Goal: Task Accomplishment & Management: Manage account settings

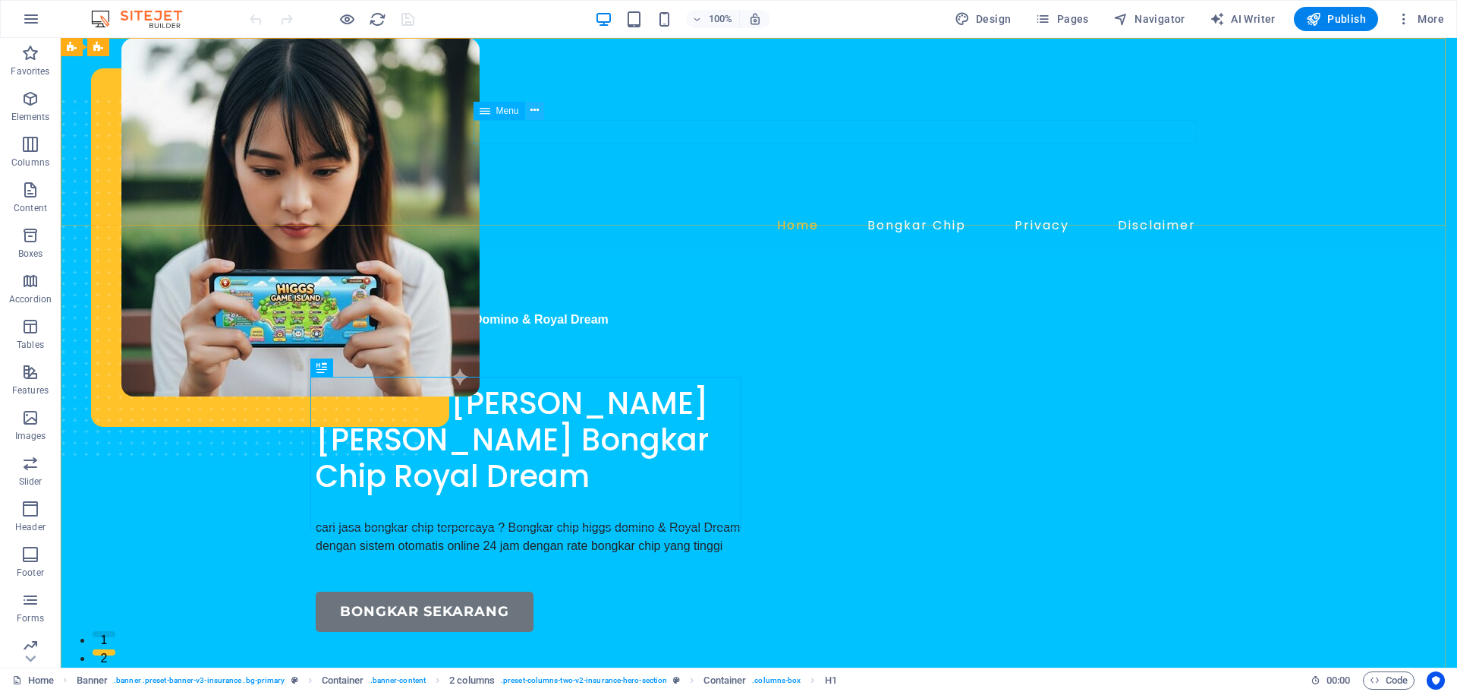
click at [539, 112] on icon at bounding box center [535, 110] width 8 height 16
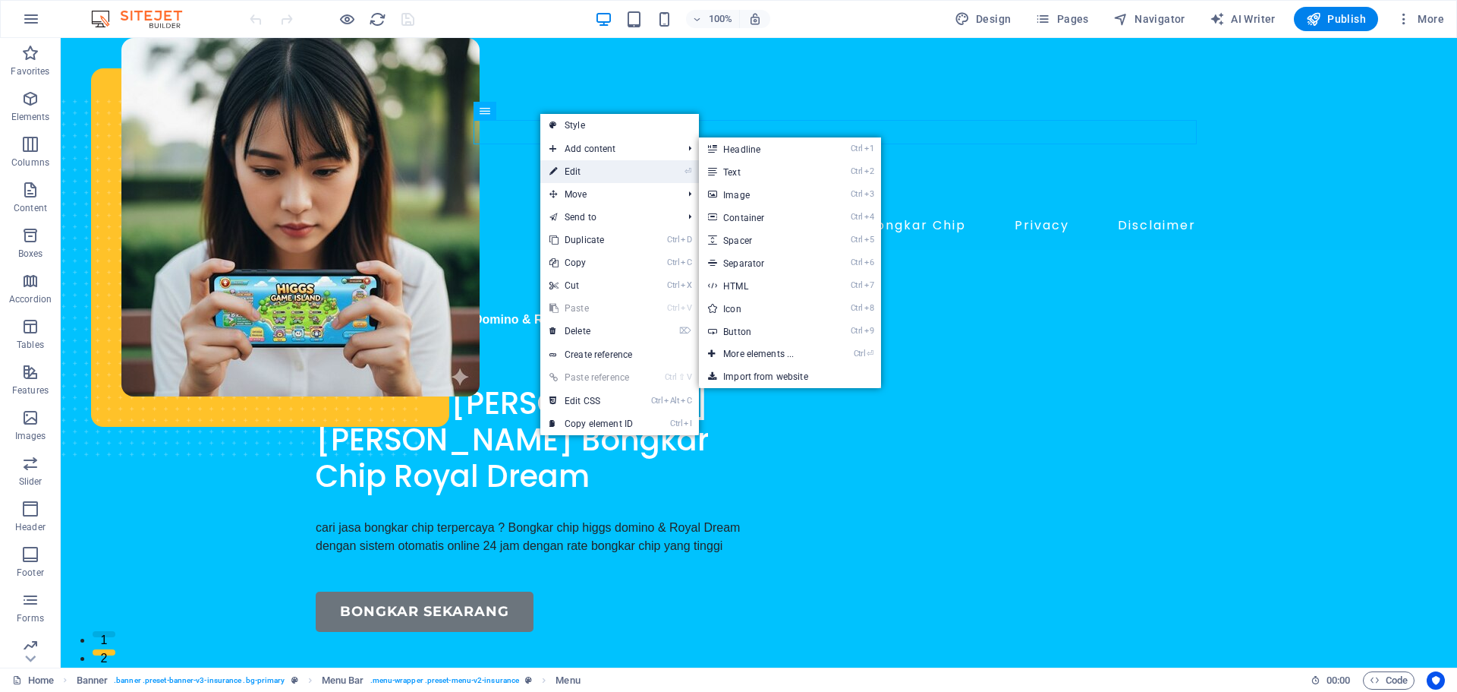
click at [581, 163] on link "⏎ Edit" at bounding box center [591, 171] width 102 height 23
select select
select select "2"
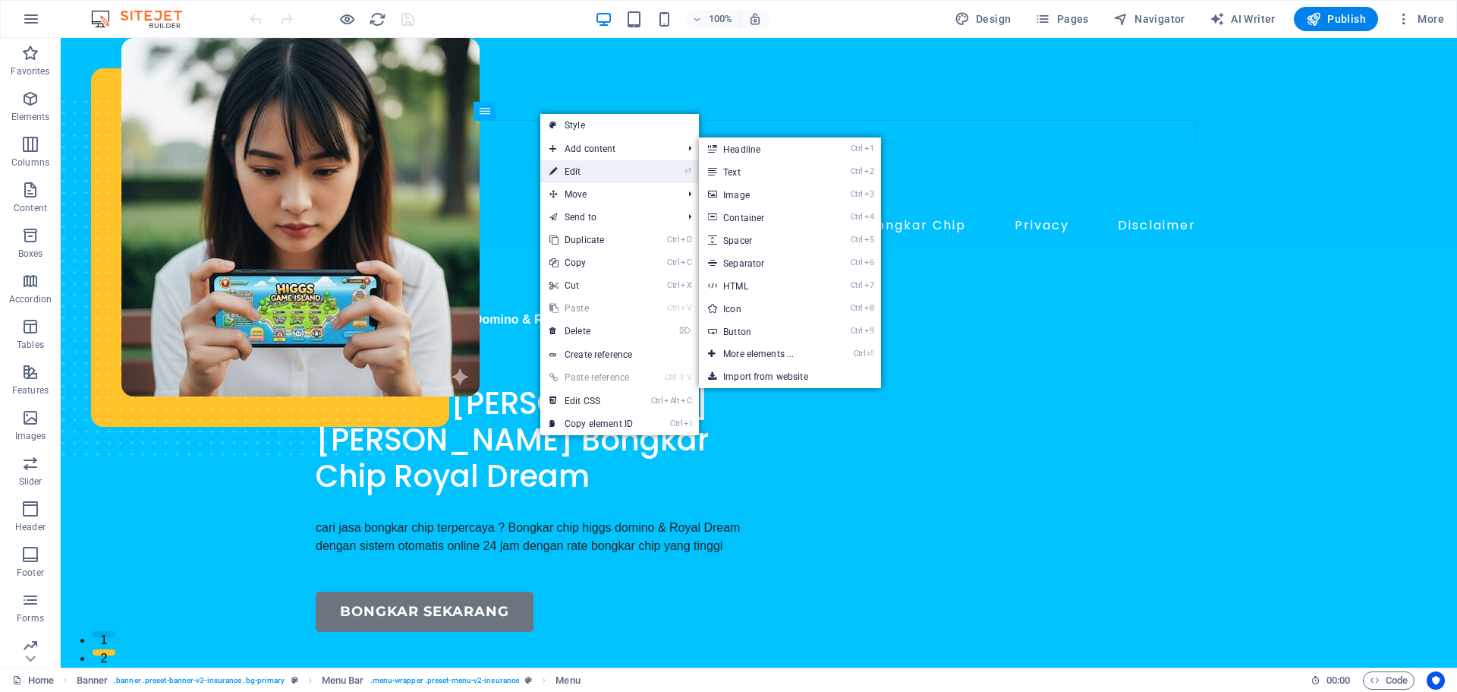
select select
select select "1"
select select
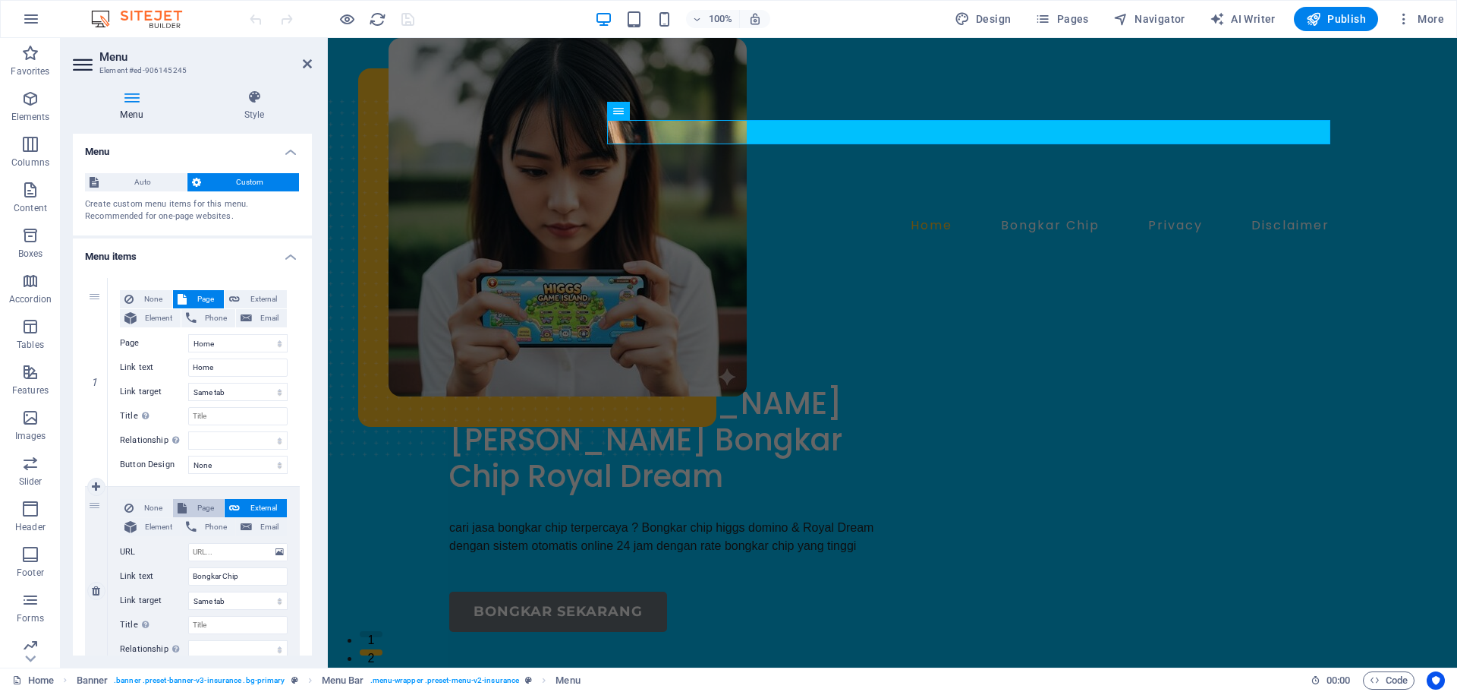
click at [200, 506] on span "Page" at bounding box center [205, 508] width 28 height 18
select select
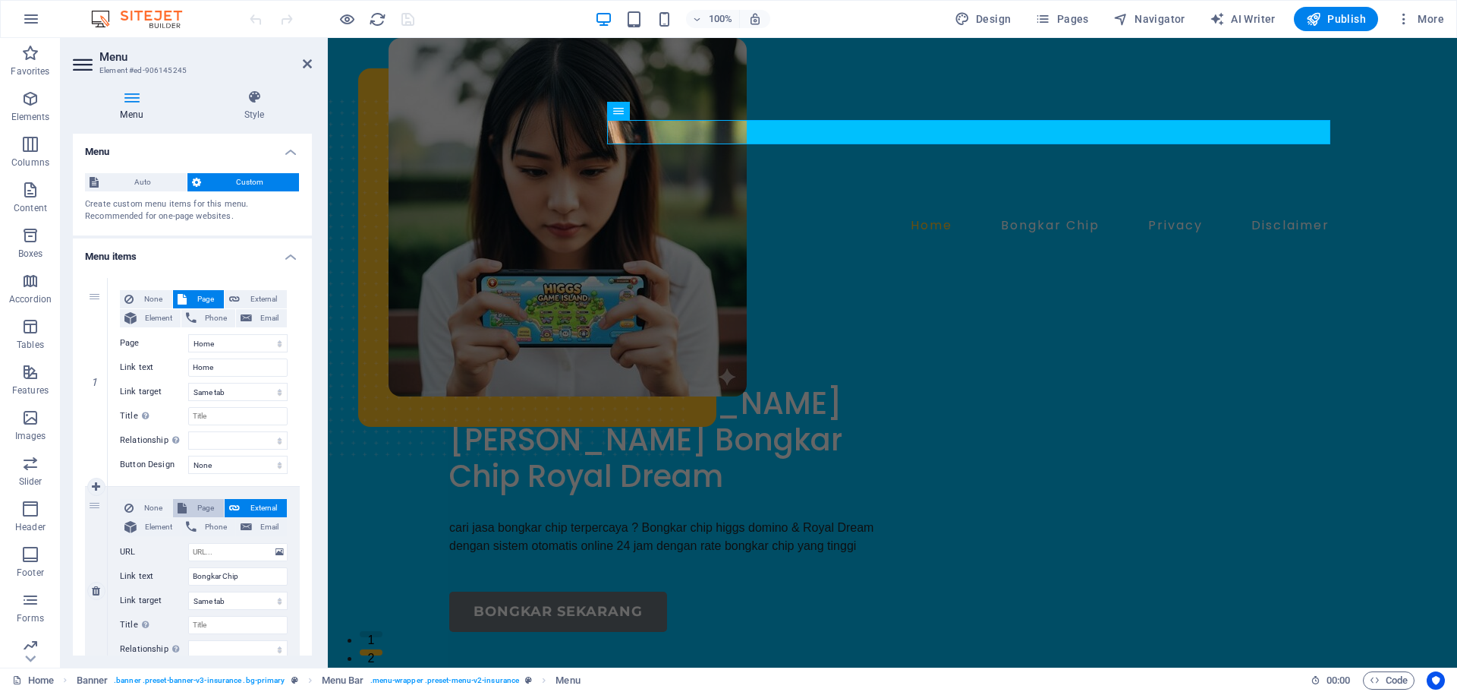
select select
click at [219, 553] on select "Home Disclaimer Privacy bongkarchip" at bounding box center [237, 552] width 99 height 18
select select "3"
click at [188, 543] on select "Home Disclaimer Privacy bongkarchip" at bounding box center [237, 552] width 99 height 18
select select
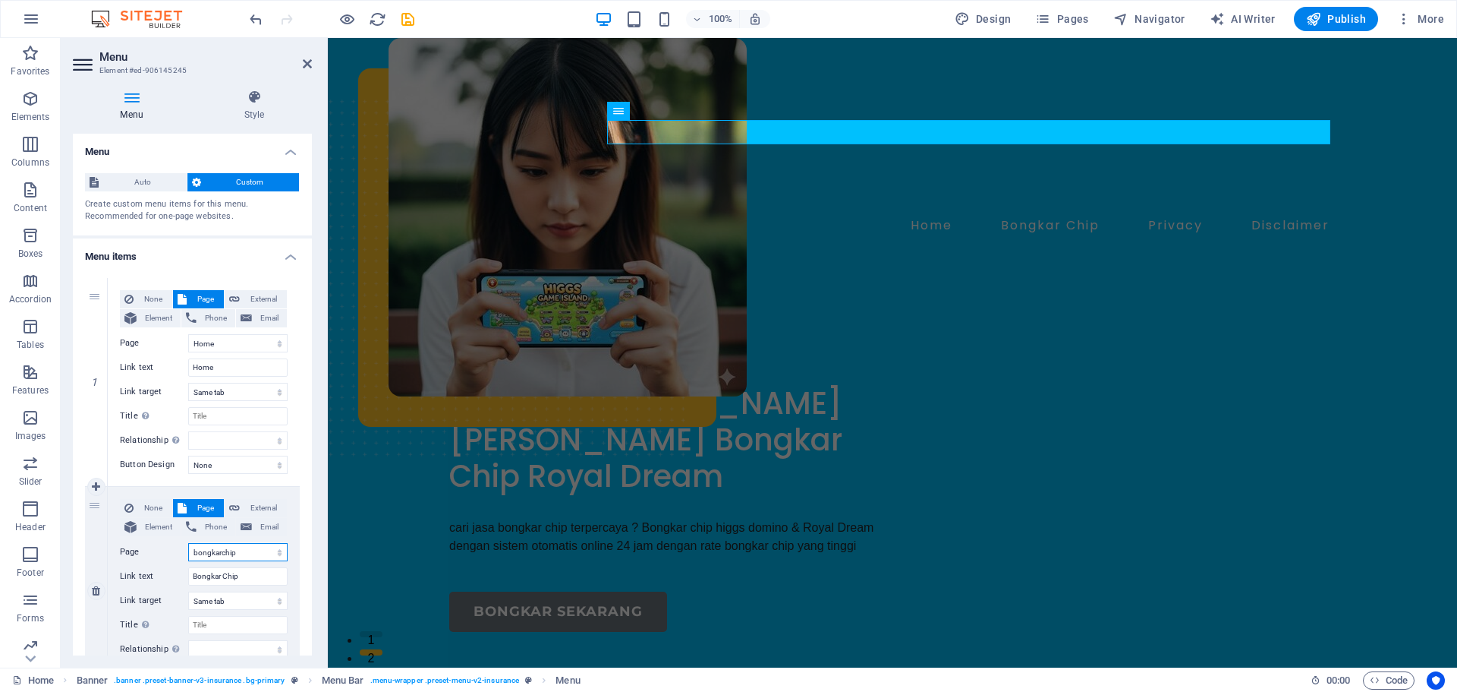
select select
click at [304, 54] on h2 "Menu" at bounding box center [205, 57] width 213 height 14
click at [307, 58] on icon at bounding box center [307, 64] width 9 height 12
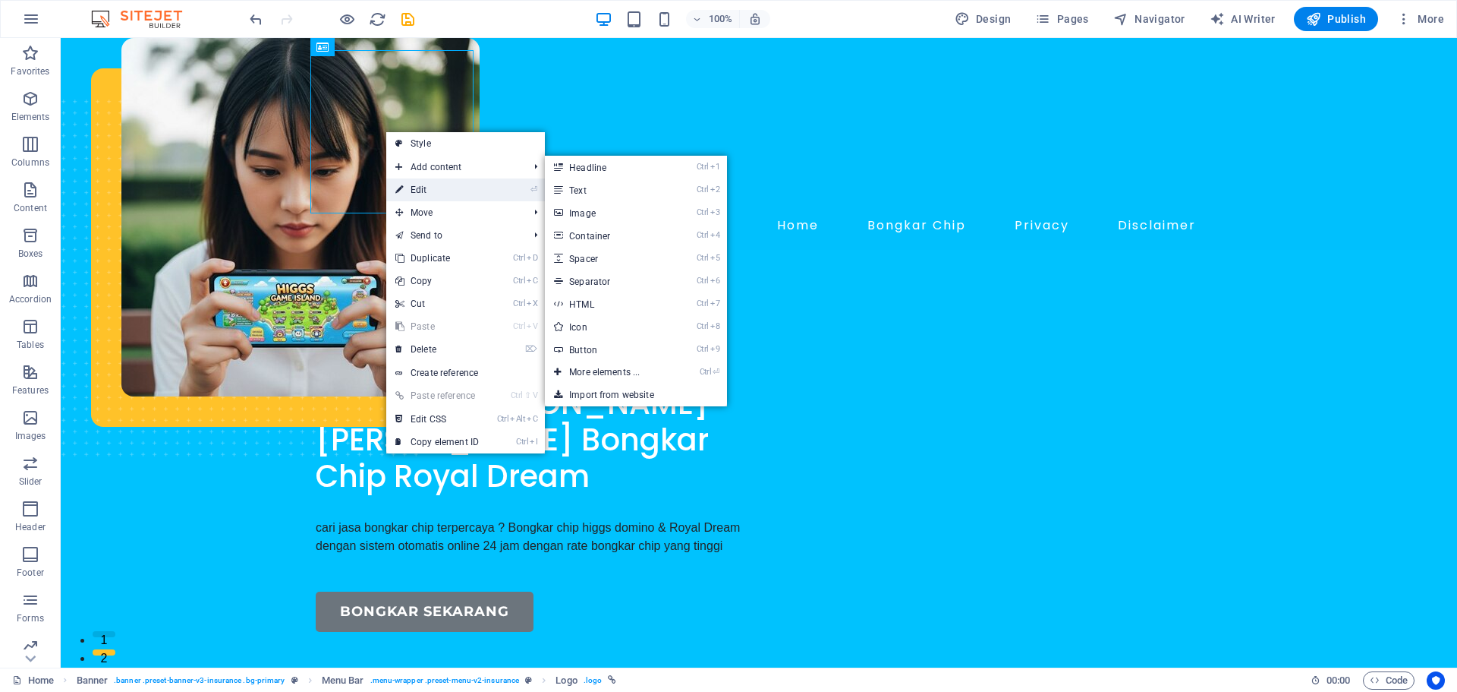
click at [424, 187] on link "⏎ Edit" at bounding box center [437, 189] width 102 height 23
select select "px"
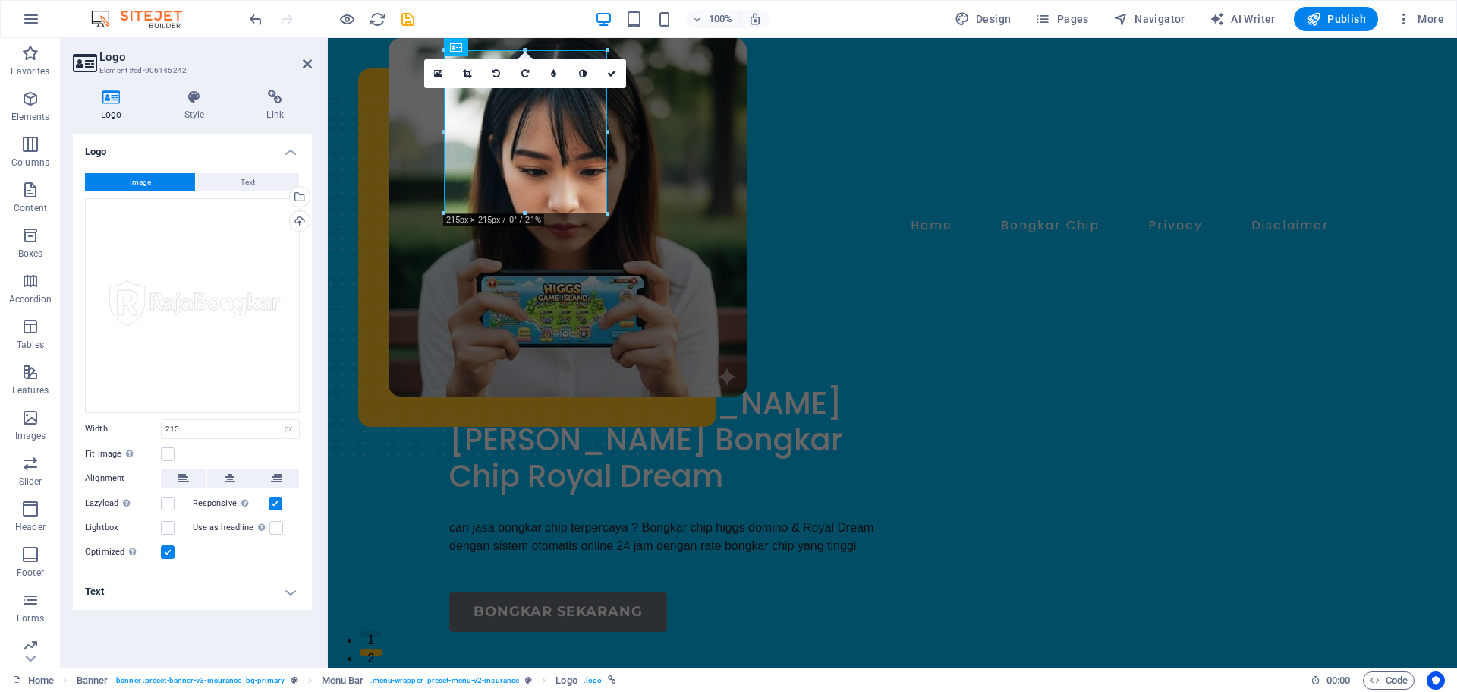
click at [251, 594] on h4 "Text" at bounding box center [192, 591] width 239 height 36
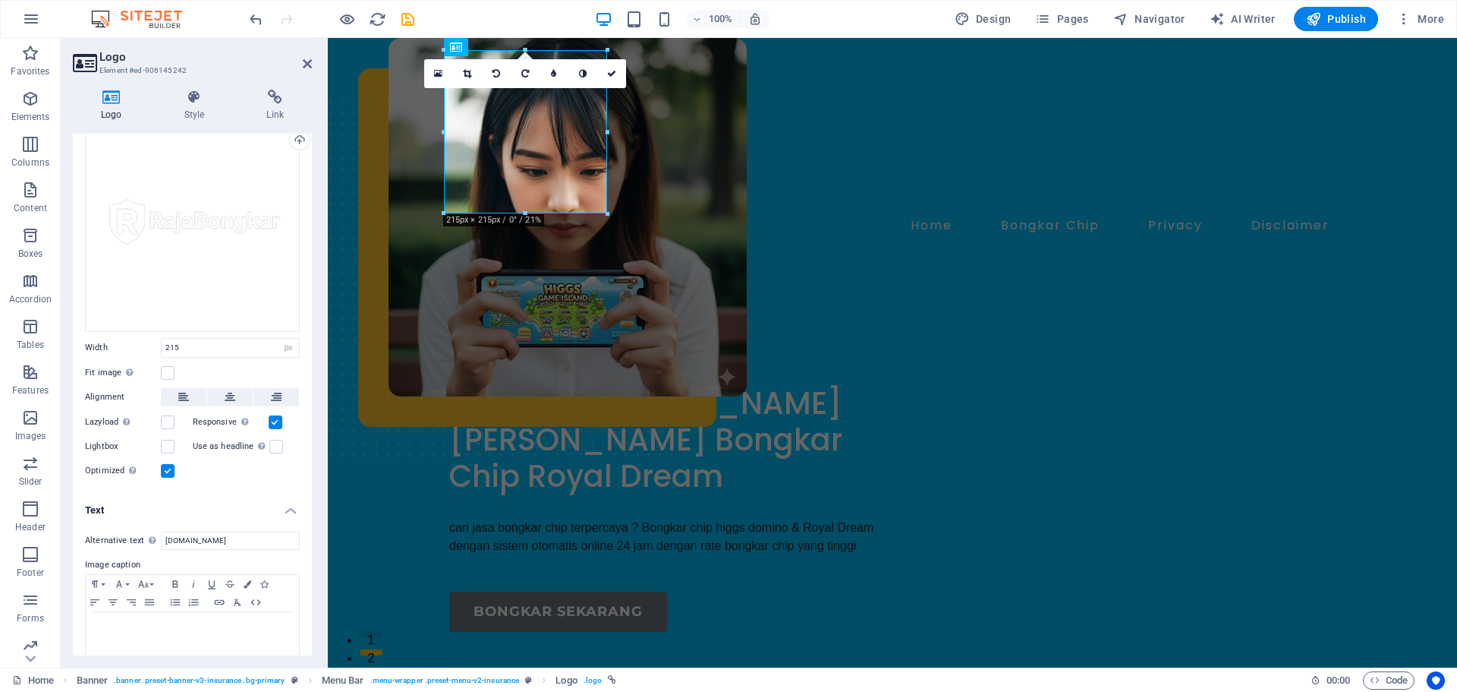
scroll to position [94, 0]
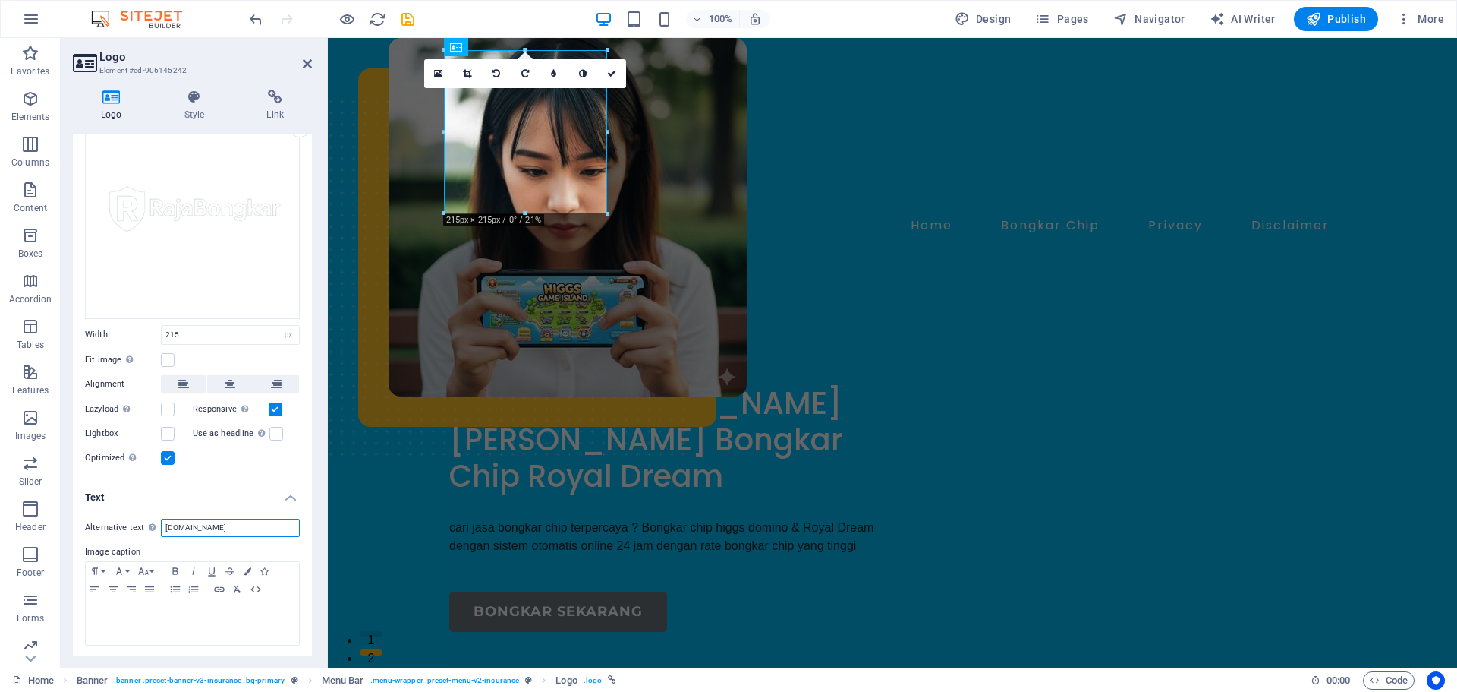
drag, startPoint x: 252, startPoint y: 533, endPoint x: 163, endPoint y: 537, distance: 88.9
click at [163, 537] on div "Alternative text The alternative text is used by devices that cannot display im…" at bounding box center [192, 582] width 239 height 152
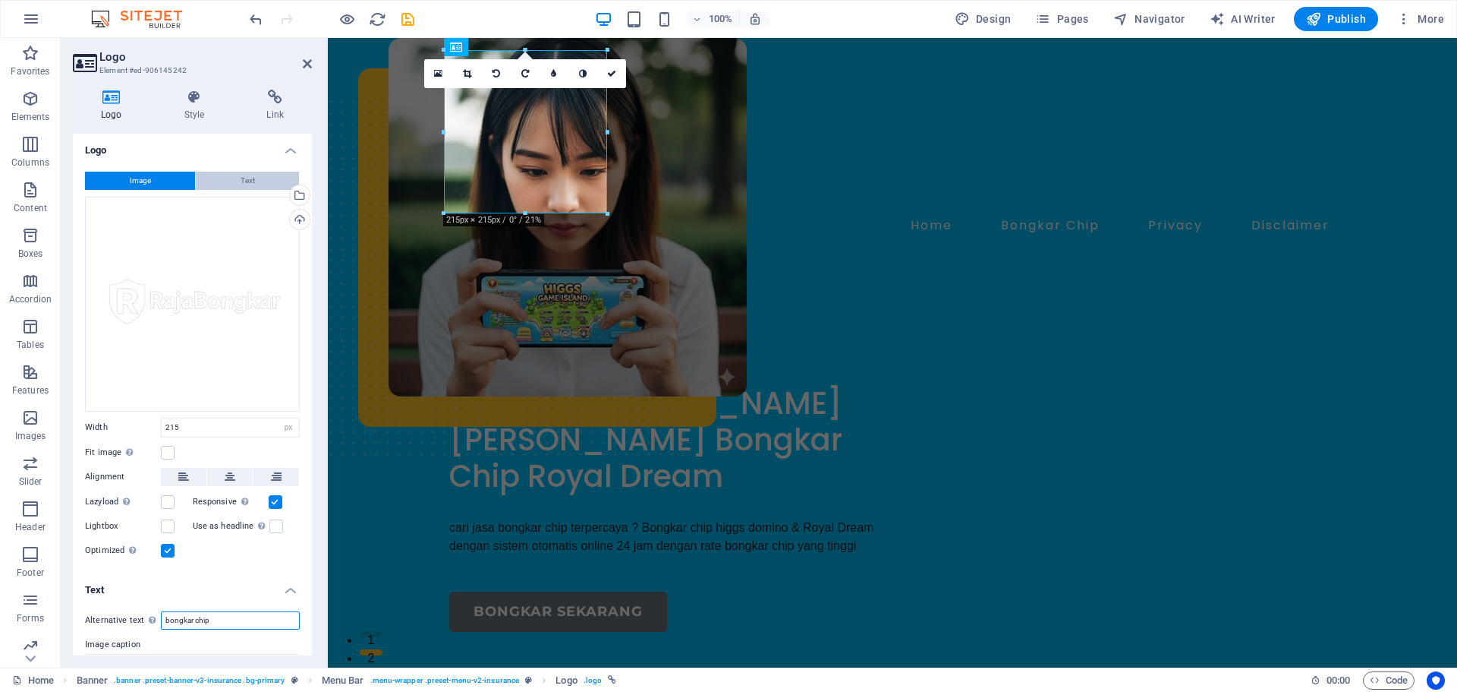
scroll to position [0, 0]
type input "bongkar chip"
click at [196, 99] on icon at bounding box center [194, 97] width 77 height 15
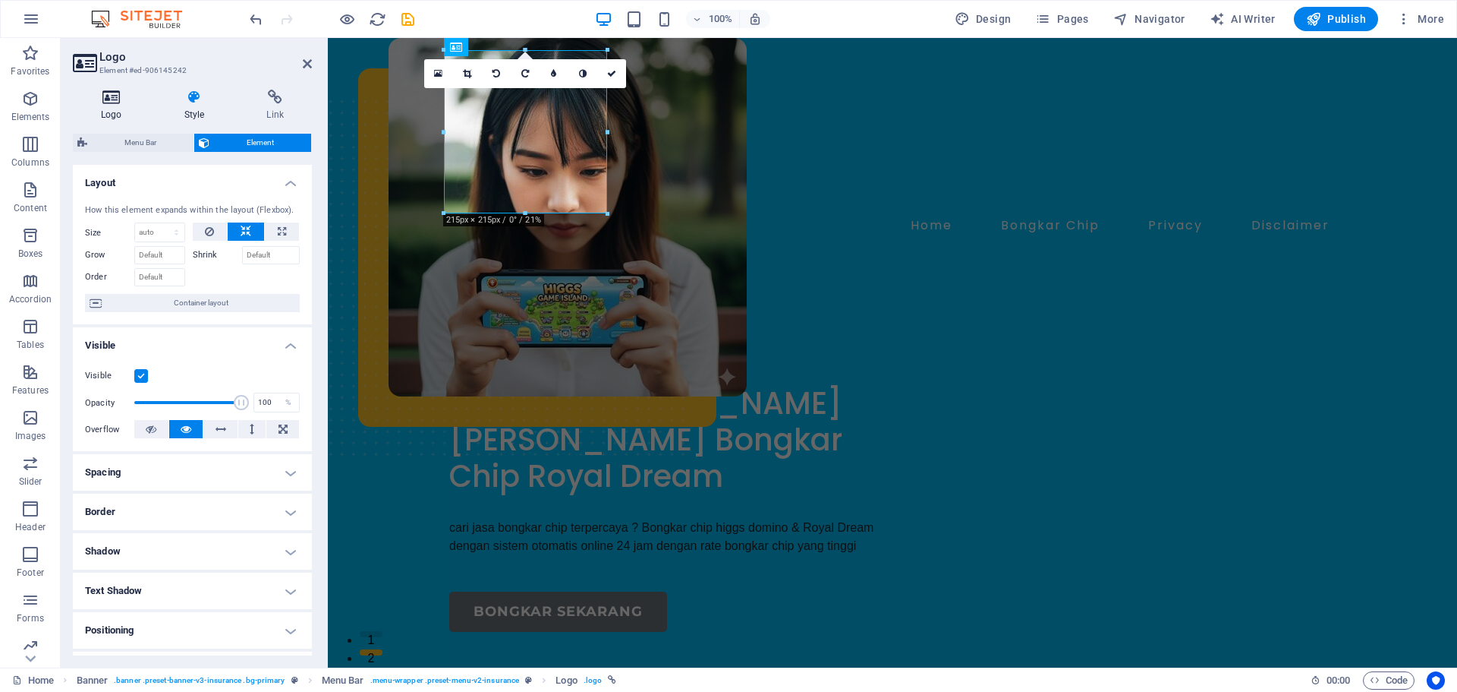
click at [102, 94] on icon at bounding box center [111, 97] width 77 height 15
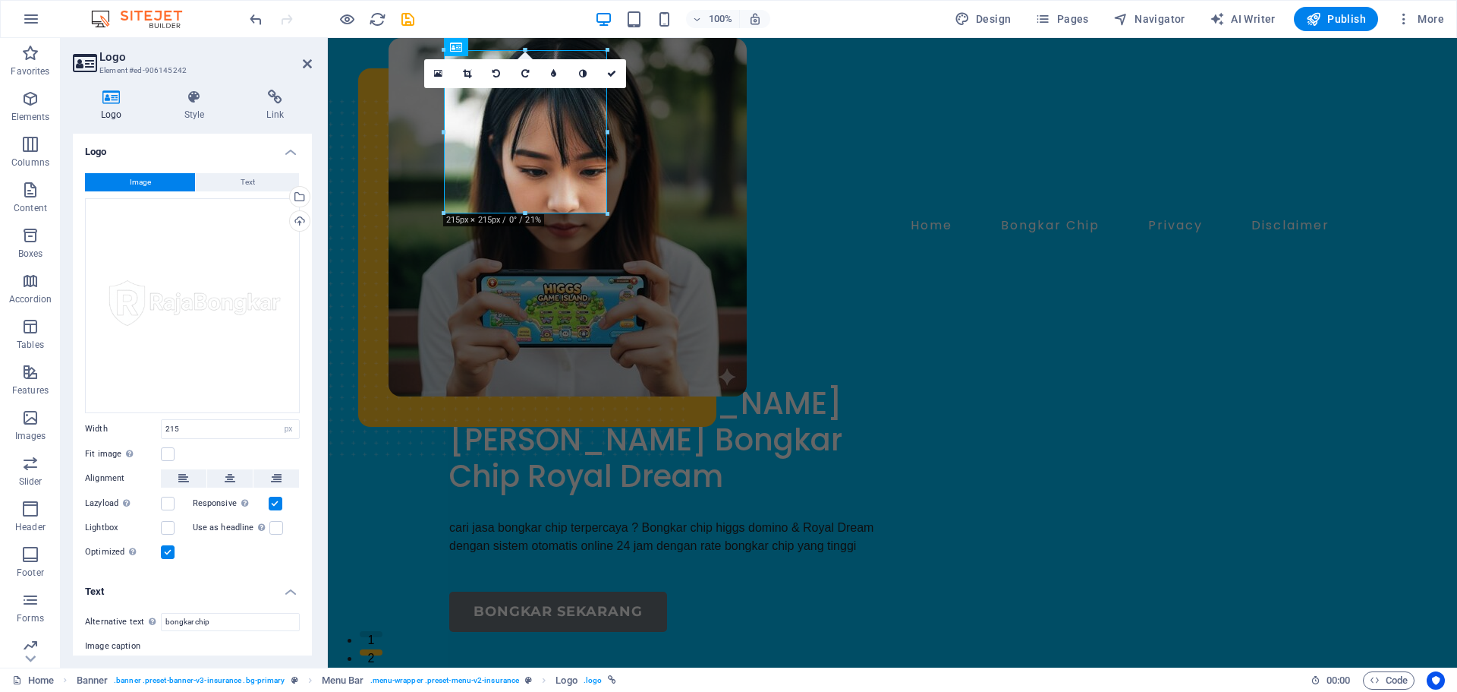
click at [313, 71] on aside "Logo Element #ed-906145242 Logo Style Link Logo Image Text Drag files here, cli…" at bounding box center [194, 352] width 267 height 629
click at [309, 65] on icon at bounding box center [307, 64] width 9 height 12
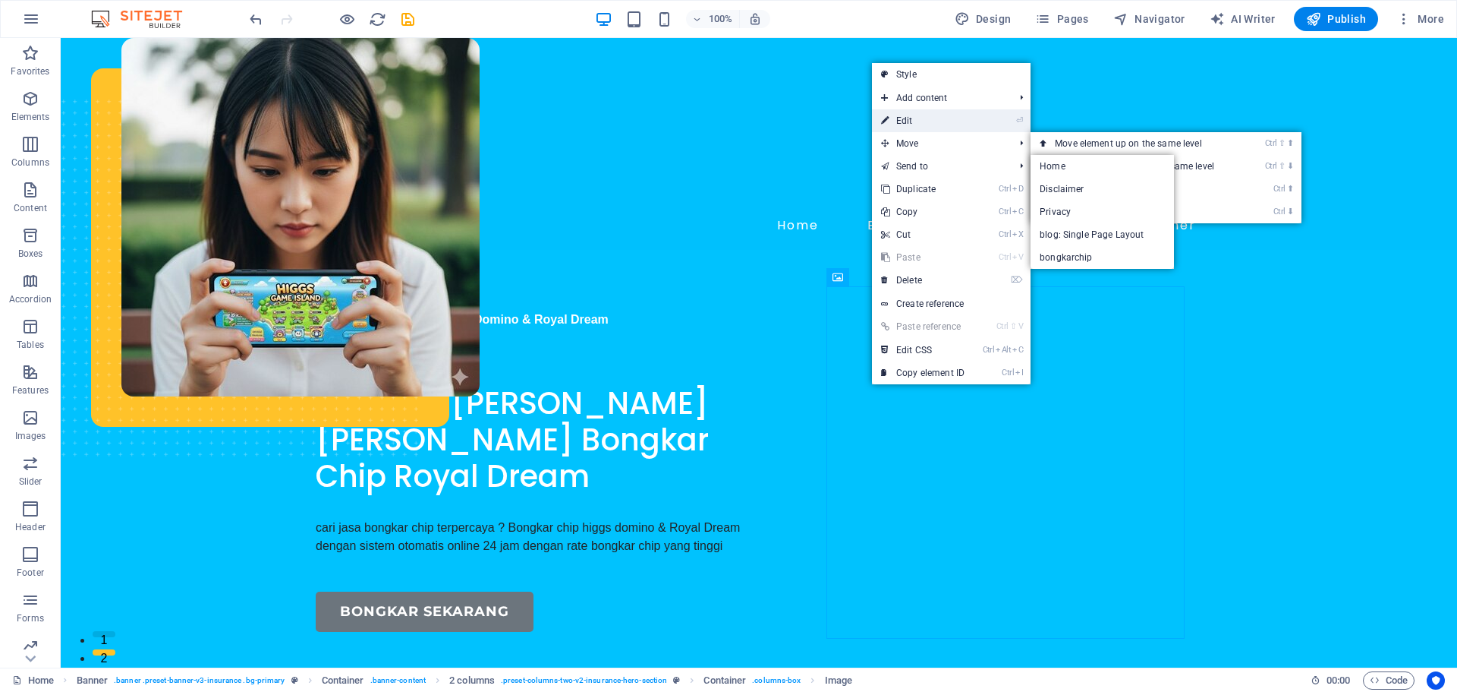
click at [898, 128] on link "⏎ Edit" at bounding box center [923, 120] width 102 height 23
select select "px"
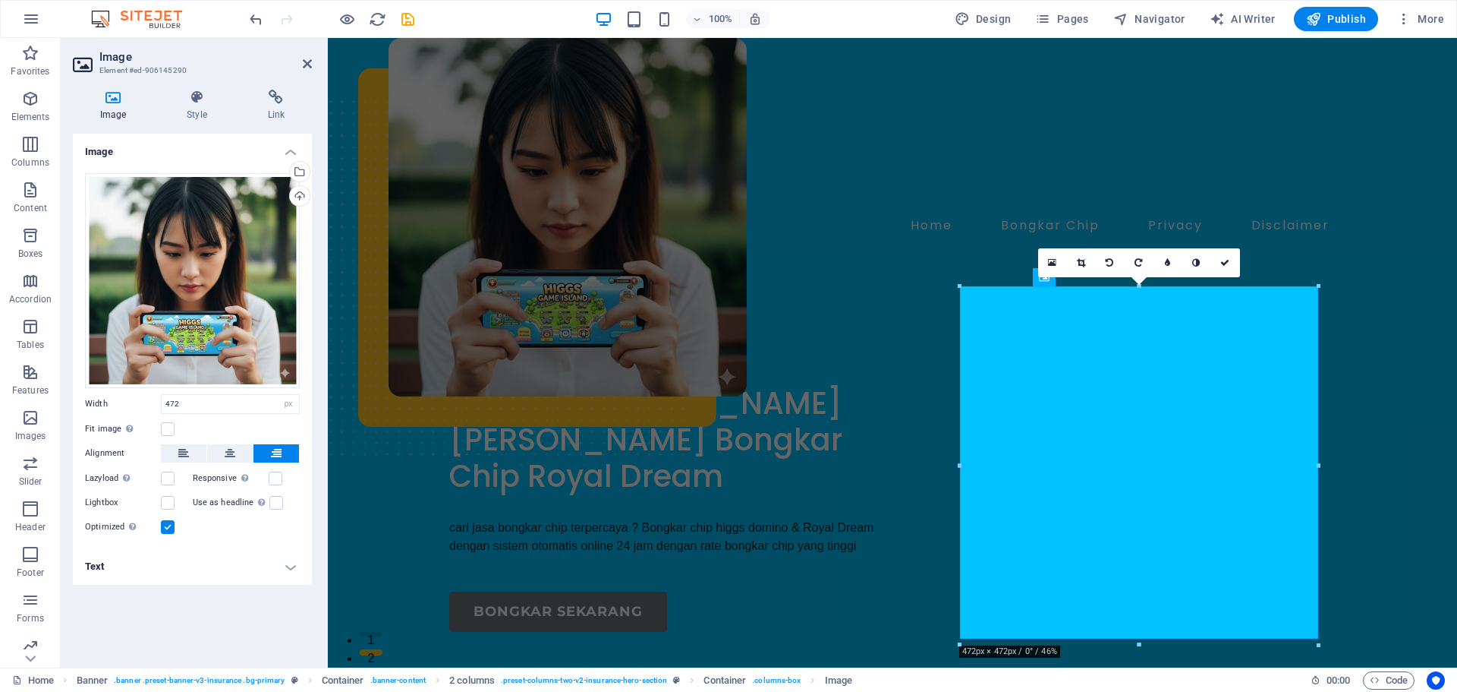
click at [301, 575] on h4 "Text" at bounding box center [192, 566] width 239 height 36
click at [266, 598] on input "Alternative text The alternative text is used by devices that cannot display im…" at bounding box center [230, 597] width 139 height 18
type input "bongkar chip domino"
click at [312, 61] on aside "Image Element #ed-906145290 Image Style Link Image Drag files here, click to ch…" at bounding box center [194, 352] width 267 height 629
click at [310, 61] on icon at bounding box center [307, 64] width 9 height 12
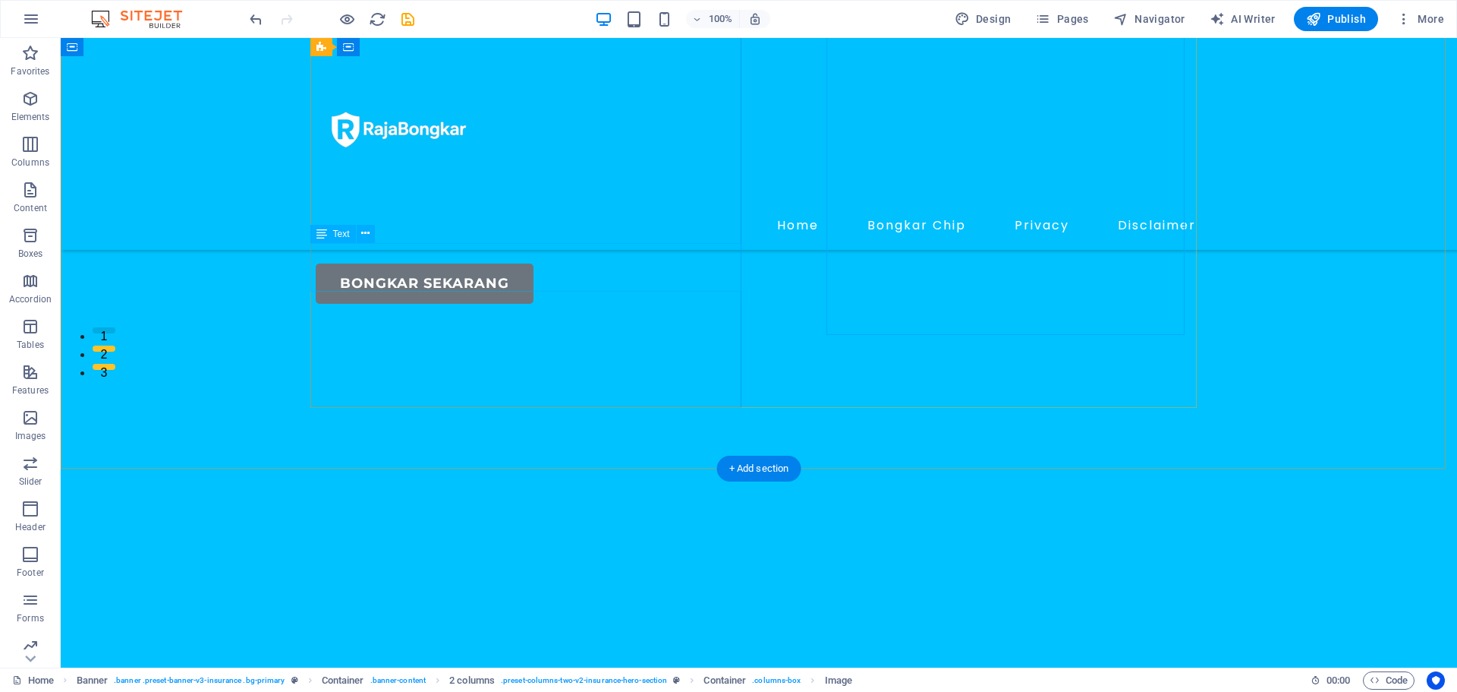
scroll to position [683, 0]
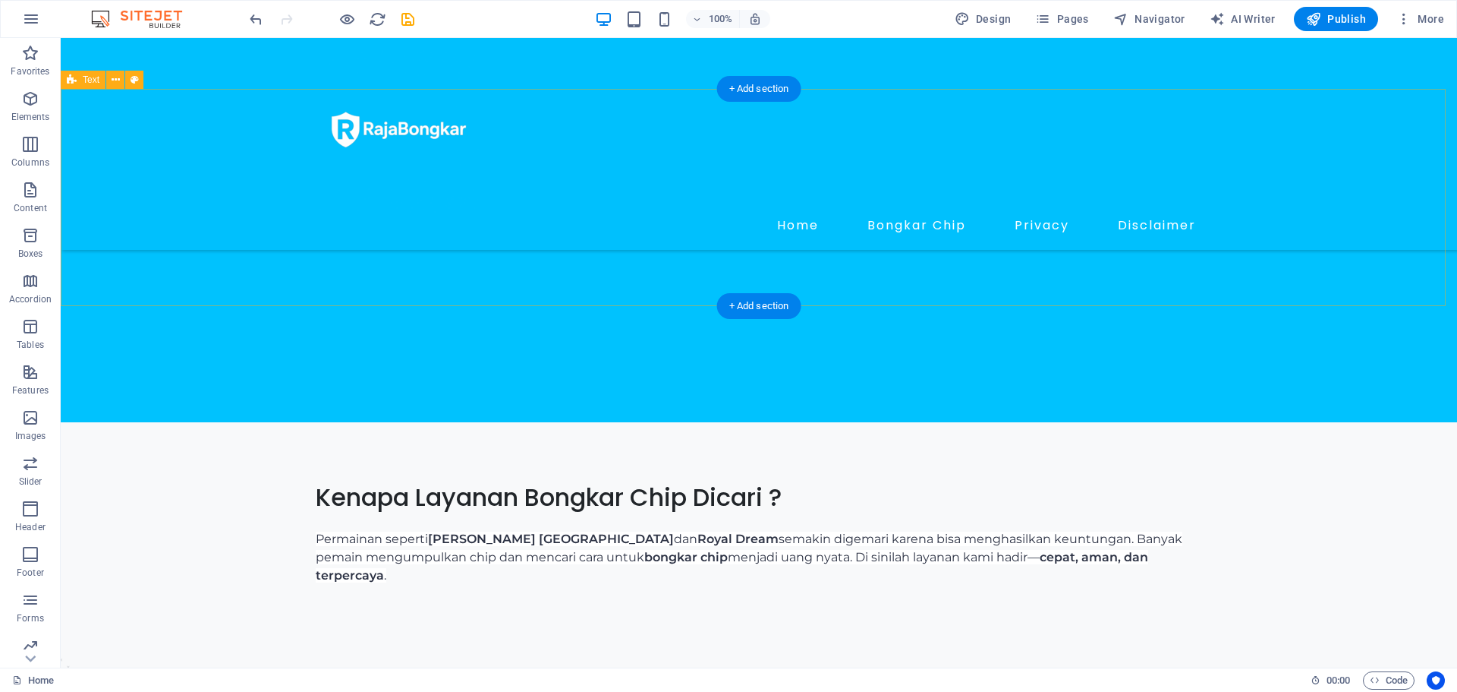
click at [125, 422] on div "Kenapa Layanan Bongkar Chip Dicari ? Permainan seperti Higgs Domino Island dan …" at bounding box center [759, 539] width 1397 height 235
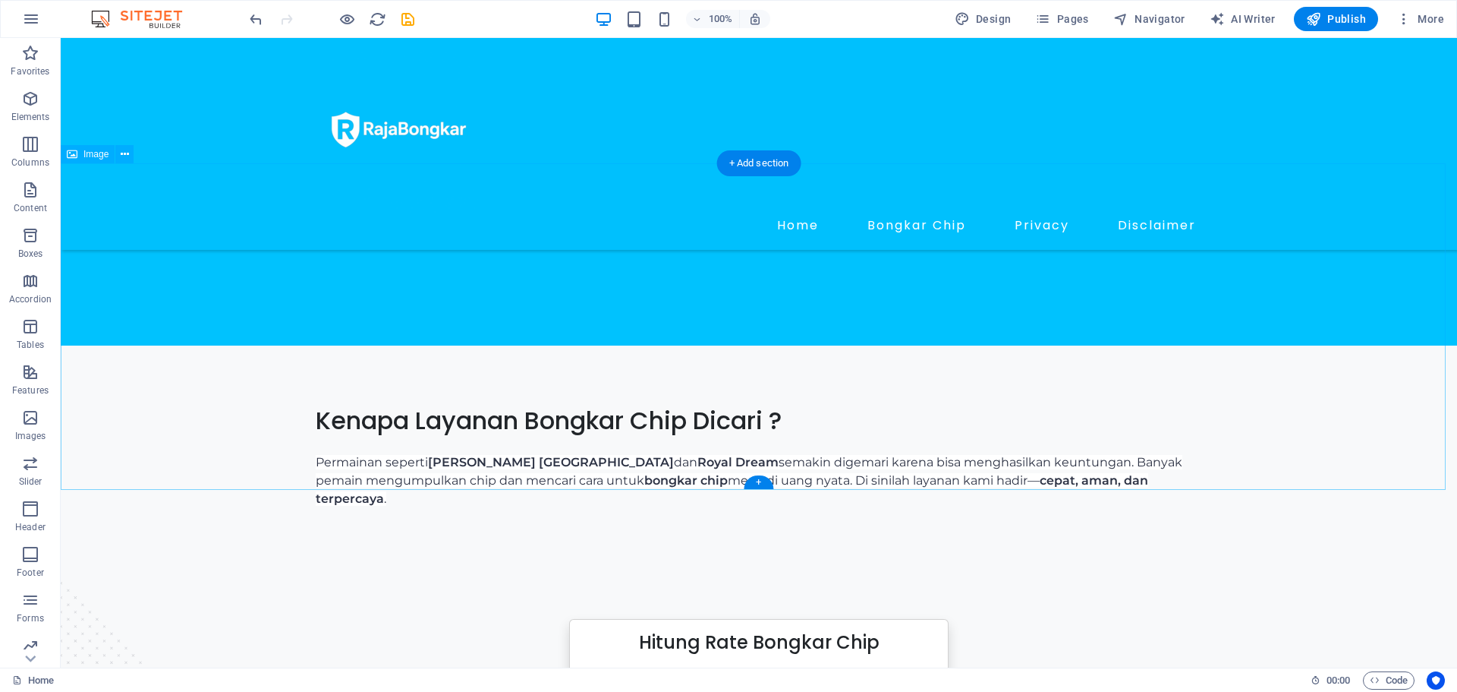
scroll to position [759, 0]
click at [125, 225] on icon at bounding box center [125, 220] width 8 height 16
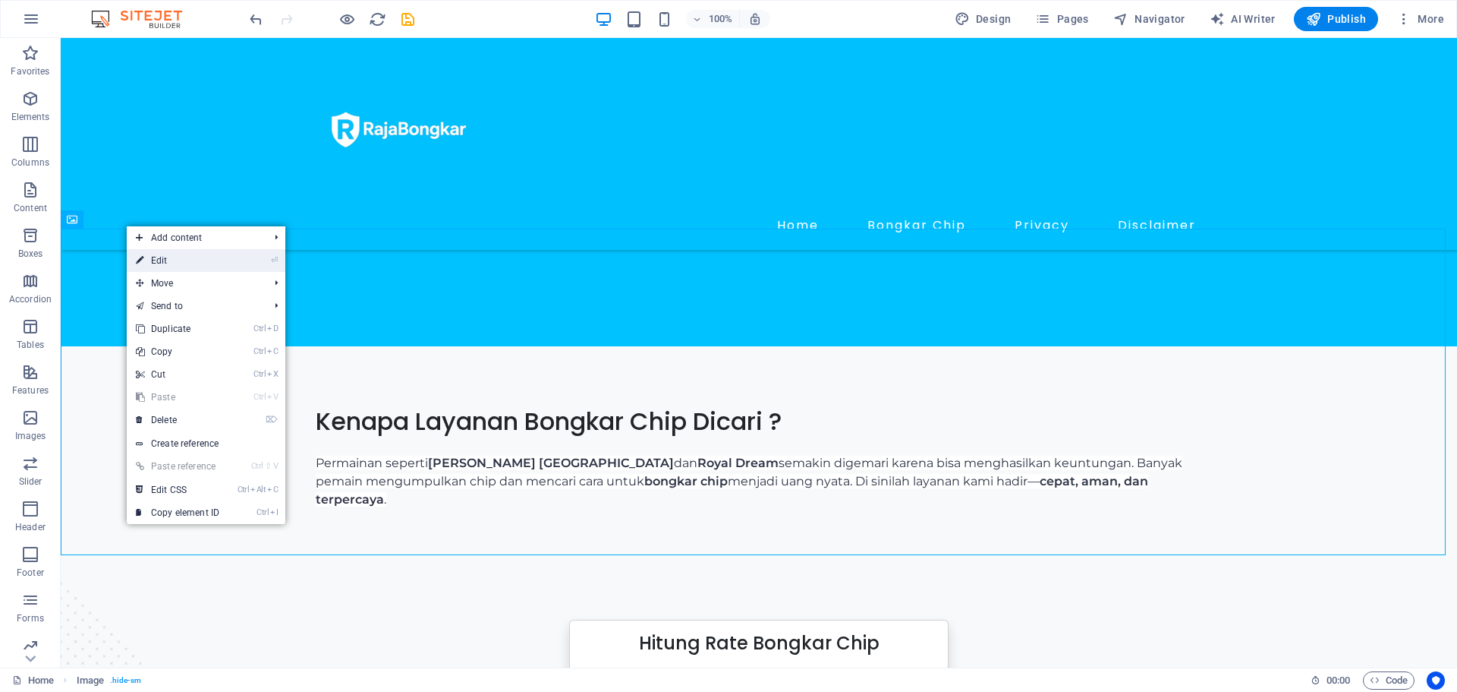
click at [178, 260] on link "⏎ Edit" at bounding box center [178, 260] width 102 height 23
select select "px"
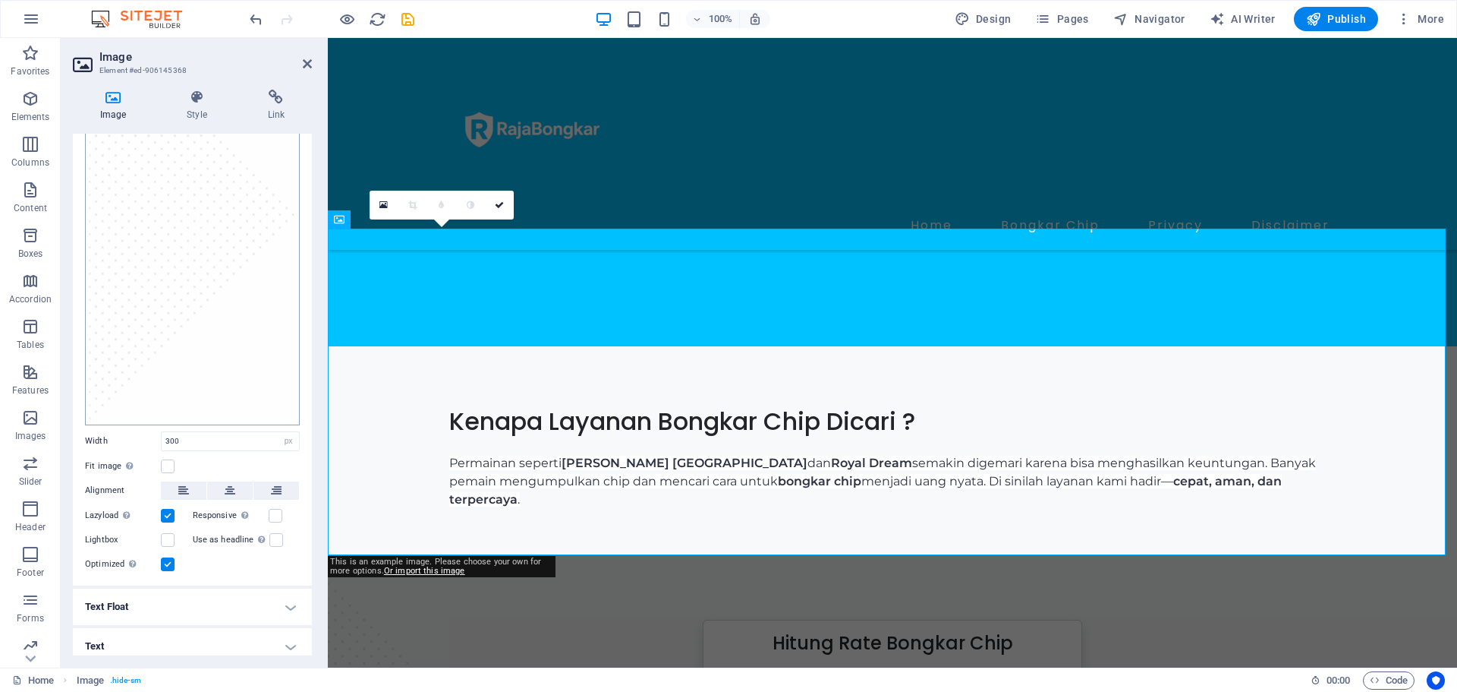
scroll to position [172, 0]
click at [266, 631] on h4 "Text" at bounding box center [192, 643] width 239 height 36
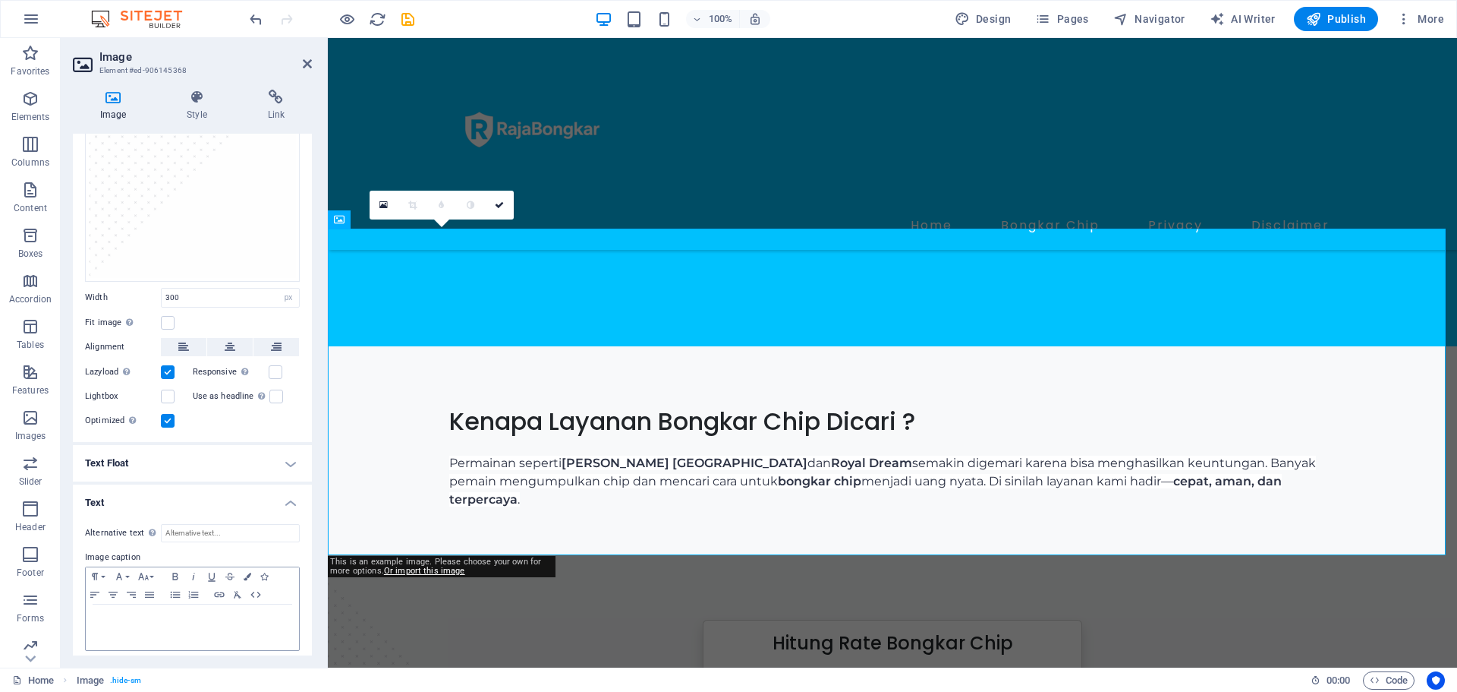
scroll to position [315, 0]
click at [245, 522] on input "Alternative text The alternative text is used by devices that cannot display im…" at bounding box center [230, 531] width 139 height 18
type input "bongkar chip domino"
click at [279, 443] on h4 "Text Float" at bounding box center [192, 461] width 239 height 36
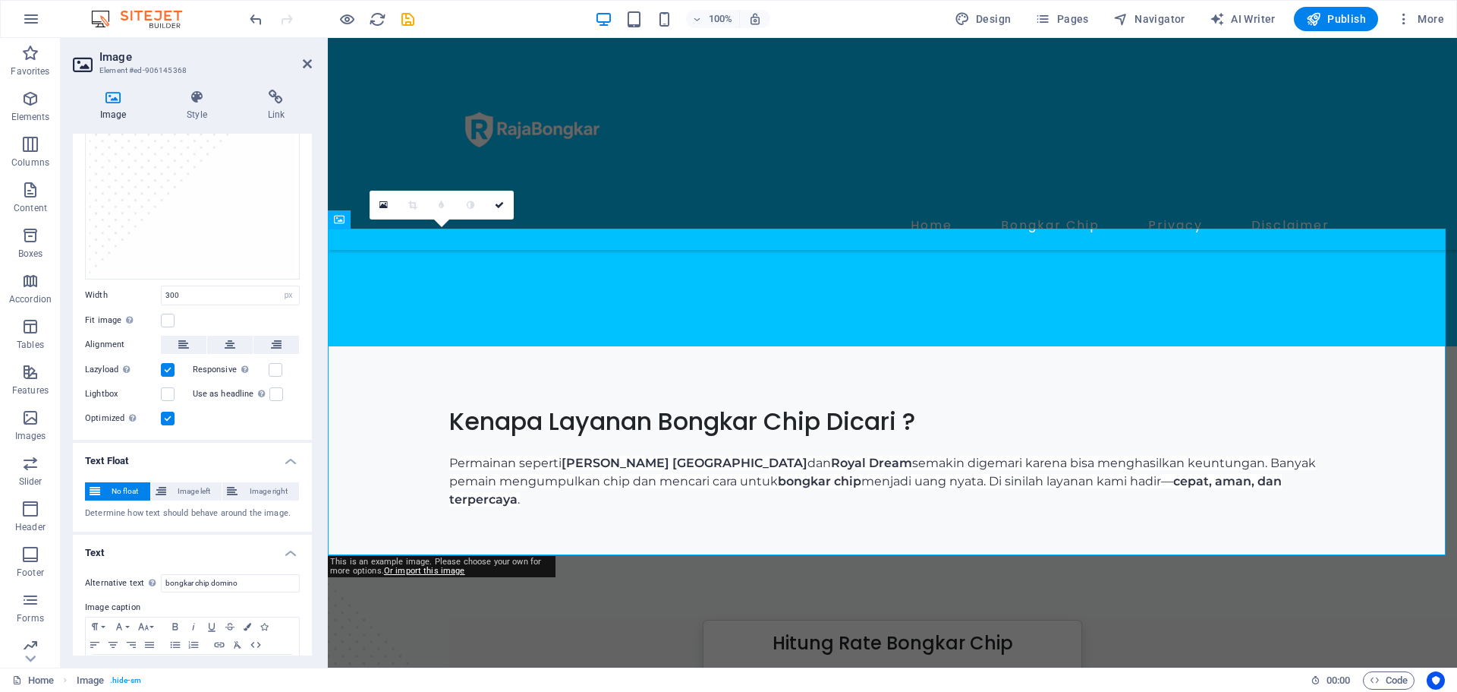
click at [279, 443] on h4 "Text Float" at bounding box center [192, 456] width 239 height 27
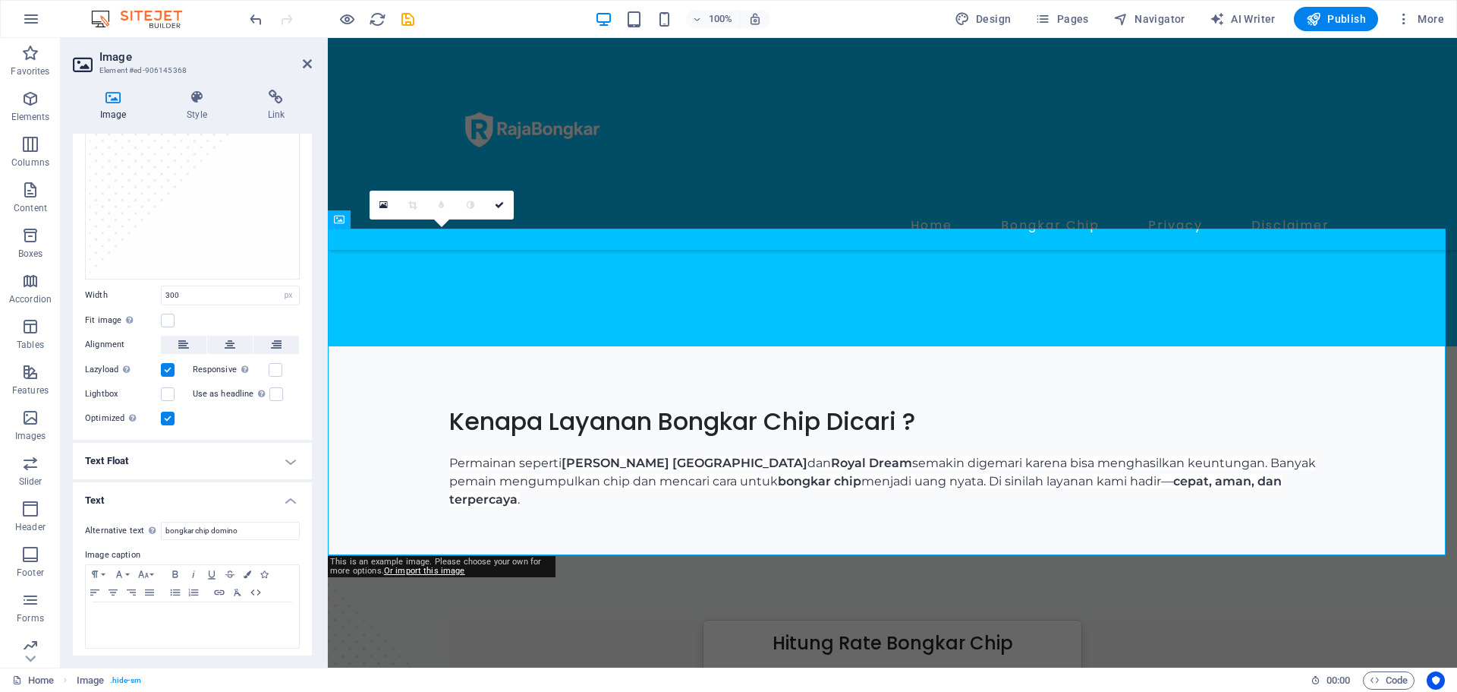
click at [288, 493] on h4 "Text" at bounding box center [192, 495] width 239 height 27
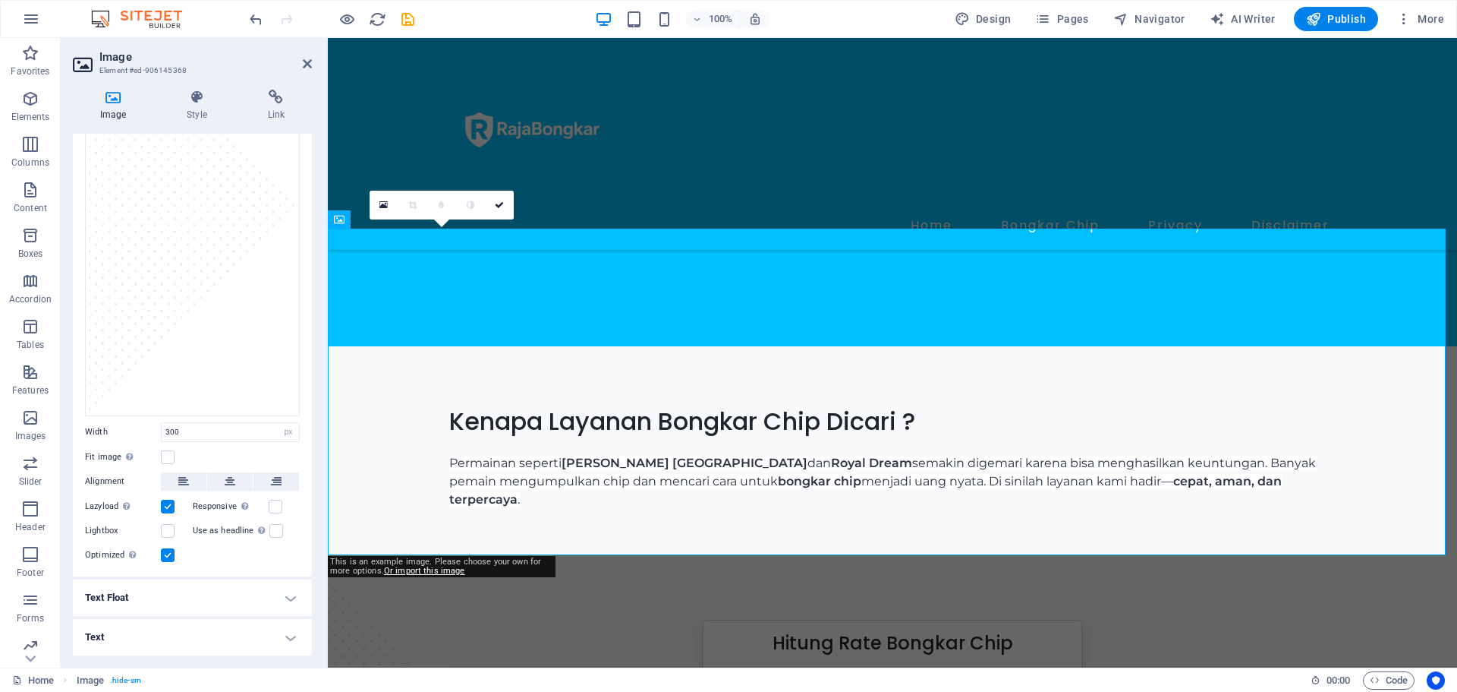
scroll to position [172, 0]
click at [506, 198] on link at bounding box center [499, 205] width 29 height 29
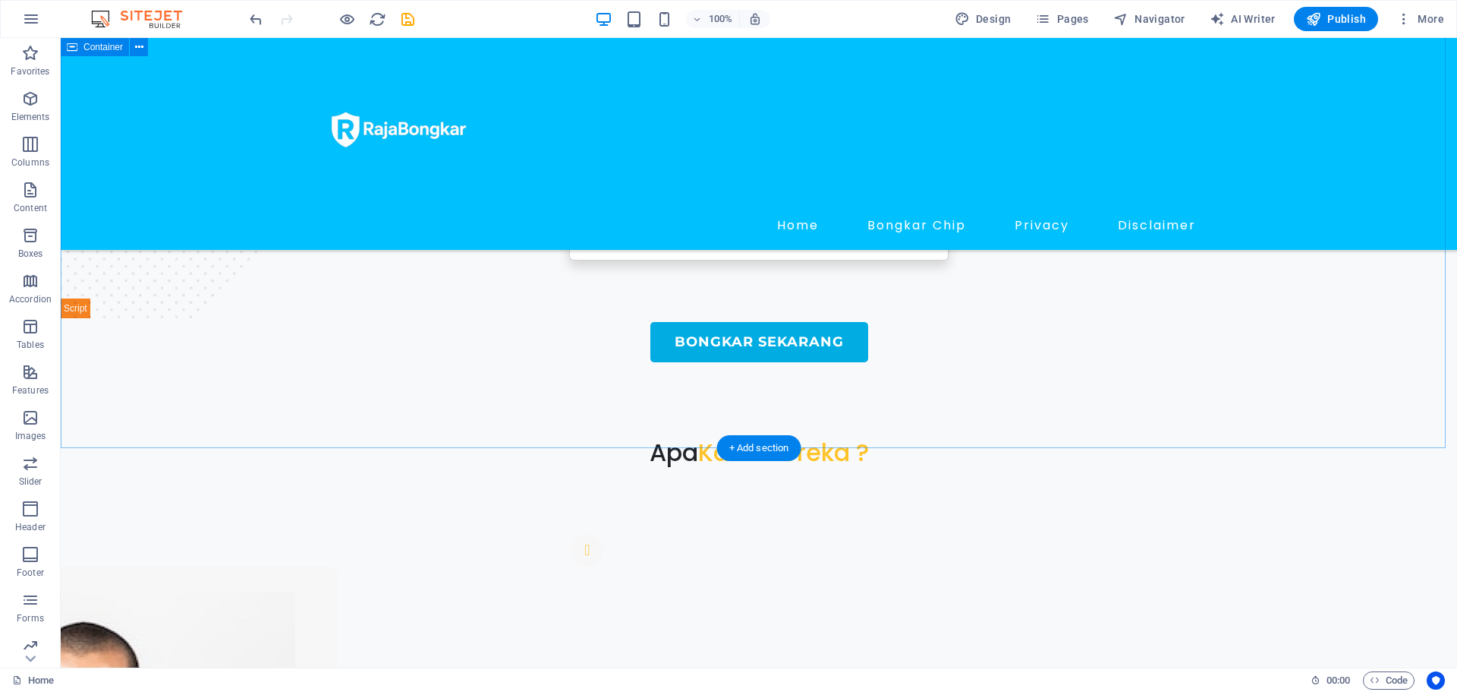
scroll to position [1366, 0]
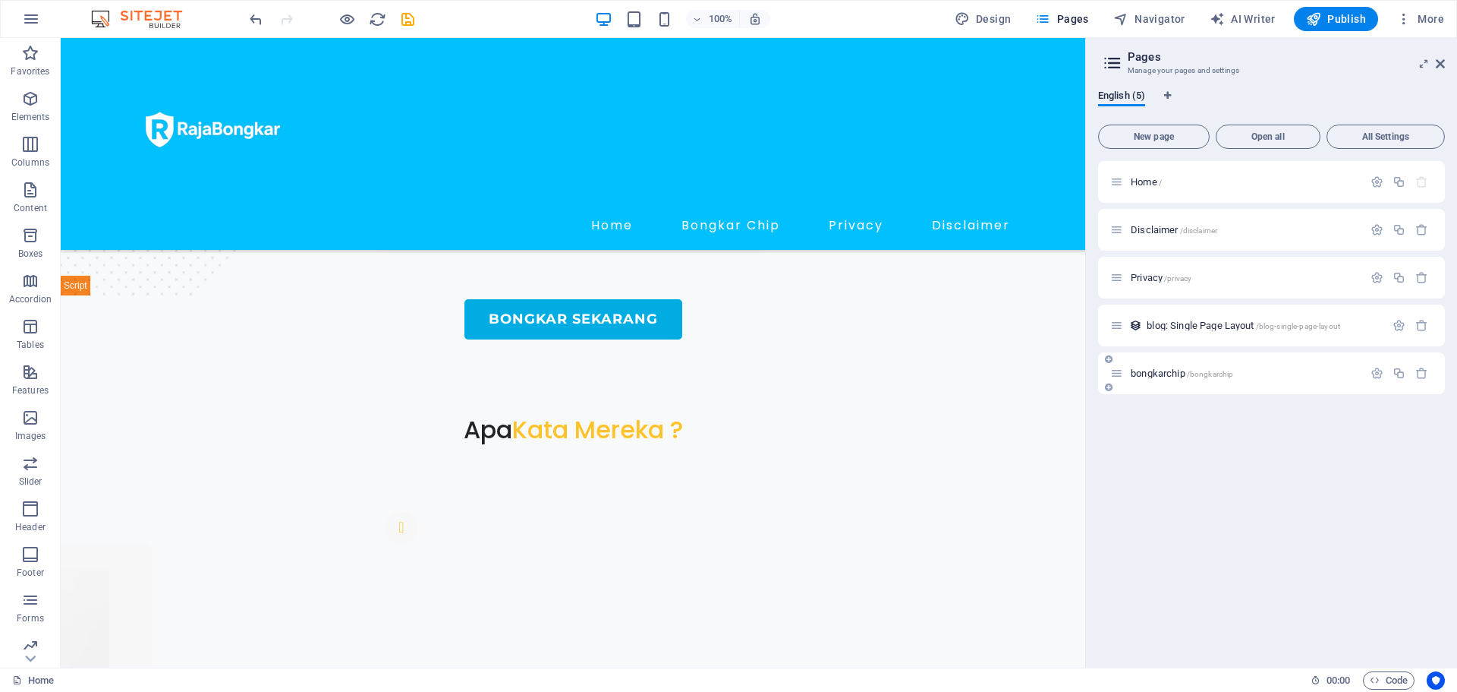
click at [1159, 375] on span "bongkarchip /bongkarchip" at bounding box center [1182, 372] width 102 height 11
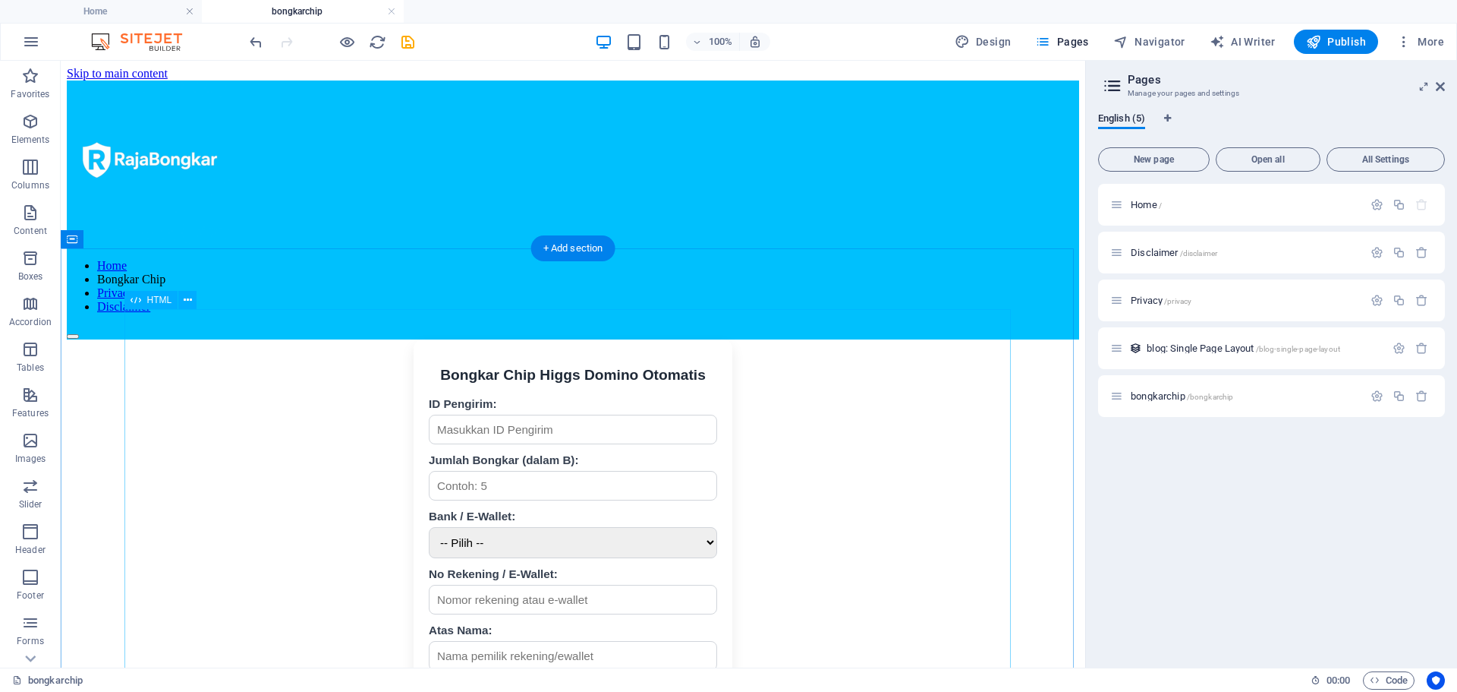
scroll to position [0, 0]
click at [189, 304] on icon at bounding box center [188, 300] width 8 height 16
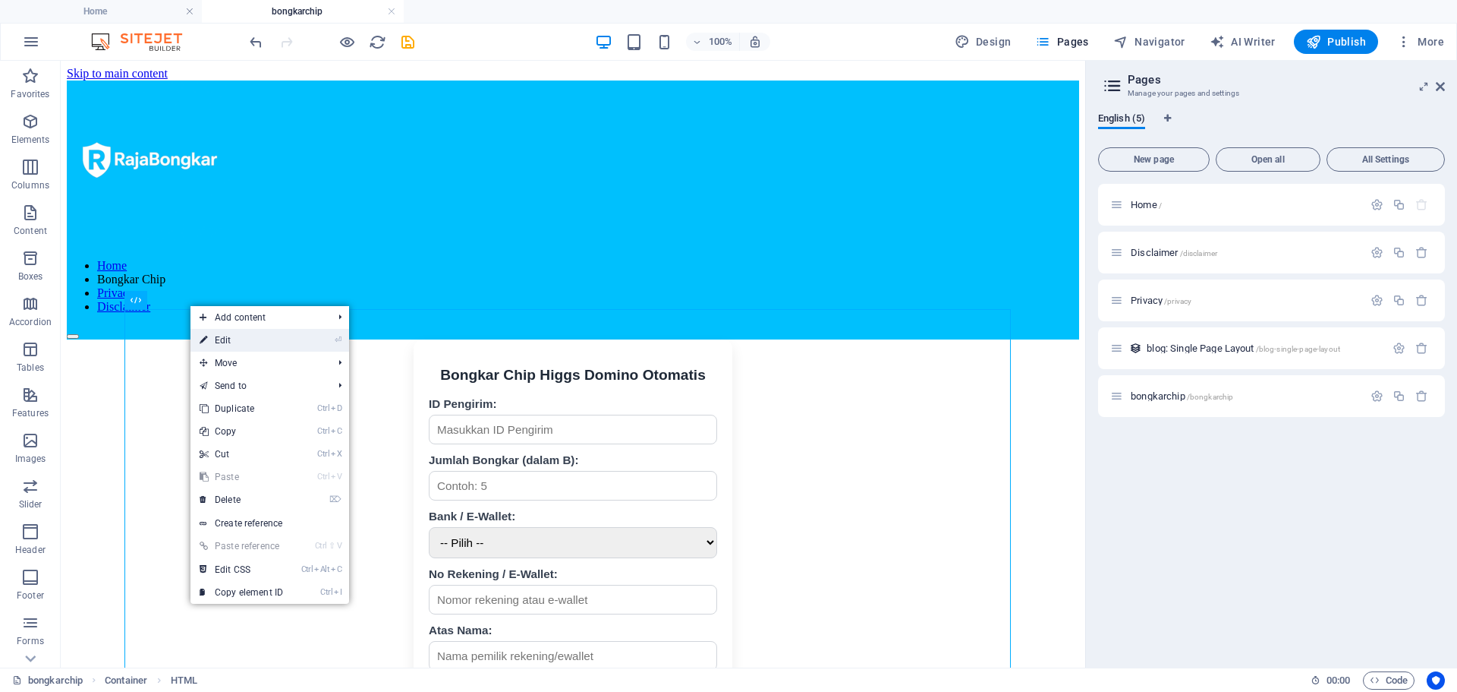
click at [228, 341] on link "⏎ Edit" at bounding box center [242, 340] width 102 height 23
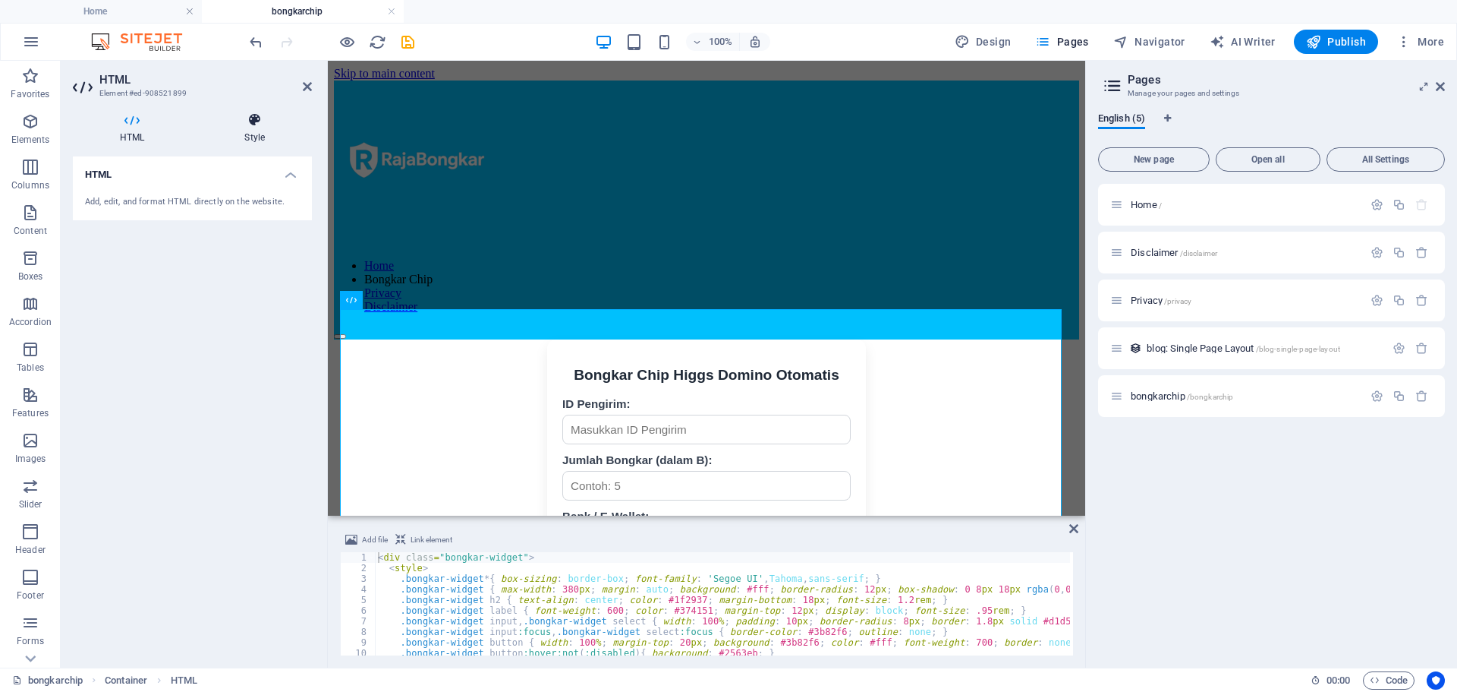
click at [246, 135] on h4 "Style" at bounding box center [254, 128] width 115 height 32
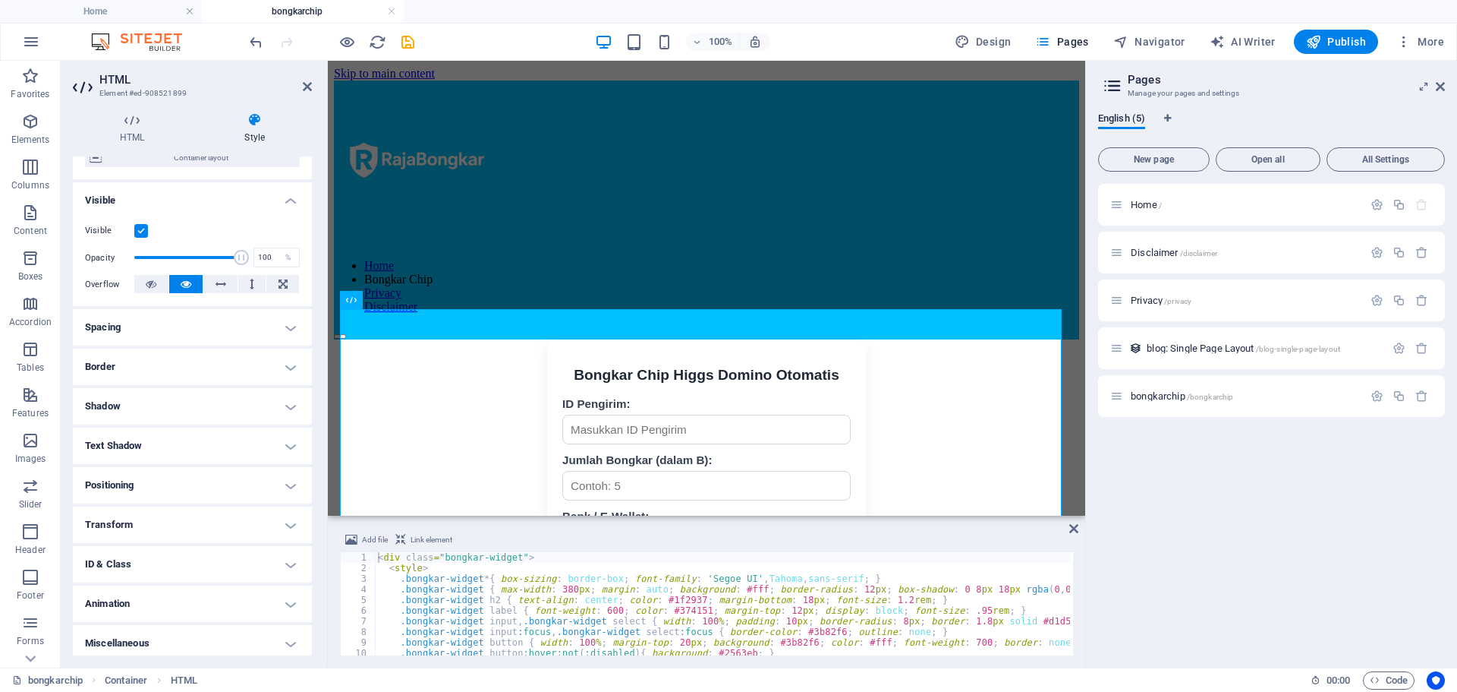
scroll to position [143, 0]
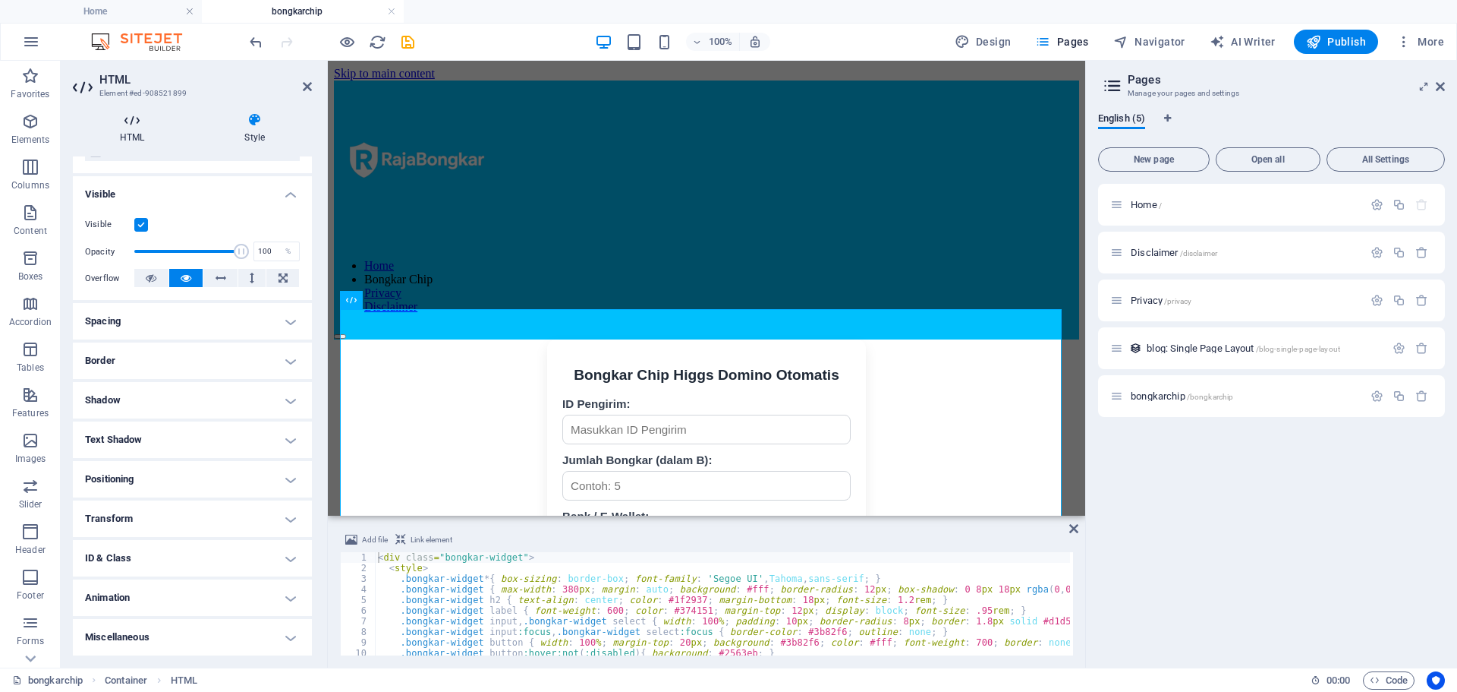
click at [130, 120] on icon at bounding box center [132, 119] width 118 height 15
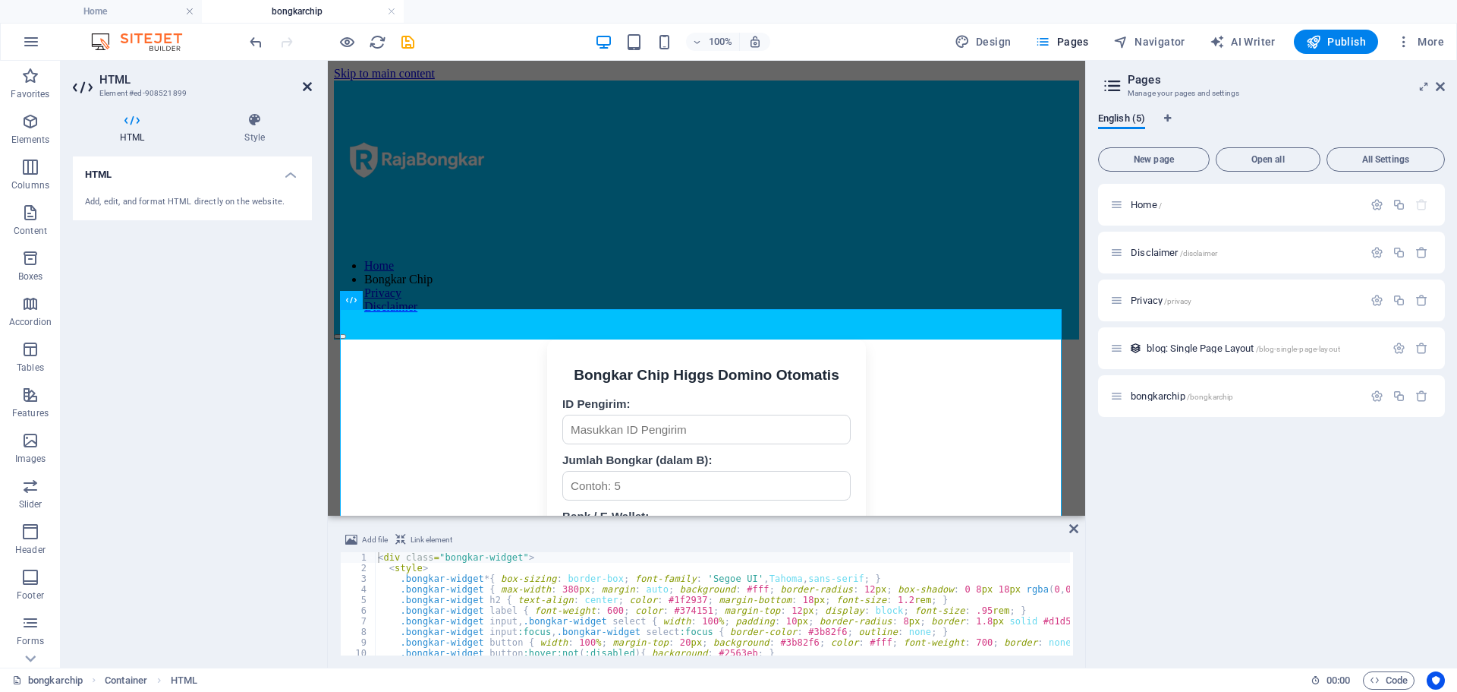
click at [305, 88] on icon at bounding box center [307, 86] width 9 height 12
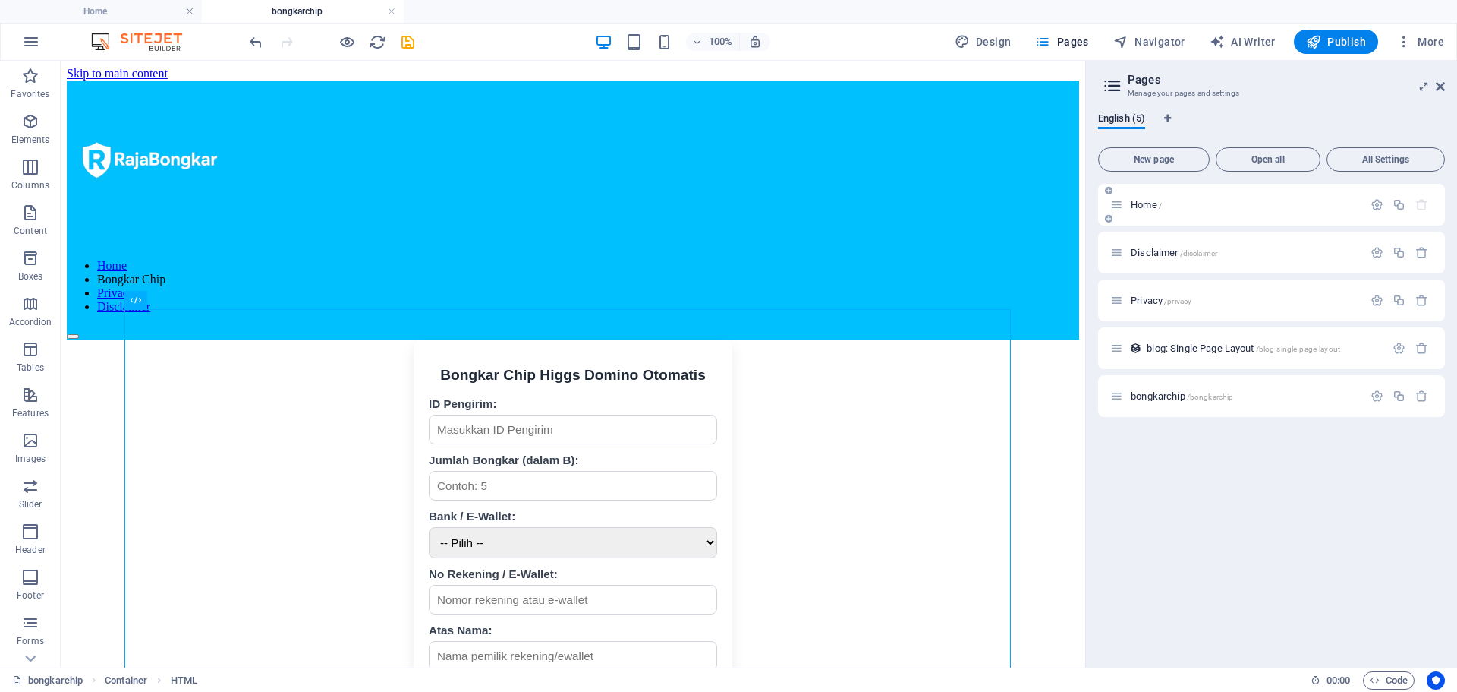
click at [1147, 206] on span "Home /" at bounding box center [1146, 204] width 31 height 11
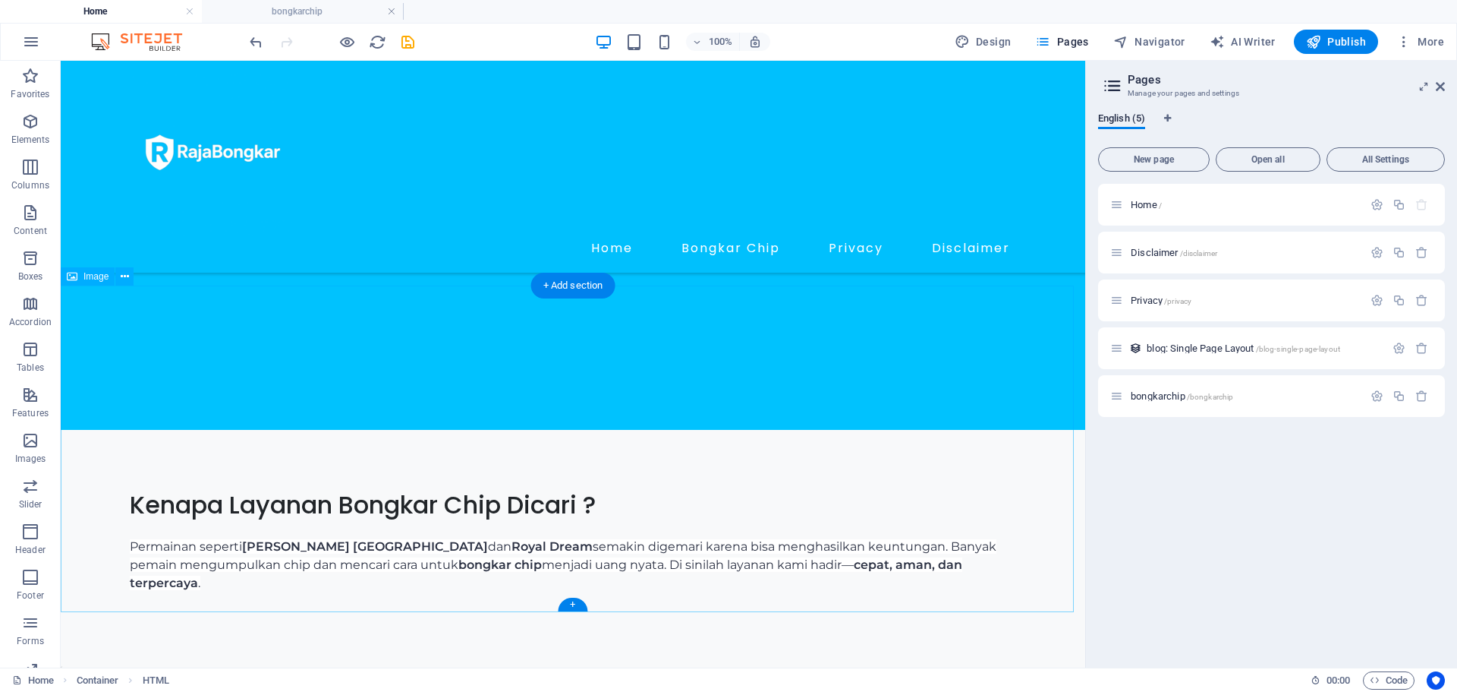
scroll to position [698, 0]
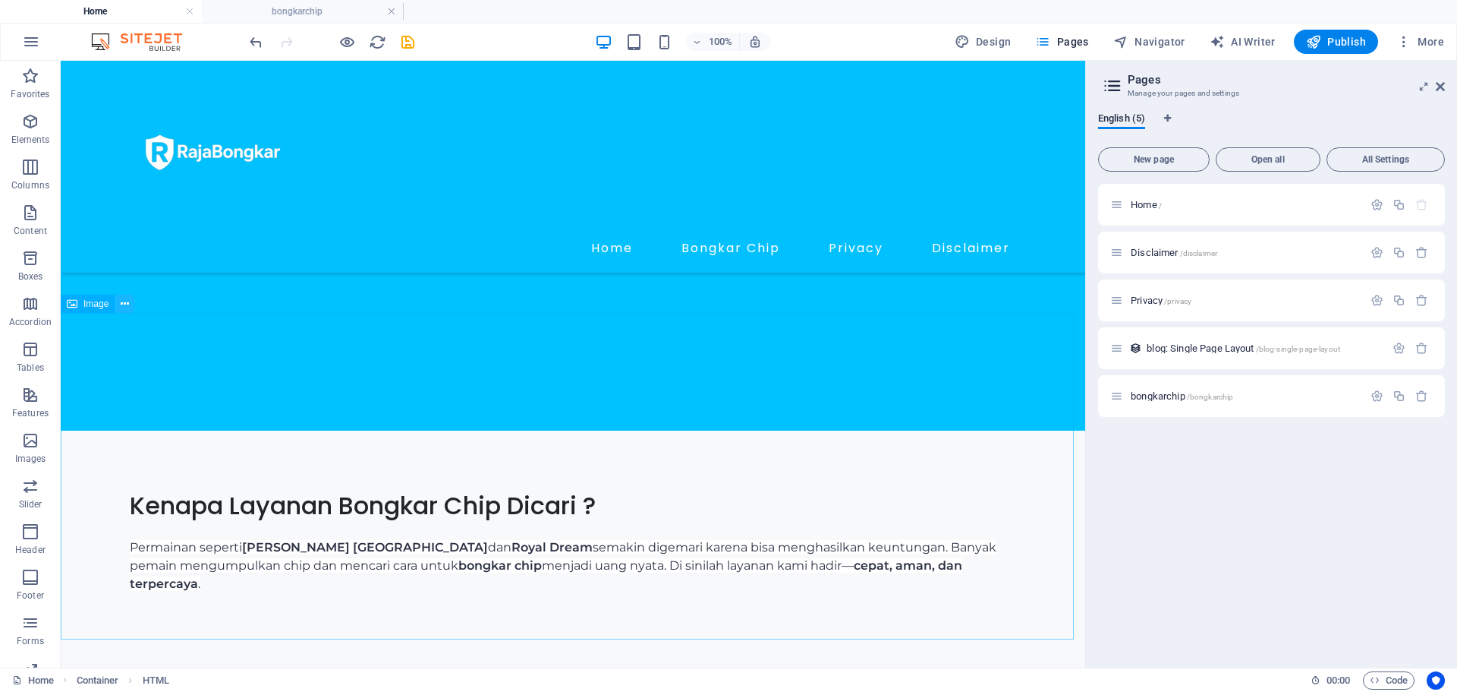
click at [126, 301] on icon at bounding box center [125, 304] width 8 height 16
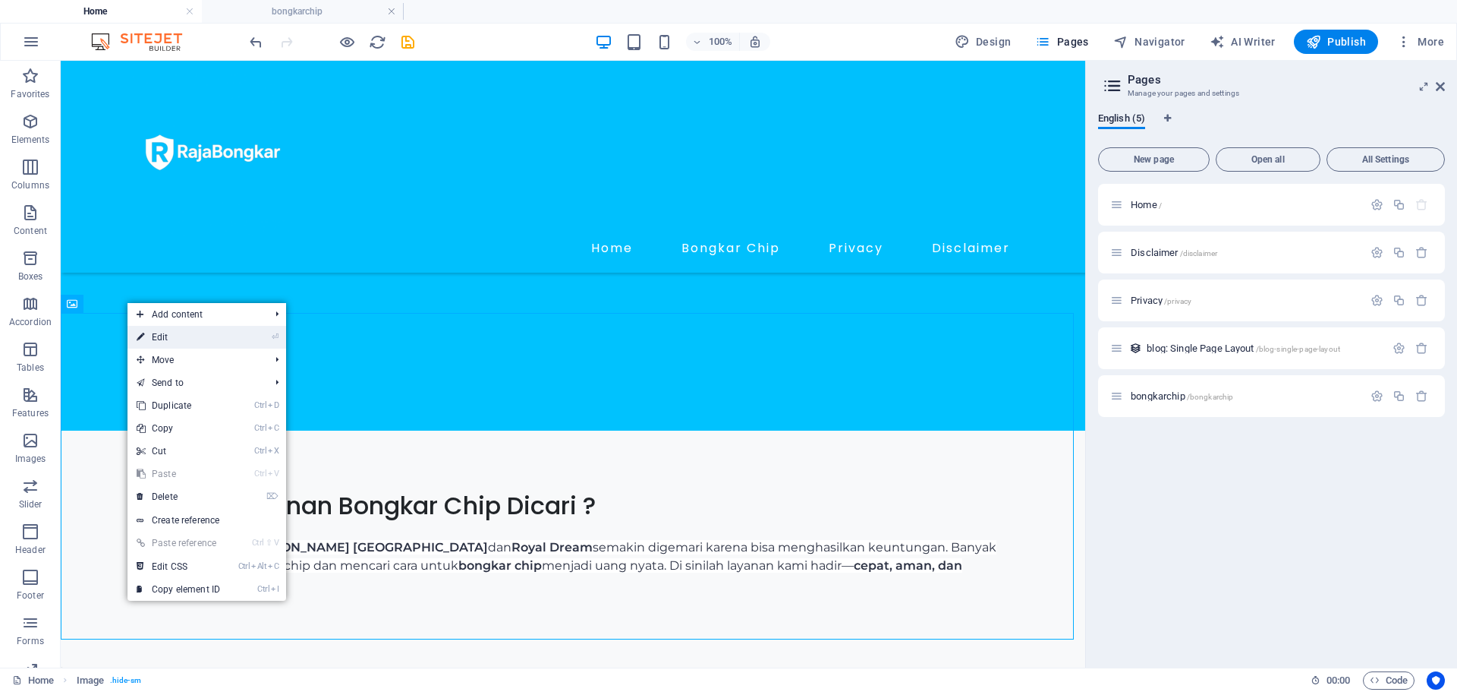
click at [182, 328] on link "⏎ Edit" at bounding box center [179, 337] width 102 height 23
select select "px"
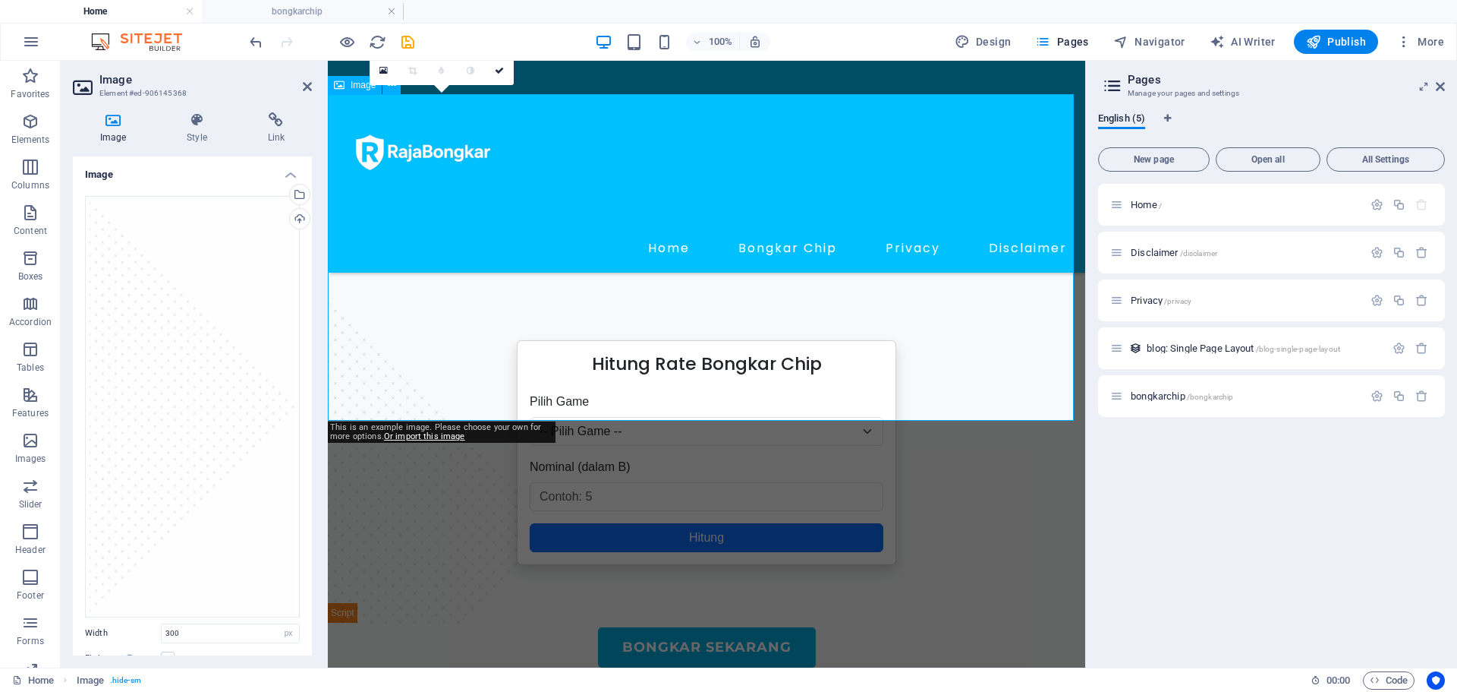
scroll to position [1153, 0]
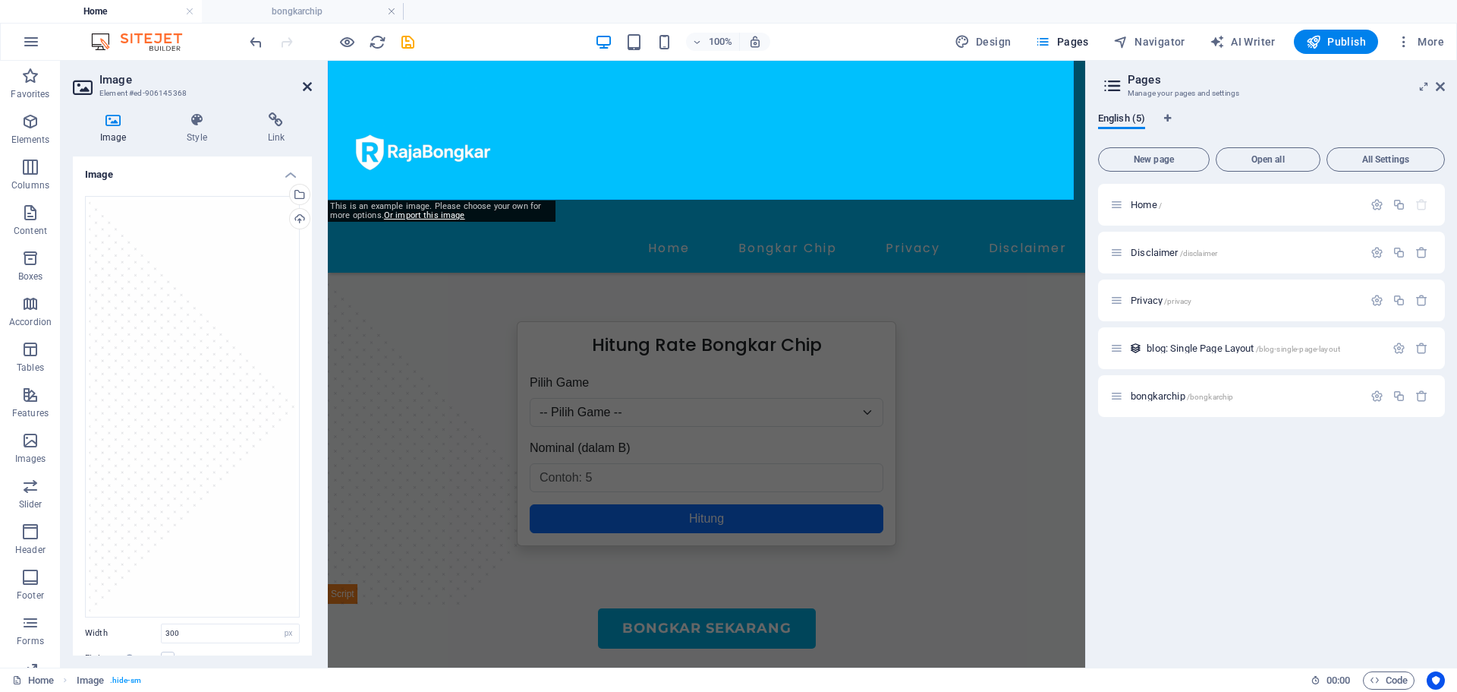
drag, startPoint x: 309, startPoint y: 86, endPoint x: 247, endPoint y: 25, distance: 87.0
click at [309, 86] on icon at bounding box center [307, 86] width 9 height 12
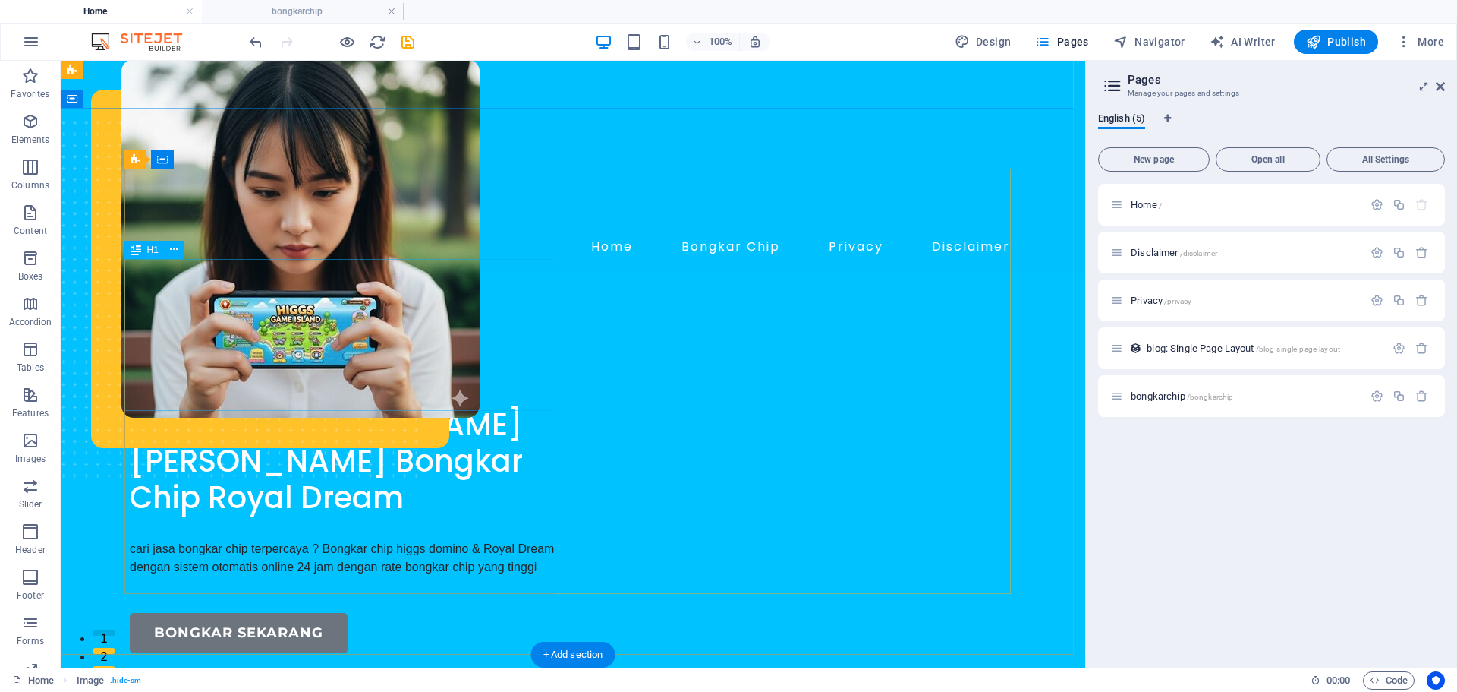
scroll to position [0, 0]
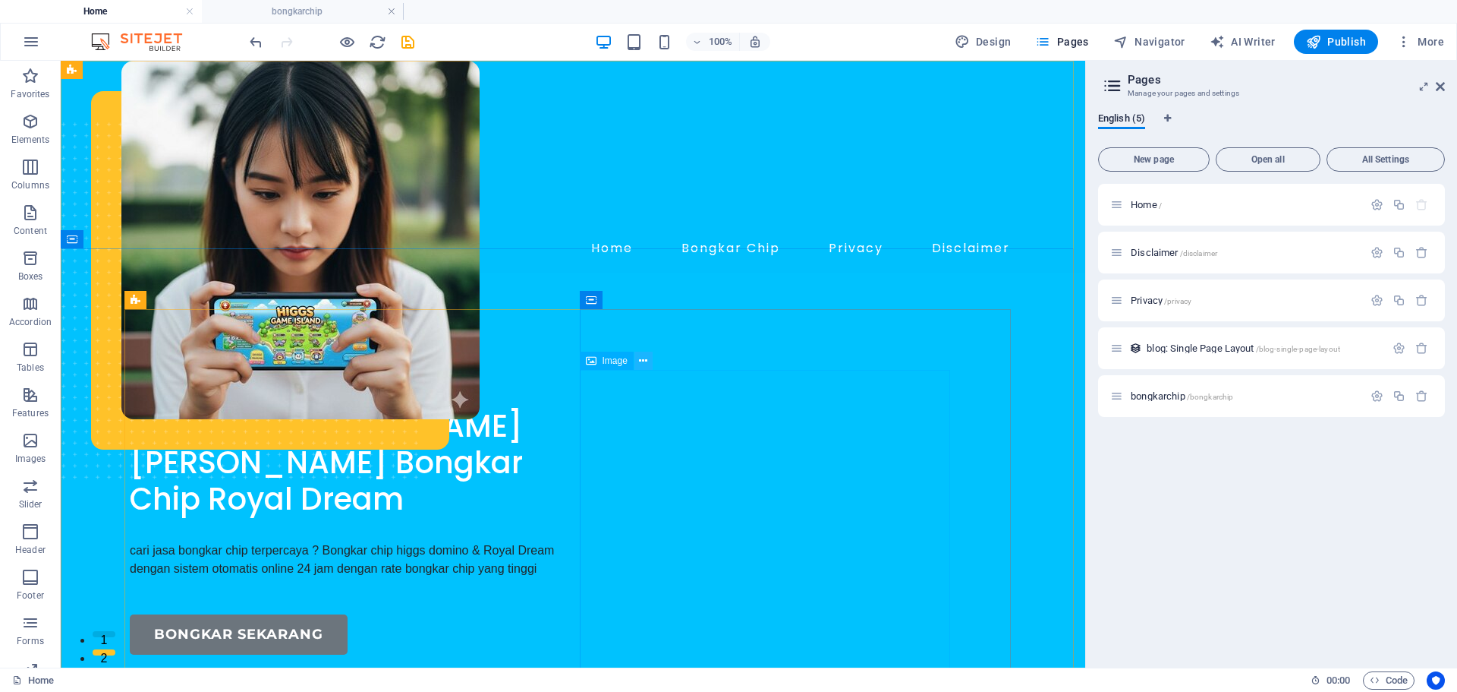
click at [645, 361] on icon at bounding box center [643, 361] width 8 height 16
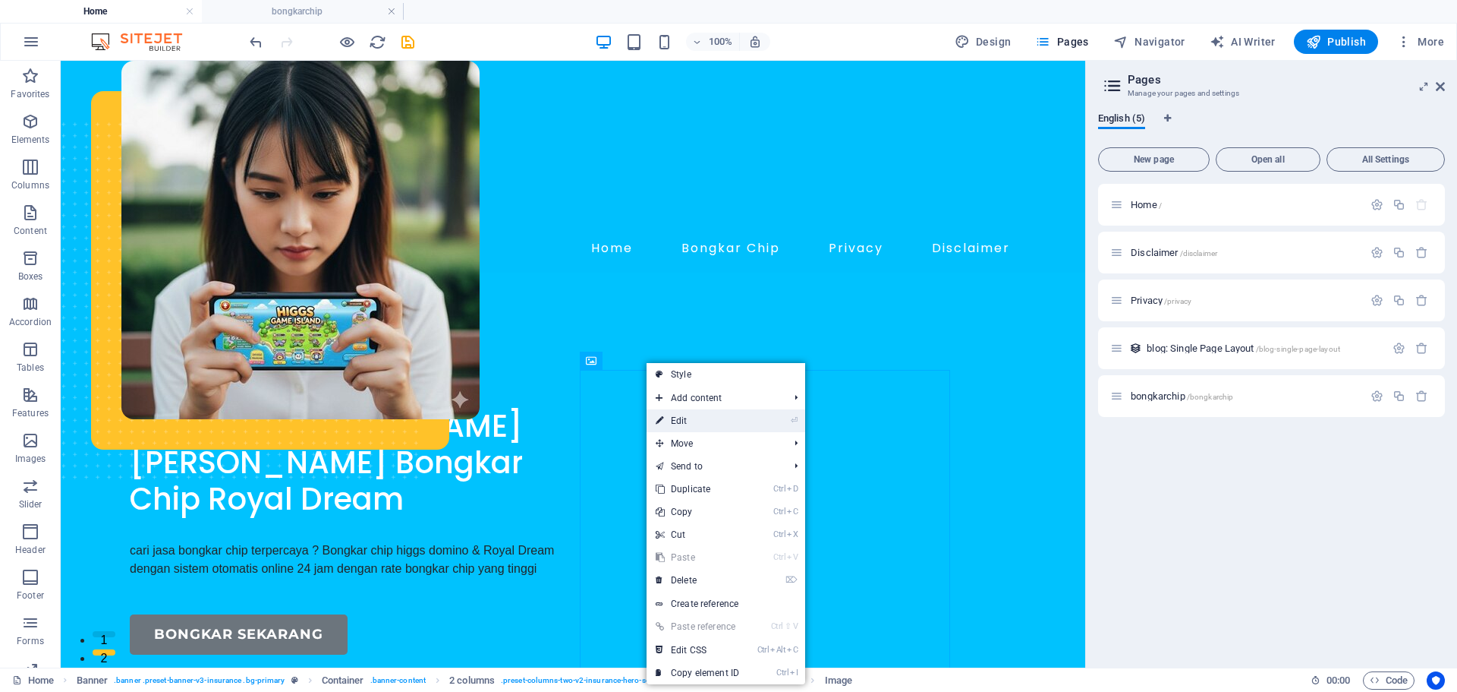
click at [672, 414] on link "⏎ Edit" at bounding box center [698, 420] width 102 height 23
select select "px"
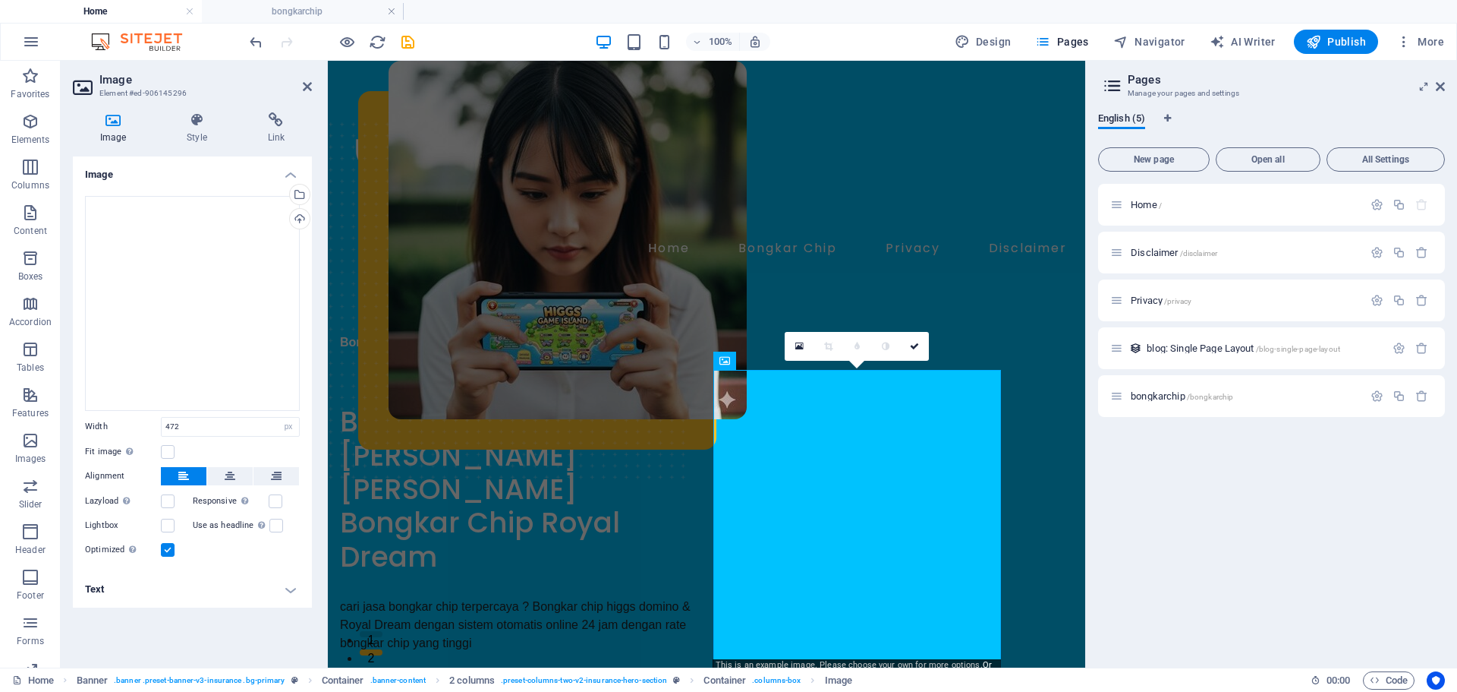
click at [280, 590] on h4 "Text" at bounding box center [192, 589] width 239 height 36
click at [254, 614] on input "Alternative text The alternative text is used by devices that cannot display im…" at bounding box center [230, 619] width 139 height 18
type input "bongkar chip domino"
click at [310, 88] on icon at bounding box center [307, 86] width 9 height 12
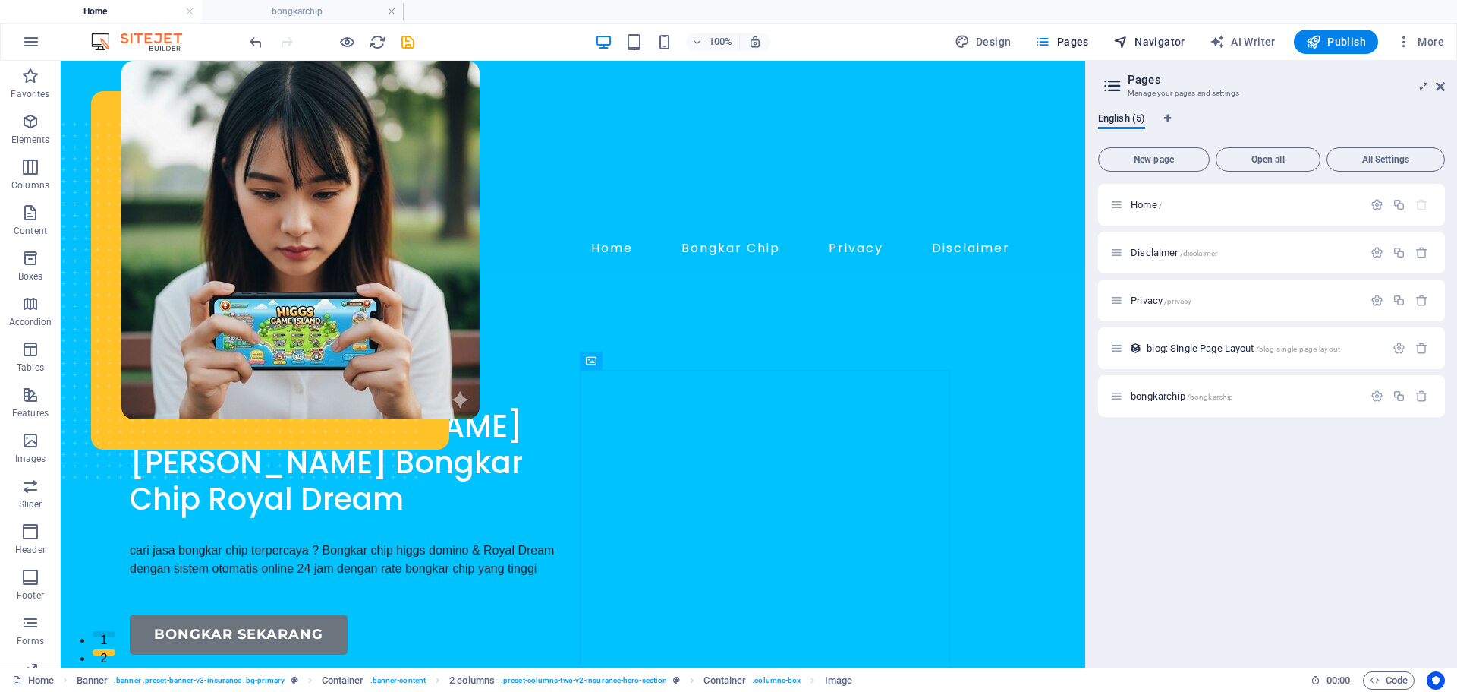
click at [1137, 40] on span "Navigator" at bounding box center [1150, 41] width 72 height 15
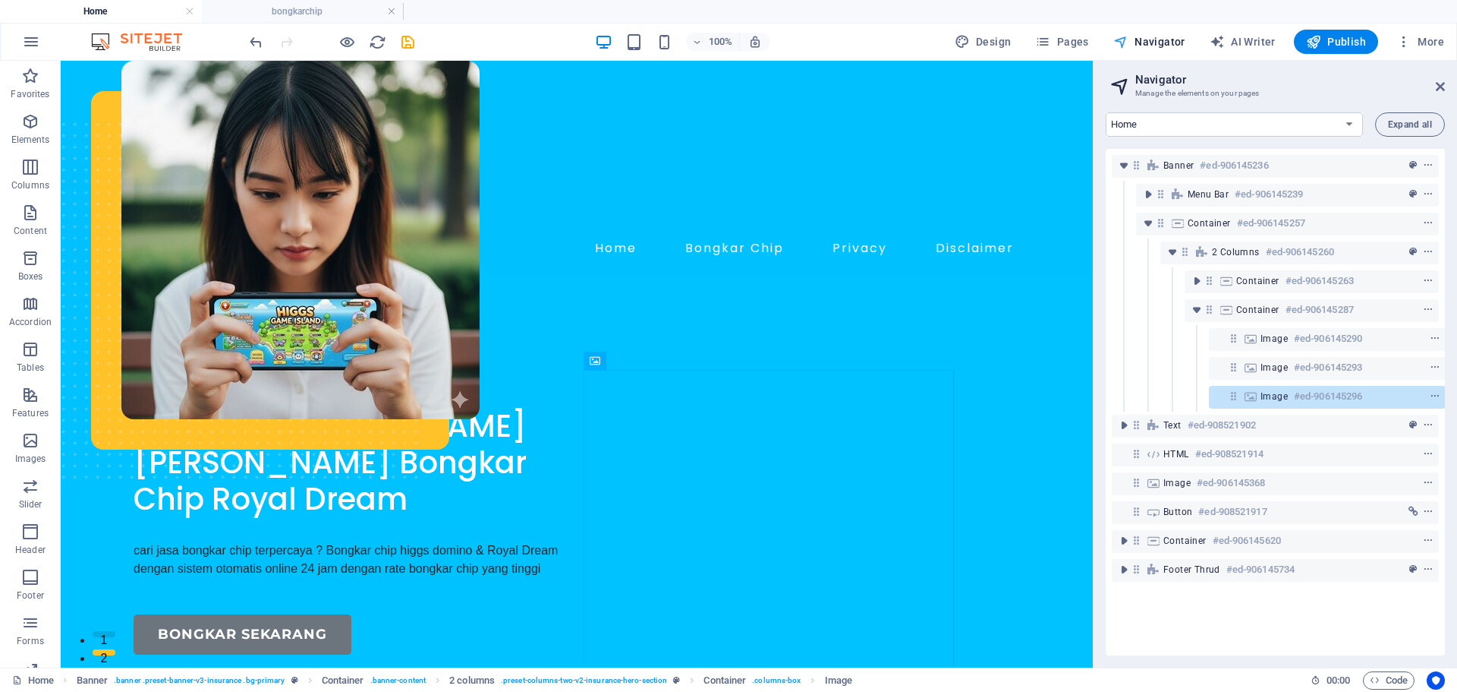
scroll to position [0, 4]
click at [1179, 491] on div "Image #ed-906145368" at bounding box center [1263, 483] width 200 height 18
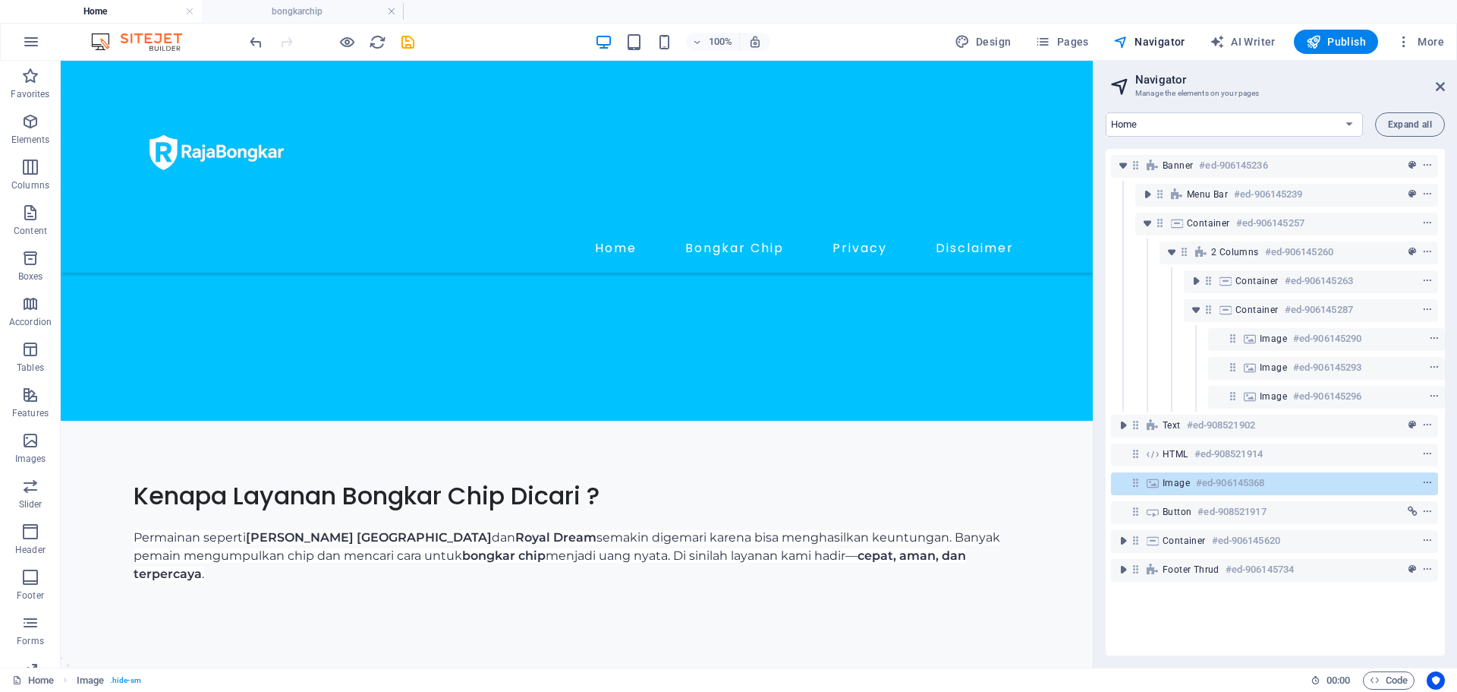
scroll to position [810, 0]
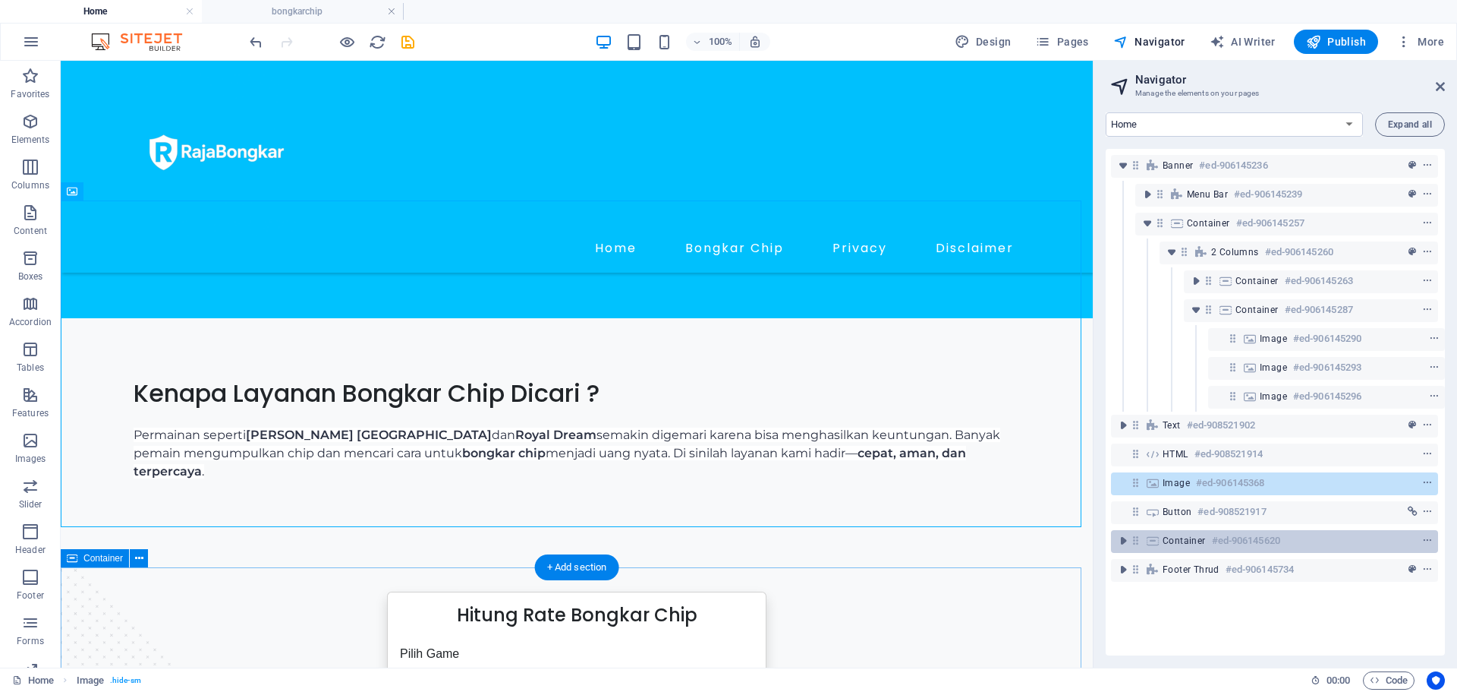
click at [1182, 542] on span "Container" at bounding box center [1184, 540] width 43 height 12
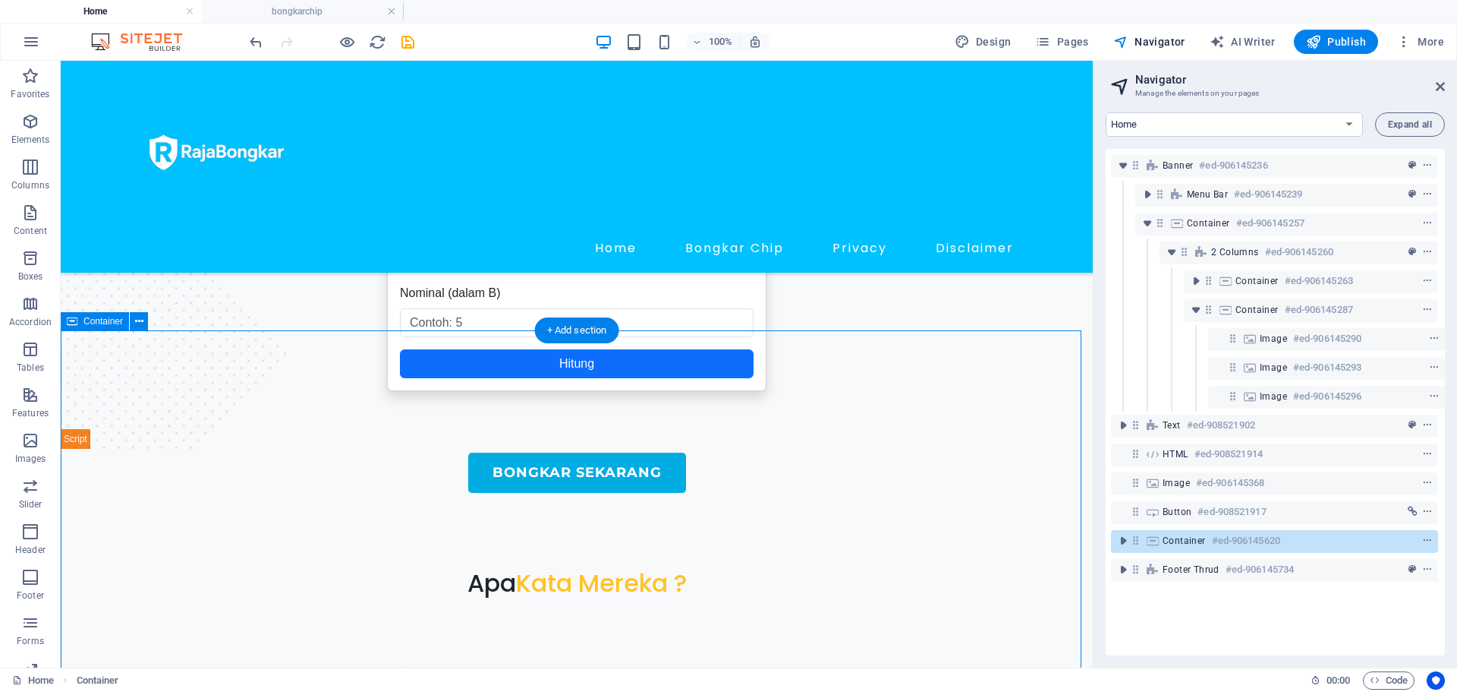
scroll to position [1243, 0]
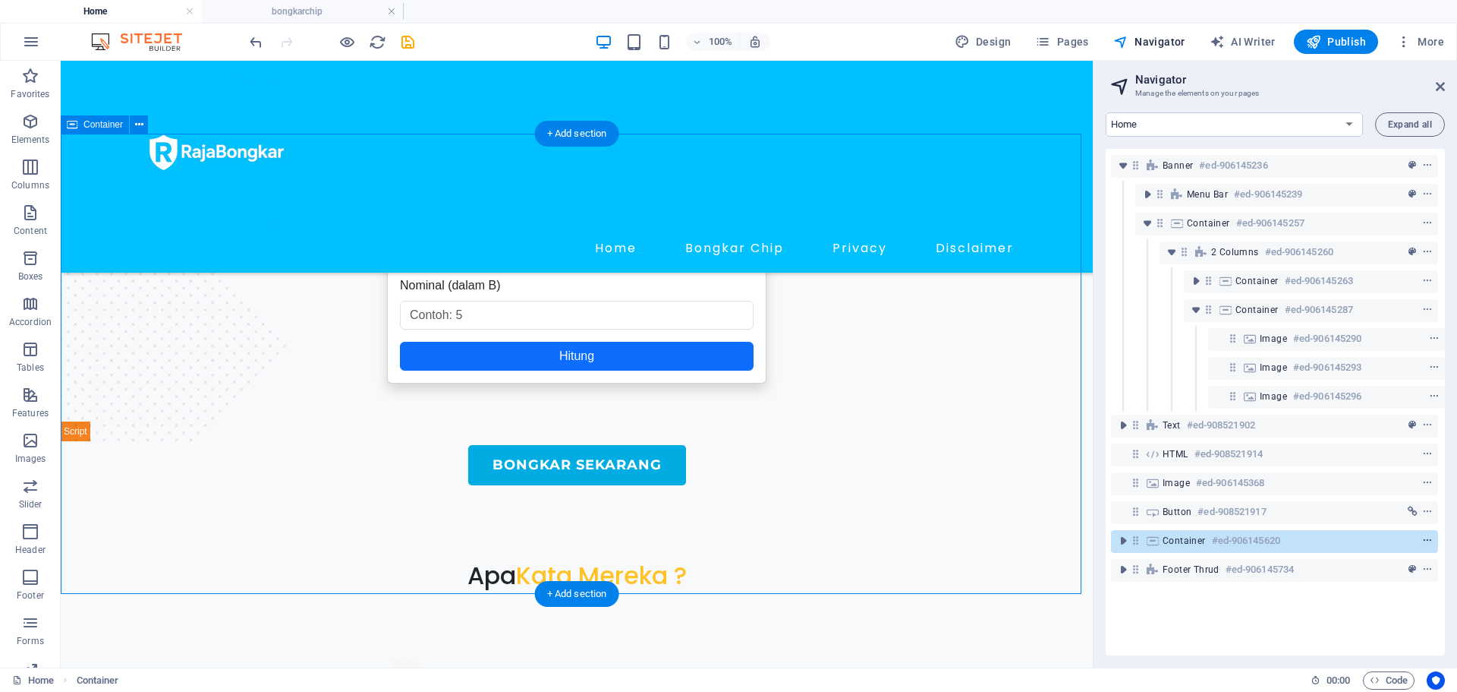
click at [1429, 540] on span "context-menu" at bounding box center [1427, 540] width 15 height 11
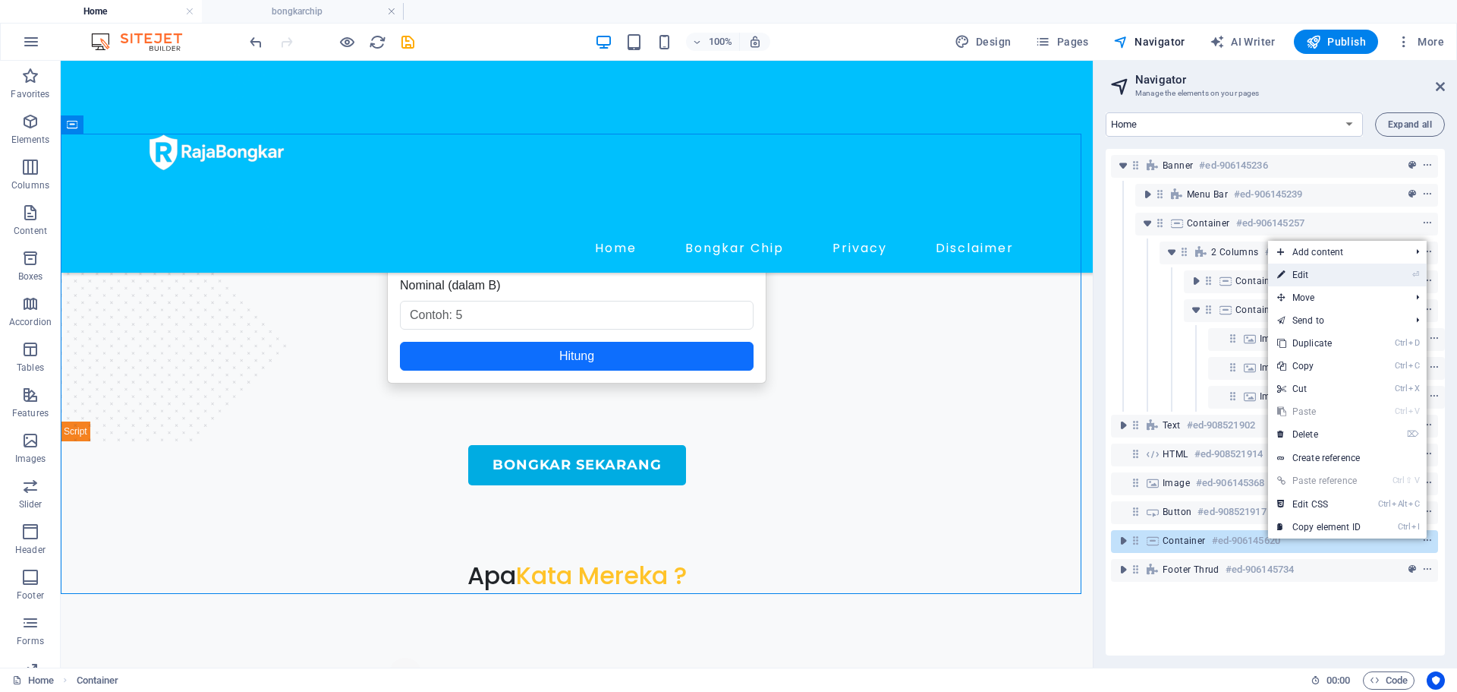
click at [1328, 276] on link "⏎ Edit" at bounding box center [1319, 274] width 102 height 23
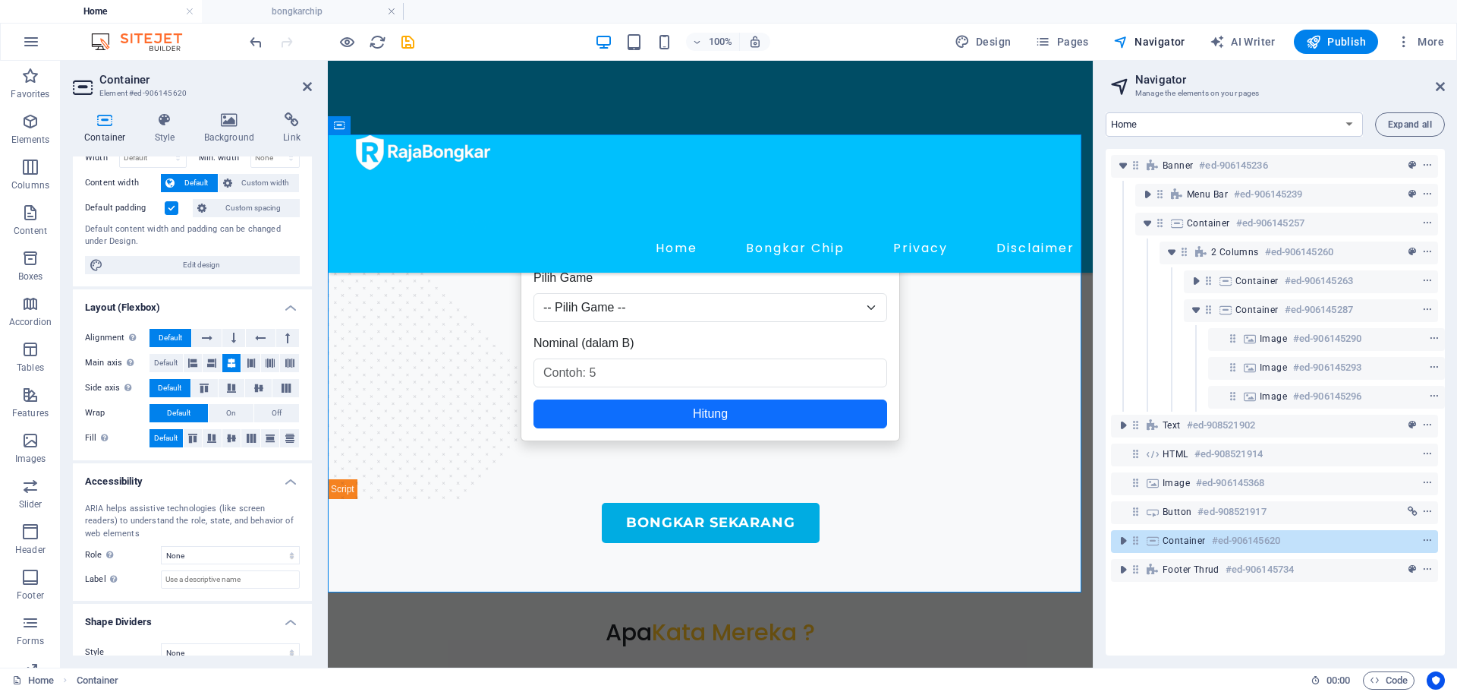
scroll to position [0, 0]
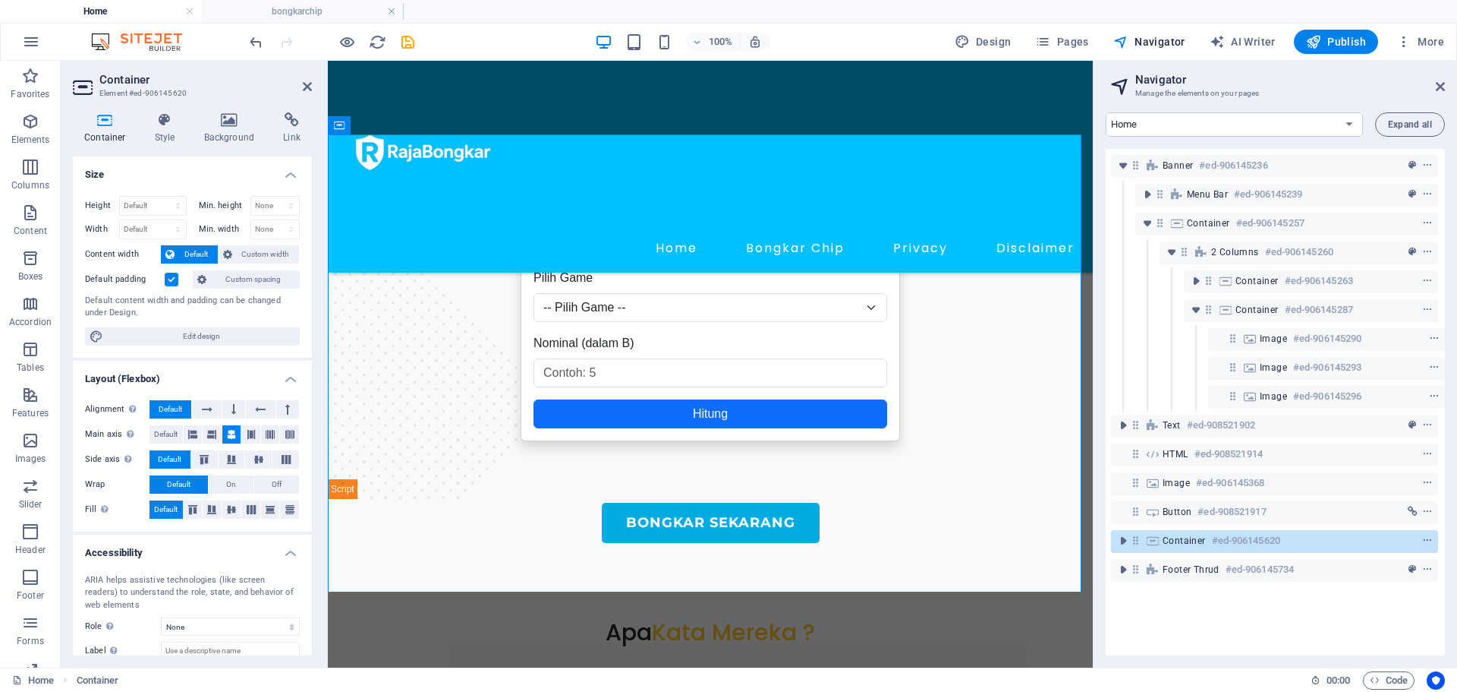
click at [170, 111] on div "Container Style Background Link Size Height Default px rem % vh vw Min. height …" at bounding box center [192, 383] width 263 height 567
click at [171, 124] on icon at bounding box center [164, 119] width 43 height 15
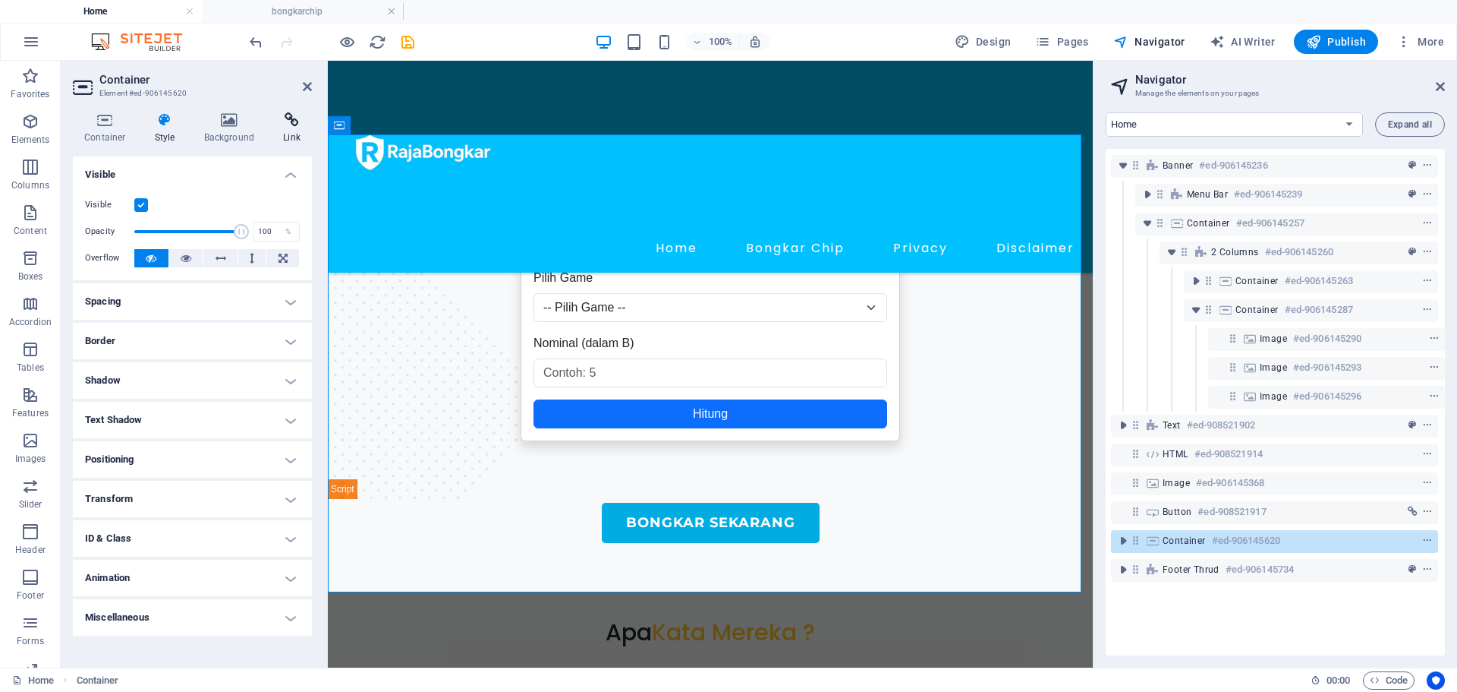
click at [281, 115] on icon at bounding box center [292, 119] width 40 height 15
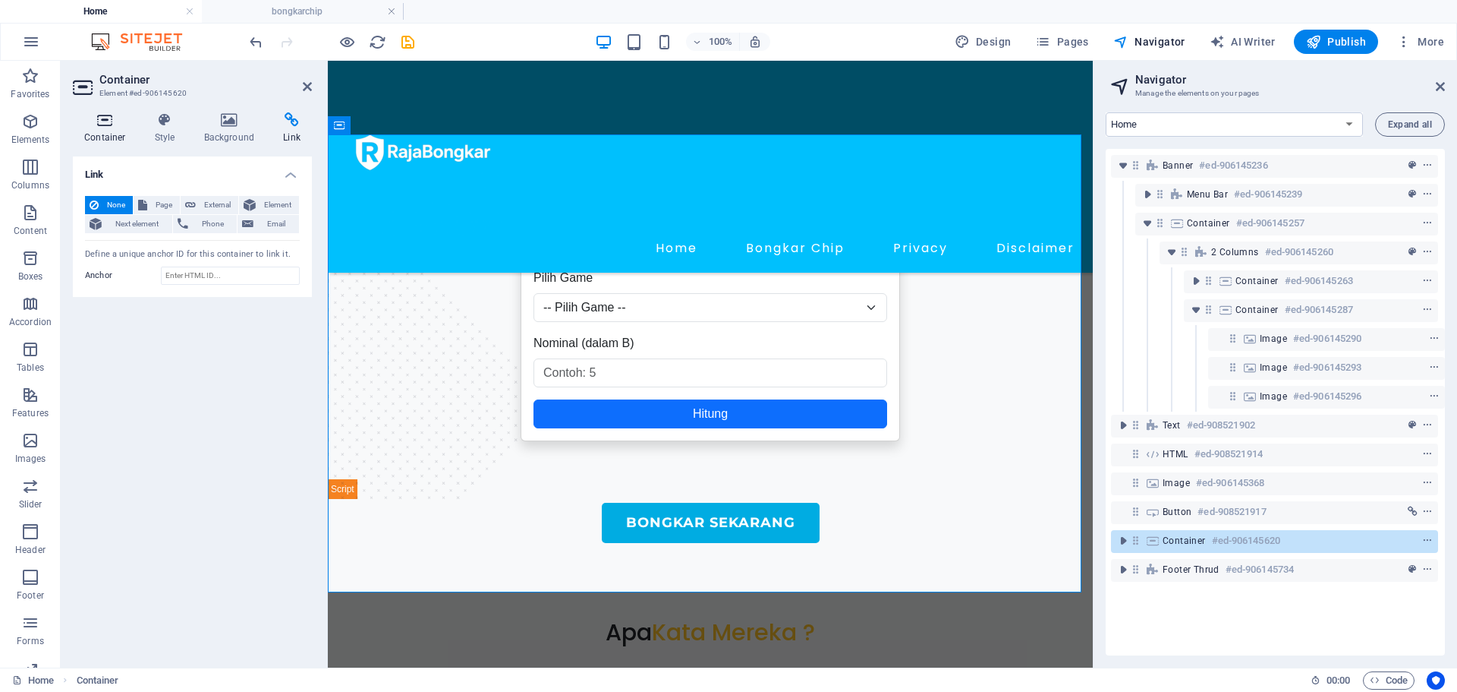
click at [115, 124] on icon at bounding box center [105, 119] width 65 height 15
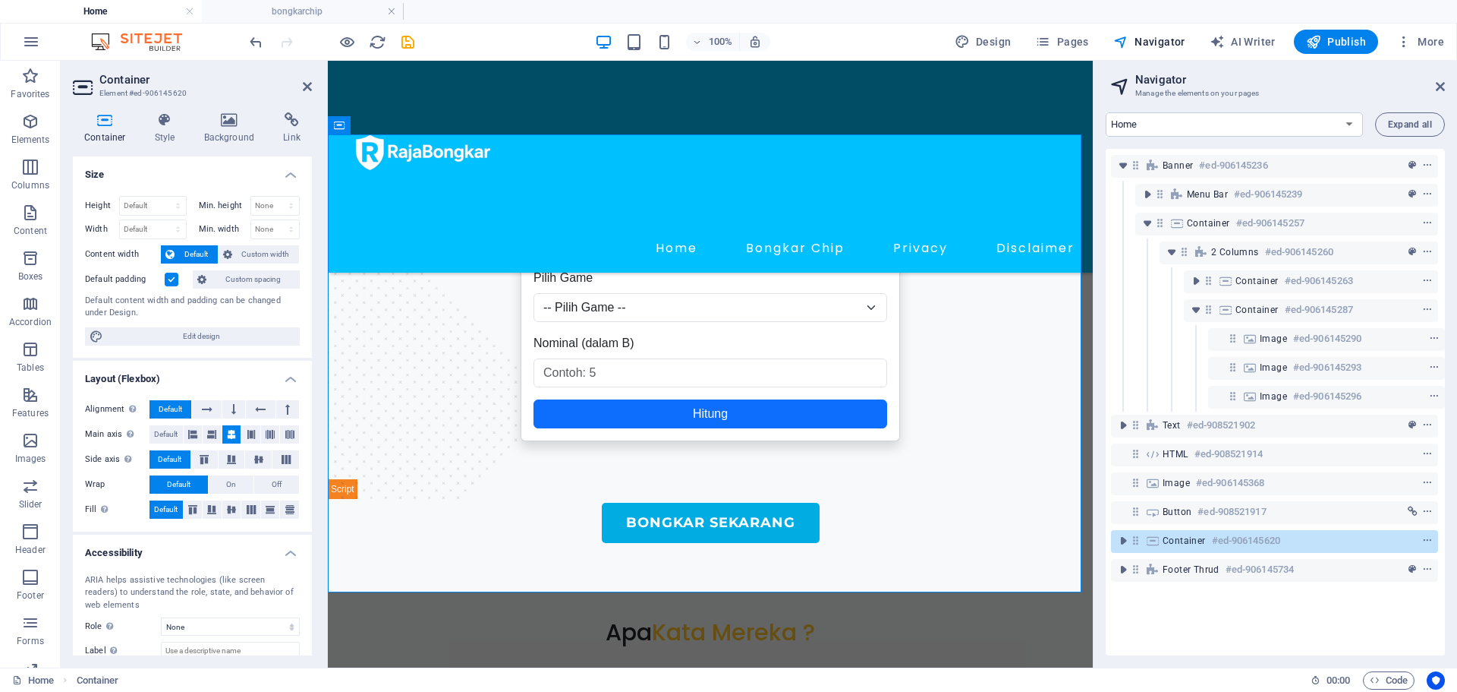
click at [291, 105] on div "Container Style Background Link Size Height Default px rem % vh vw Min. height …" at bounding box center [192, 383] width 263 height 567
click at [289, 109] on div "Container Style Background Link Size Height Default px rem % vh vw Min. height …" at bounding box center [192, 383] width 263 height 567
click at [289, 114] on icon at bounding box center [292, 119] width 40 height 15
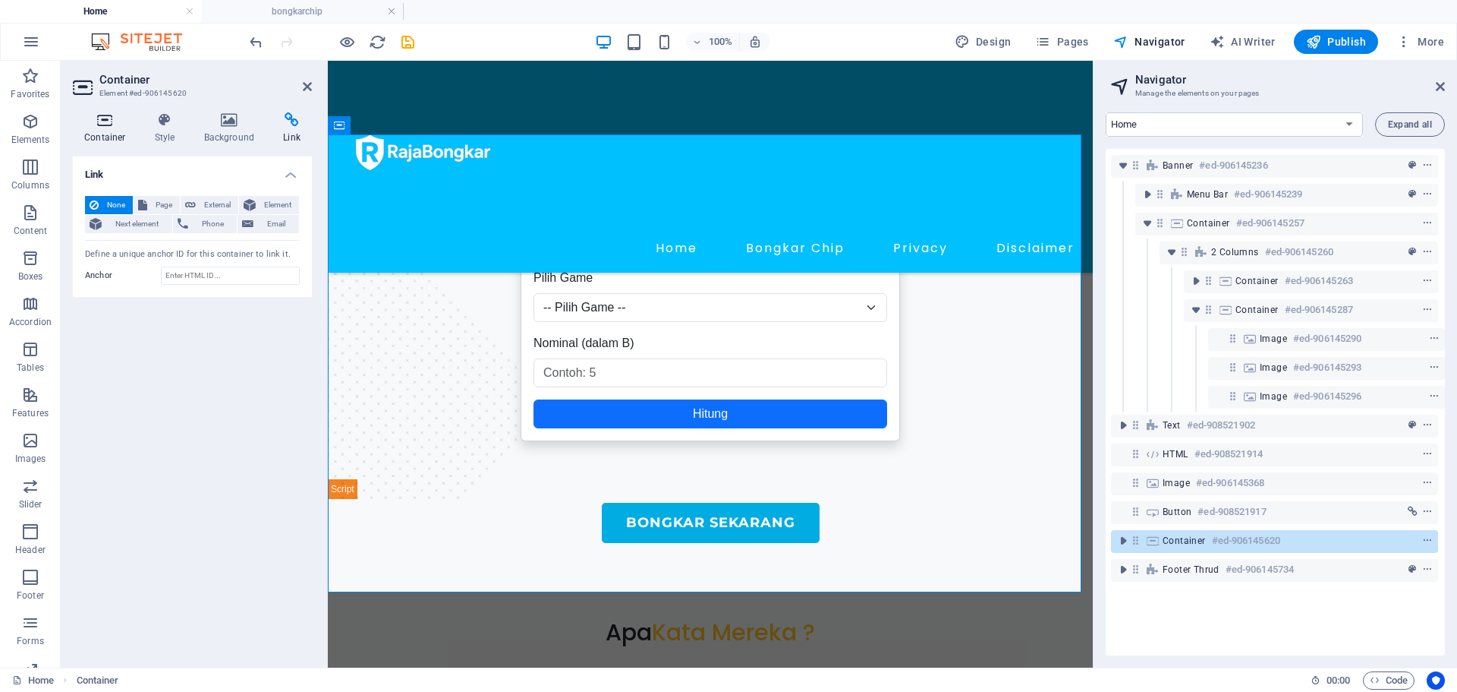
click at [98, 114] on icon at bounding box center [105, 119] width 65 height 15
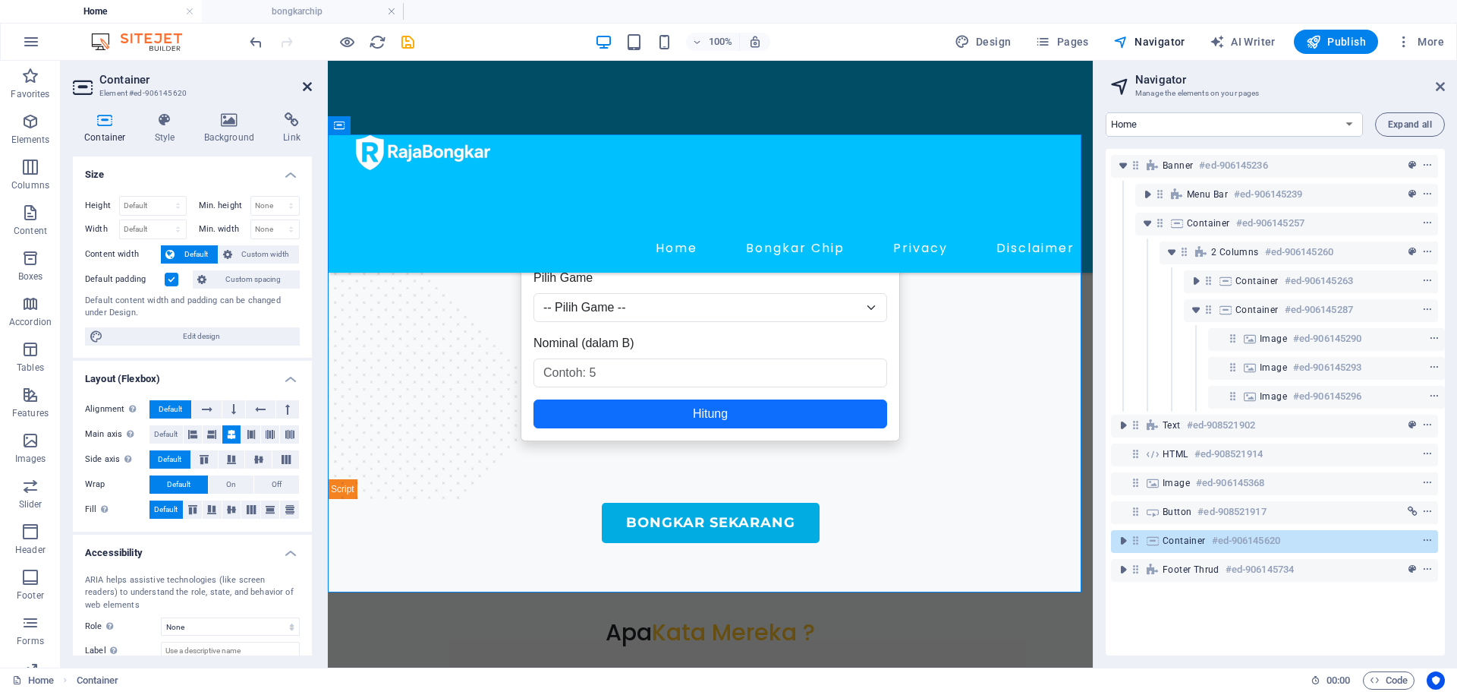
click at [303, 86] on icon at bounding box center [307, 86] width 9 height 12
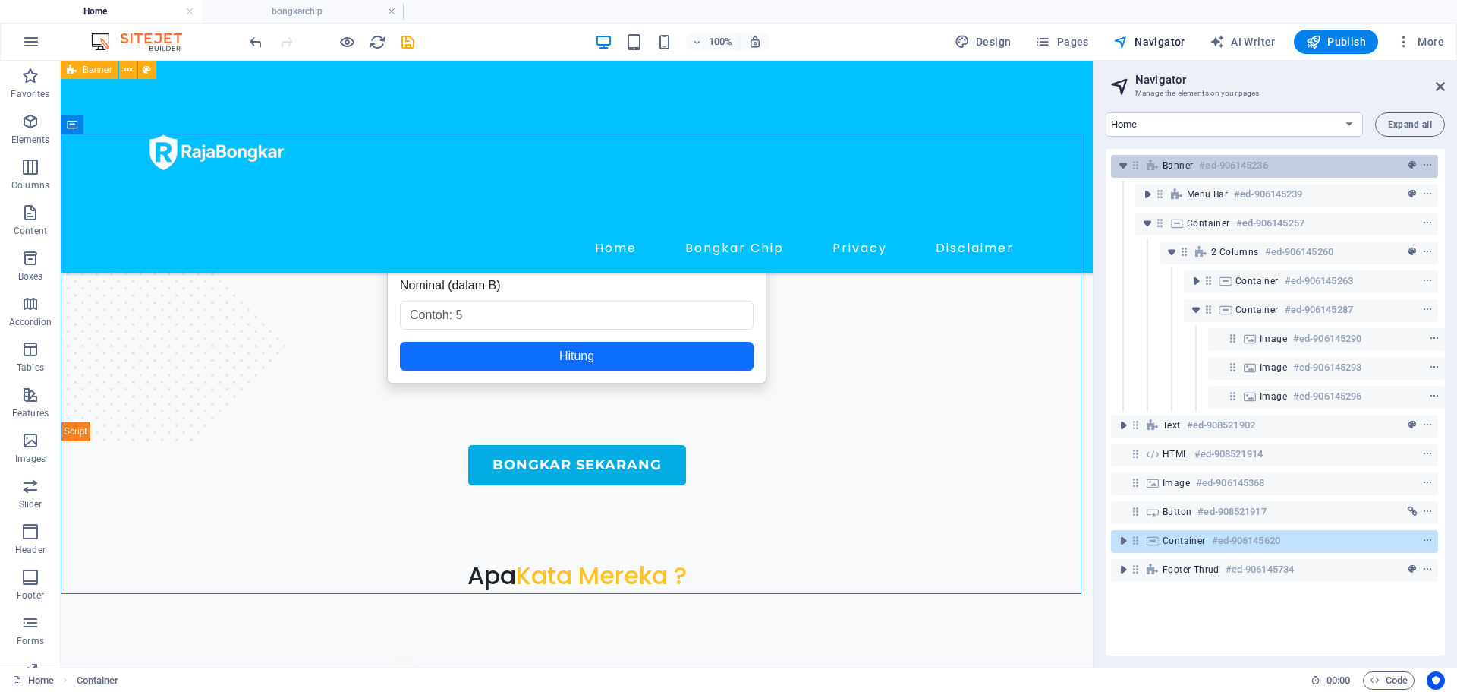
click at [1168, 156] on div "Banner #ed-906145236" at bounding box center [1263, 165] width 200 height 18
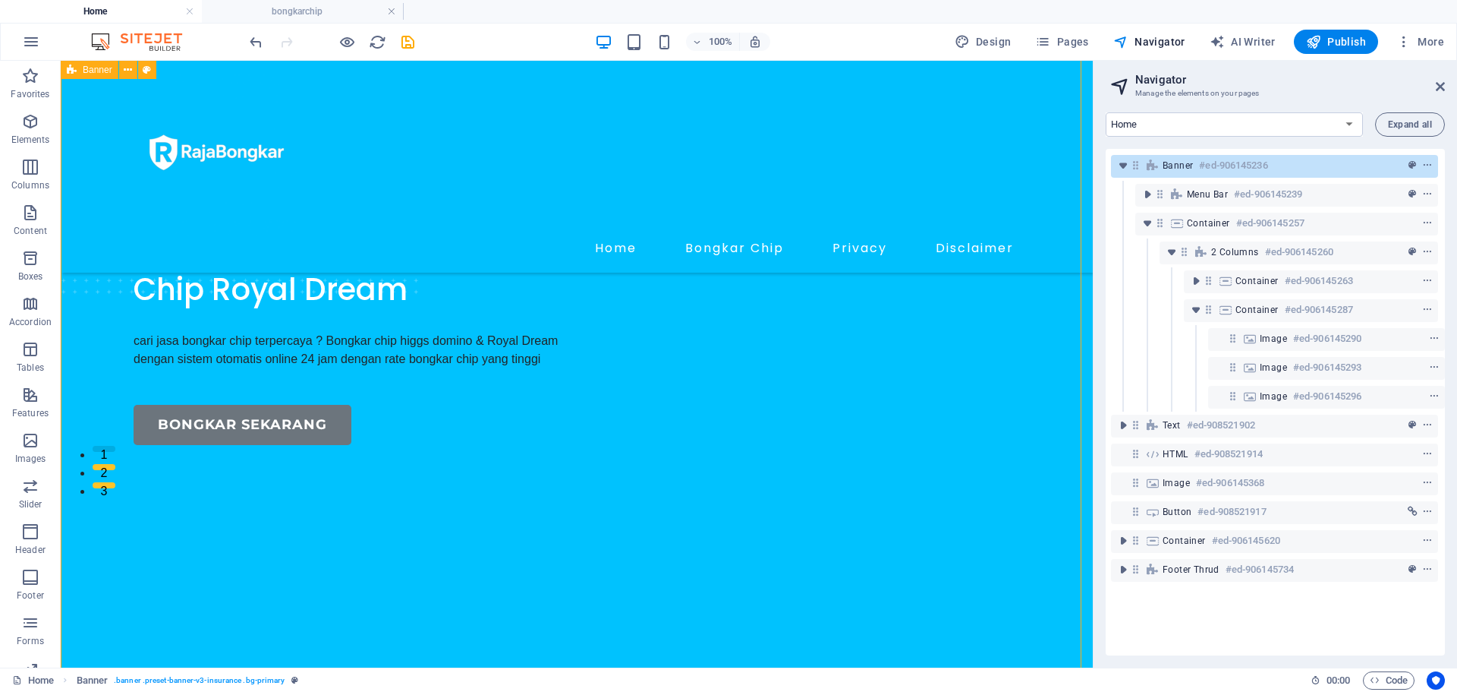
scroll to position [64, 0]
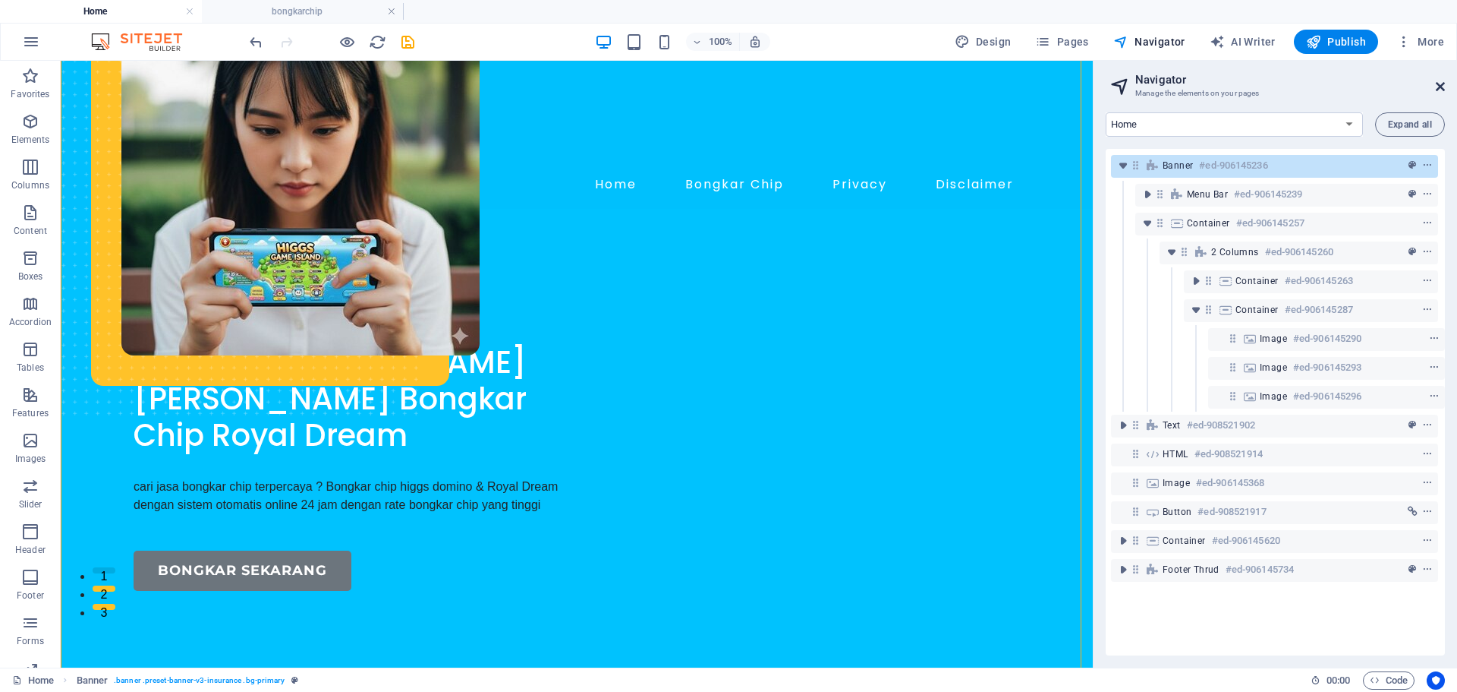
click at [1444, 88] on icon at bounding box center [1440, 86] width 9 height 12
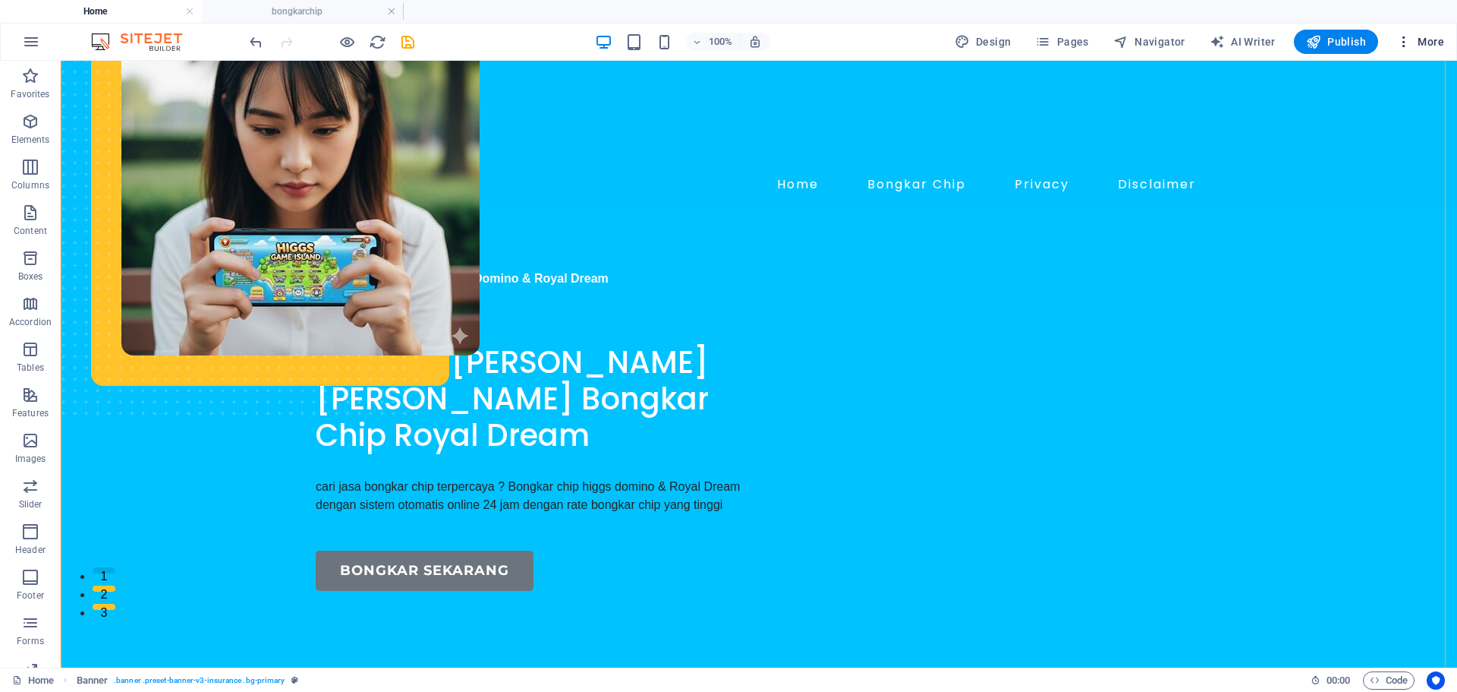
click at [1405, 33] on button "More" at bounding box center [1421, 42] width 60 height 24
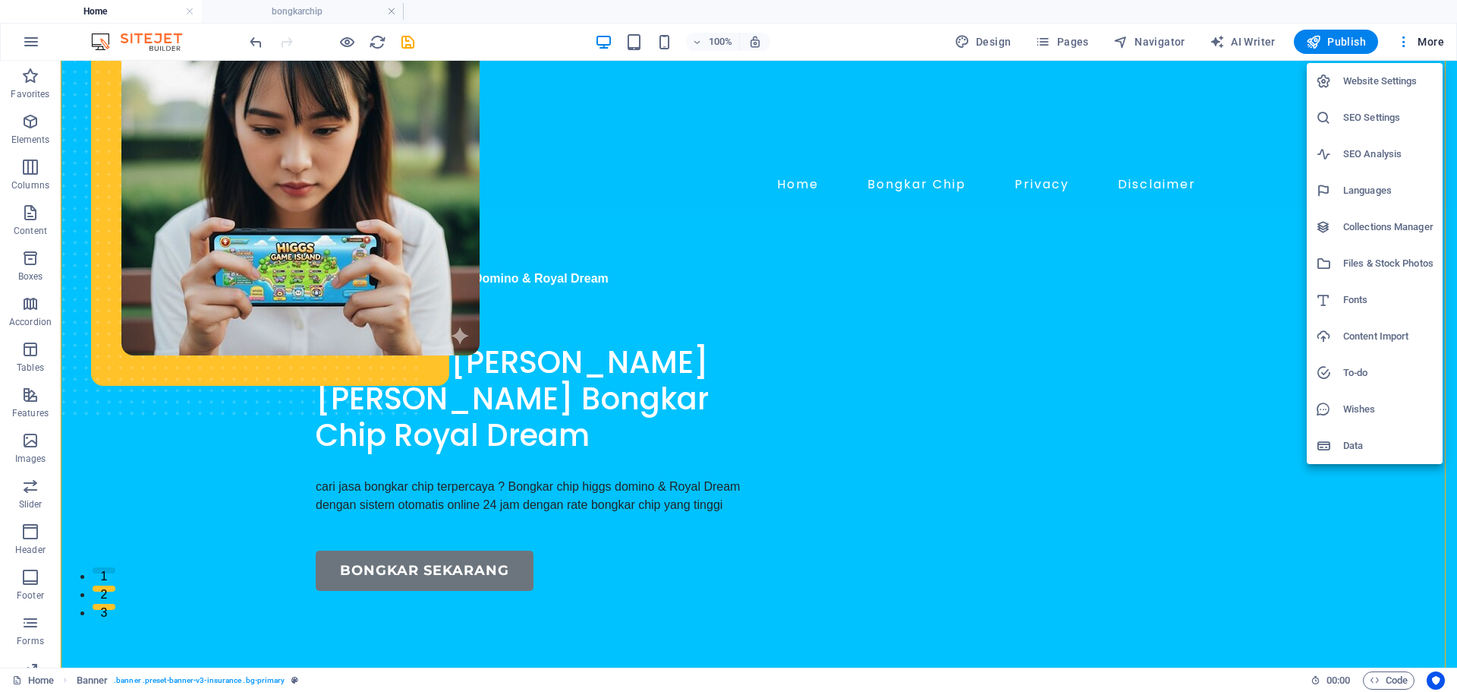
click at [1391, 269] on h6 "Files & Stock Photos" at bounding box center [1389, 263] width 90 height 18
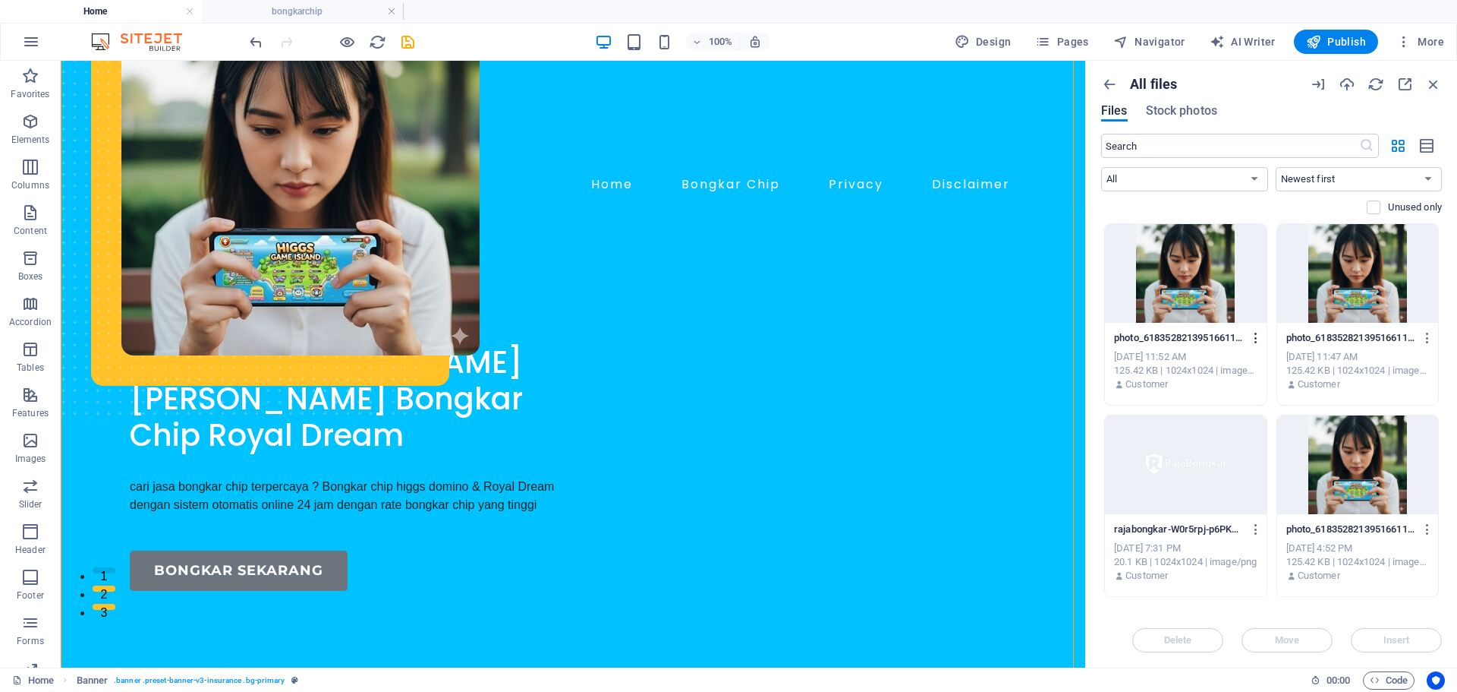
click at [1256, 336] on icon "button" at bounding box center [1256, 338] width 14 height 14
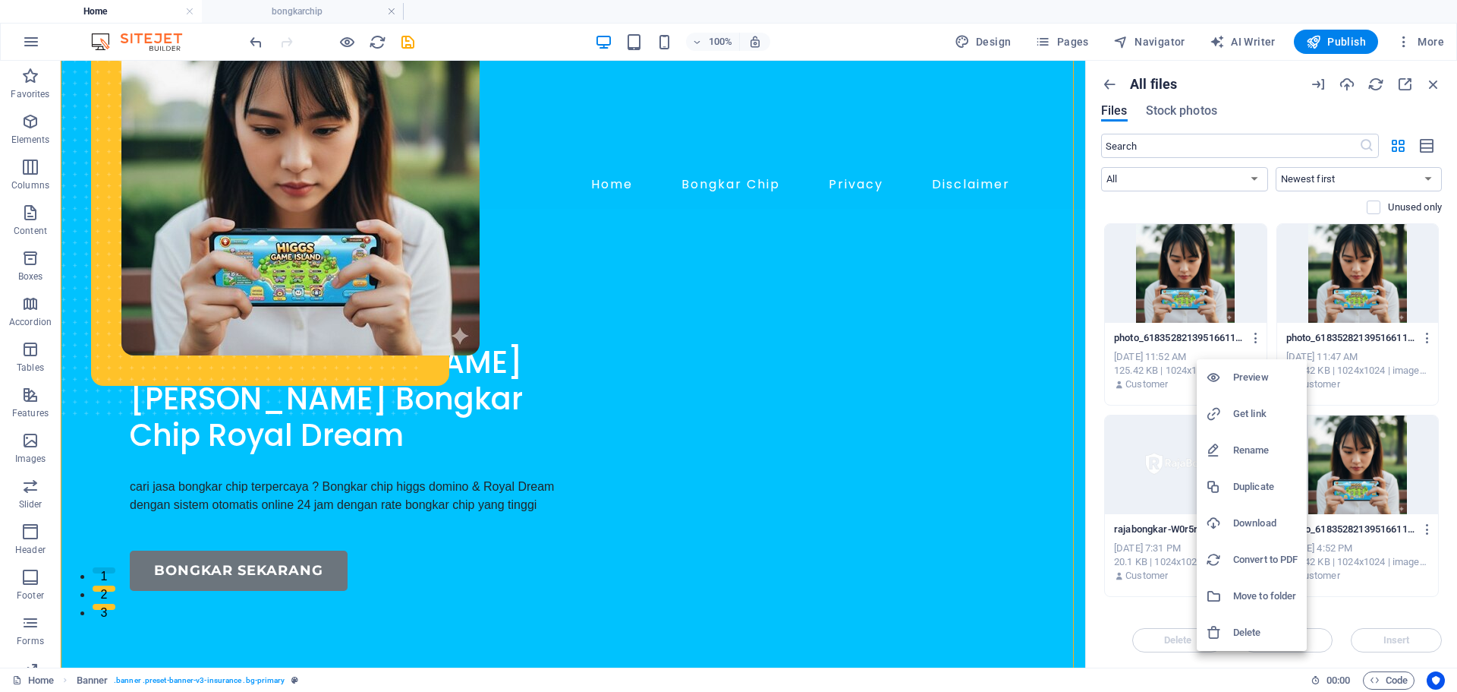
click at [1154, 362] on div at bounding box center [728, 346] width 1457 height 692
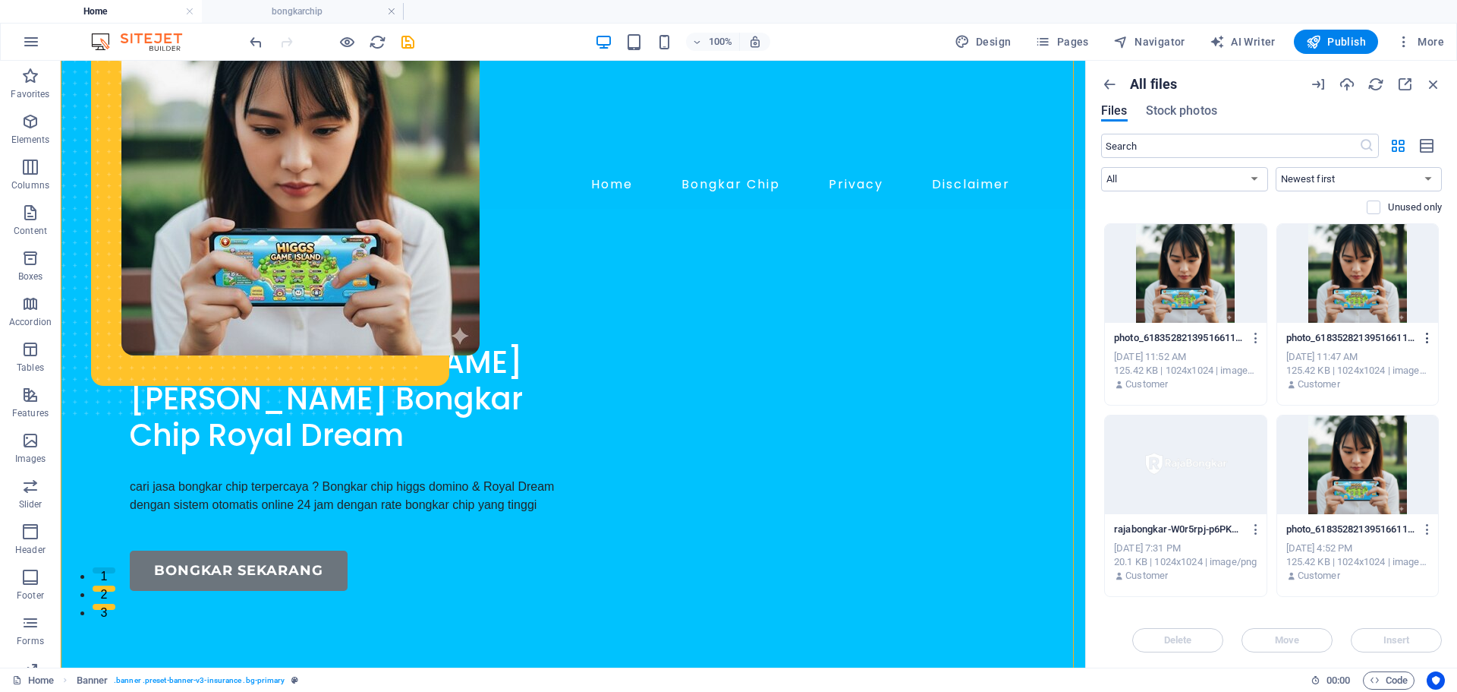
click at [1428, 342] on icon "button" at bounding box center [1428, 338] width 14 height 14
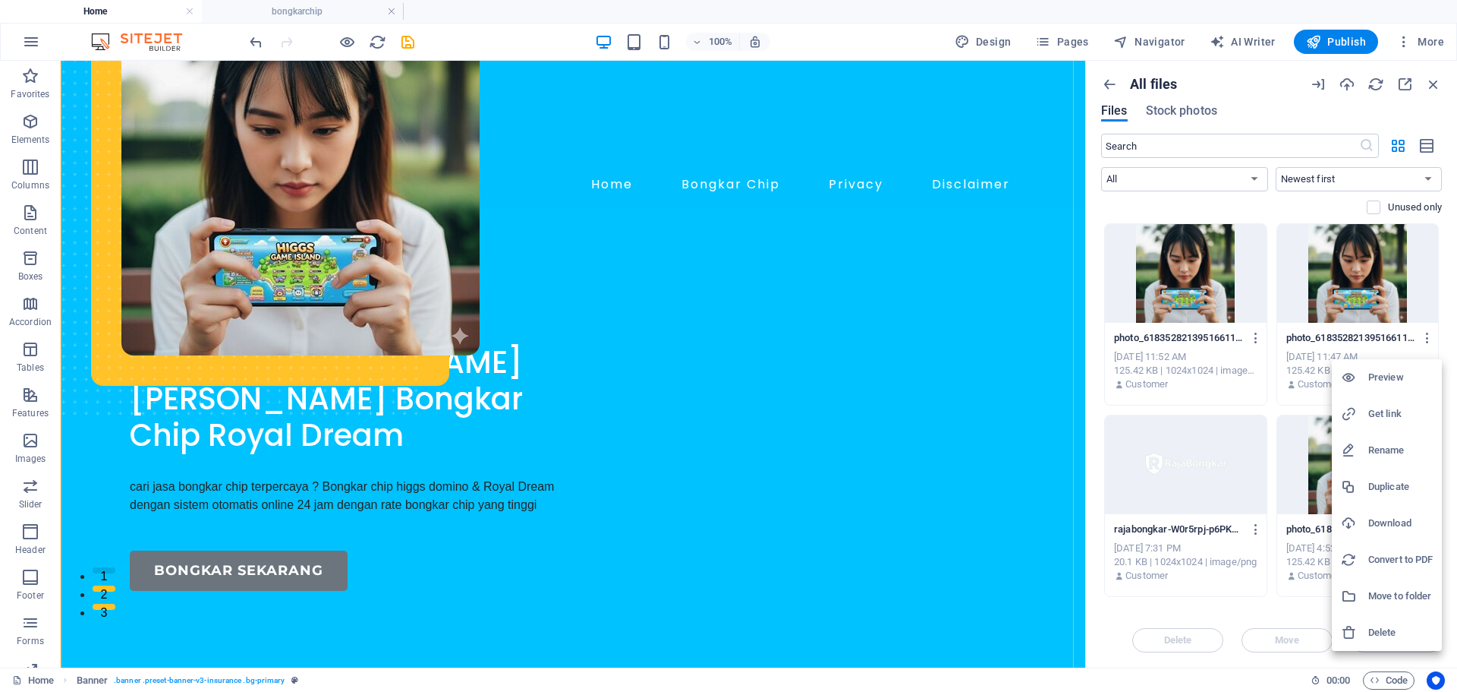
click at [1398, 455] on h6 "Rename" at bounding box center [1401, 450] width 65 height 18
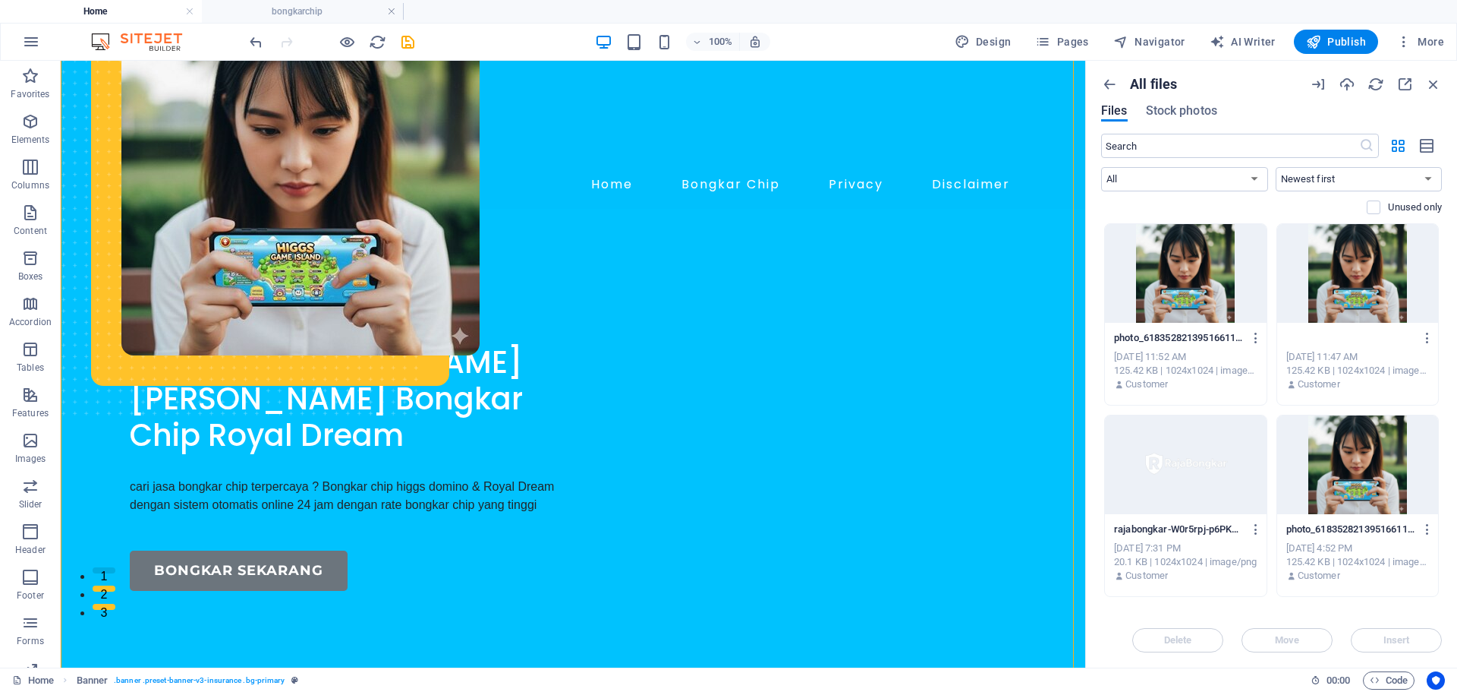
scroll to position [0, 0]
click at [1353, 359] on div "Sep 5, 2025 11:47 AM" at bounding box center [1358, 357] width 143 height 14
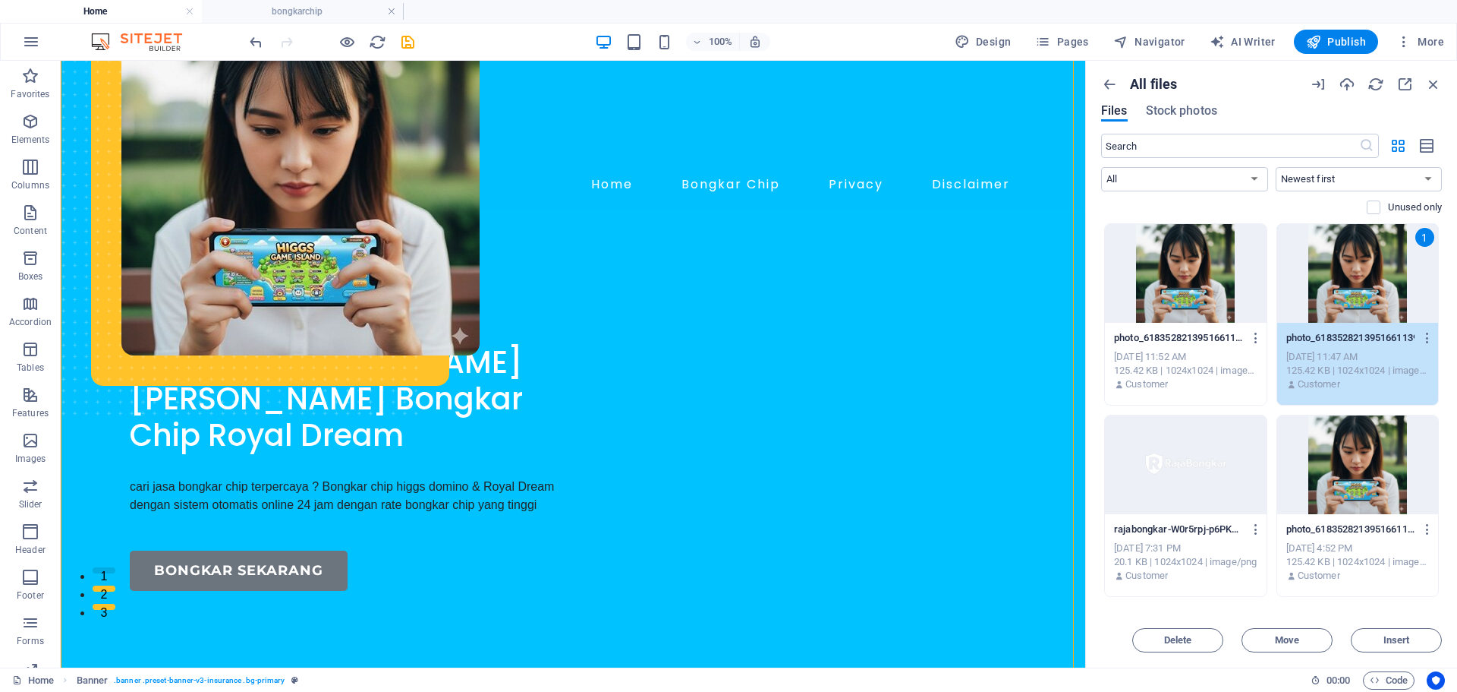
click at [1197, 455] on div at bounding box center [1186, 464] width 162 height 99
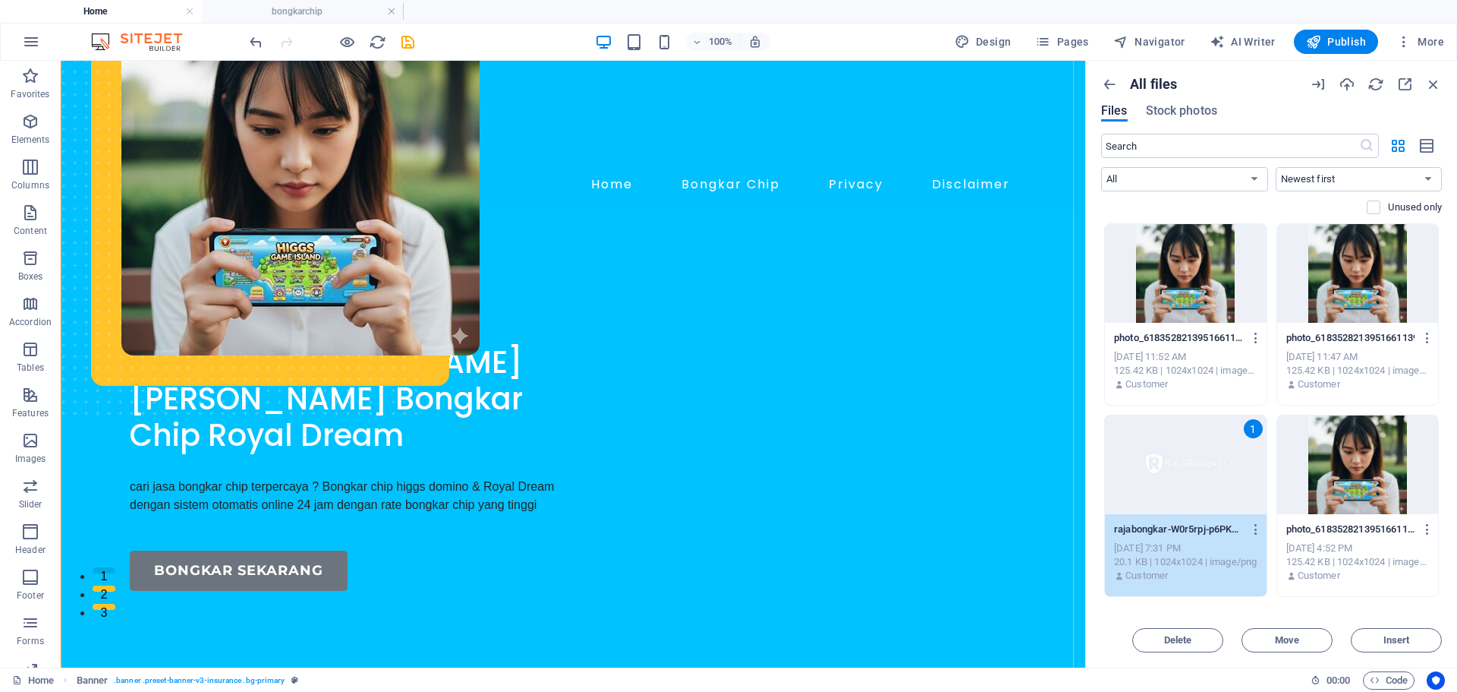
click at [1330, 464] on div at bounding box center [1359, 464] width 162 height 99
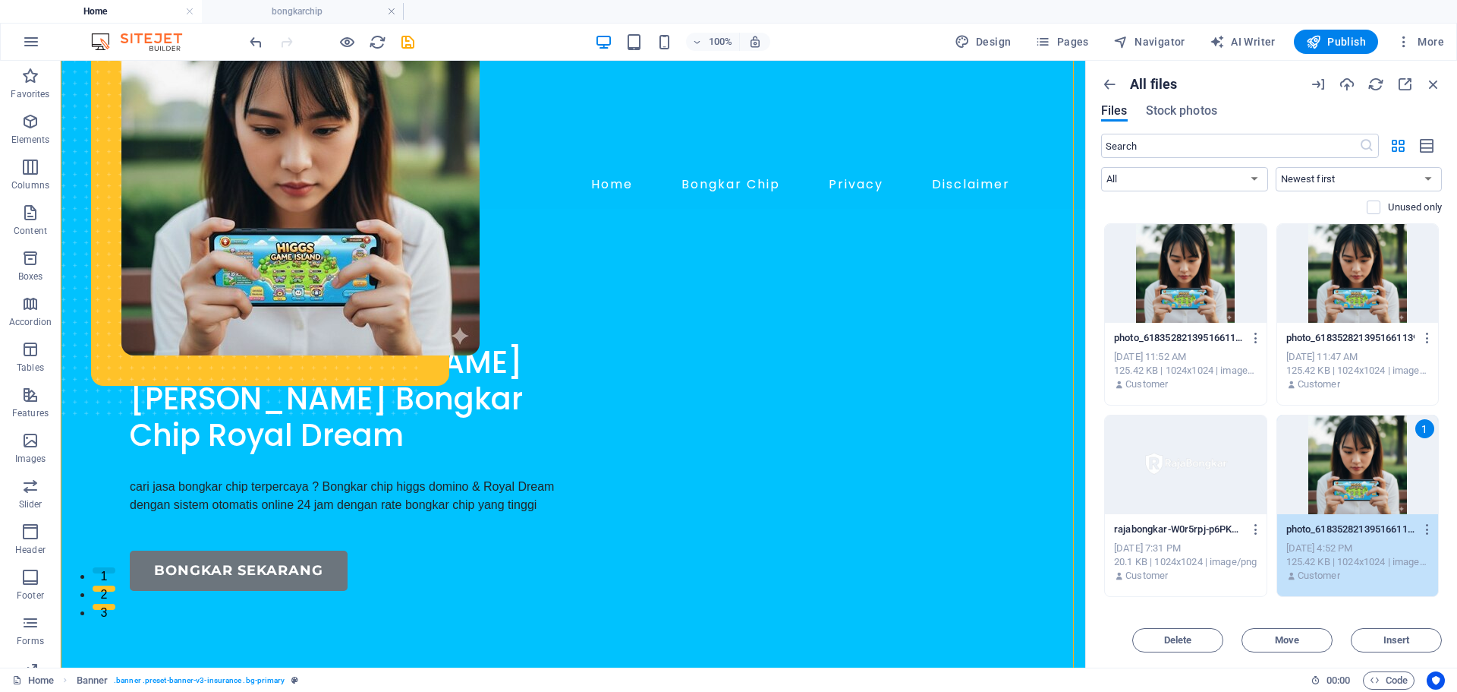
click at [1183, 306] on div at bounding box center [1186, 273] width 162 height 99
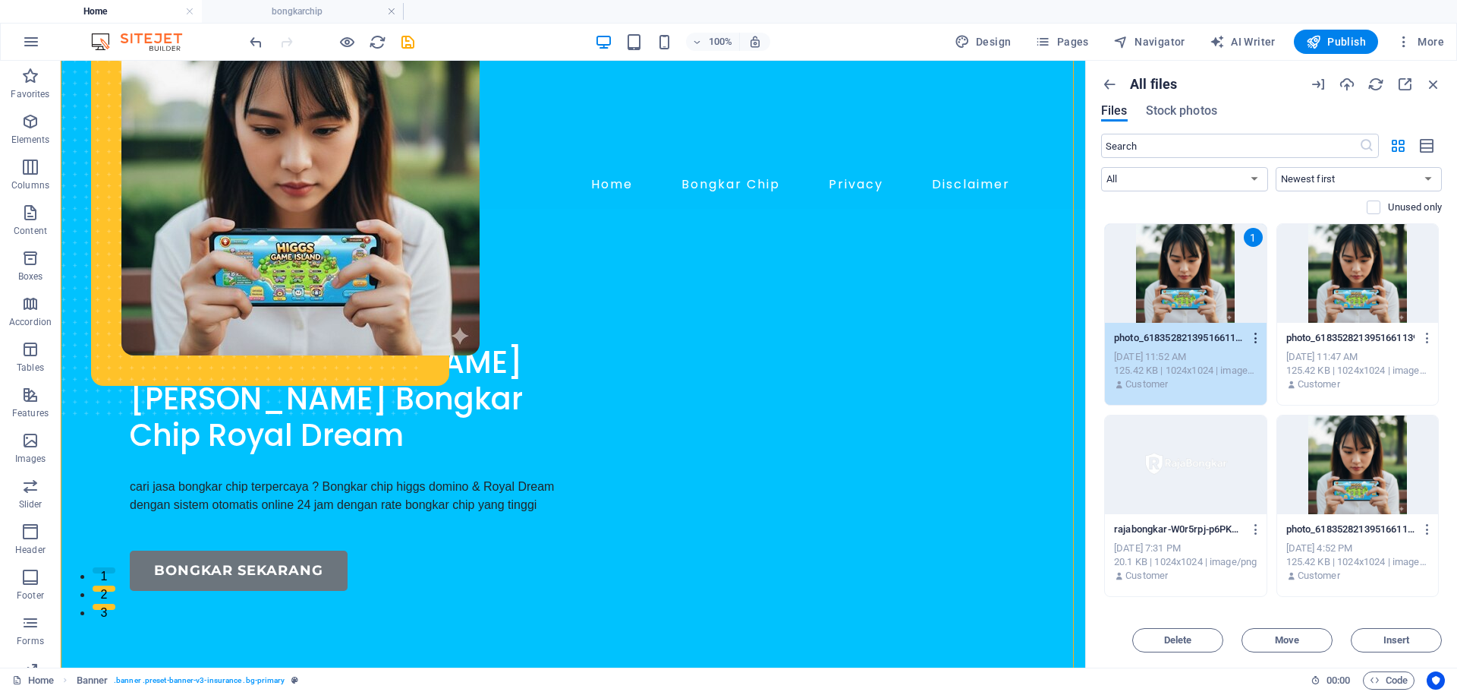
click at [1256, 336] on icon "button" at bounding box center [1256, 338] width 14 height 14
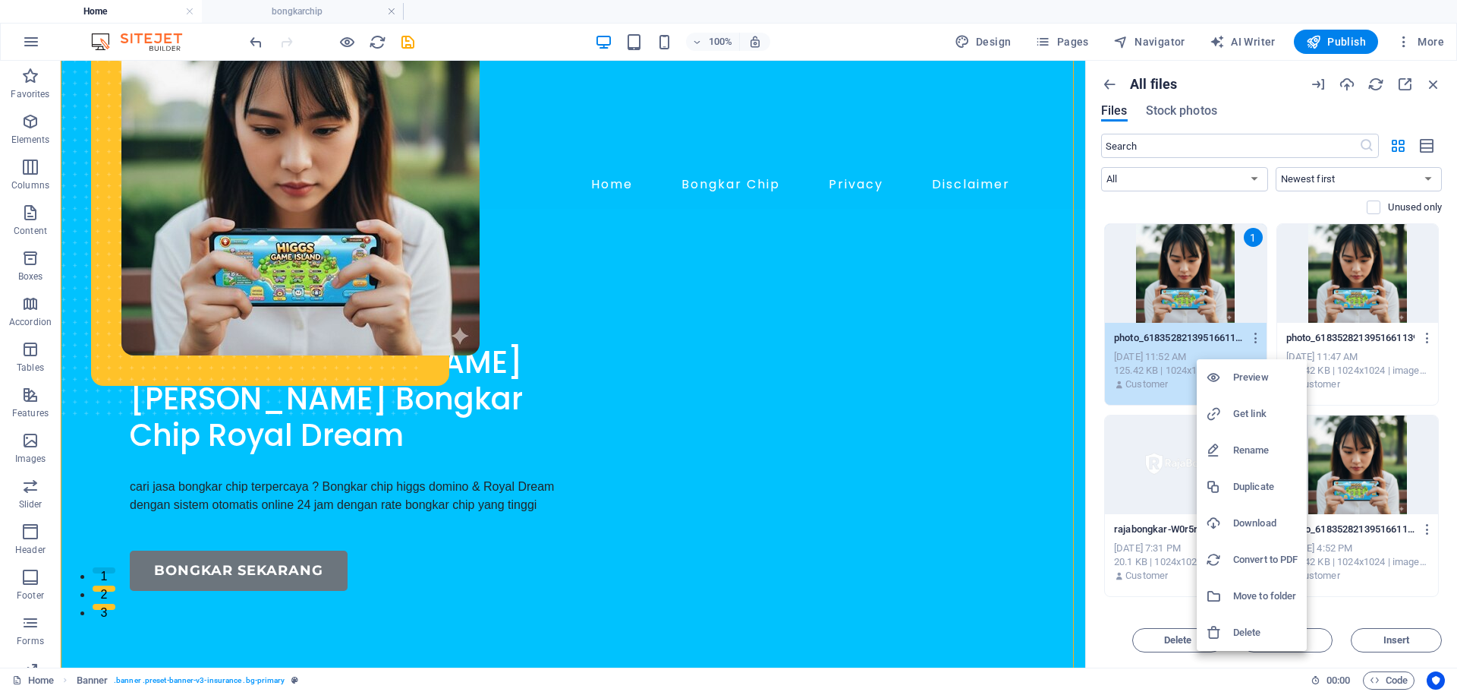
click at [1256, 339] on div at bounding box center [728, 346] width 1457 height 692
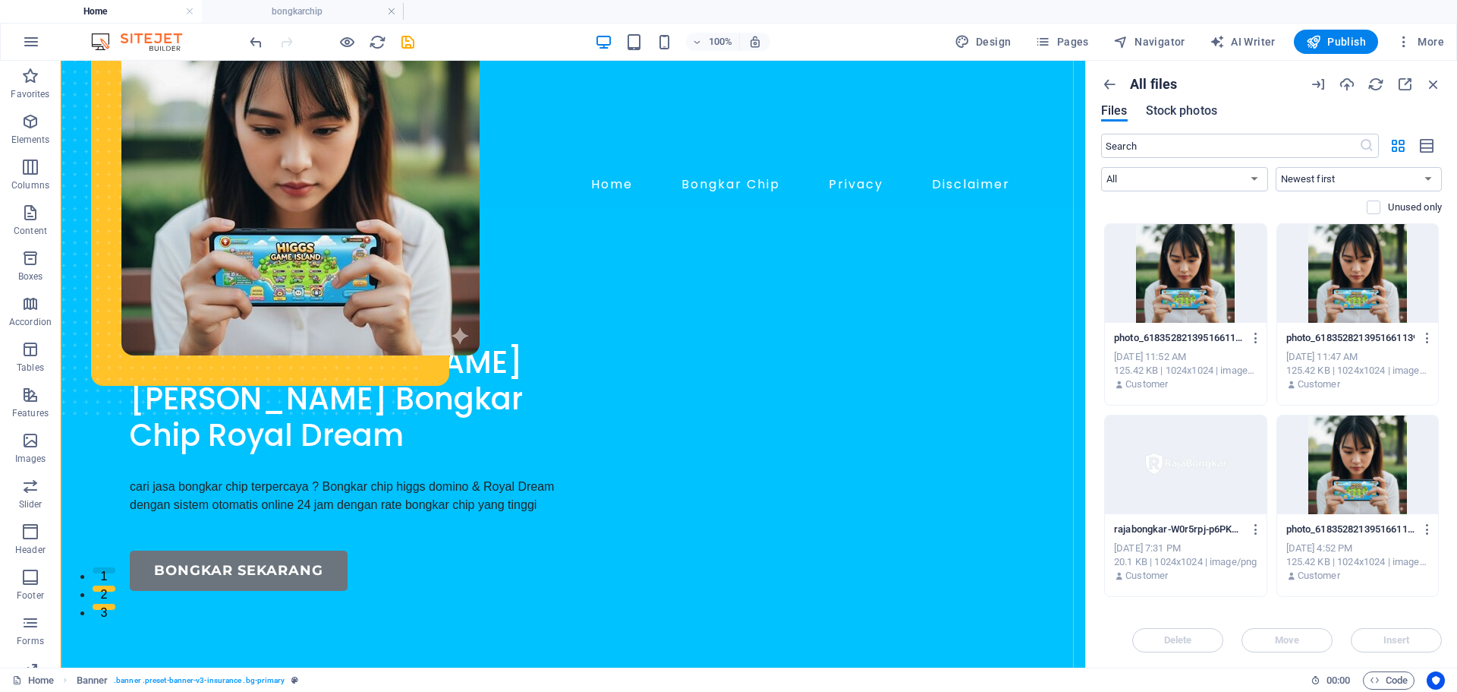
click at [1188, 112] on span "Stock photos" at bounding box center [1181, 111] width 71 height 18
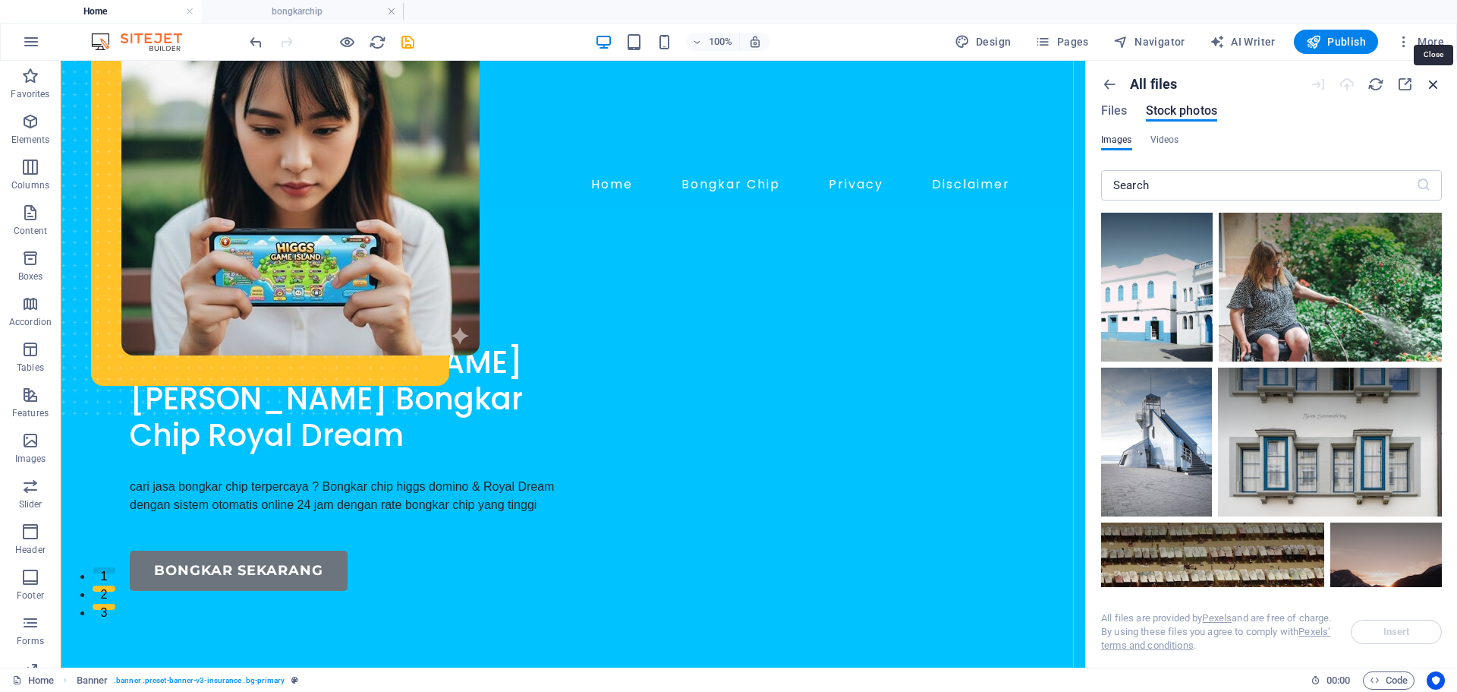
click at [1432, 90] on icon "button" at bounding box center [1434, 84] width 17 height 17
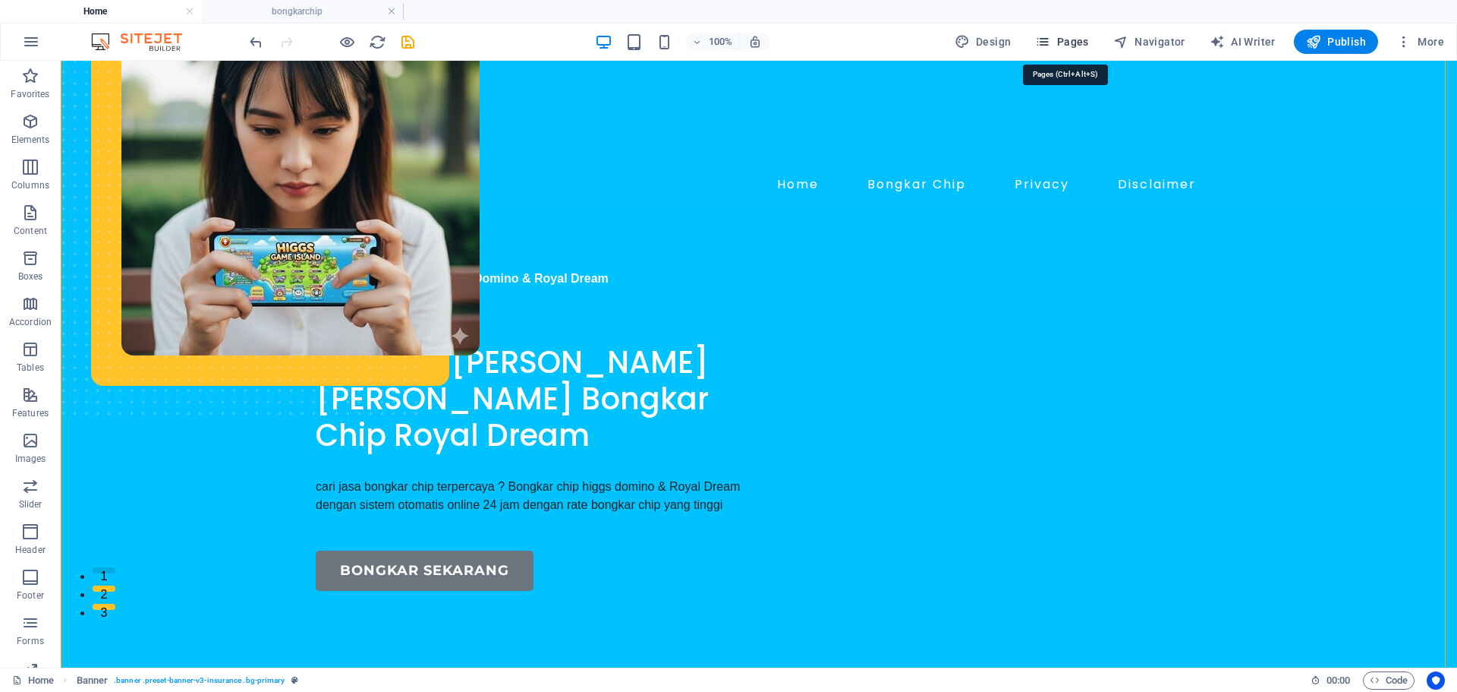
click at [1061, 47] on span "Pages" at bounding box center [1061, 41] width 53 height 15
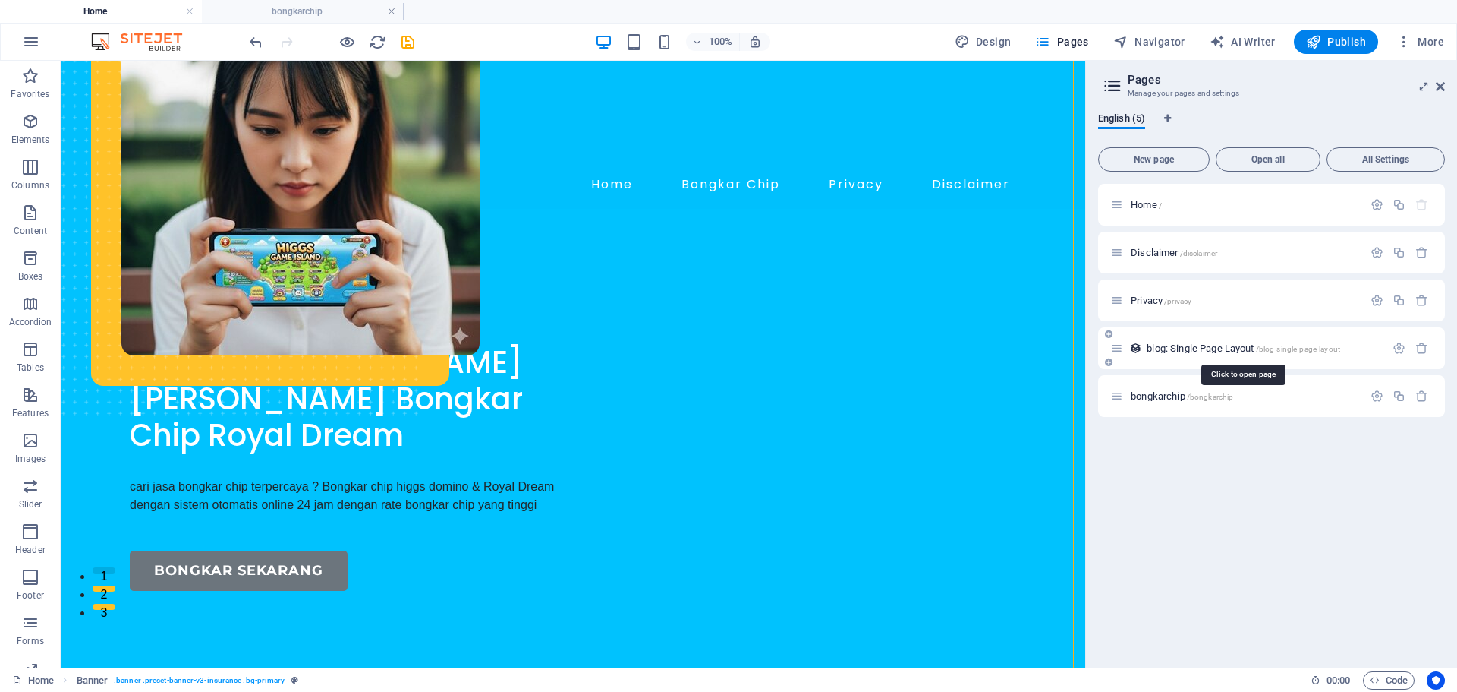
click at [1194, 344] on span "blog: Single Page Layout /blog-single-page-layout" at bounding box center [1244, 347] width 194 height 11
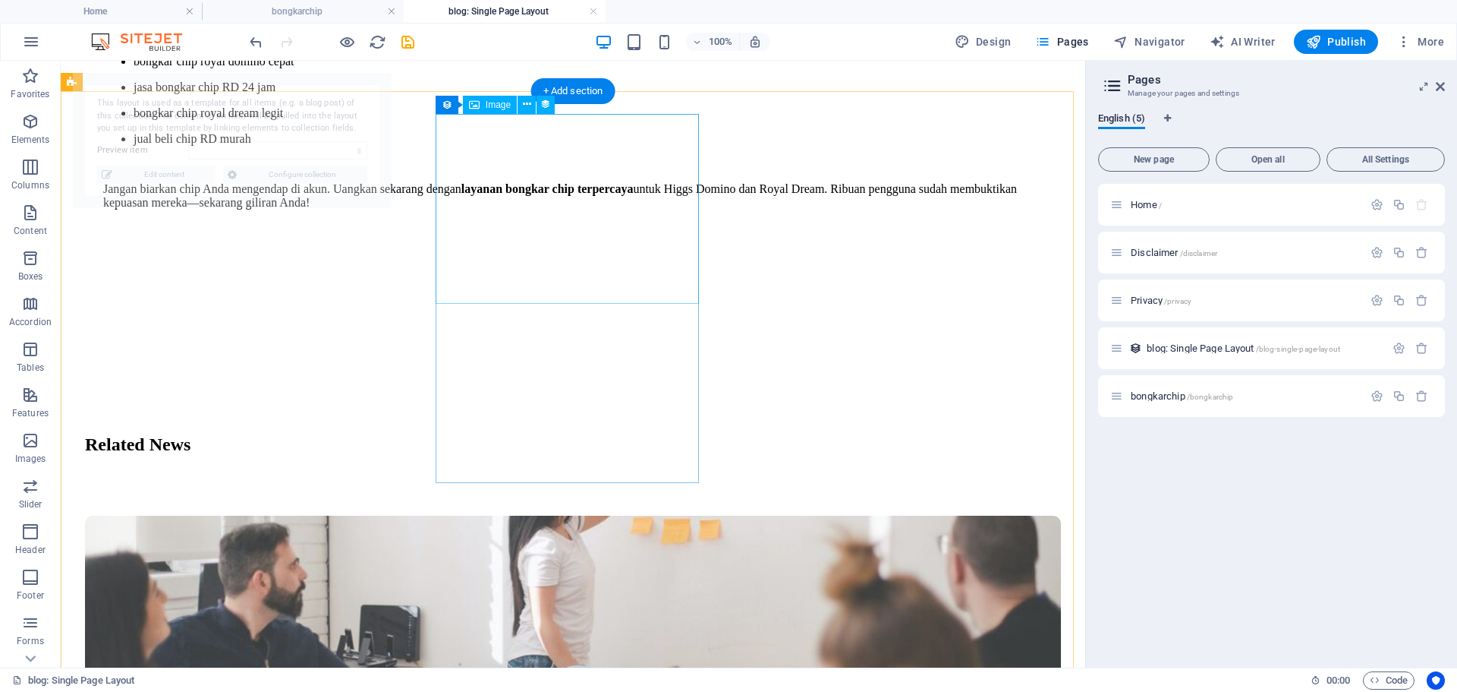
scroll to position [2290, 0]
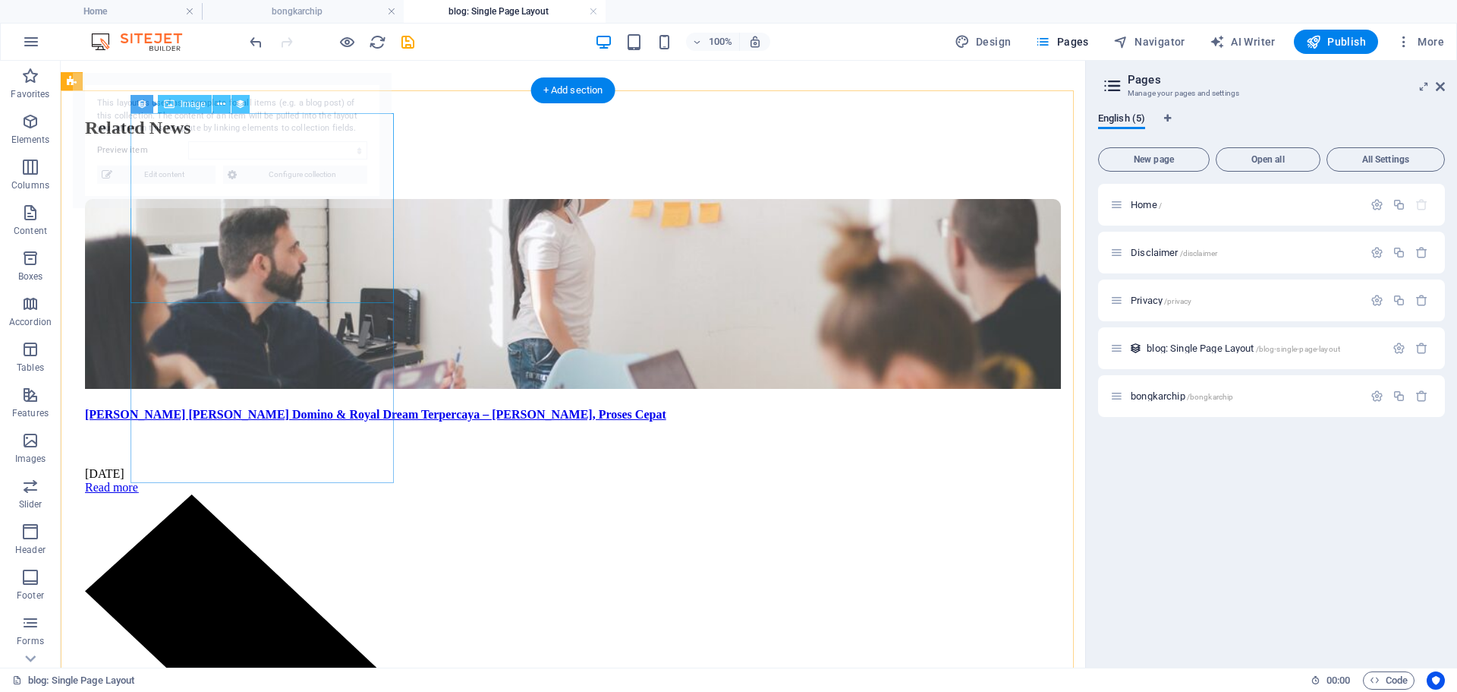
select select "68b9a750dea7b33b0f061f0d"
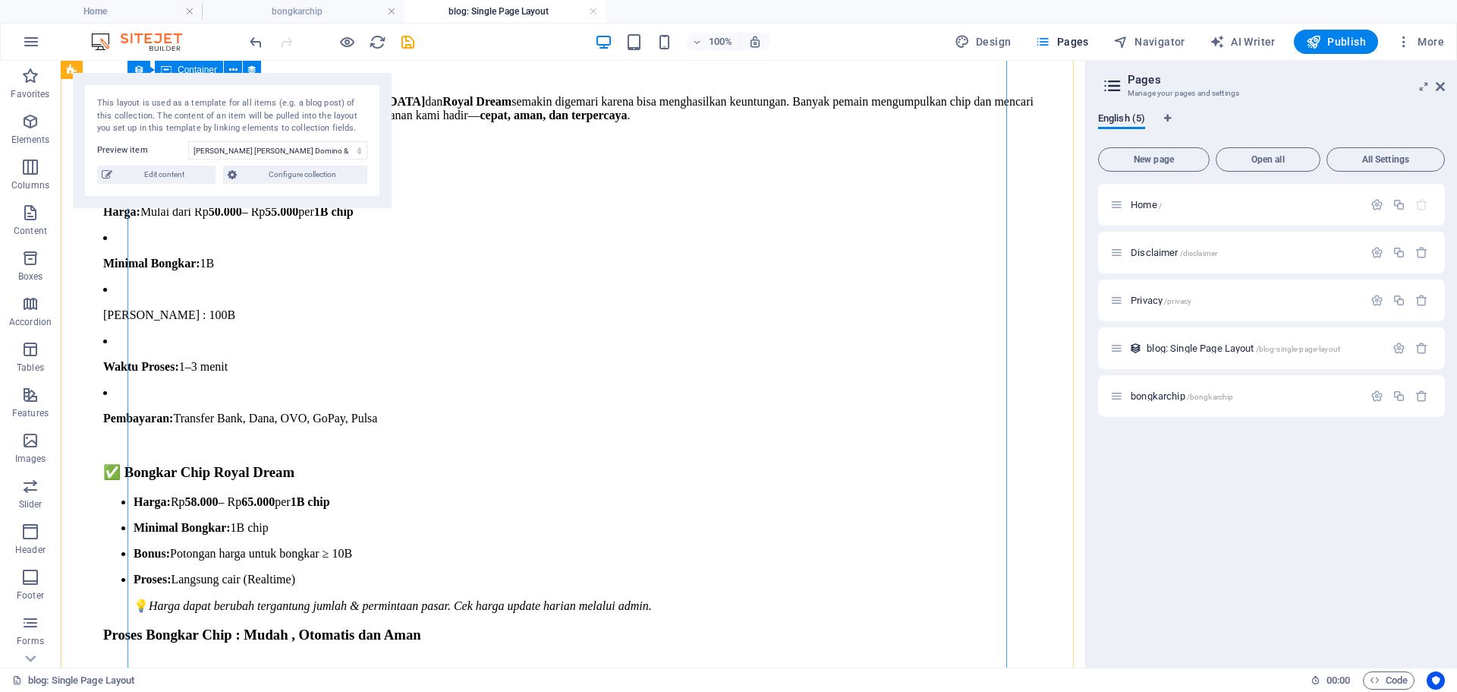
scroll to position [848, 0]
click at [169, 177] on span "Edit content" at bounding box center [164, 174] width 94 height 18
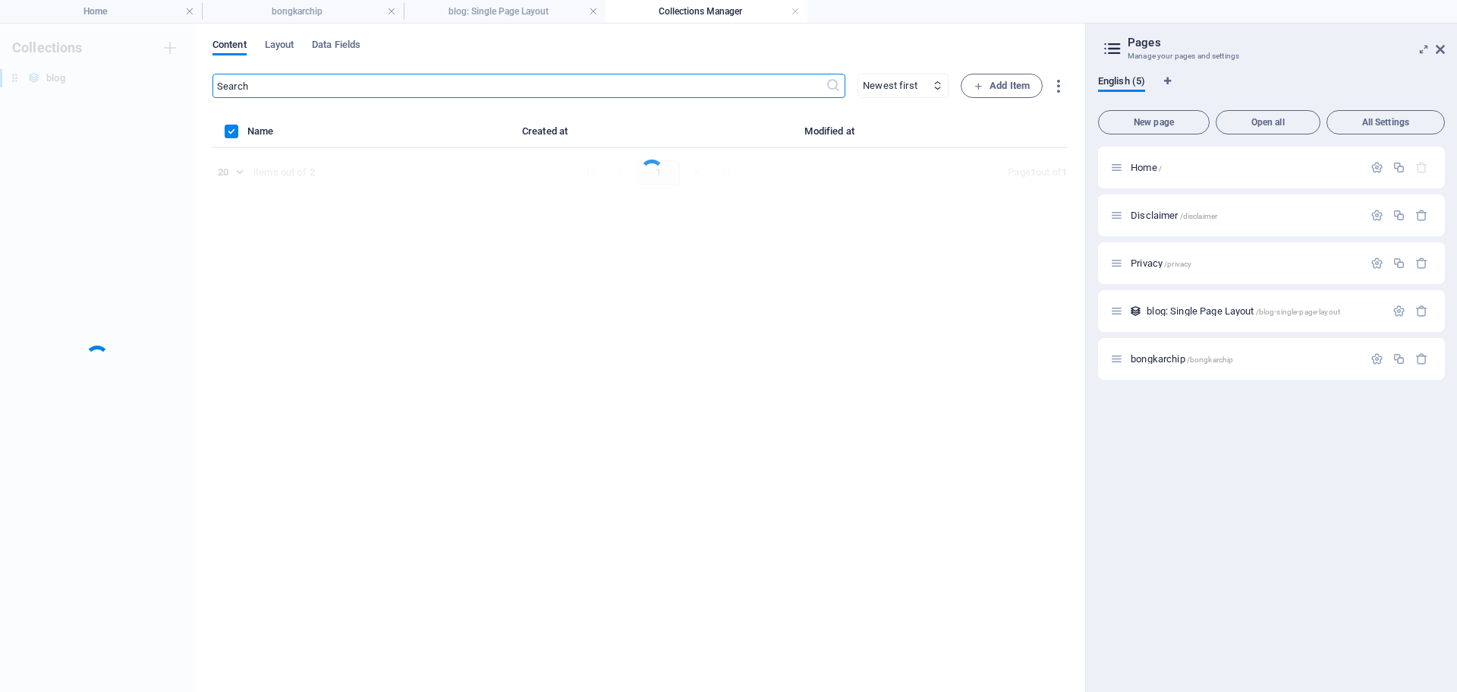
scroll to position [0, 0]
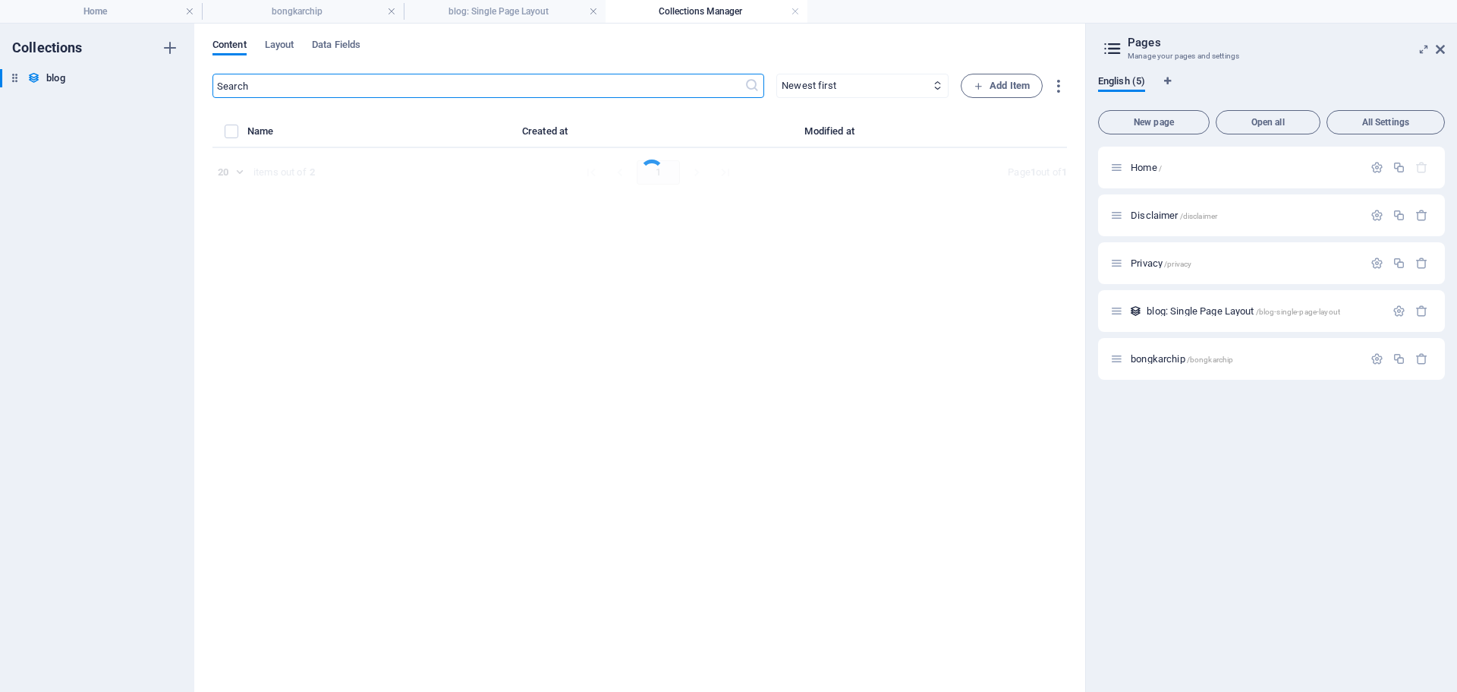
select select "Insurance"
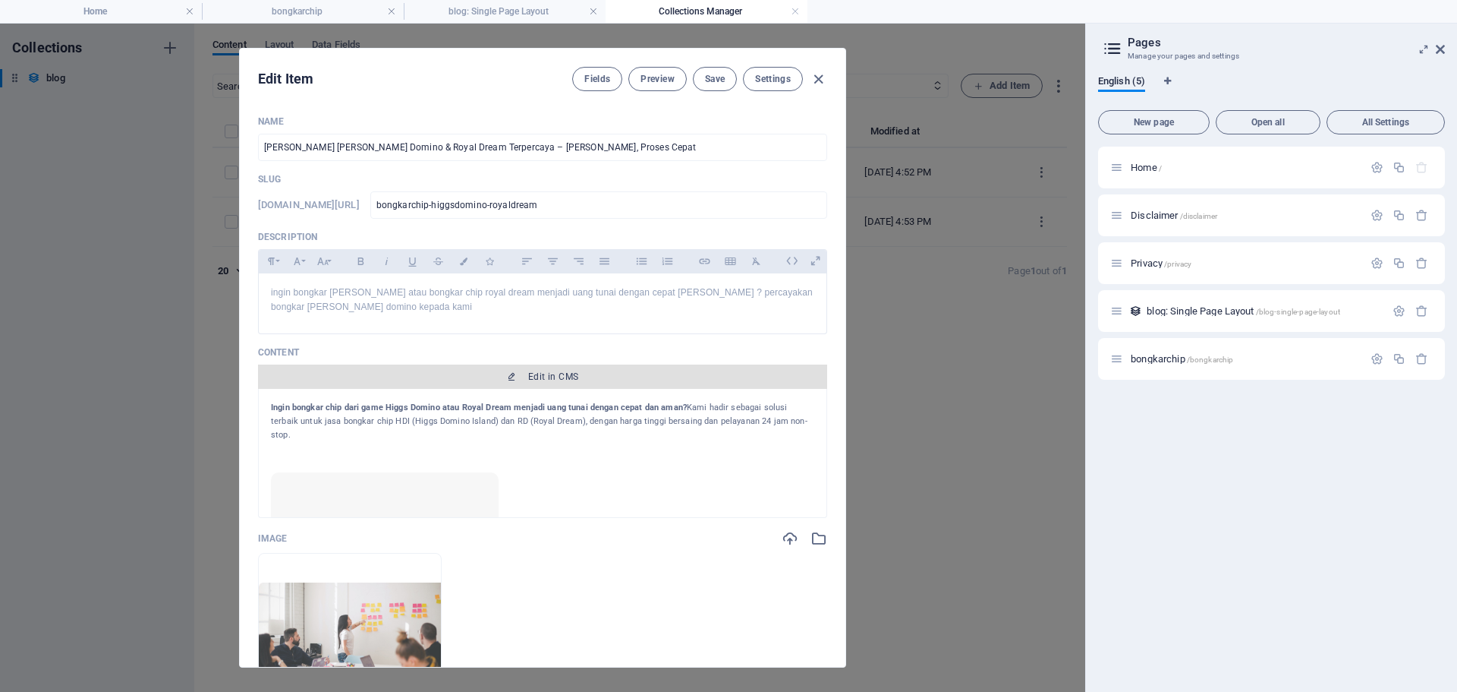
click at [534, 367] on button "Edit in CMS" at bounding box center [542, 376] width 569 height 24
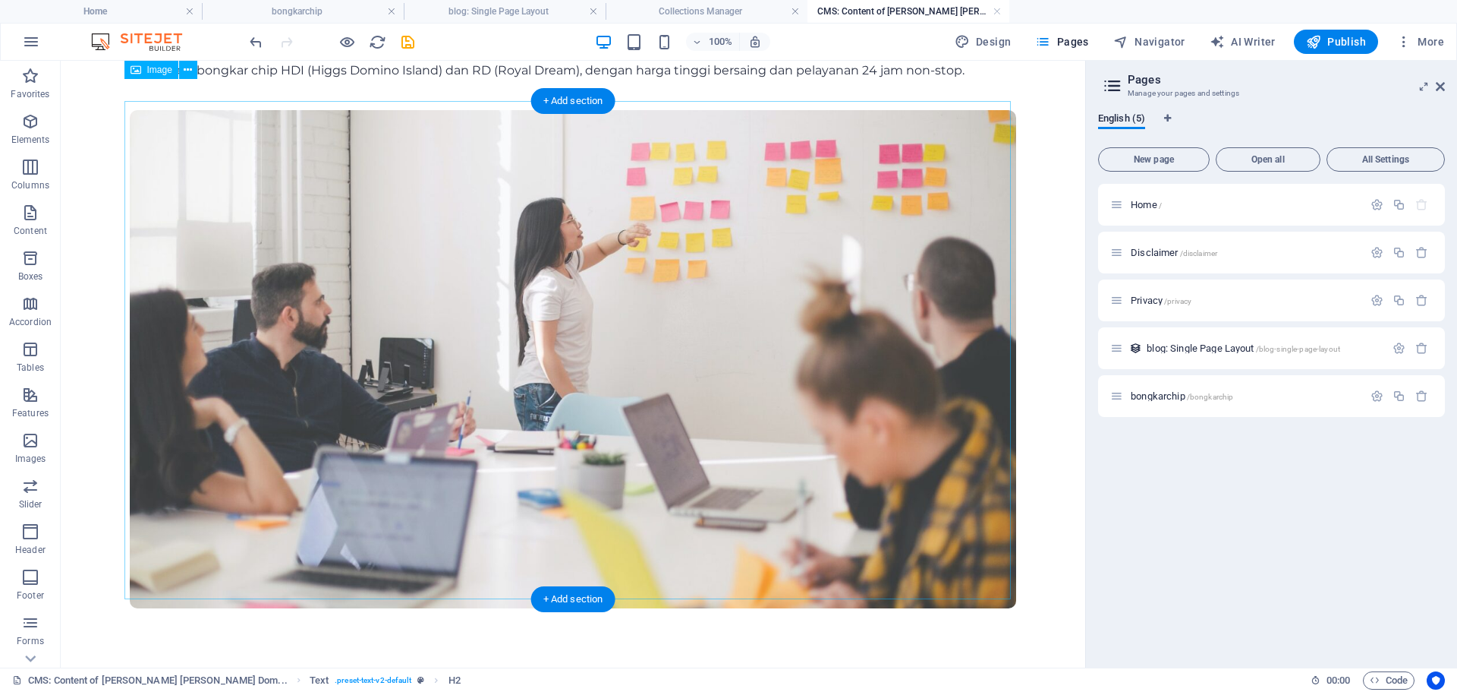
scroll to position [76, 0]
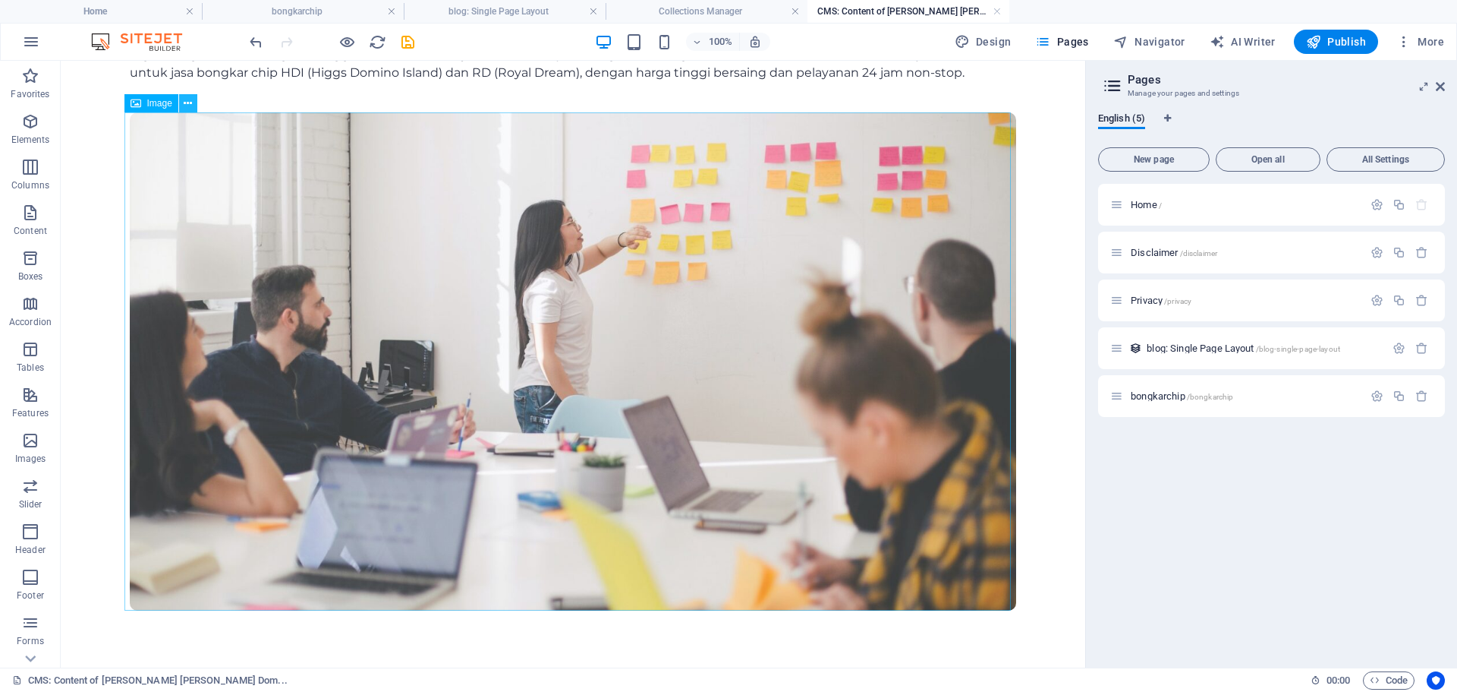
click at [183, 99] on button at bounding box center [188, 103] width 18 height 18
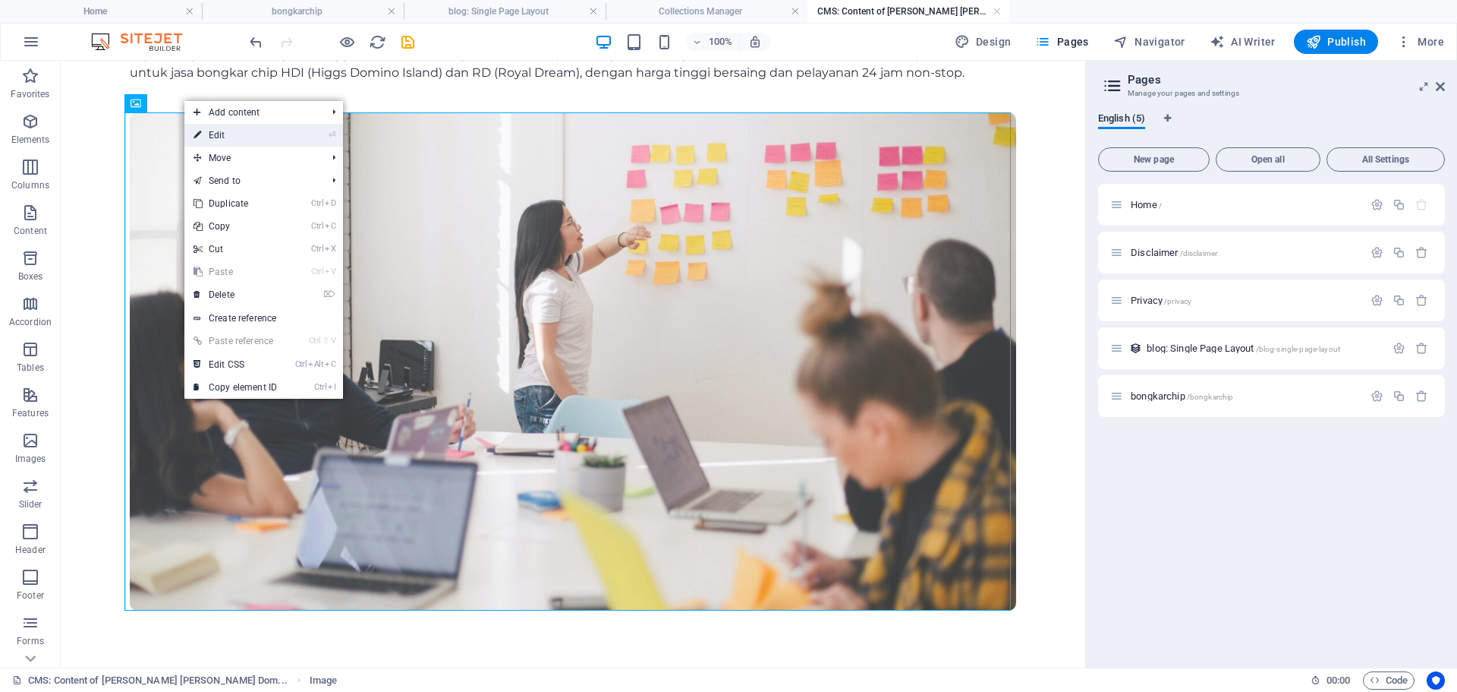
click at [213, 137] on link "⏎ Edit" at bounding box center [235, 135] width 102 height 23
select select "%"
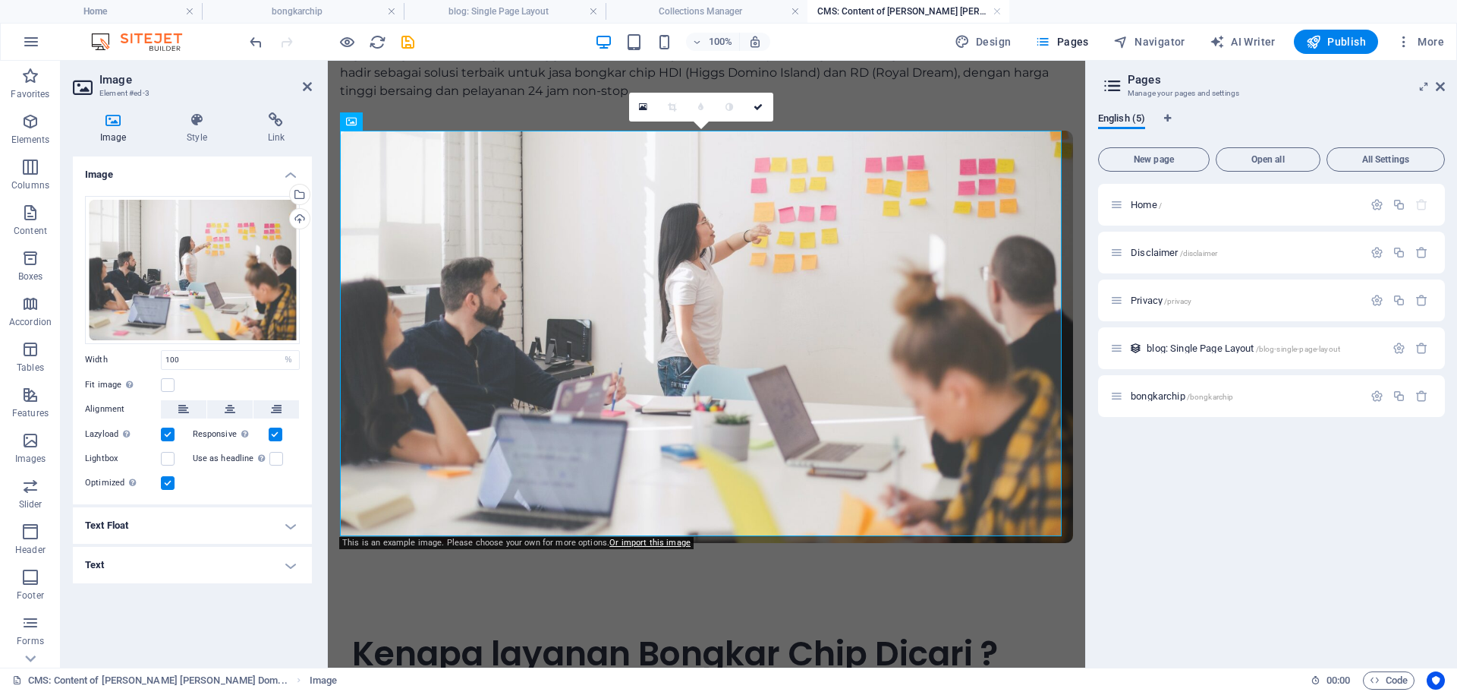
click at [282, 562] on h4 "Text" at bounding box center [192, 565] width 239 height 36
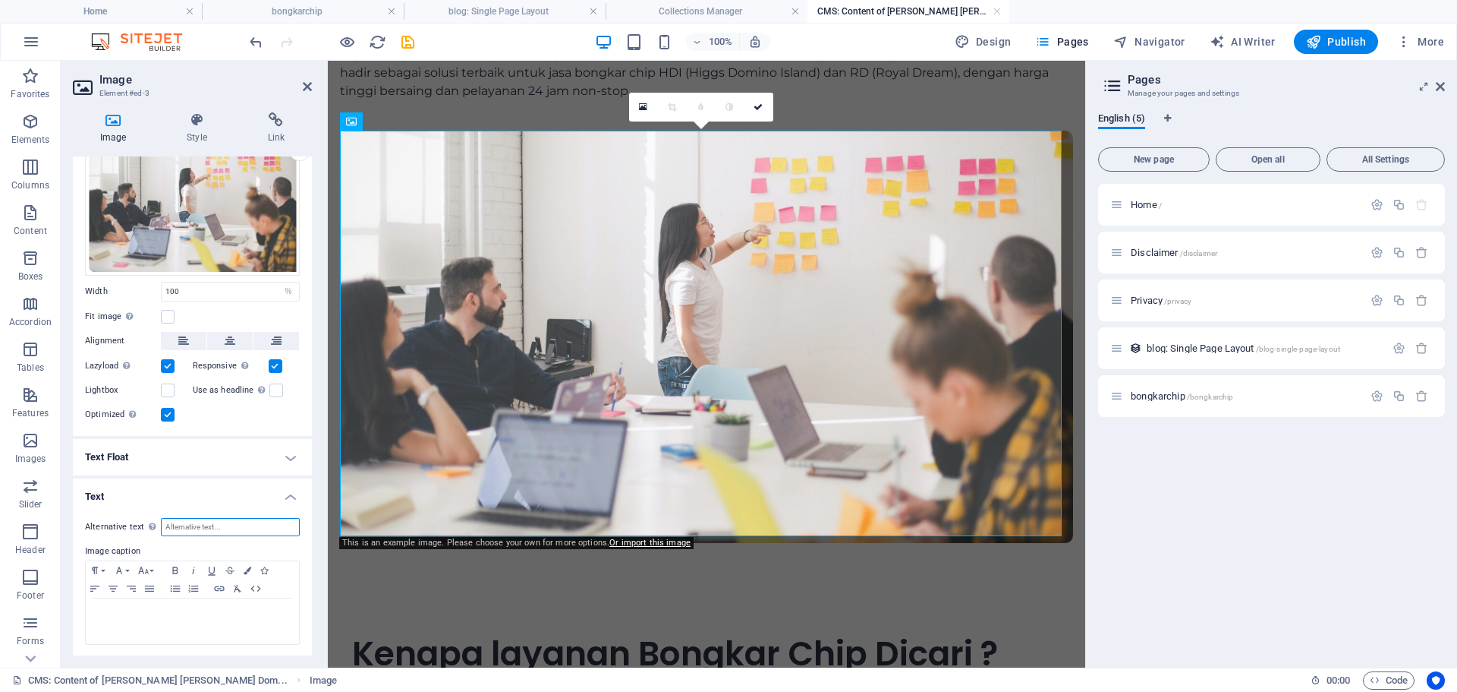
click at [251, 524] on input "Alternative text The alternative text is used by devices that cannot display im…" at bounding box center [230, 527] width 139 height 18
type input "bongkar chip domino"
click at [307, 93] on link at bounding box center [307, 86] width 9 height 13
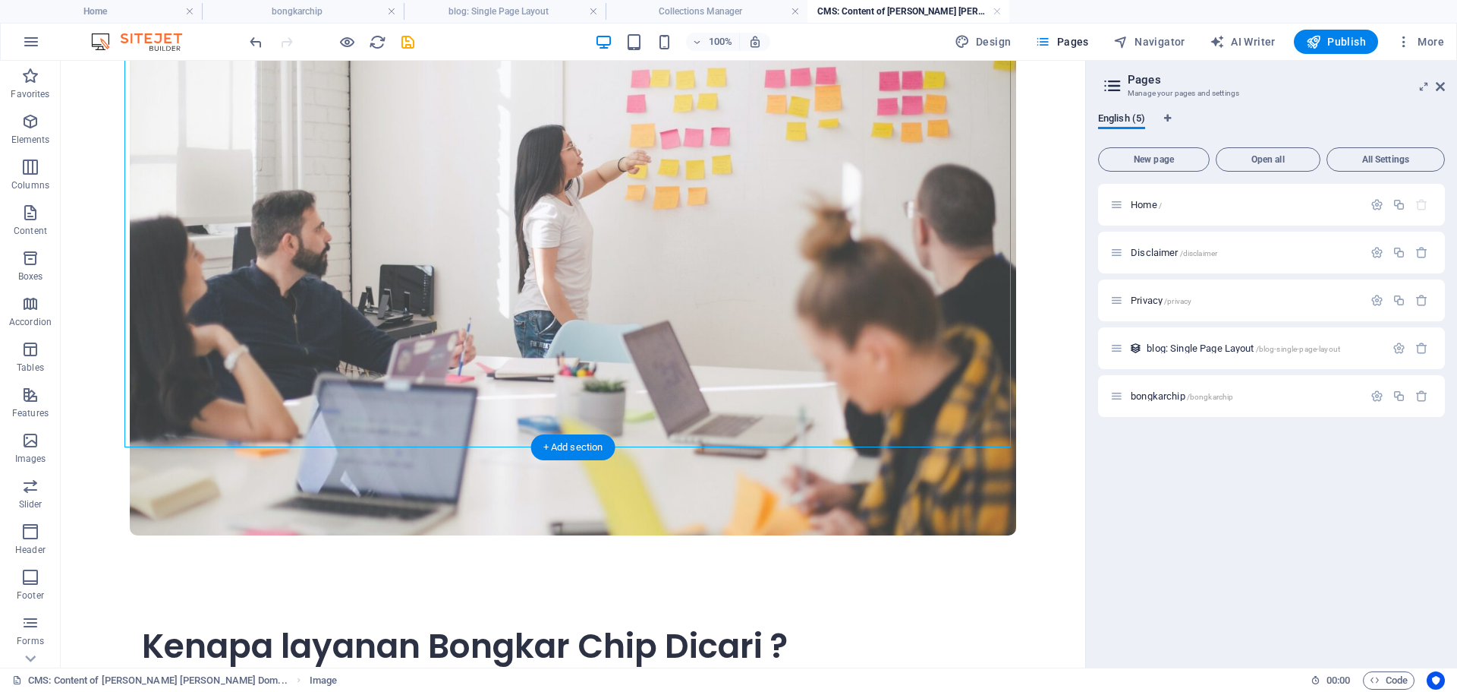
scroll to position [380, 0]
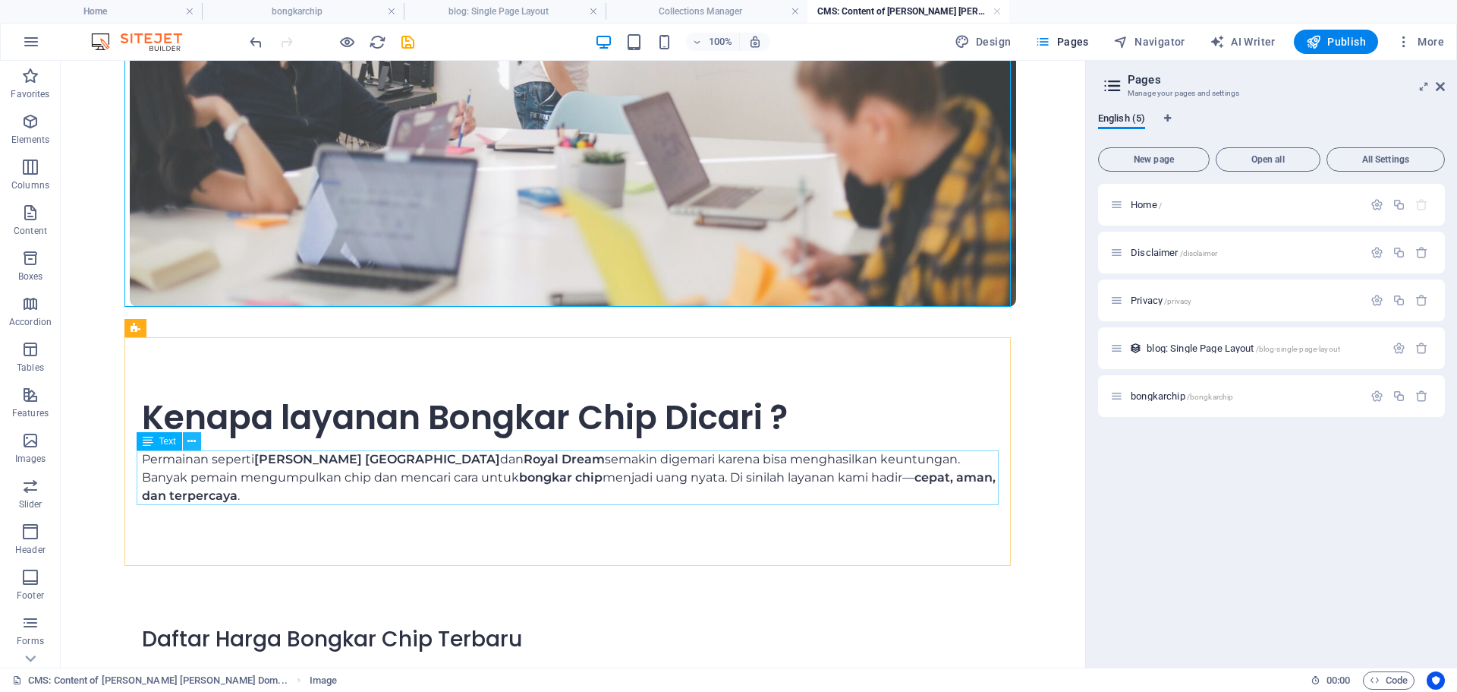
click at [187, 441] on button at bounding box center [192, 441] width 18 height 18
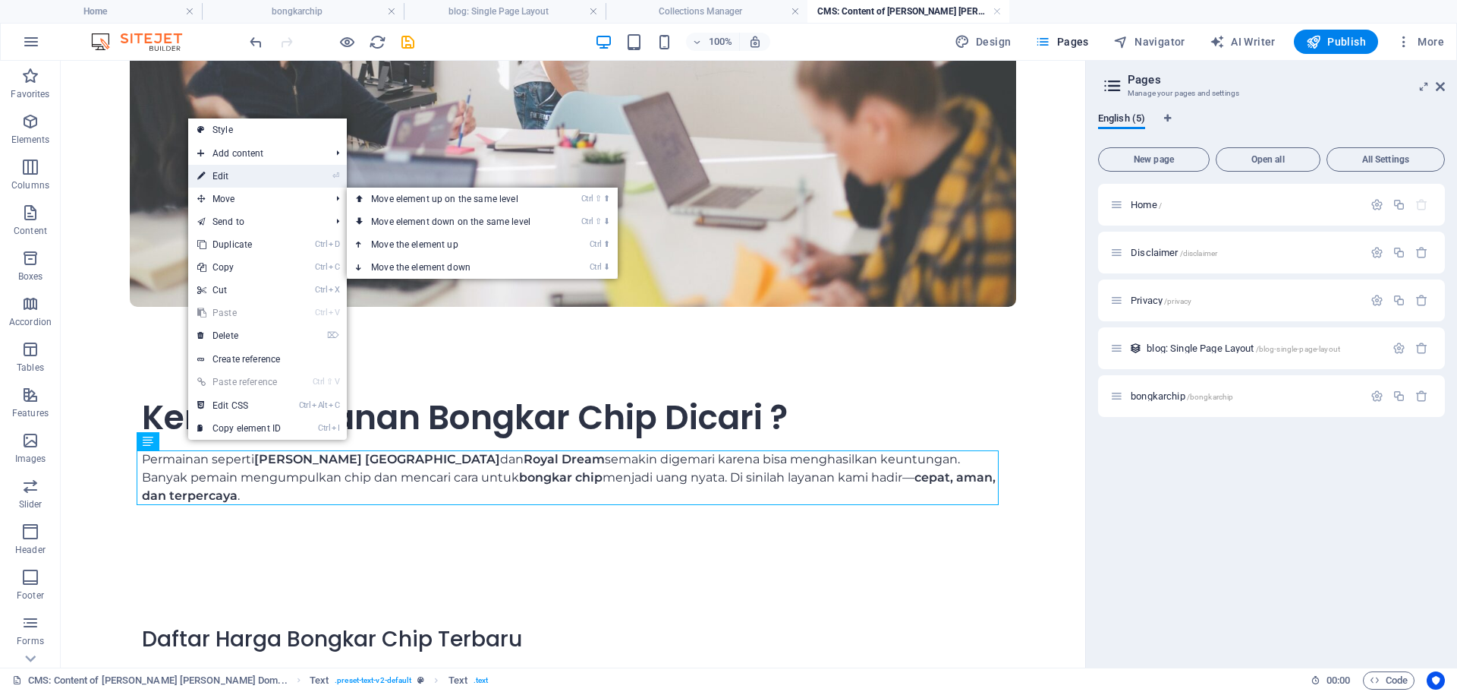
click at [232, 176] on link "⏎ Edit" at bounding box center [239, 176] width 102 height 23
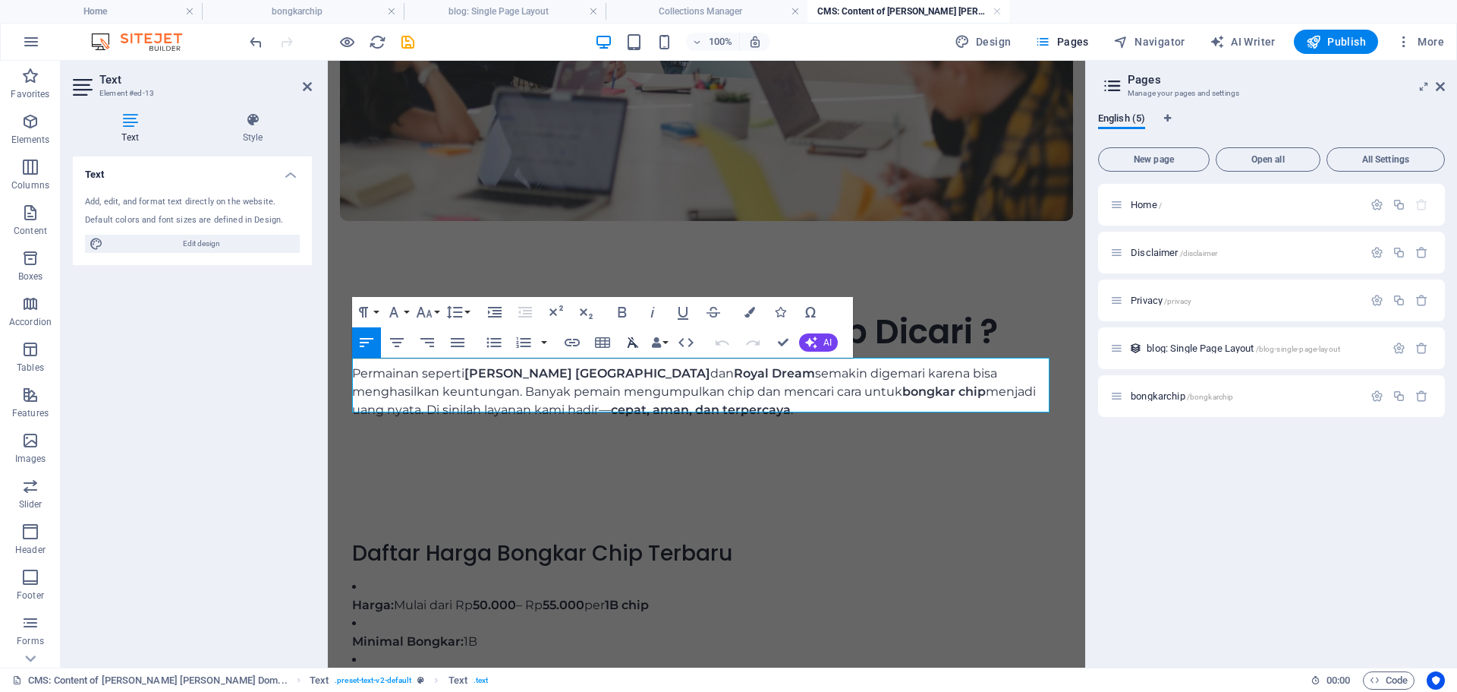
click at [639, 357] on button "Clear Formatting" at bounding box center [633, 342] width 29 height 30
click at [903, 384] on strong "bongkar chip" at bounding box center [945, 391] width 84 height 14
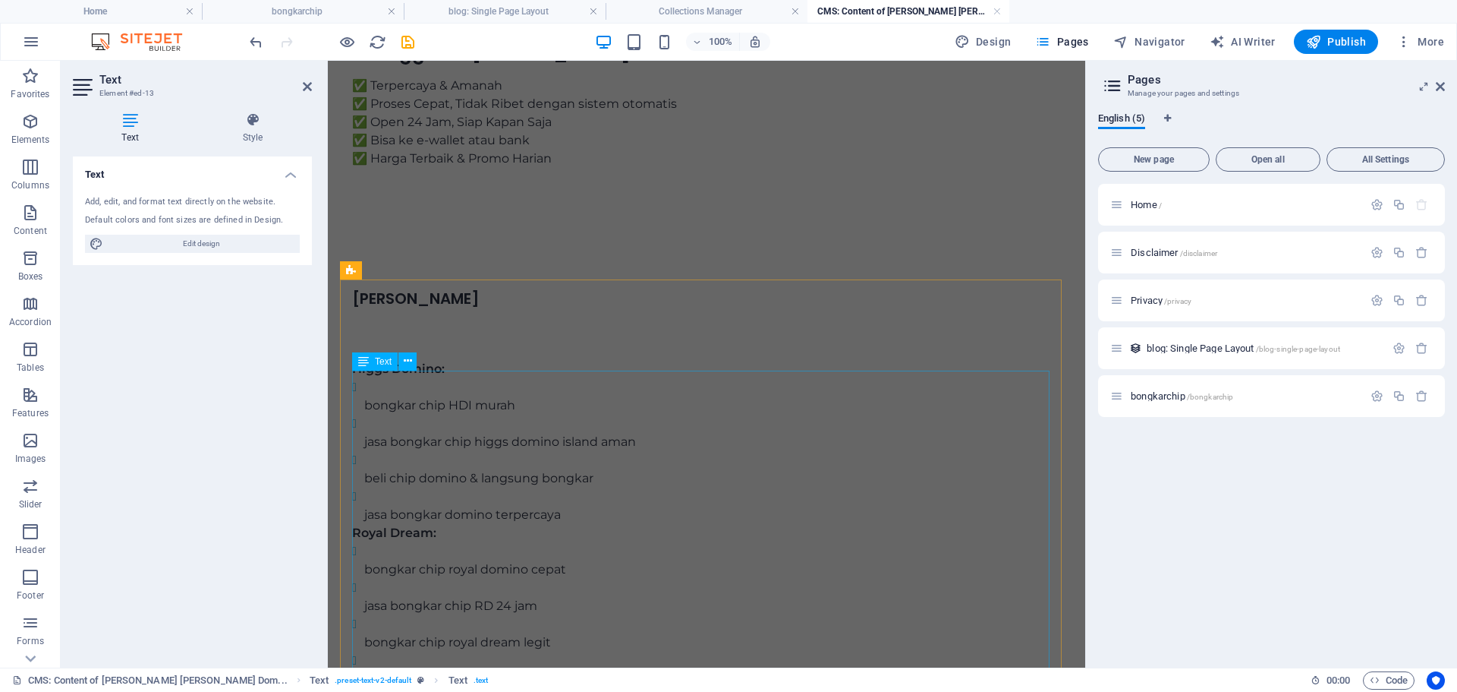
scroll to position [1916, 0]
click at [538, 518] on div "Higgs Domino: bongkar chip HDI murah jasa bongkar chip higgs domino island aman…" at bounding box center [706, 494] width 709 height 368
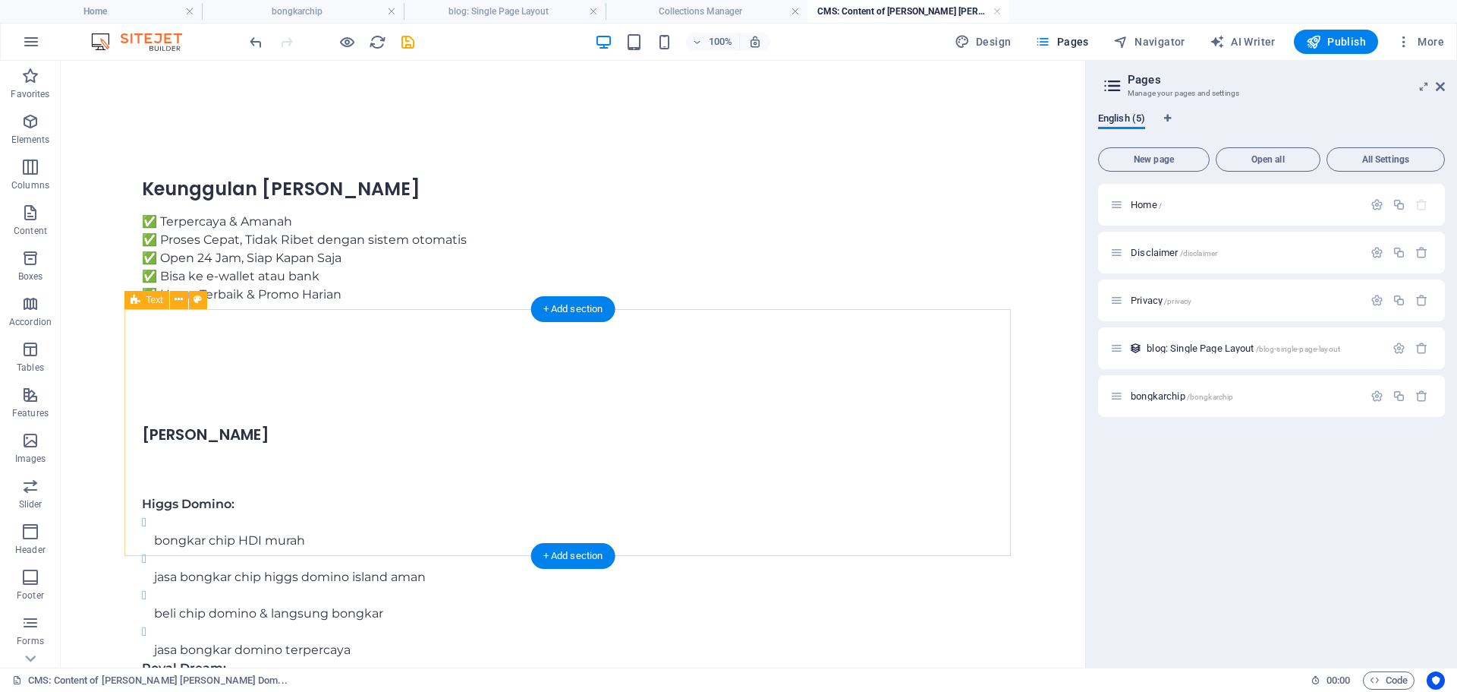
scroll to position [1860, 0]
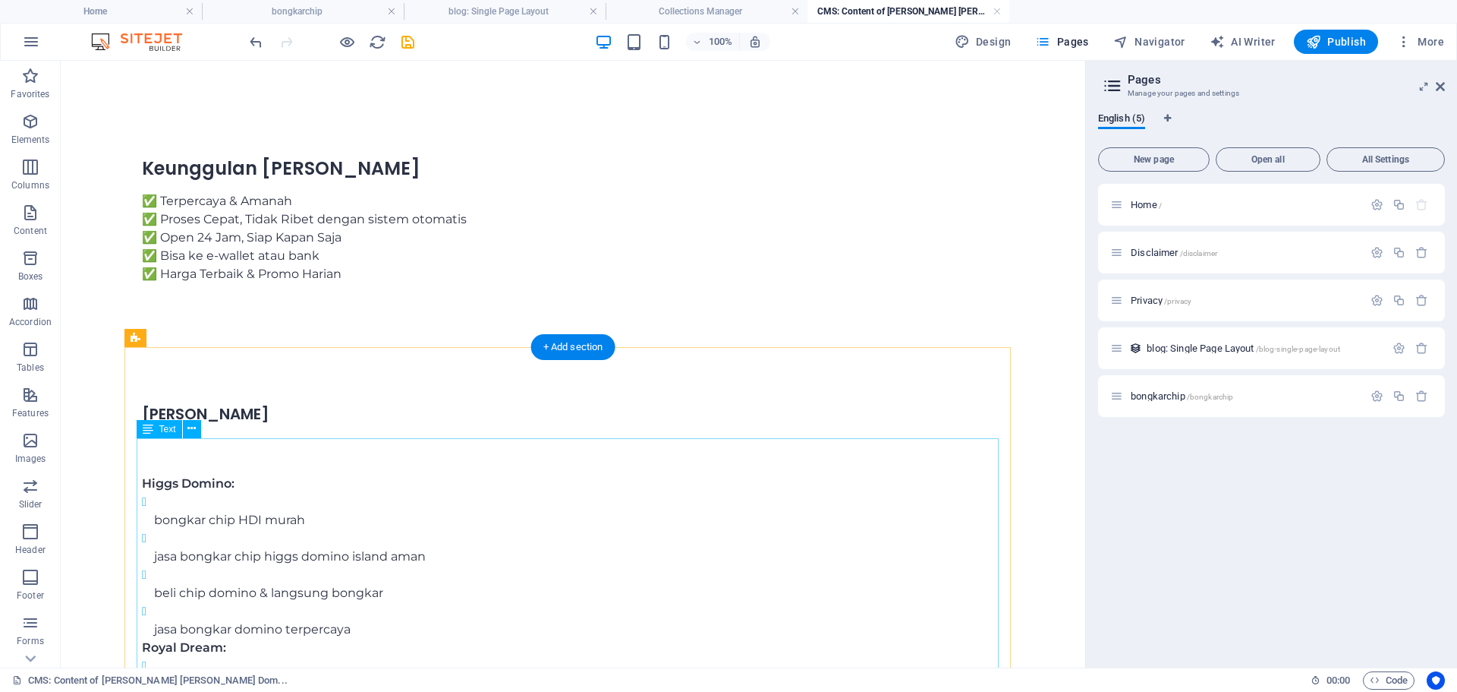
click at [285, 506] on div "Higgs Domino: bongkar chip HDI murah jasa bongkar chip higgs domino island aman…" at bounding box center [573, 619] width 862 height 368
click at [189, 436] on icon at bounding box center [191, 429] width 8 height 16
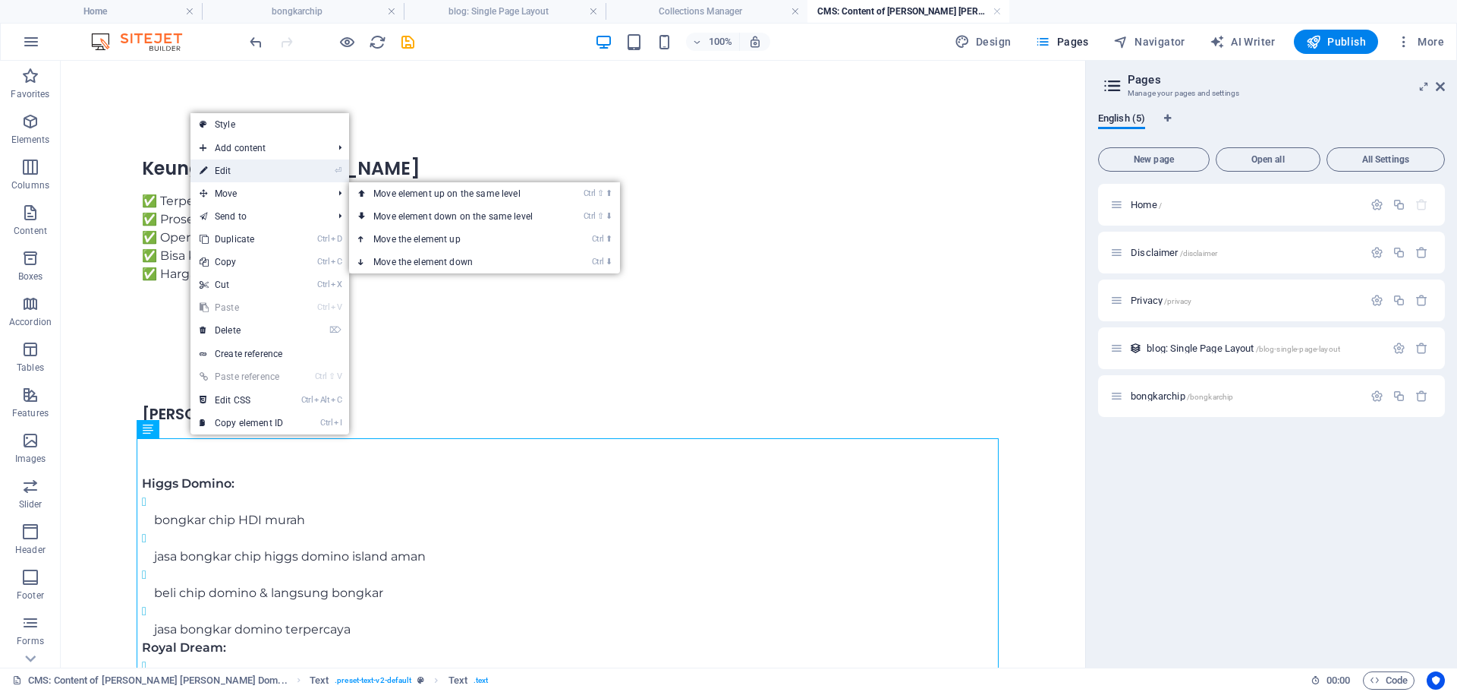
click at [240, 170] on link "⏎ Edit" at bounding box center [242, 170] width 102 height 23
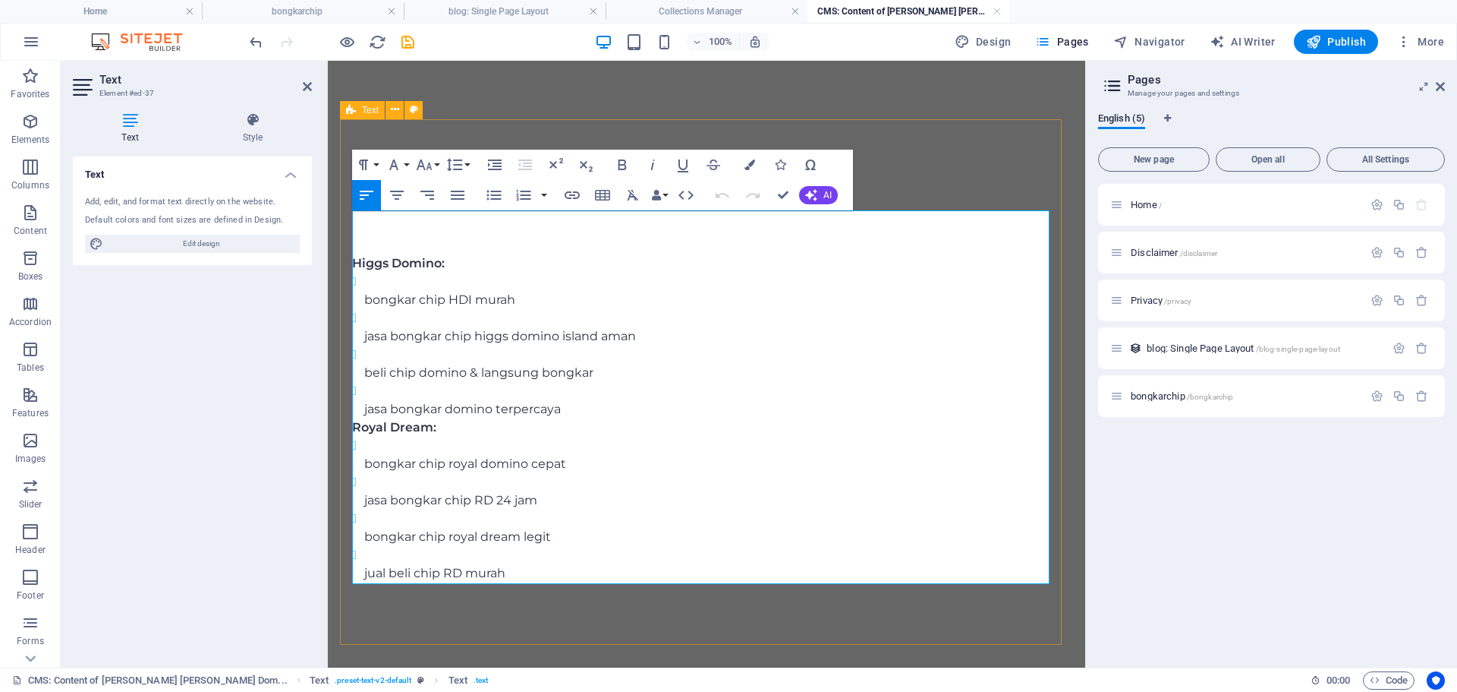
scroll to position [2013, 0]
click at [531, 460] on p "bongkar chip royal domino cepat" at bounding box center [712, 463] width 697 height 18
click at [527, 464] on p "bongkar chip royal domino cepat" at bounding box center [712, 463] width 697 height 18
drag, startPoint x: 527, startPoint y: 464, endPoint x: 370, endPoint y: 465, distance: 156.4
click at [370, 465] on p "bongkar chip royal domino cepat" at bounding box center [712, 463] width 697 height 18
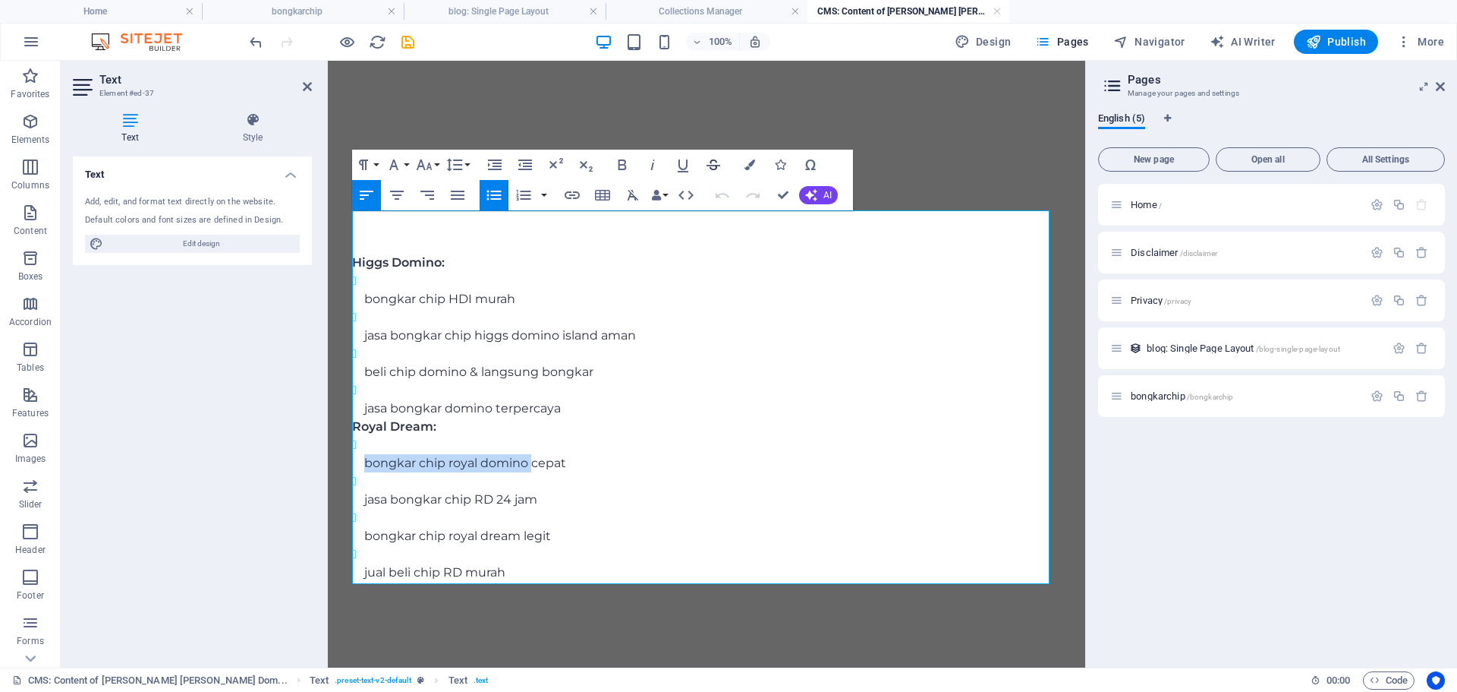
click at [717, 162] on icon "button" at bounding box center [713, 165] width 18 height 18
click at [717, 161] on icon "button" at bounding box center [713, 165] width 18 height 18
click at [572, 194] on icon "button" at bounding box center [572, 195] width 18 height 18
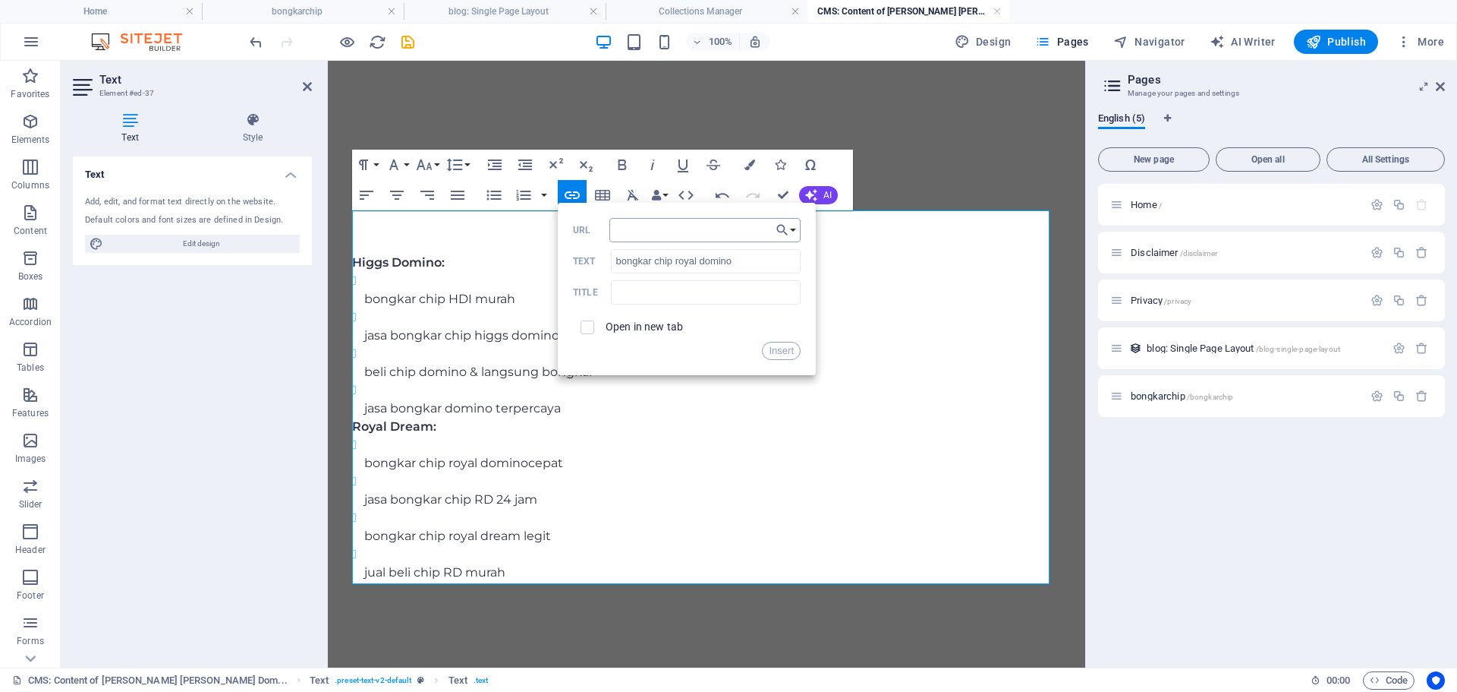
click at [679, 238] on input "URL" at bounding box center [705, 230] width 191 height 24
click at [786, 231] on icon "button" at bounding box center [782, 230] width 15 height 18
click at [745, 258] on p "Home" at bounding box center [721, 256] width 47 height 23
drag, startPoint x: 679, startPoint y: 228, endPoint x: 601, endPoint y: 224, distance: 78.3
click at [601, 224] on div "URL" at bounding box center [687, 230] width 228 height 25
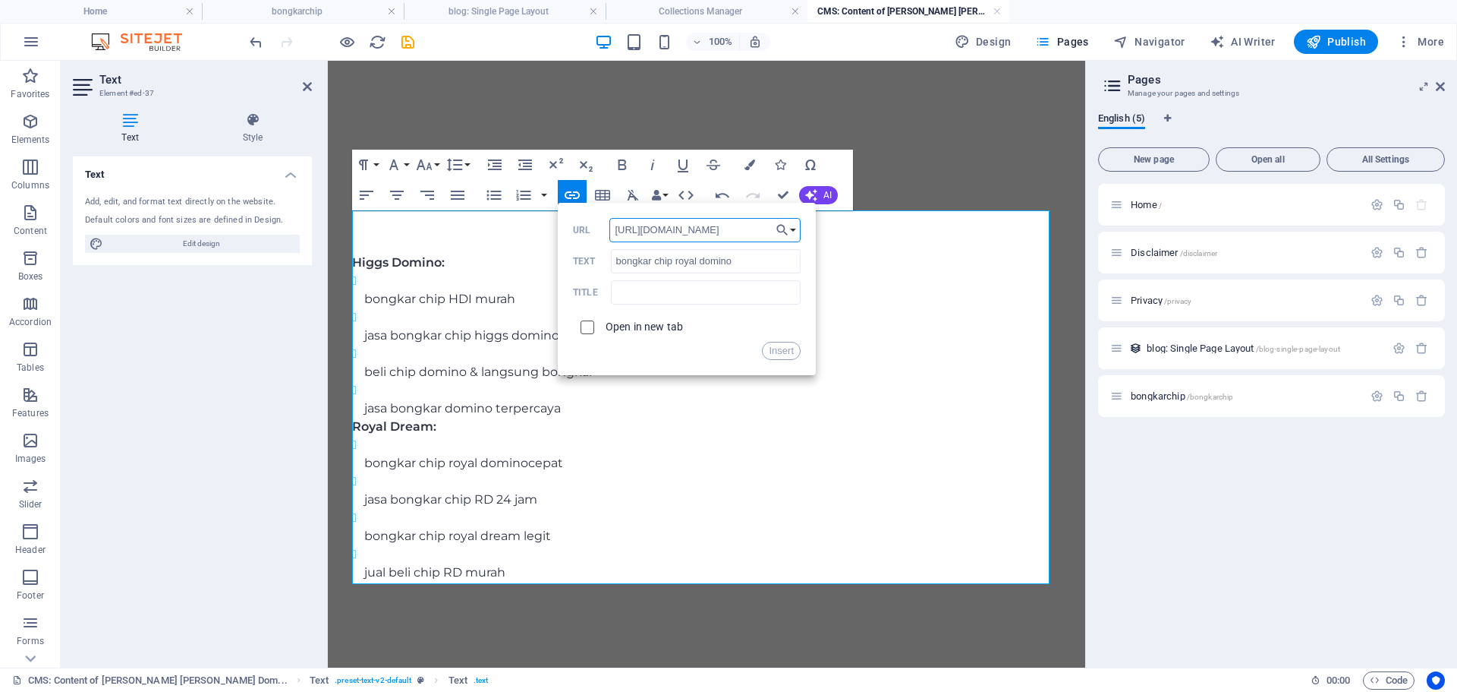
type input "https://rajabongkarchip.com"
click at [582, 319] on input "checkbox" at bounding box center [585, 325] width 14 height 14
checkbox input "true"
click at [648, 288] on input "text" at bounding box center [706, 292] width 190 height 24
type input "bongkar chip royal domino"
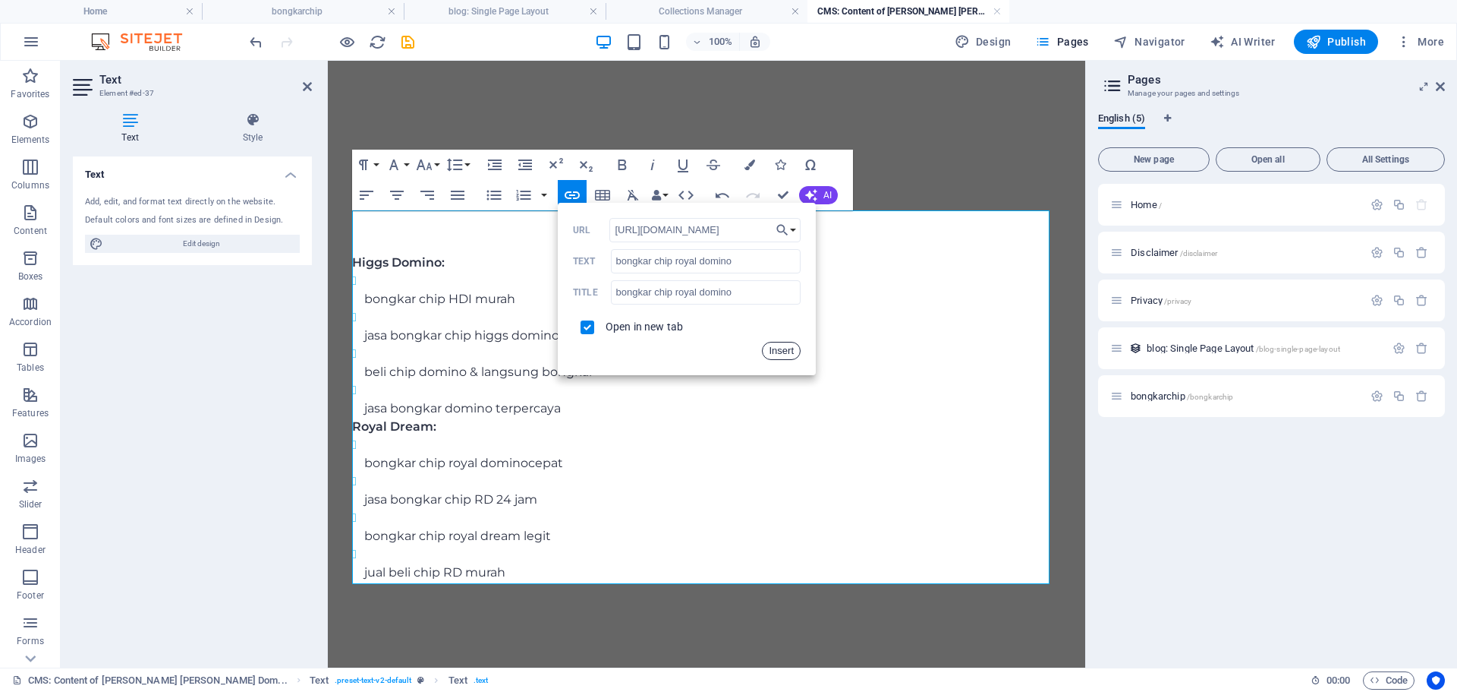
click at [784, 355] on button "Insert" at bounding box center [781, 351] width 39 height 18
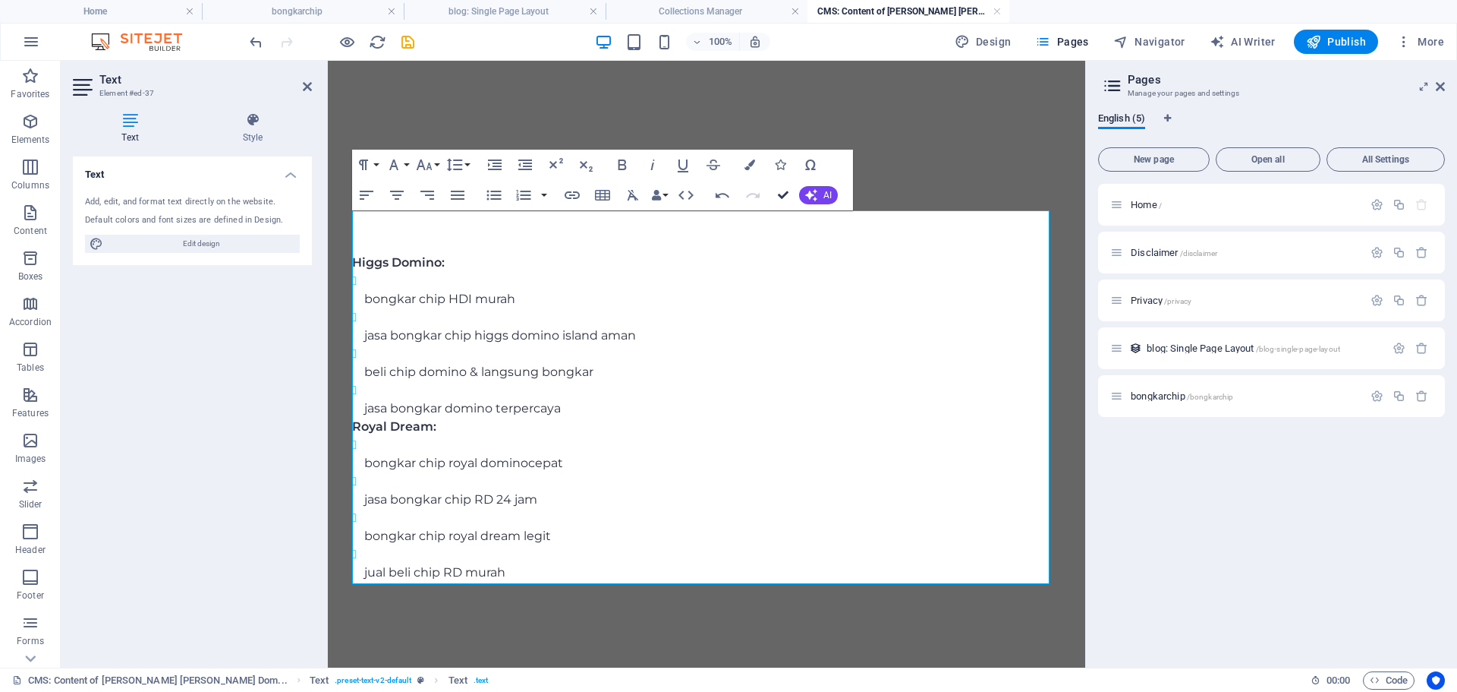
scroll to position [2088, 0]
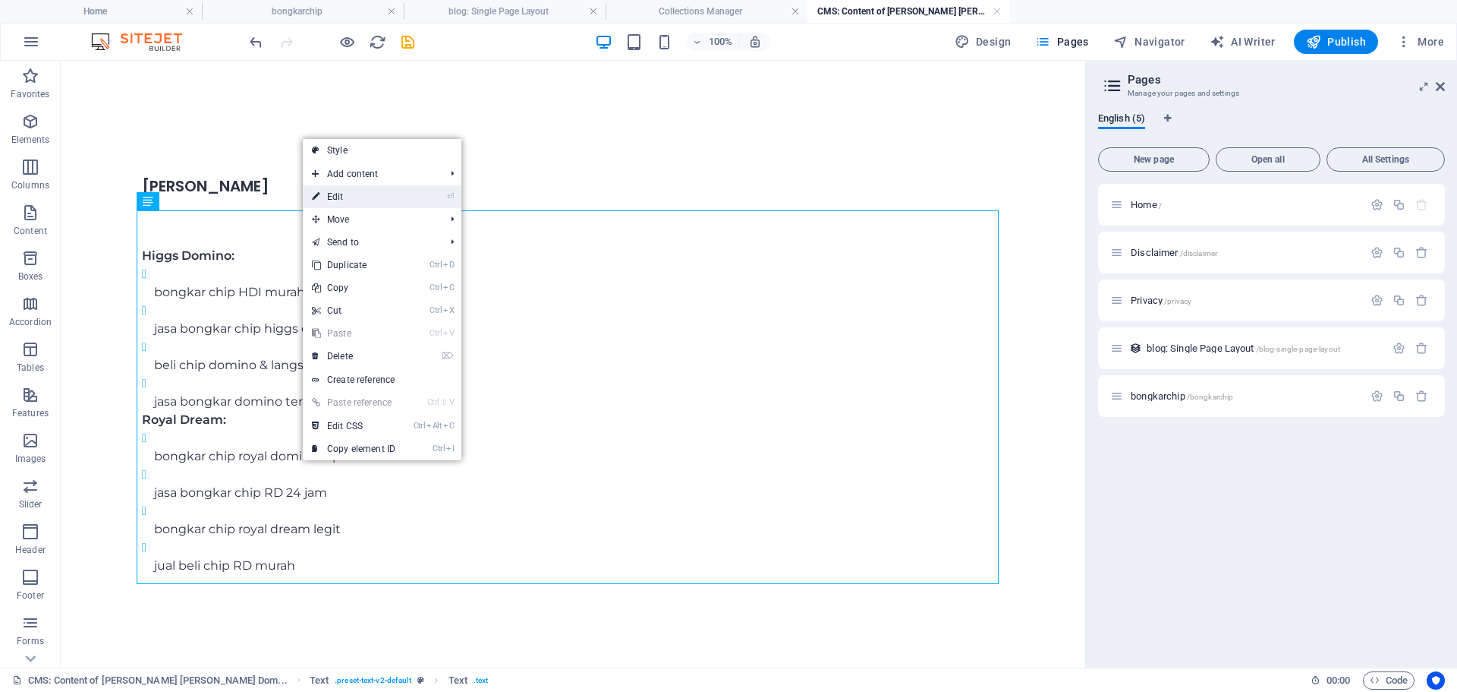
click at [336, 185] on link "⏎ Edit" at bounding box center [354, 196] width 102 height 23
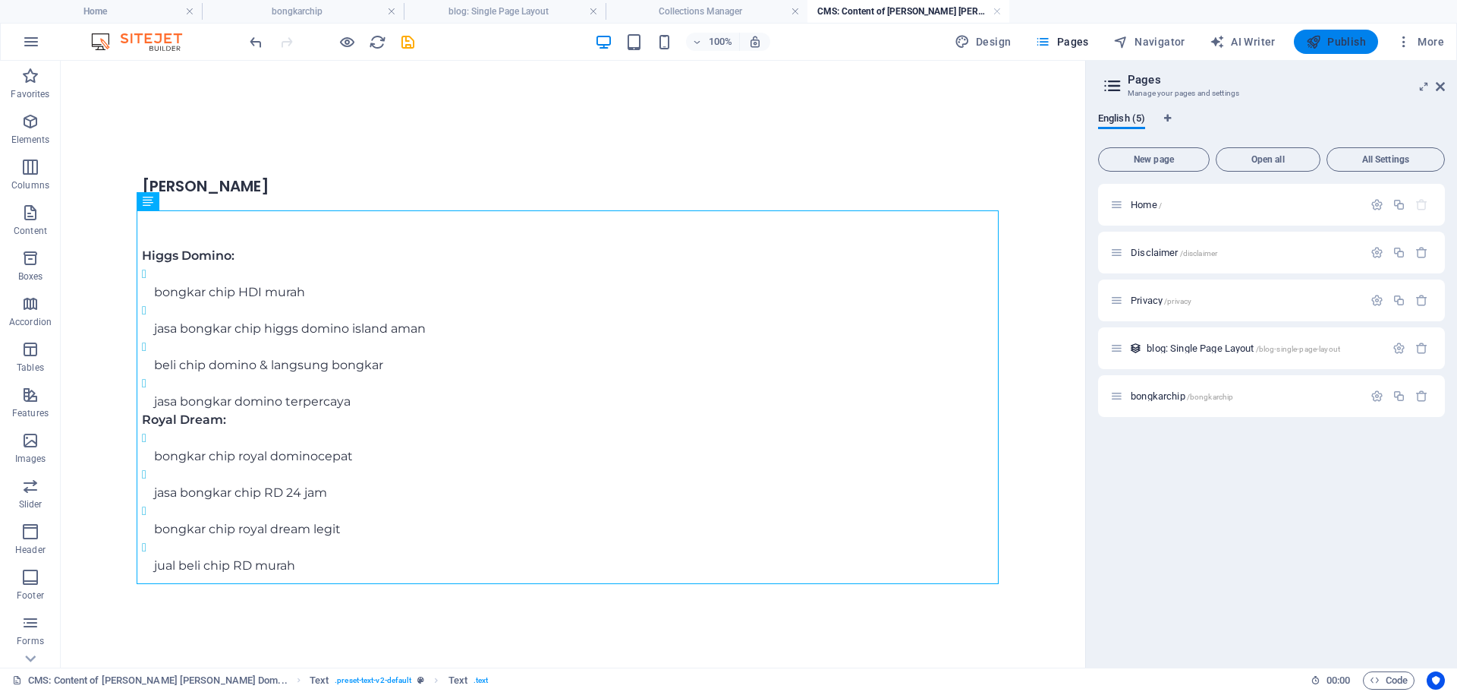
click at [1327, 36] on span "Publish" at bounding box center [1336, 41] width 60 height 15
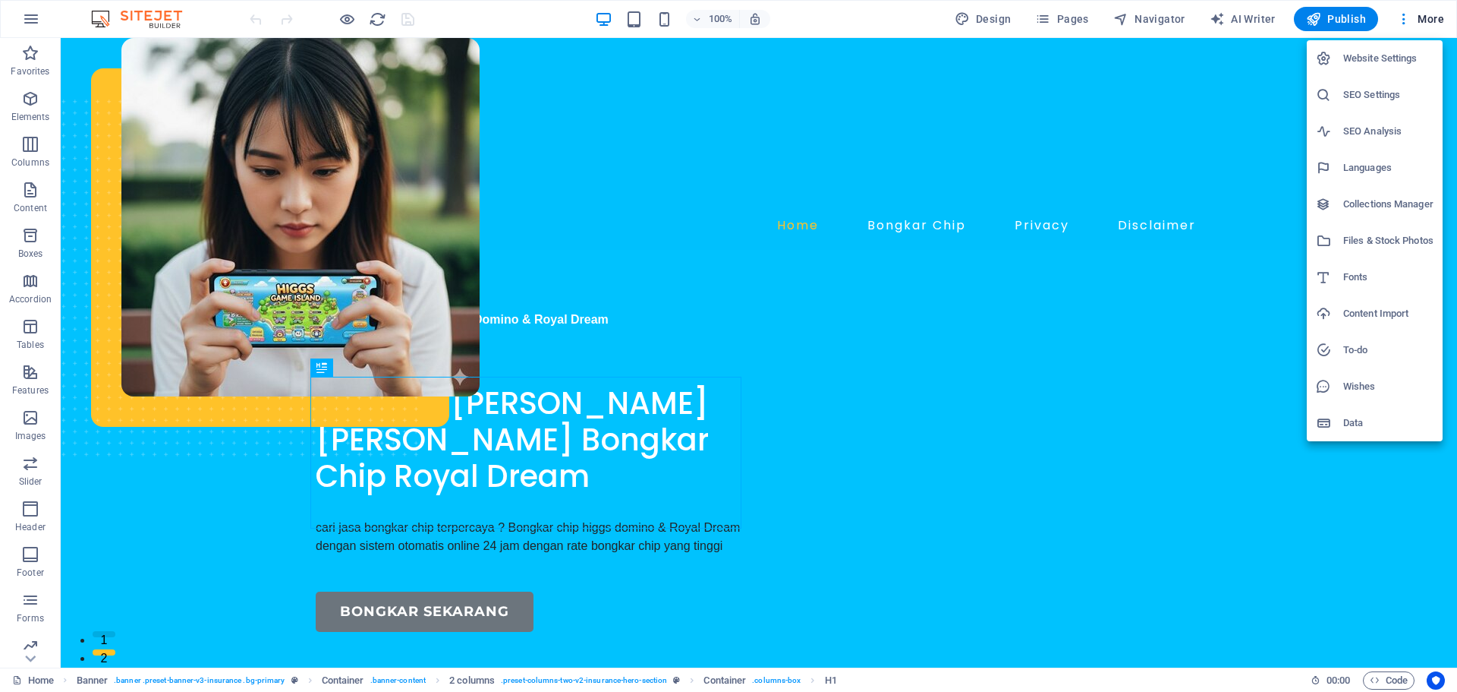
click at [1363, 65] on h6 "Website Settings" at bounding box center [1389, 58] width 90 height 18
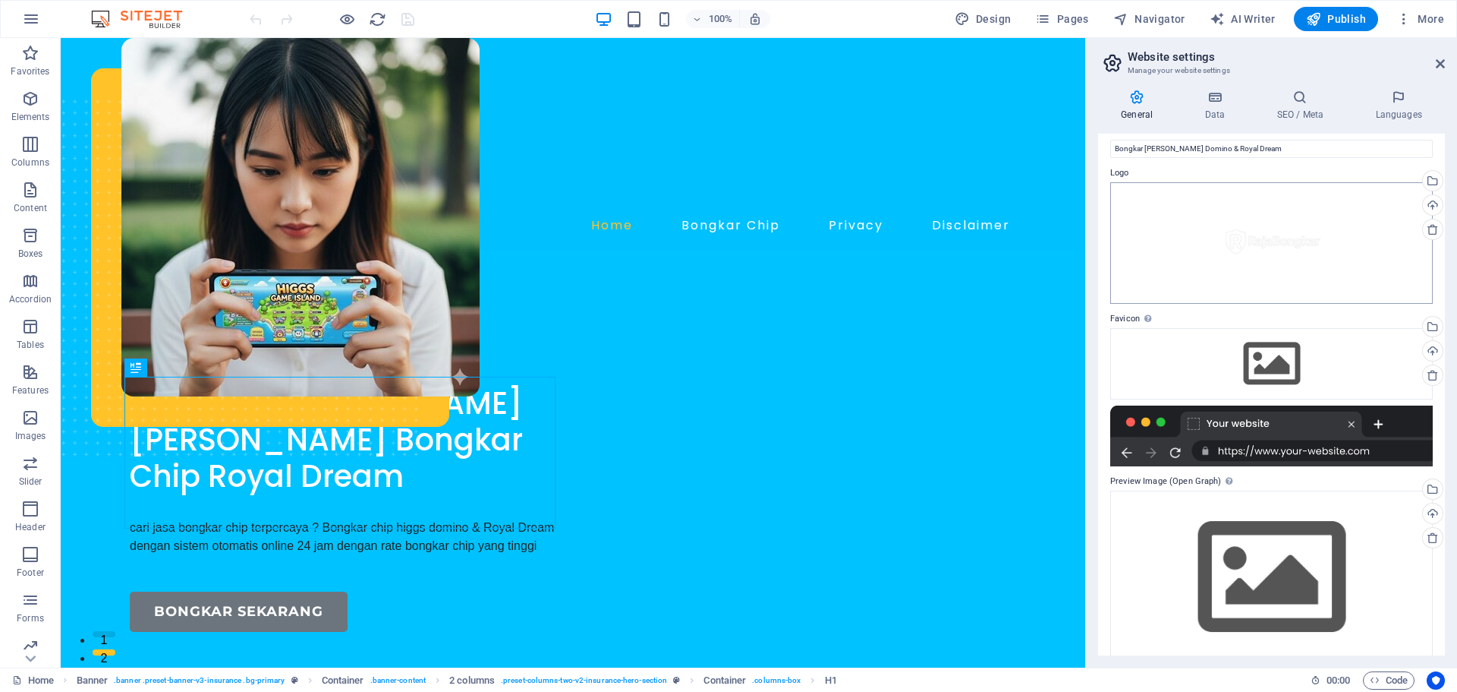
scroll to position [46, 0]
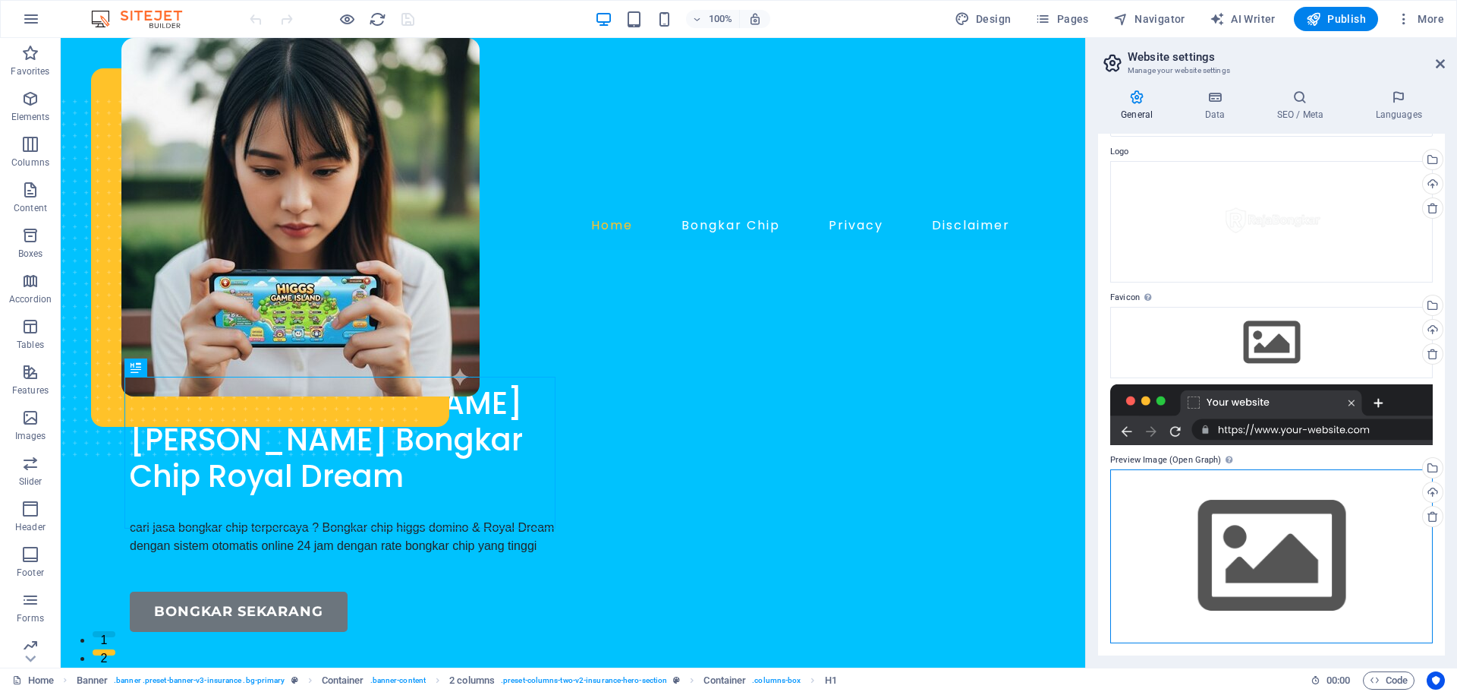
click at [1222, 578] on div "Drag files here, click to choose files or select files from Files or our free s…" at bounding box center [1272, 556] width 323 height 174
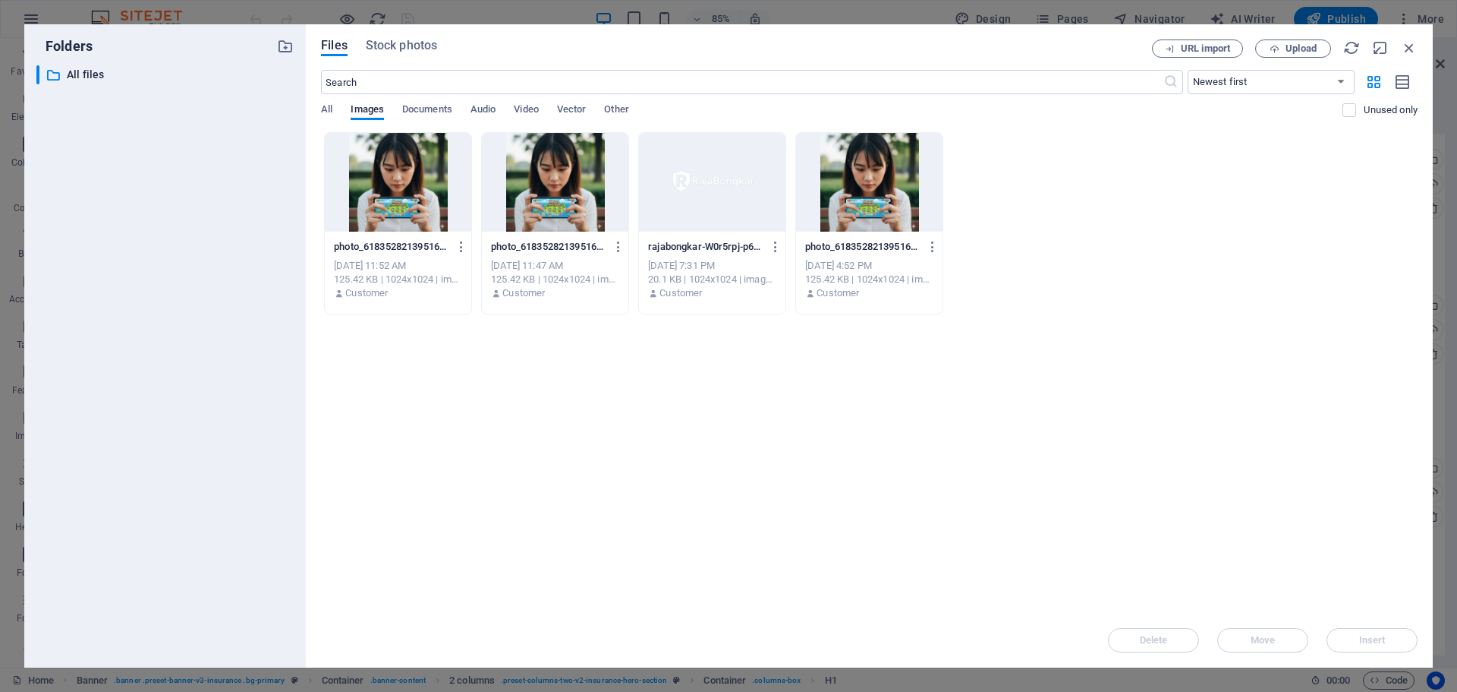
click at [386, 204] on div at bounding box center [398, 182] width 147 height 99
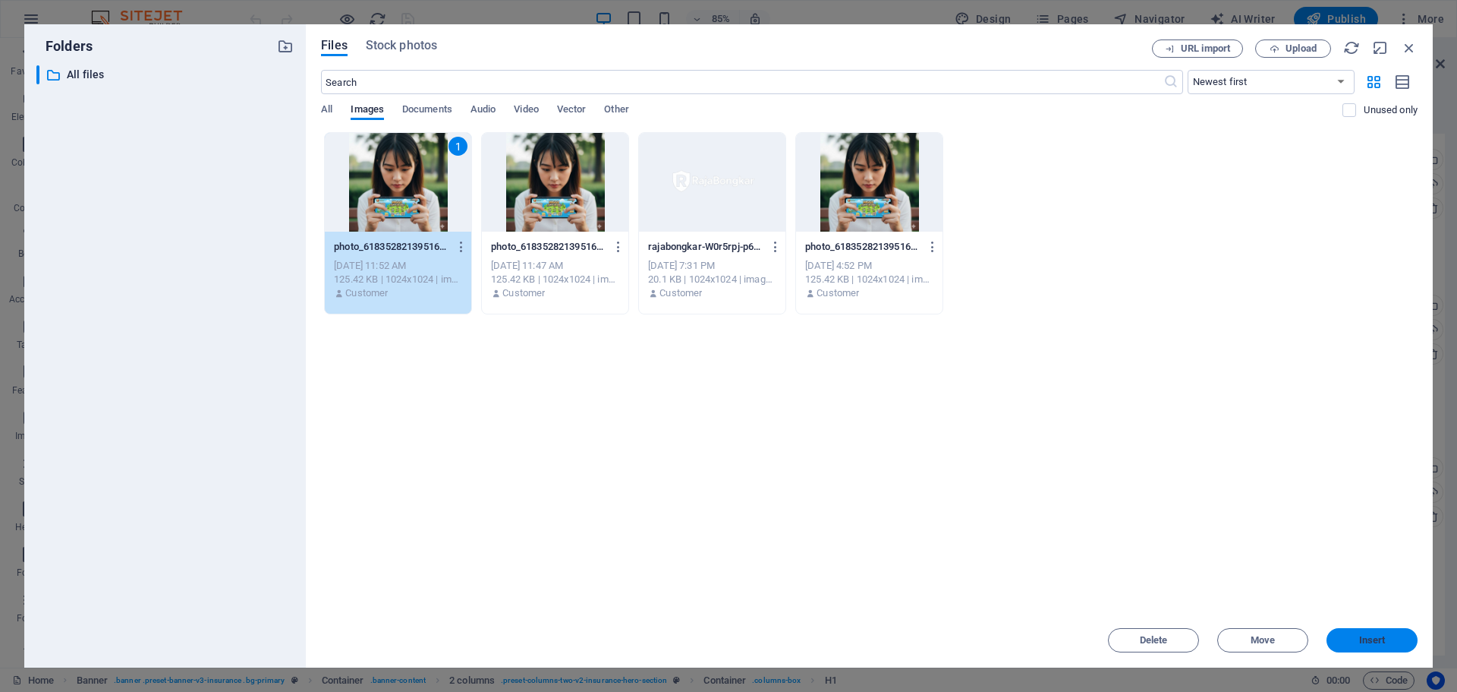
click at [1347, 641] on span "Insert" at bounding box center [1372, 639] width 79 height 9
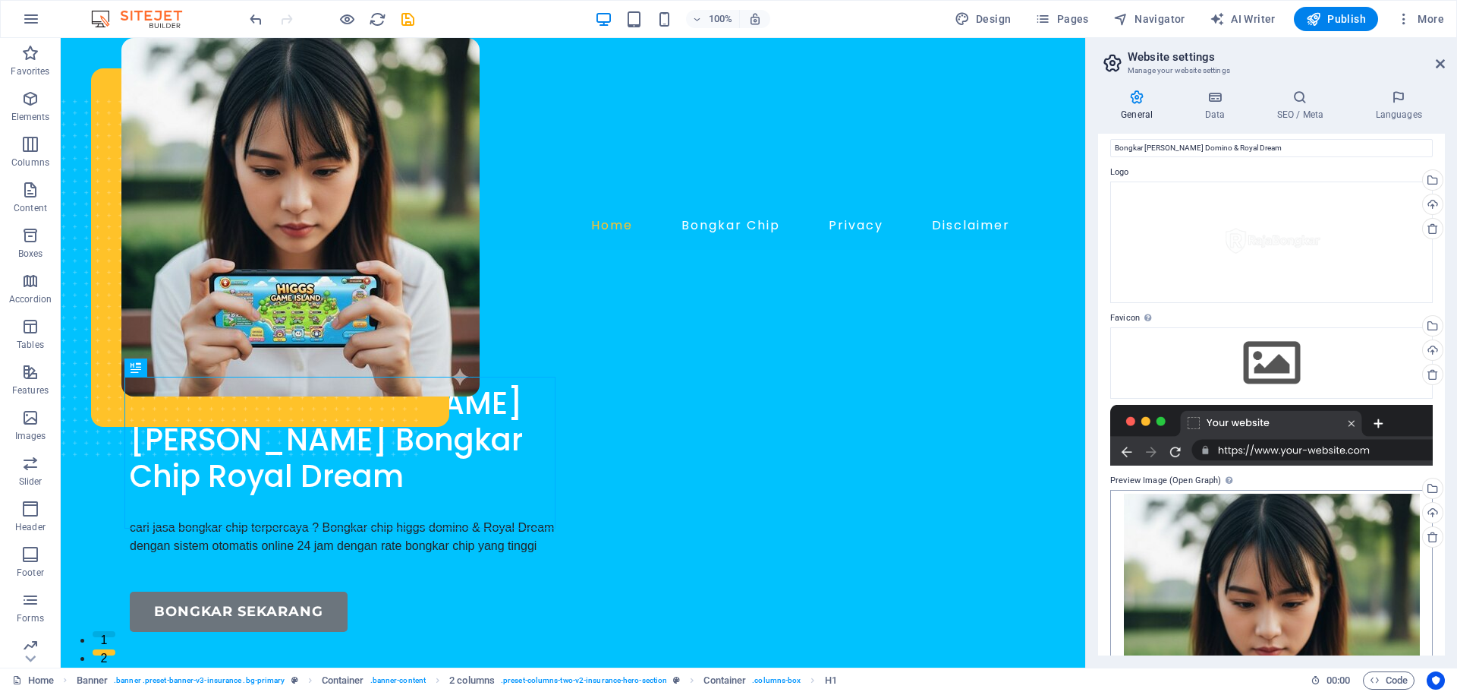
scroll to position [0, 0]
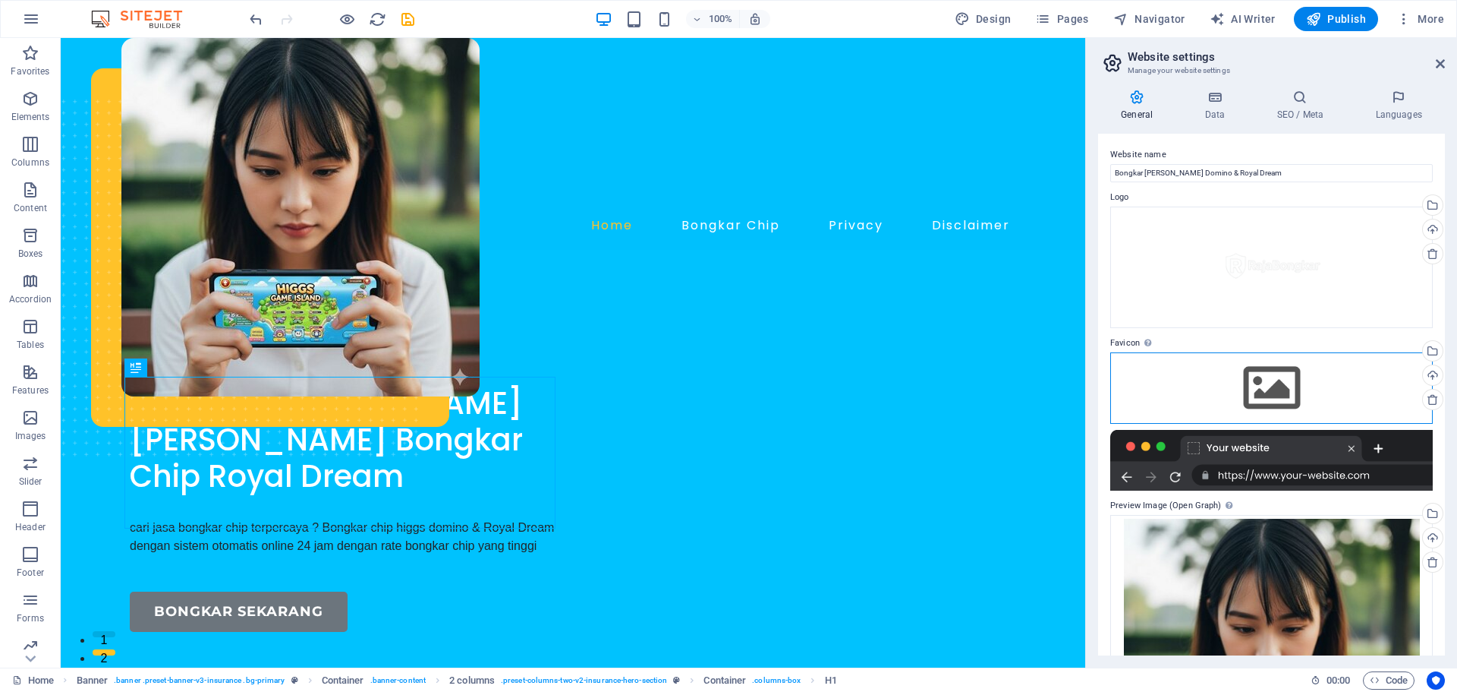
click at [1281, 374] on div "Drag files here, click to choose files or select files from Files or our free s…" at bounding box center [1272, 387] width 323 height 71
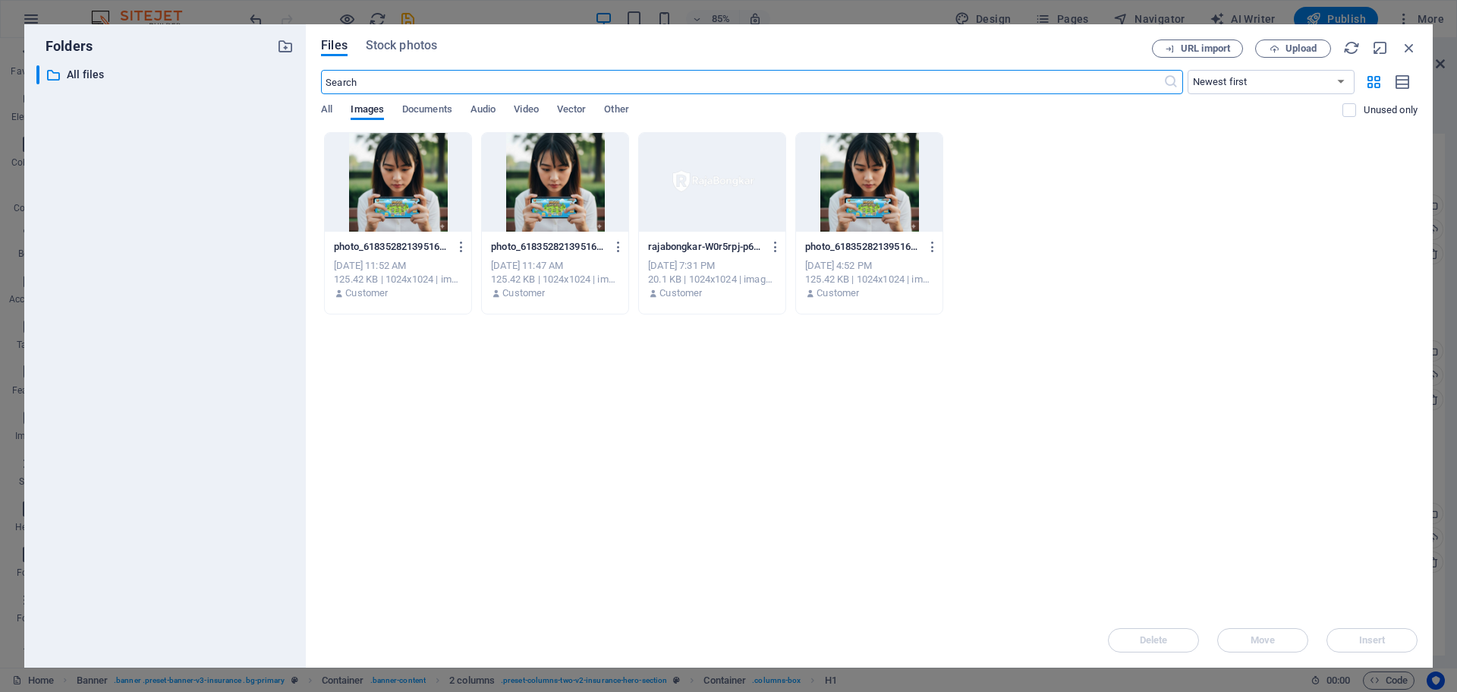
click at [698, 209] on div at bounding box center [712, 182] width 147 height 99
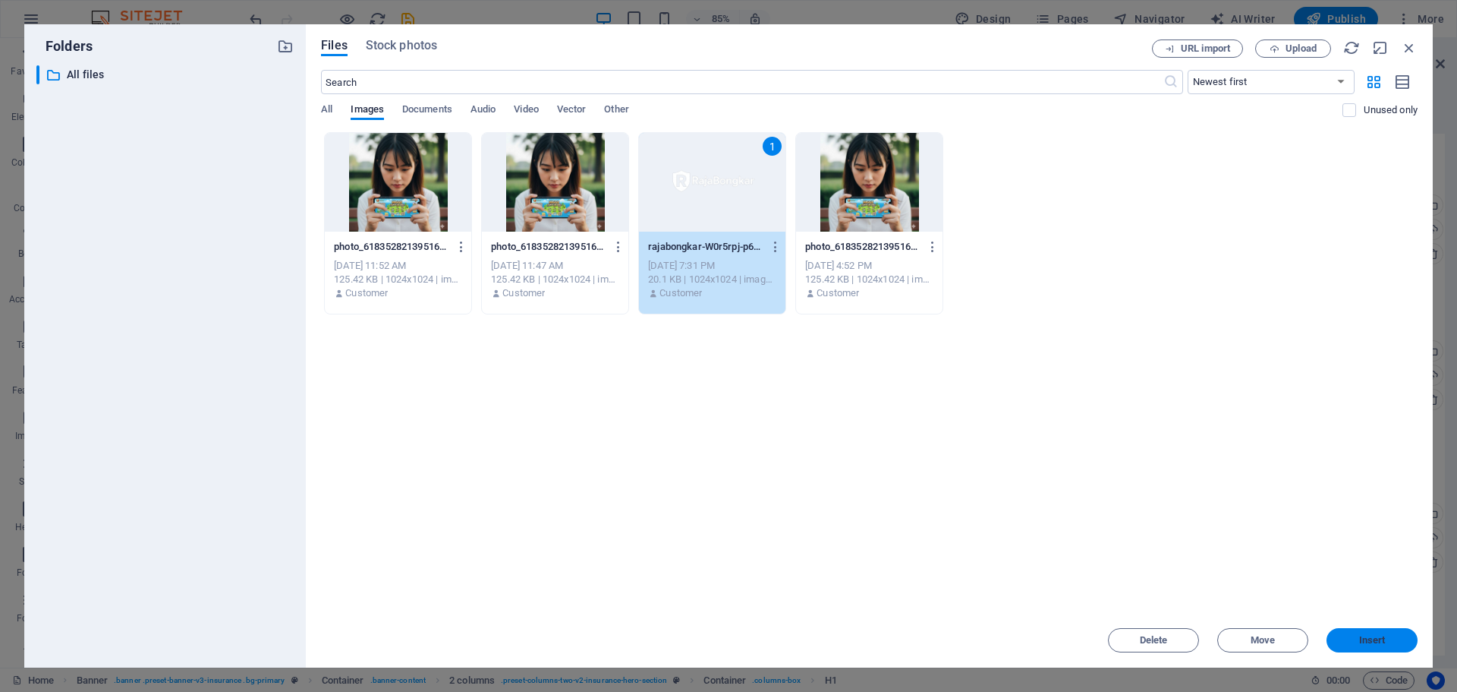
click at [1354, 635] on button "Insert" at bounding box center [1372, 640] width 91 height 24
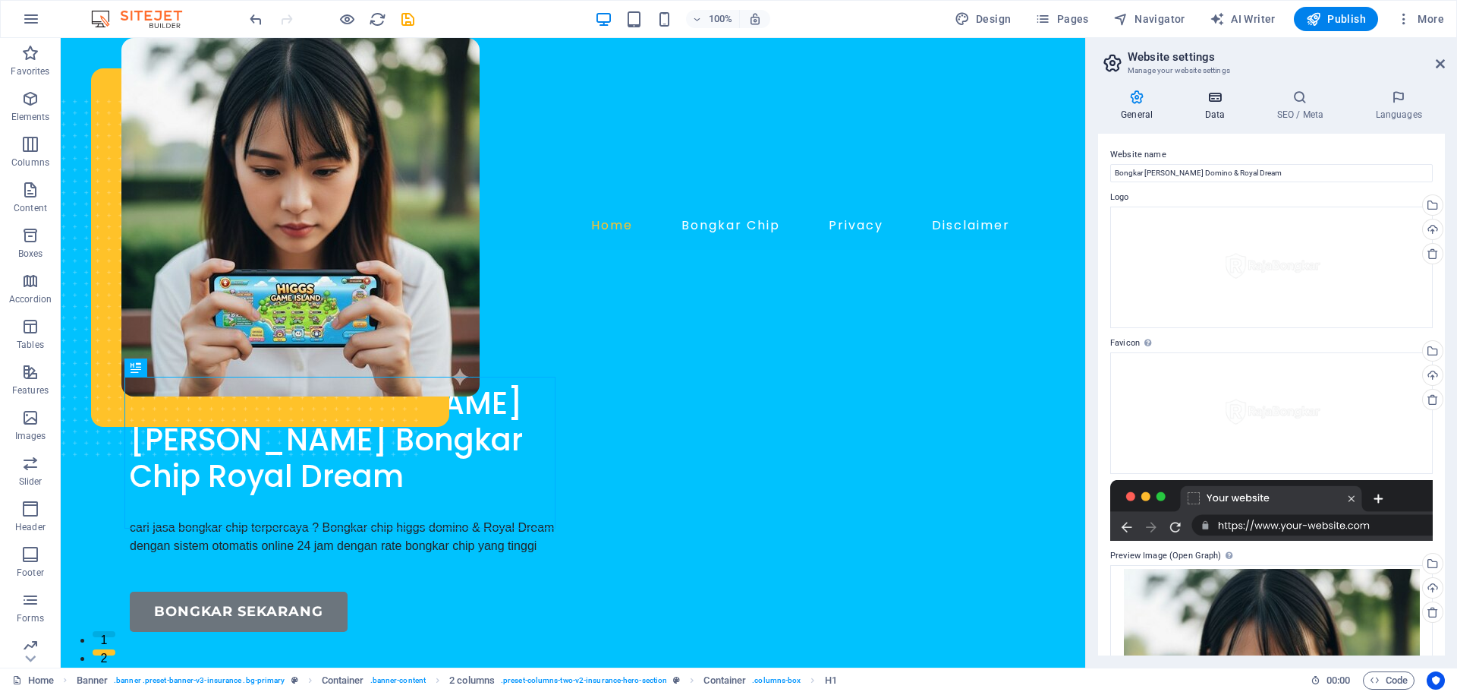
click at [1224, 108] on h4 "Data" at bounding box center [1218, 106] width 72 height 32
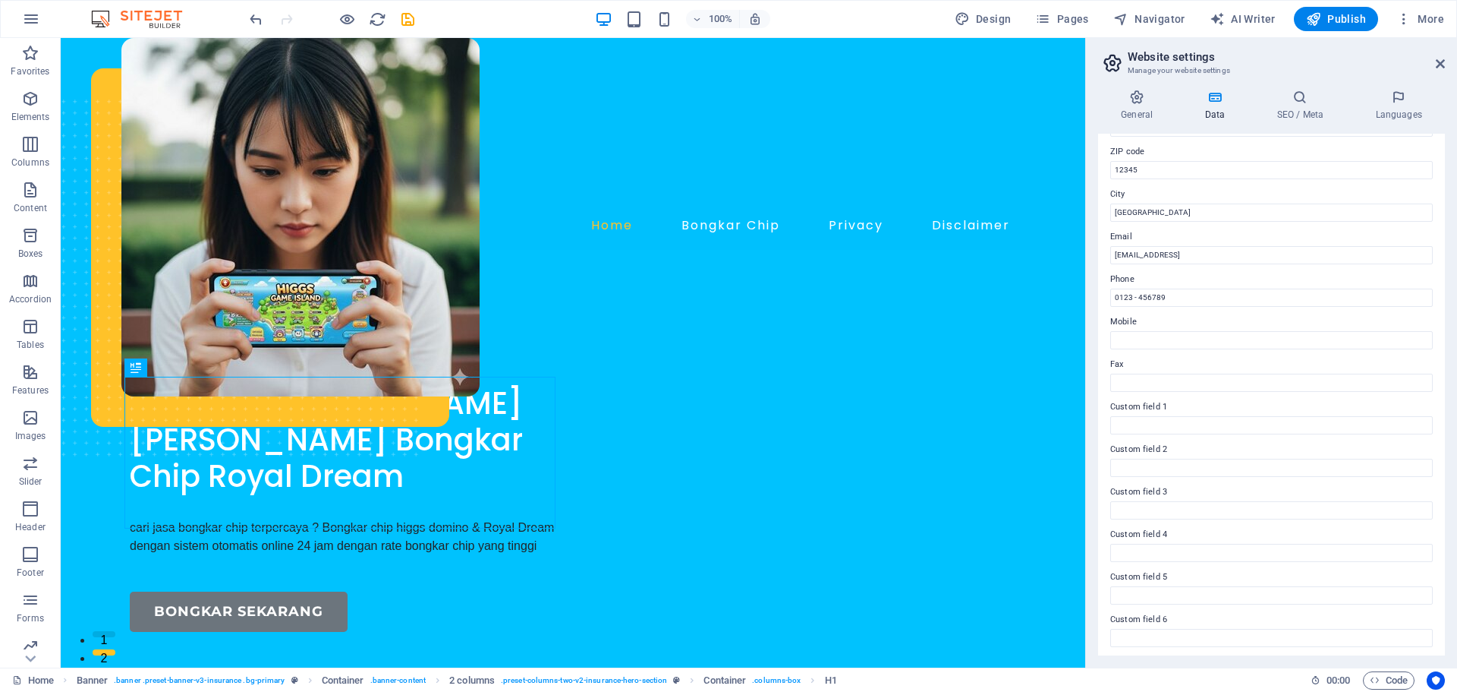
scroll to position [208, 0]
click at [1305, 106] on h4 "SEO / Meta" at bounding box center [1303, 106] width 99 height 32
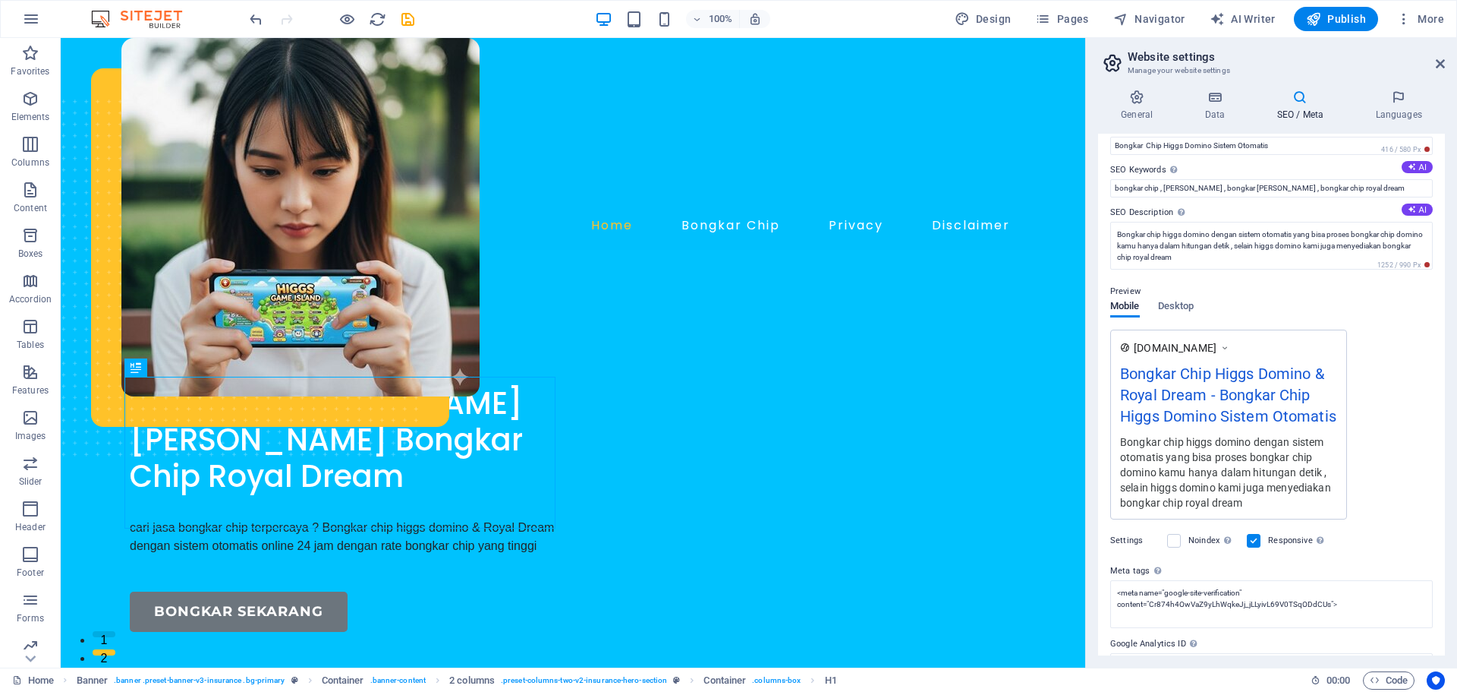
scroll to position [140, 0]
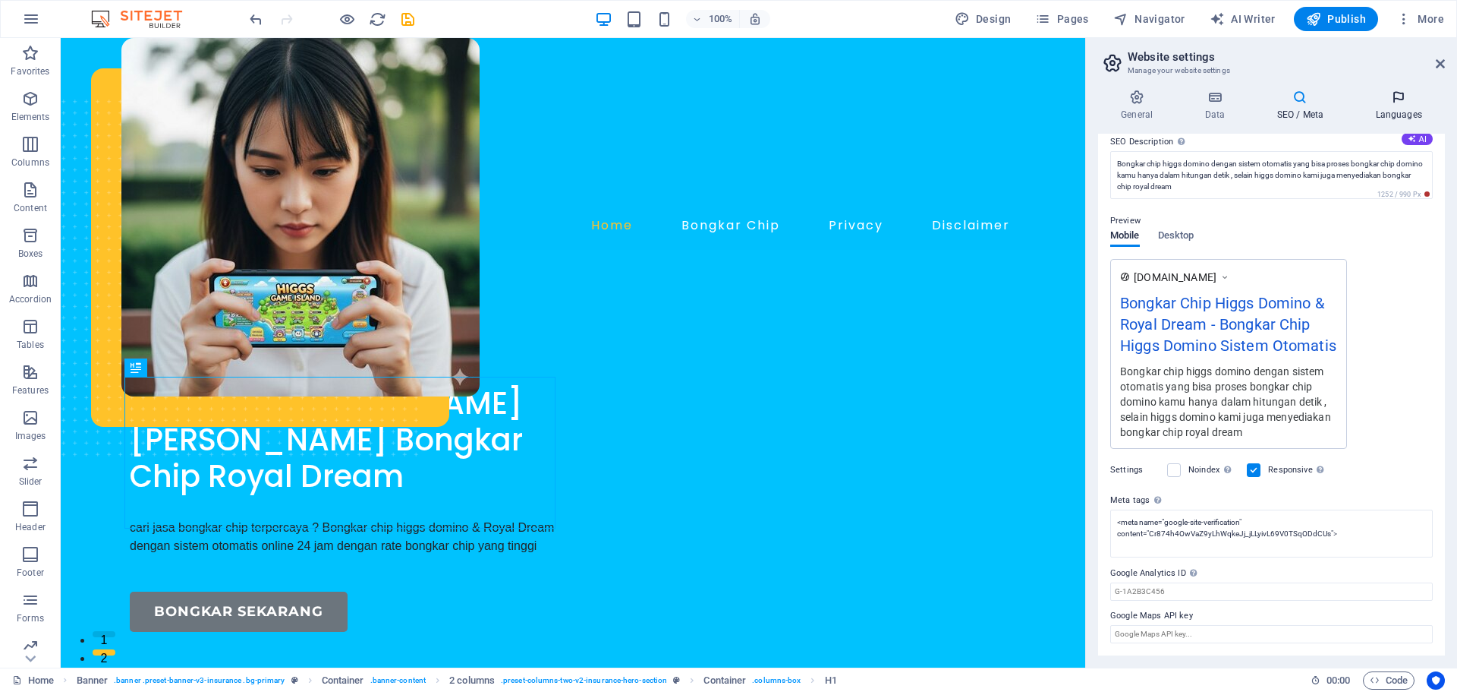
click at [1398, 108] on h4 "Languages" at bounding box center [1399, 106] width 93 height 32
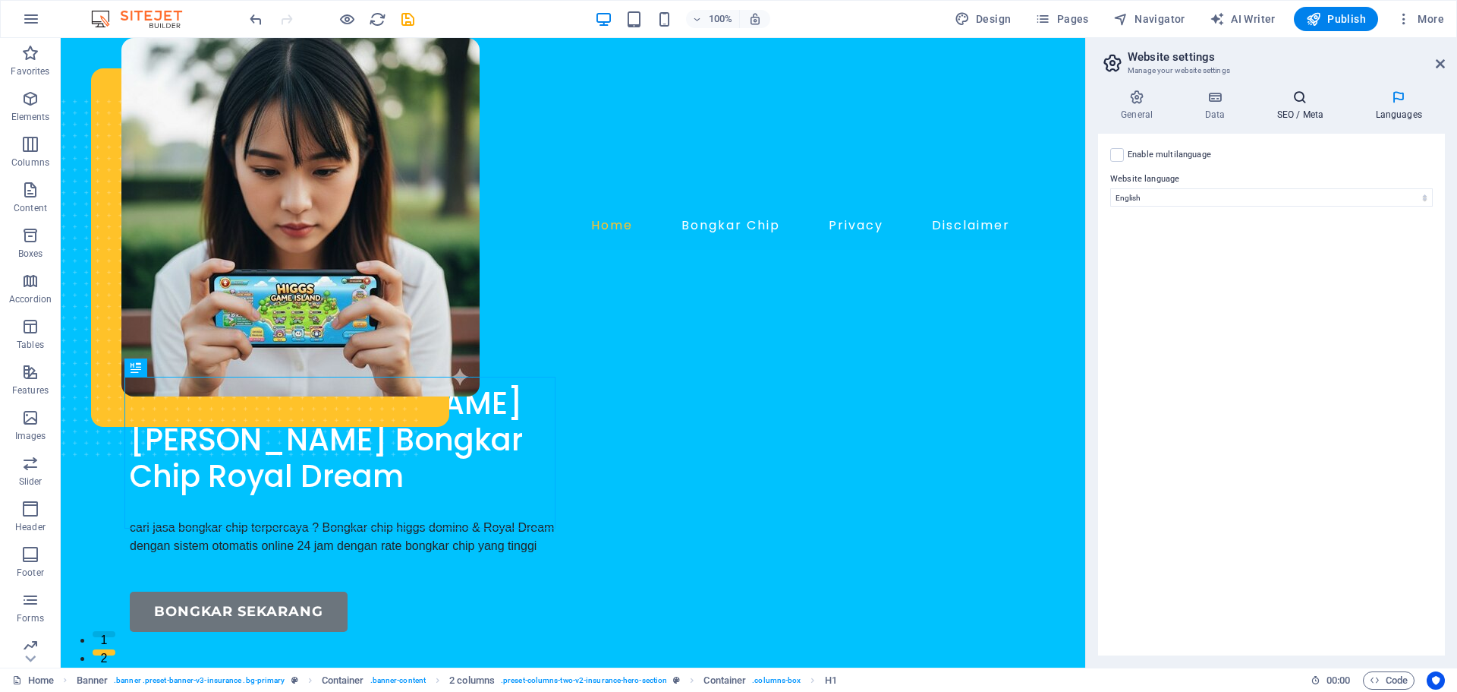
click at [1310, 102] on icon at bounding box center [1300, 97] width 93 height 15
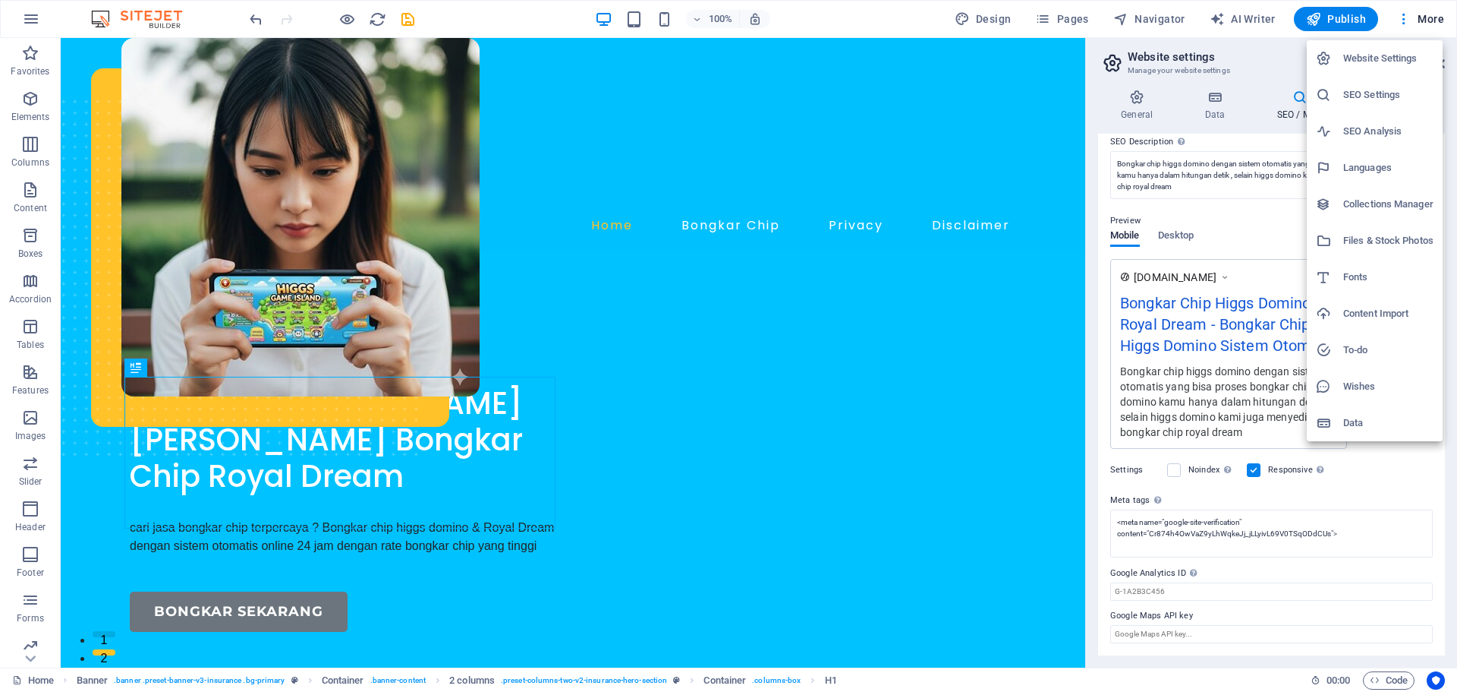
click at [1381, 427] on h6 "Data" at bounding box center [1389, 423] width 90 height 18
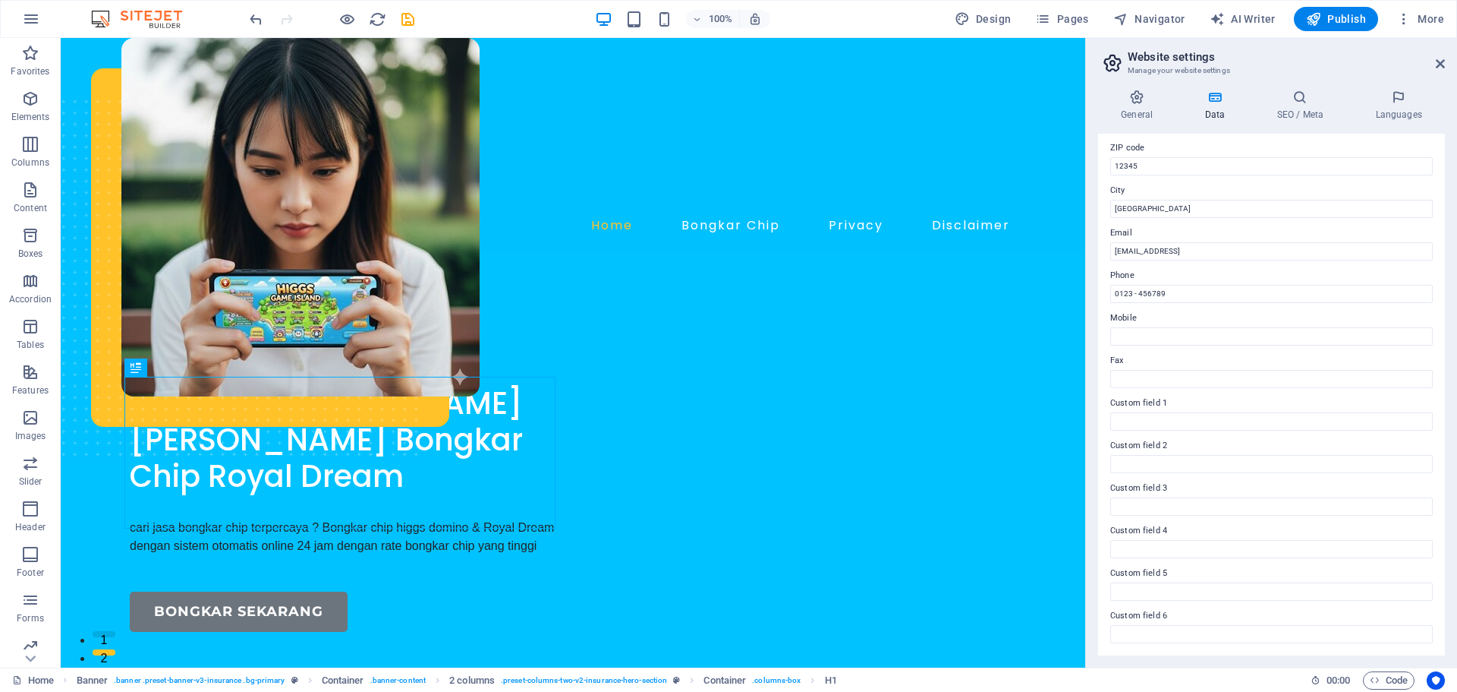
click at [1435, 65] on header "Website settings Manage your website settings" at bounding box center [1273, 57] width 344 height 39
click at [1439, 58] on icon at bounding box center [1440, 64] width 9 height 12
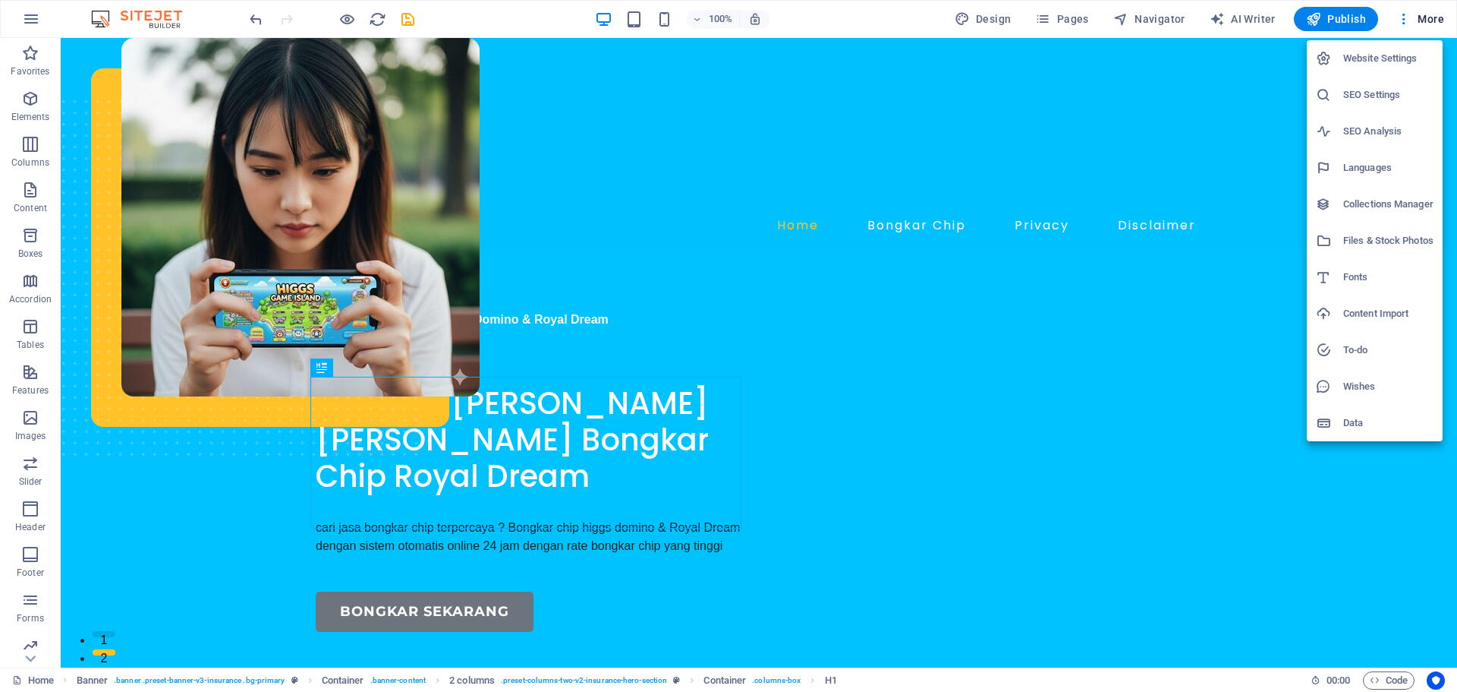
click at [1384, 129] on h6 "SEO Analysis" at bounding box center [1389, 131] width 90 height 18
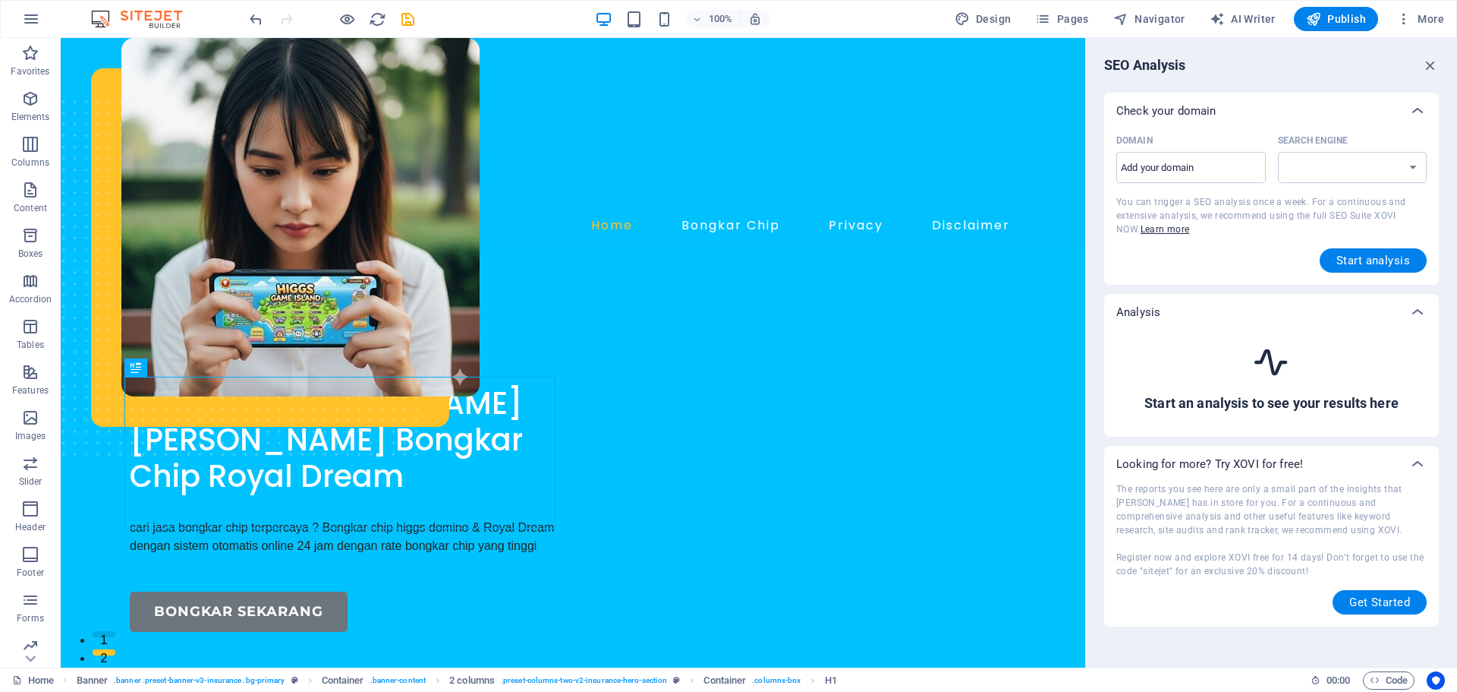
select select "google.com"
click at [1213, 165] on input "Domain ​" at bounding box center [1192, 168] width 150 height 24
type input "g"
click at [1384, 263] on span "Start analysis" at bounding box center [1374, 260] width 74 height 12
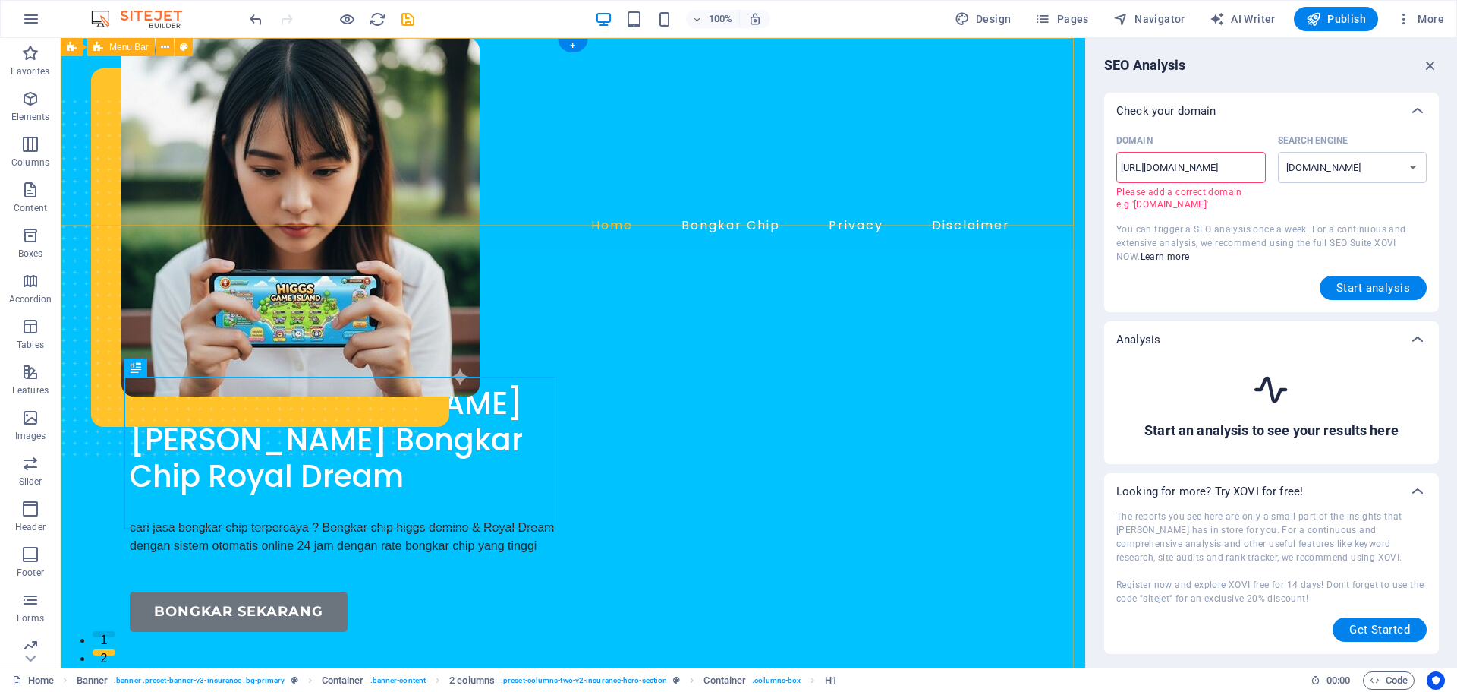
drag, startPoint x: 1219, startPoint y: 206, endPoint x: 1060, endPoint y: 159, distance: 165.5
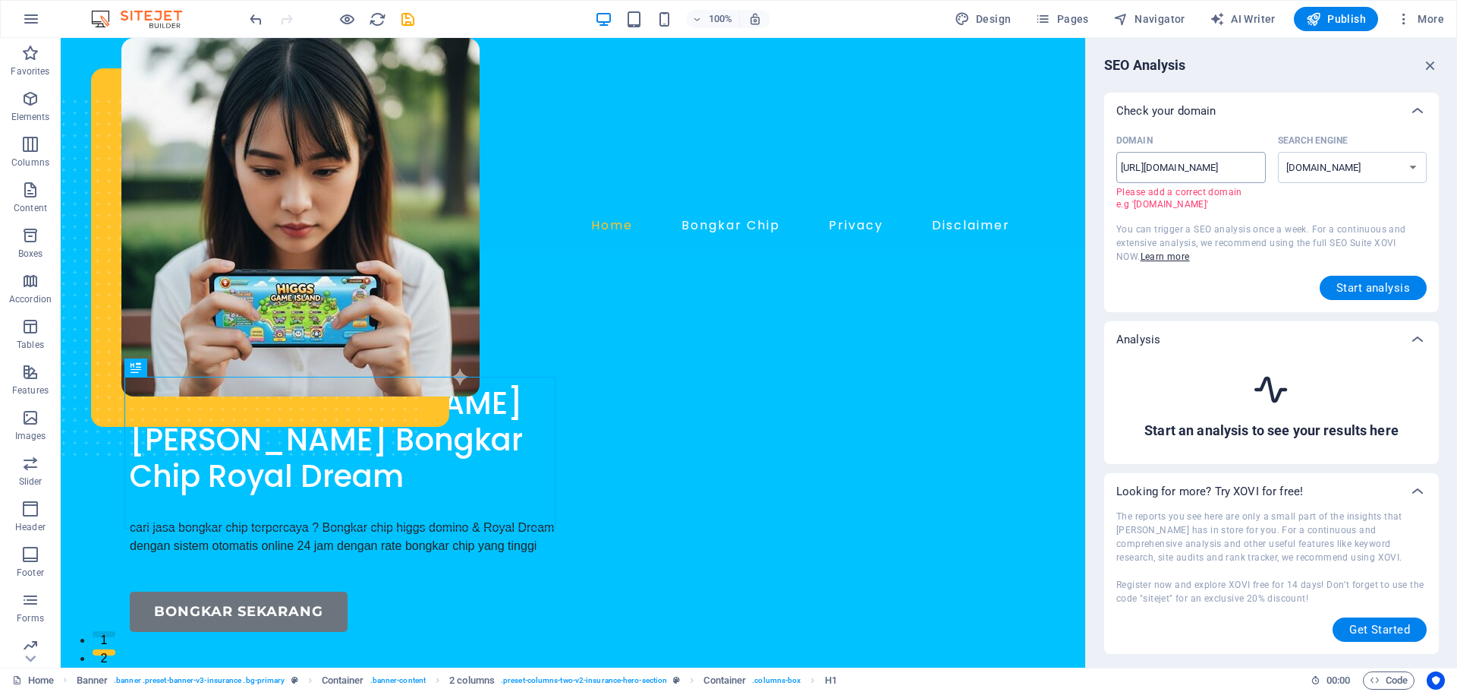
click at [1165, 163] on input "https://rajabongkarchip.com" at bounding box center [1192, 168] width 150 height 24
click at [1152, 163] on input "https://rajabongkarchip.com" at bounding box center [1192, 168] width 150 height 24
click at [1154, 162] on input "https://rajabongkarchip.com" at bounding box center [1192, 168] width 150 height 24
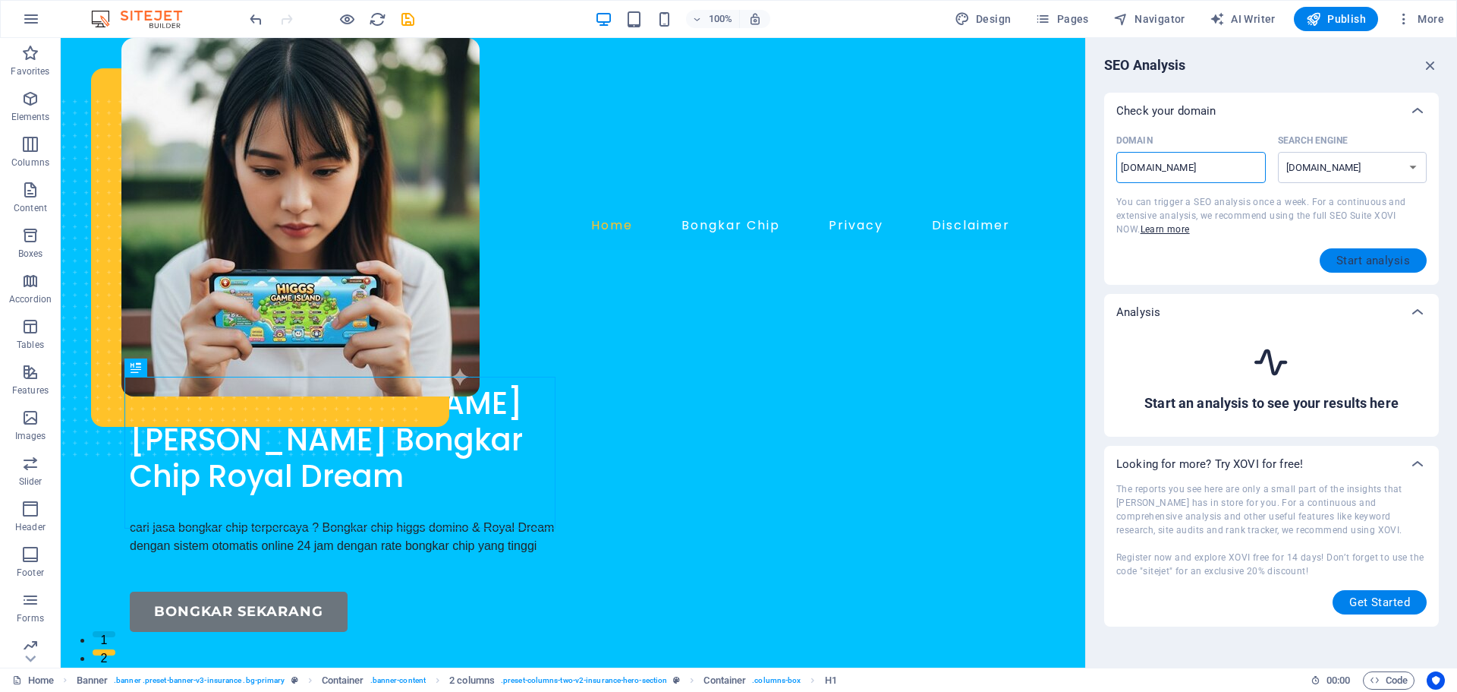
type input "[DOMAIN_NAME]"
click at [1371, 259] on span "Start analysis" at bounding box center [1374, 260] width 74 height 12
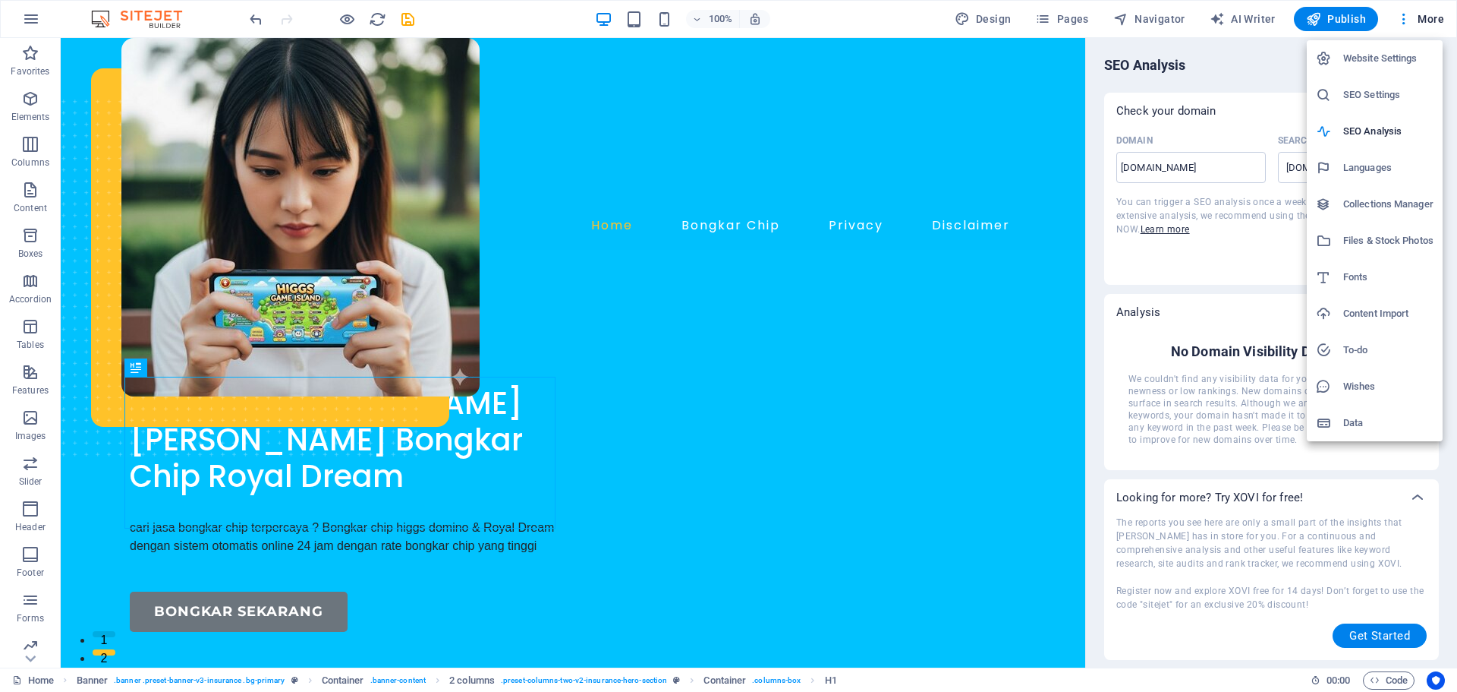
click at [1378, 103] on h6 "SEO Settings" at bounding box center [1389, 95] width 90 height 18
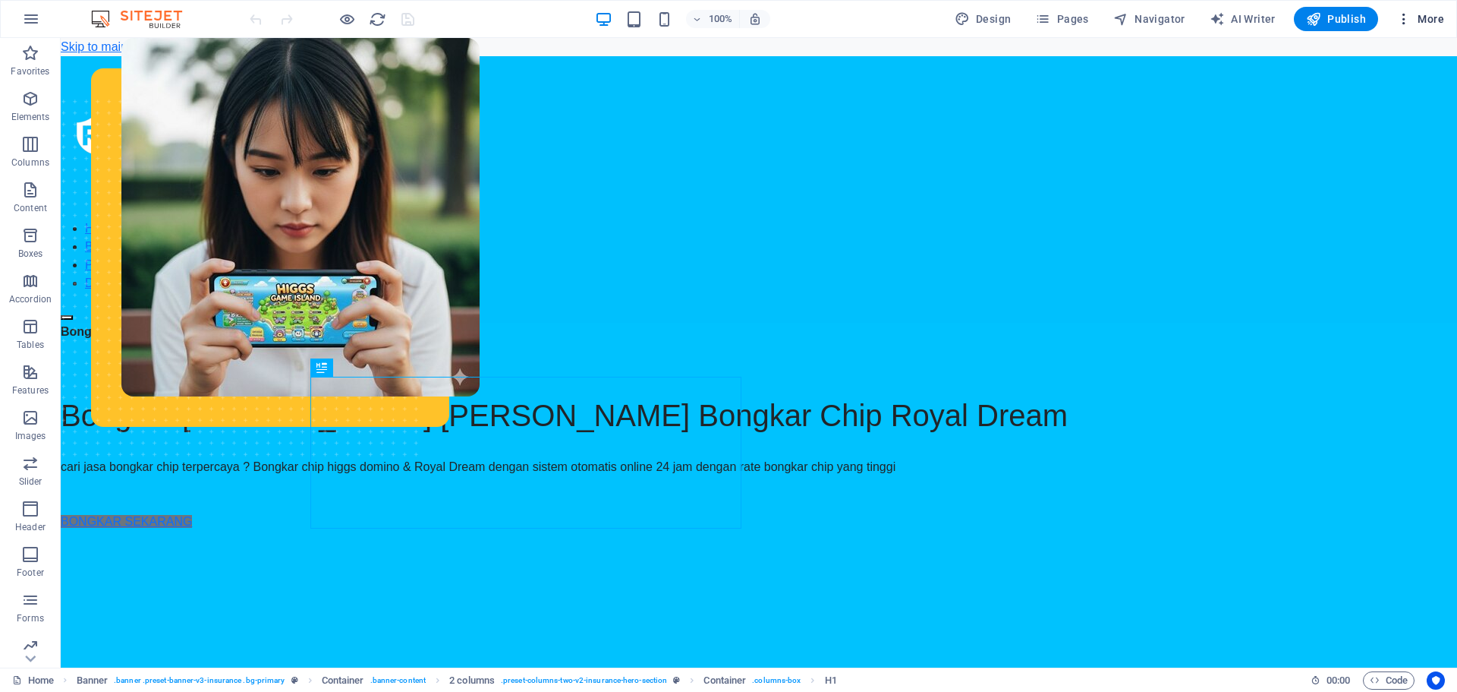
click at [0, 0] on icon "button" at bounding box center [0, 0] width 0 height 0
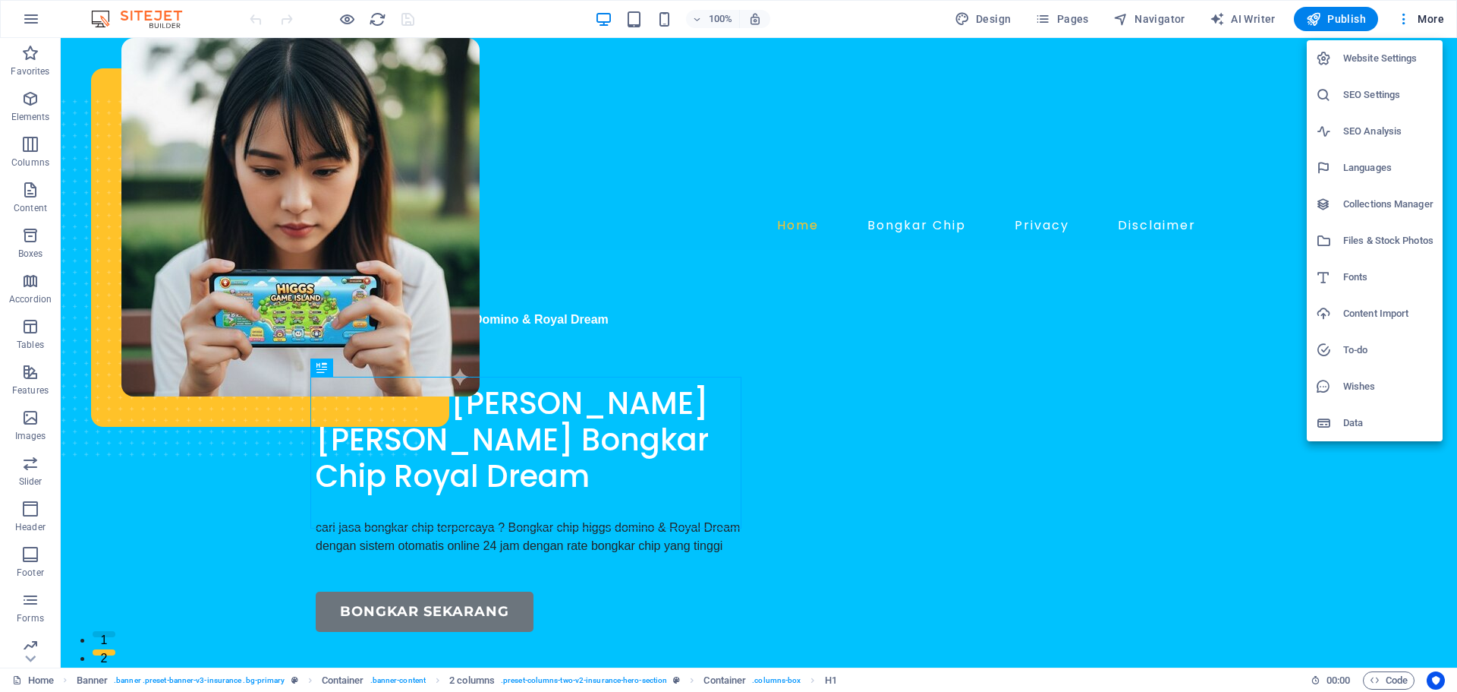
click at [1373, 94] on h6 "SEO Settings" at bounding box center [1389, 95] width 90 height 18
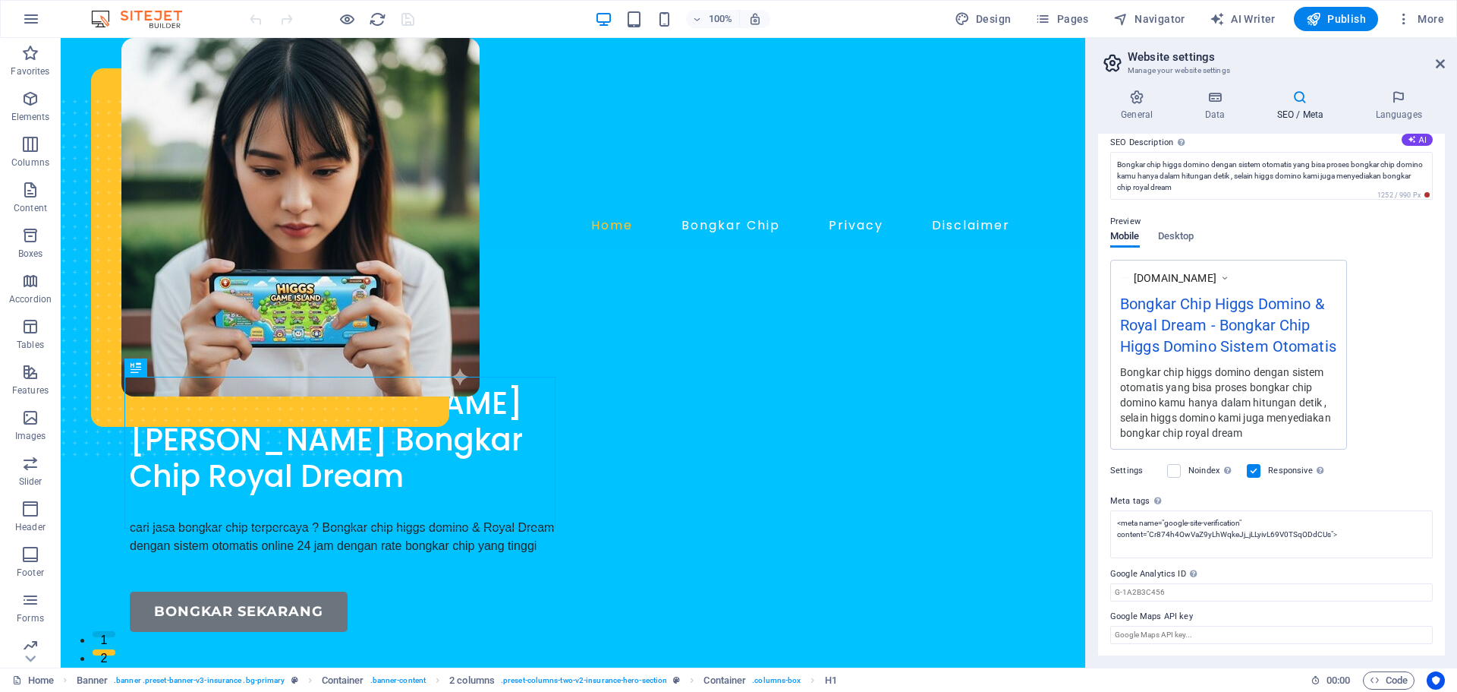
scroll to position [140, 0]
click at [1345, 528] on textarea "<meta name="google-site-verification" content="Cr874h4OwVaZ9yLhWqkeJj_jLLyivL69…" at bounding box center [1272, 538] width 323 height 59
paste textarea "<script src="https://analytics.ahrefs.com/analytics.js" data-key="YGfz6tAEVuwAz…"
type textarea "<meta name="google-site-verification" content="Cr874h4OwVaZ9yLhWqkeJj_jLLyivL69…"
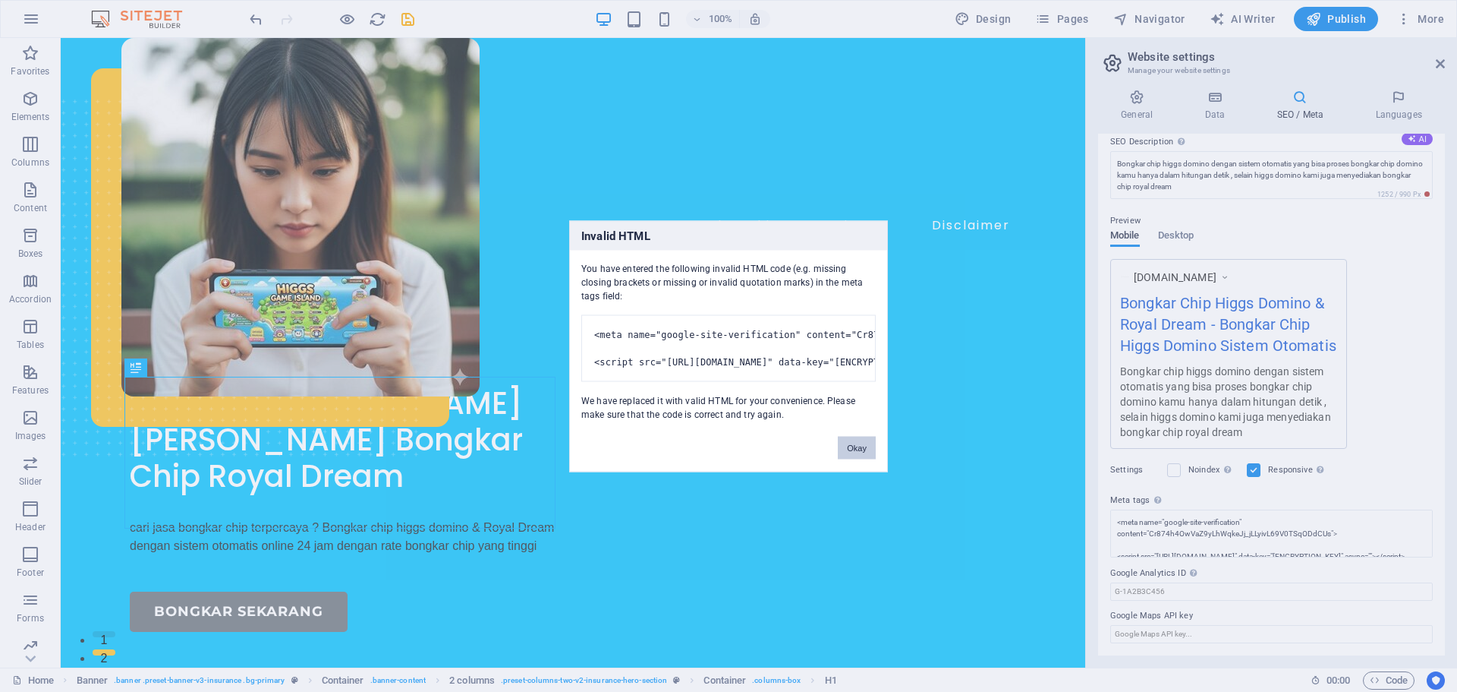
click at [866, 459] on button "Okay" at bounding box center [857, 447] width 38 height 23
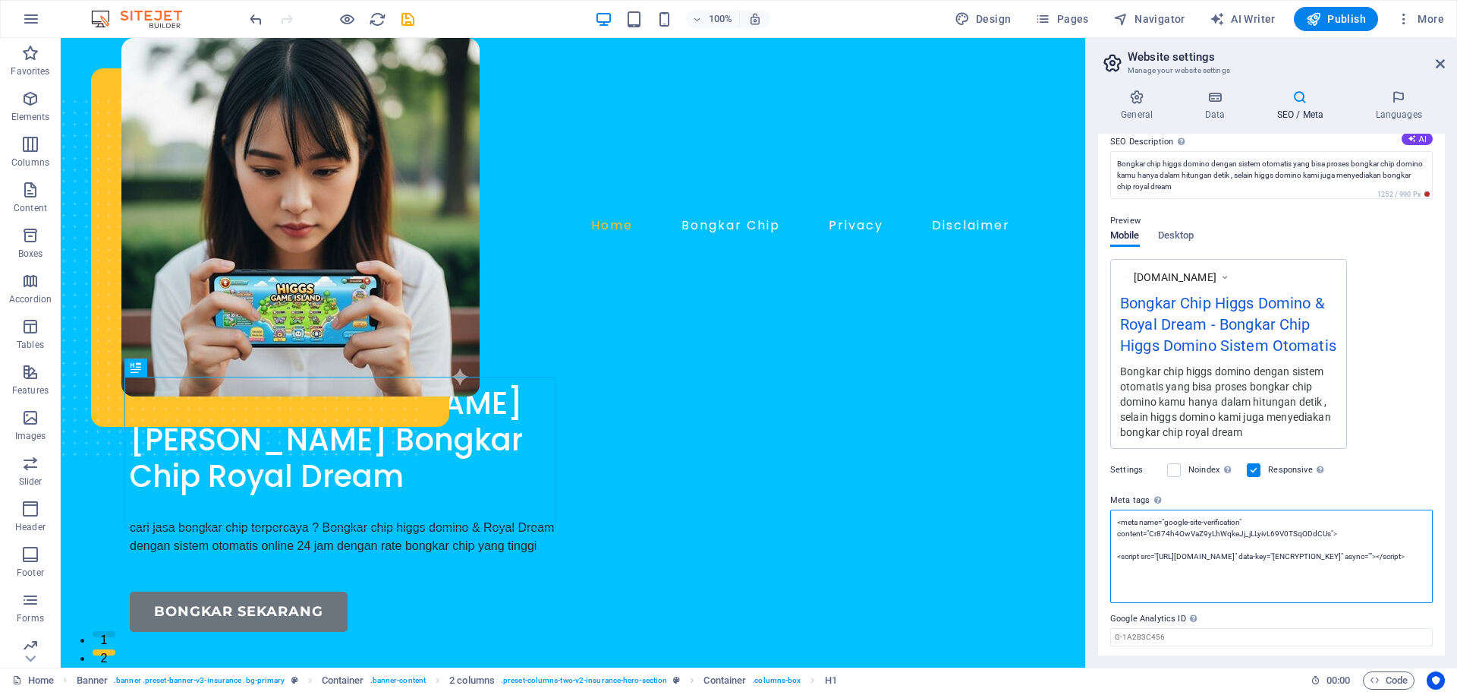
scroll to position [186, 0]
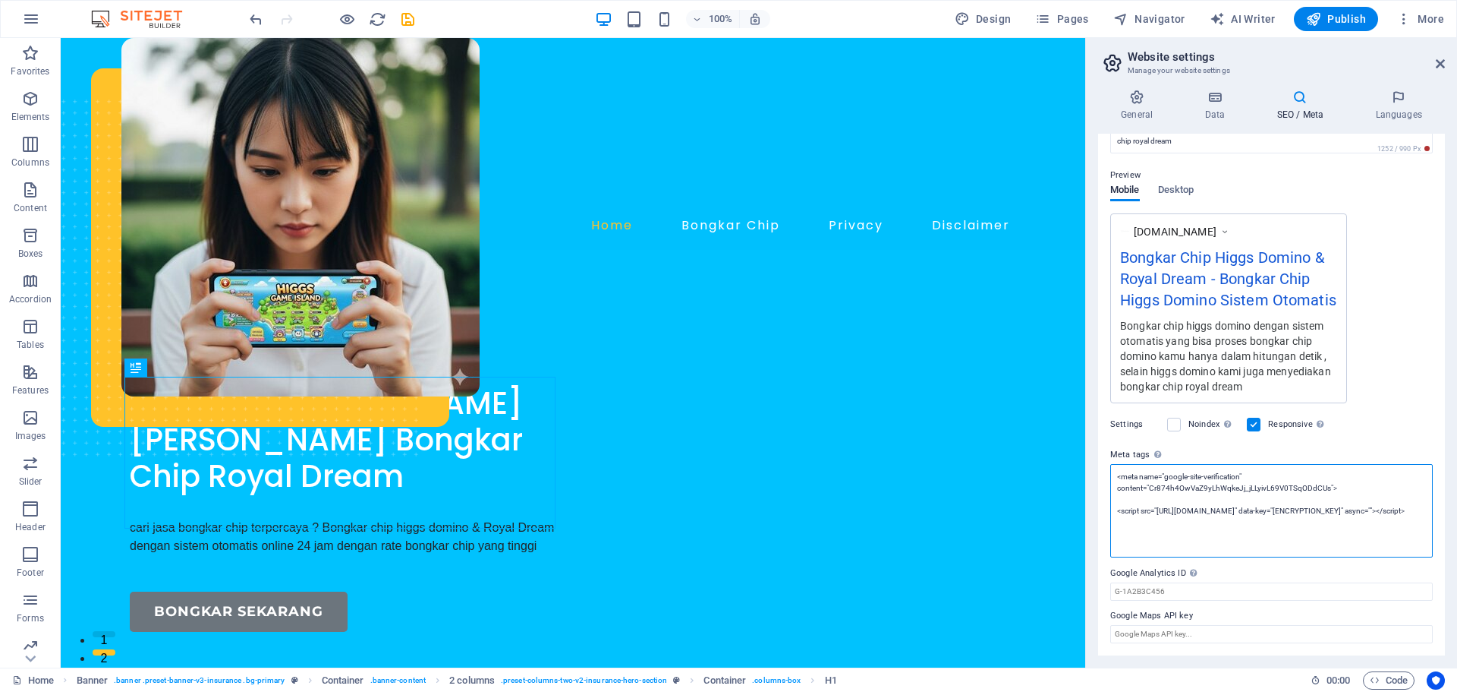
click at [1327, 516] on textarea "<meta name="google-site-verification" content="Cr874h4OwVaZ9yLhWqkeJj_jLLyivL69…" at bounding box center [1272, 510] width 323 height 93
click at [1185, 596] on input "Google Analytics ID Please only add the Google Analytics ID. We automatically i…" at bounding box center [1272, 591] width 323 height 18
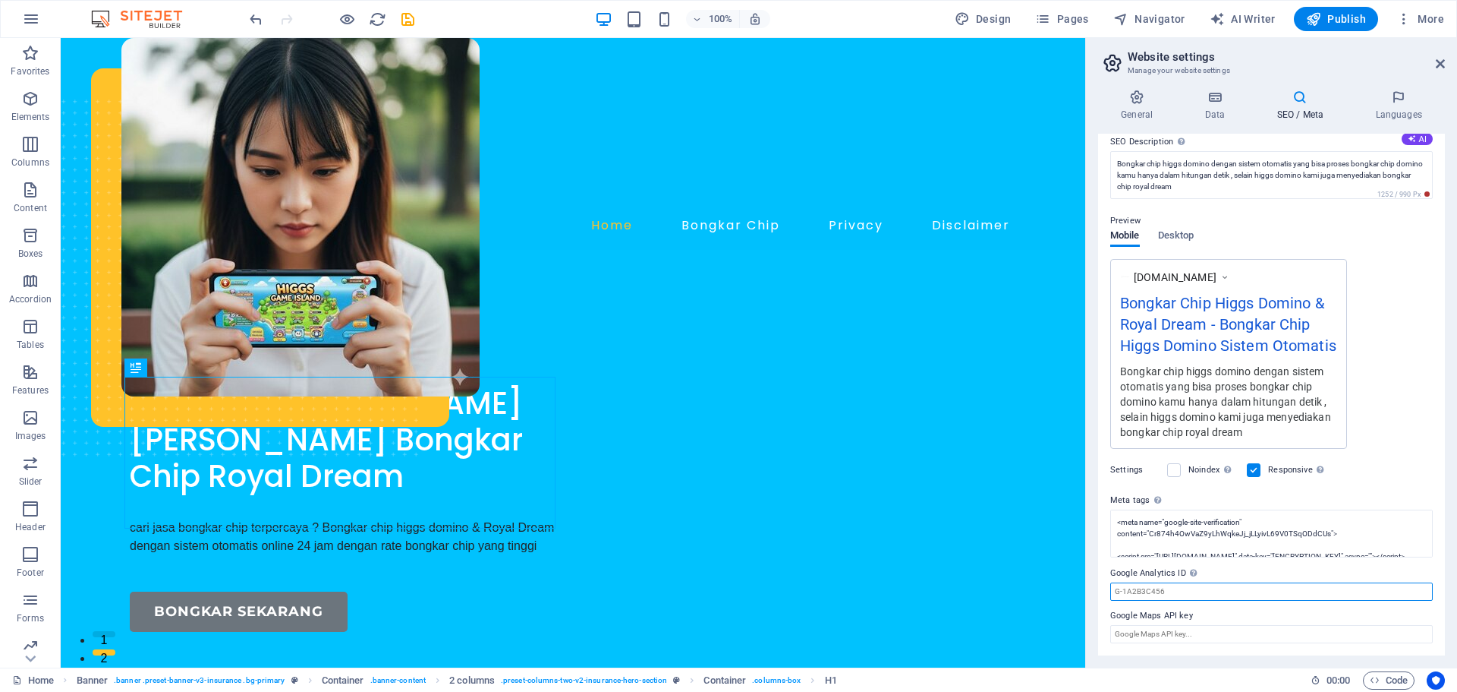
paste input "YGfz6tAEVuwAzR+Dppyjrg"
type input "YGfz6tAEVuwAzR+Dppyjrg"
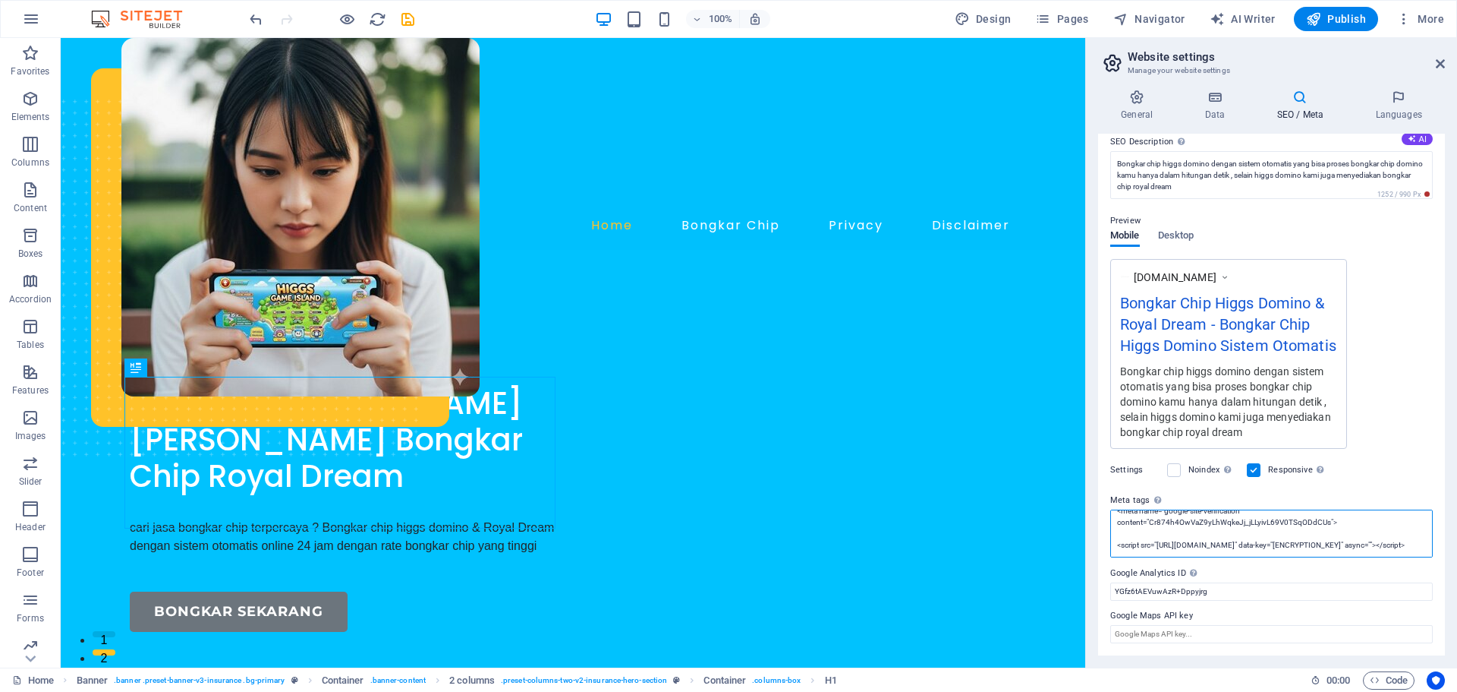
scroll to position [0, 0]
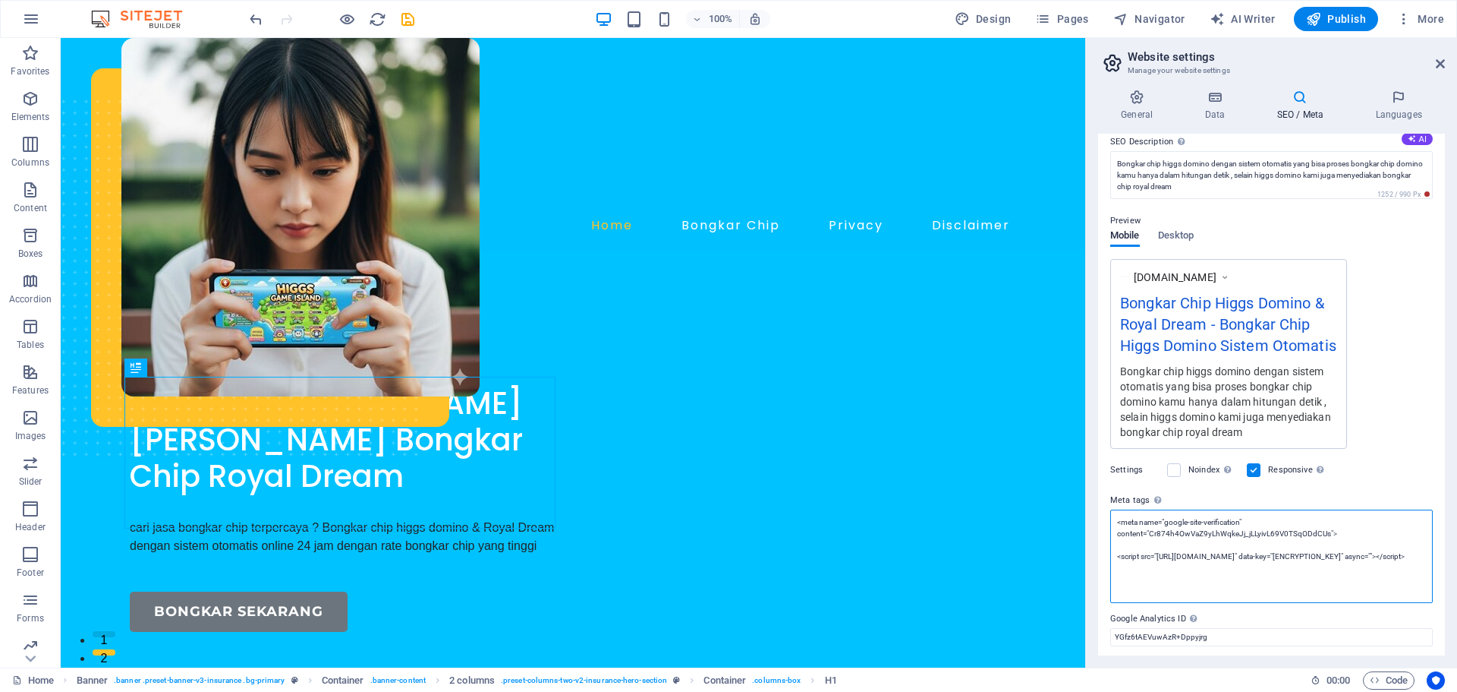
drag, startPoint x: 1301, startPoint y: 544, endPoint x: 1174, endPoint y: 554, distance: 127.9
click at [1174, 554] on textarea "<meta name="google-site-verification" content="Cr874h4OwVaZ9yLhWqkeJj_jLLyivL69…" at bounding box center [1272, 555] width 323 height 93
click at [1164, 556] on textarea "<meta name="google-site-verification" content="Cr874h4OwVaZ9yLhWqkeJj_jLLyivL69…" at bounding box center [1272, 555] width 323 height 93
drag, startPoint x: 1119, startPoint y: 558, endPoint x: 1315, endPoint y: 580, distance: 197.1
click at [1315, 580] on textarea "<meta name="google-site-verification" content="Cr874h4OwVaZ9yLhWqkeJj_jLLyivL69…" at bounding box center [1272, 555] width 323 height 93
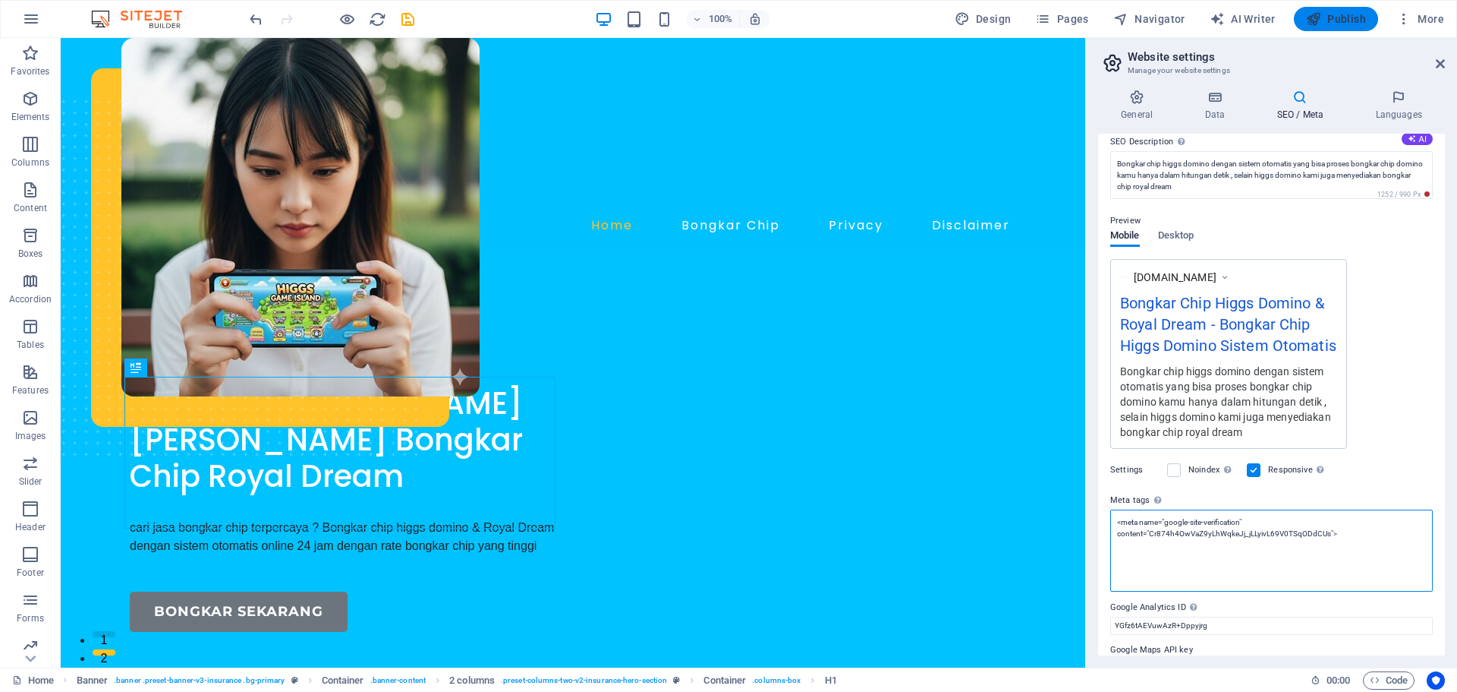
type textarea "<meta name="google-site-verification" content="Cr874h4OwVaZ9yLhWqkeJj_jLLyivL69…"
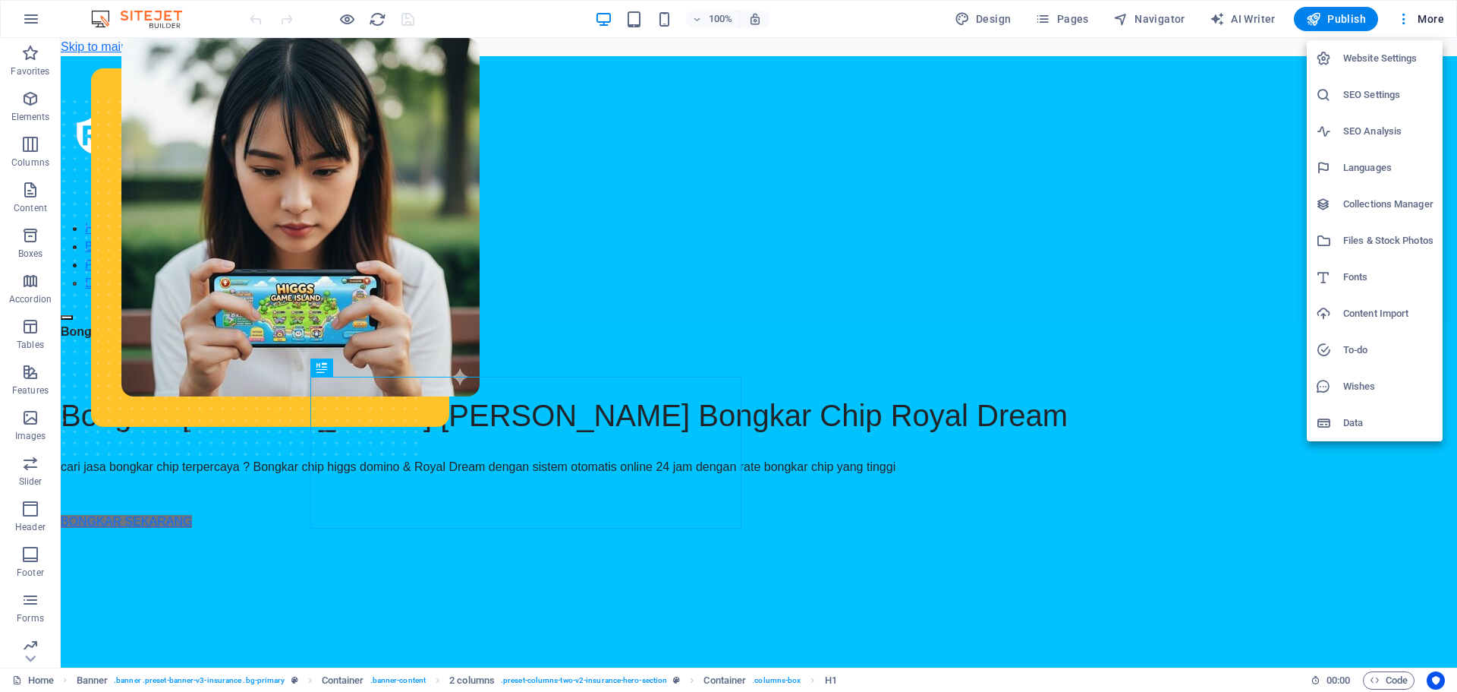
click at [1370, 54] on h6 "Website Settings" at bounding box center [1389, 58] width 90 height 18
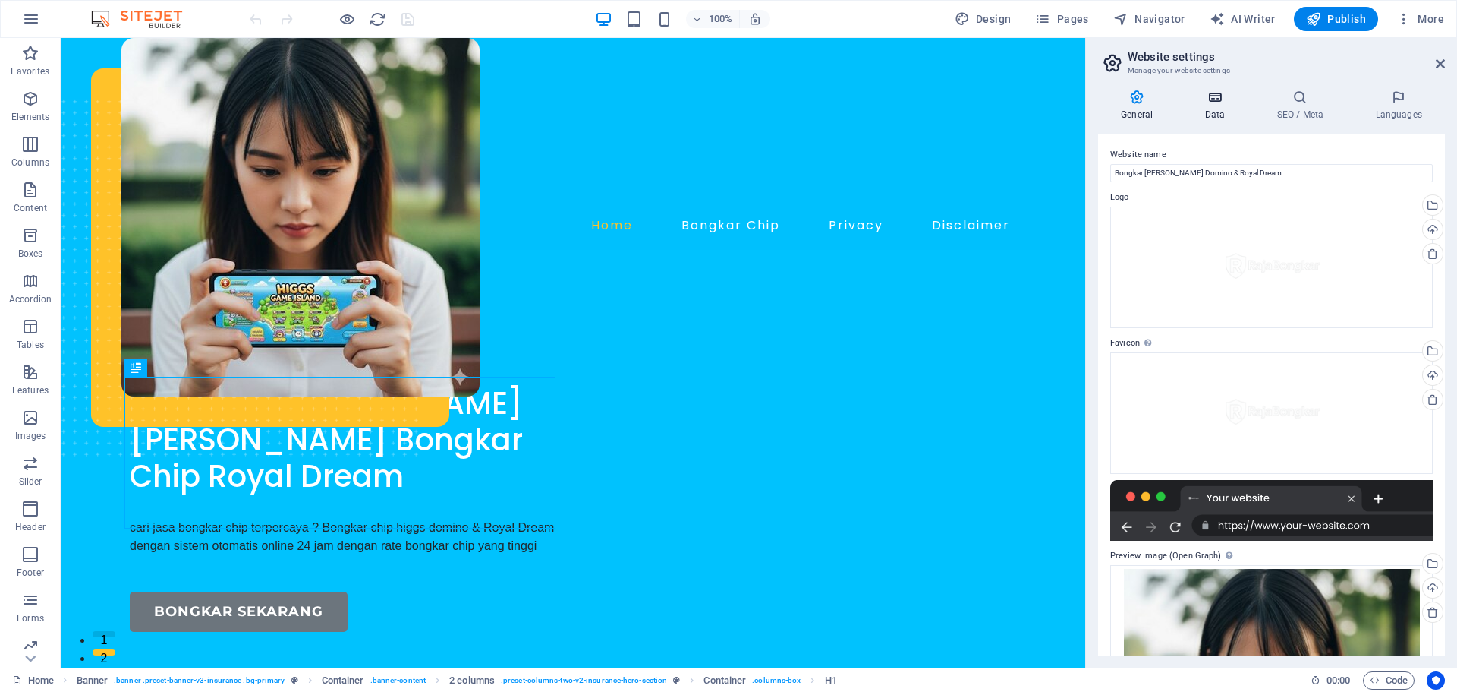
click at [1202, 102] on icon at bounding box center [1215, 97] width 66 height 15
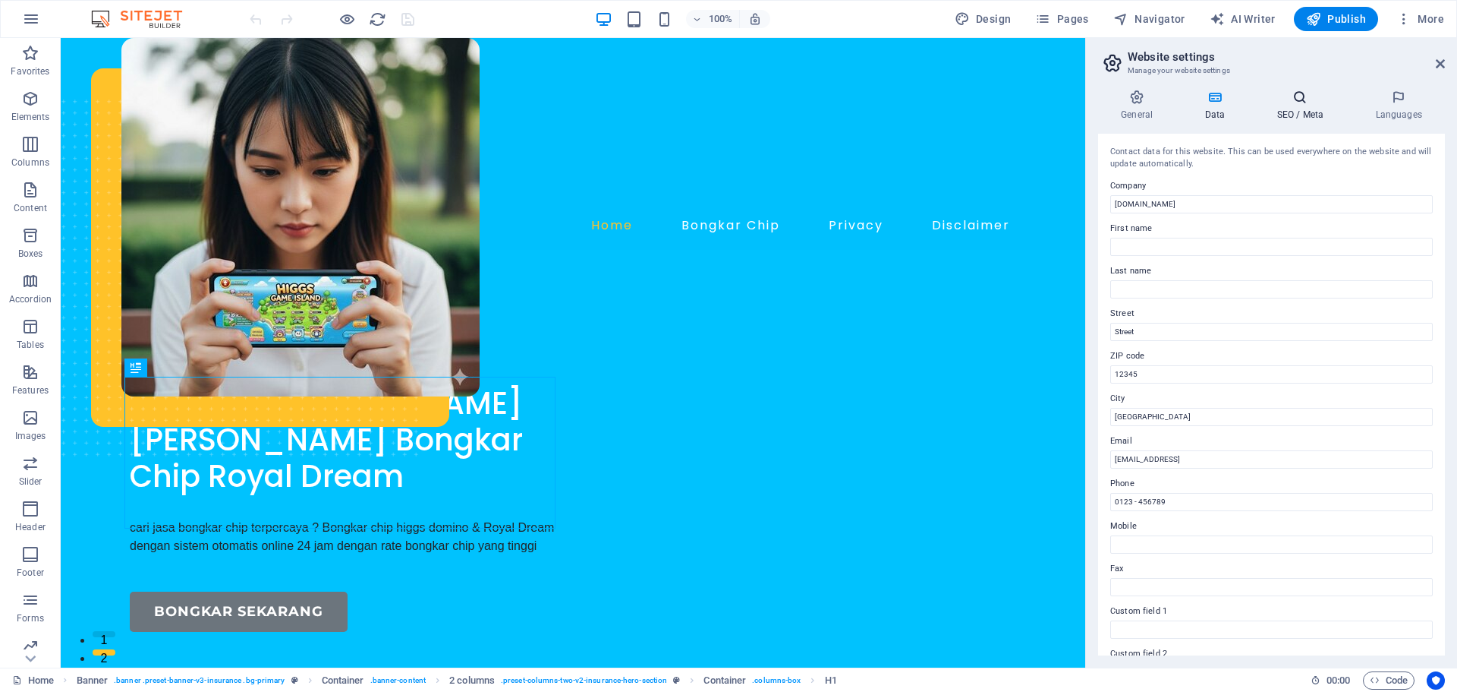
click at [1291, 96] on icon at bounding box center [1300, 97] width 93 height 15
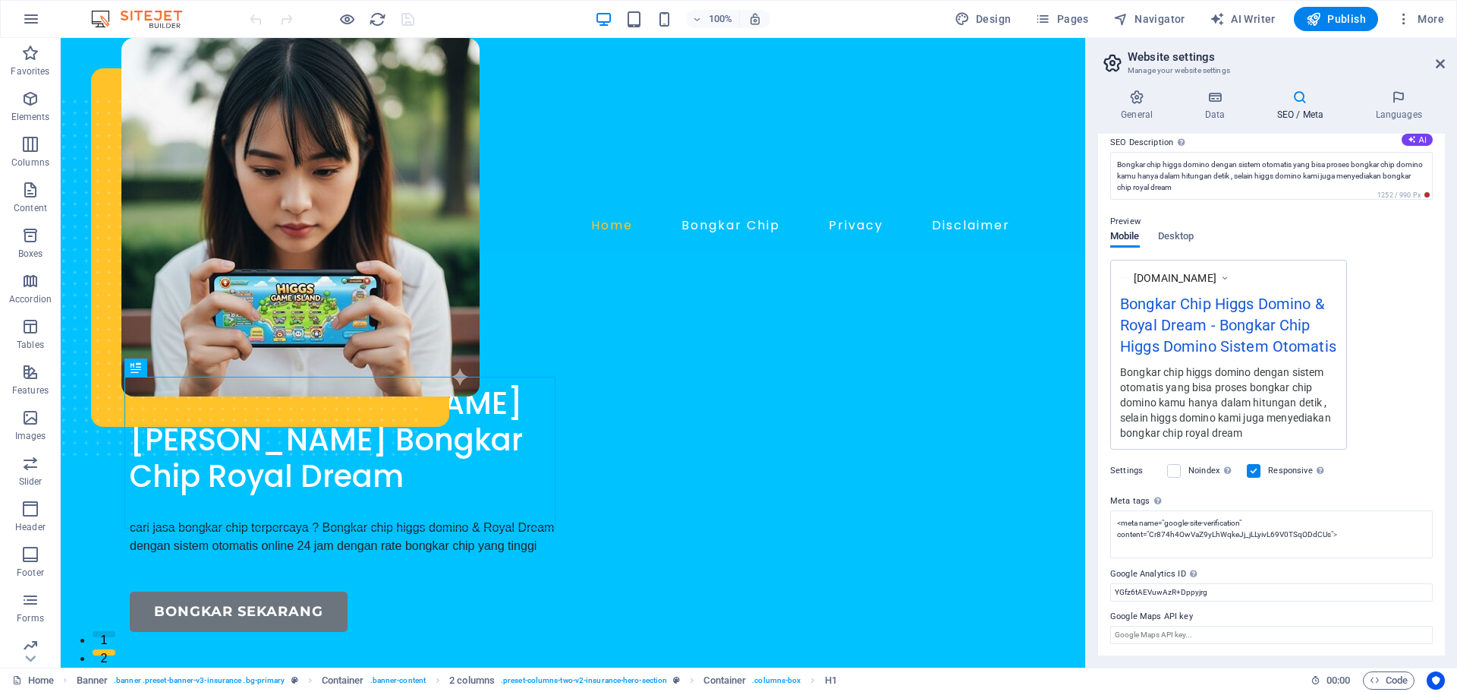
scroll to position [140, 0]
drag, startPoint x: 1280, startPoint y: 627, endPoint x: 1042, endPoint y: 598, distance: 239.3
click at [1245, 598] on input "YGfz6tAEVuwAzR+Dppyjrg" at bounding box center [1272, 591] width 323 height 18
type input "Y"
click at [1376, 529] on textarea "<meta name="google-site-verification" content="Cr874h4OwVaZ9yLhWqkeJj_jLLyivL69…" at bounding box center [1272, 533] width 323 height 48
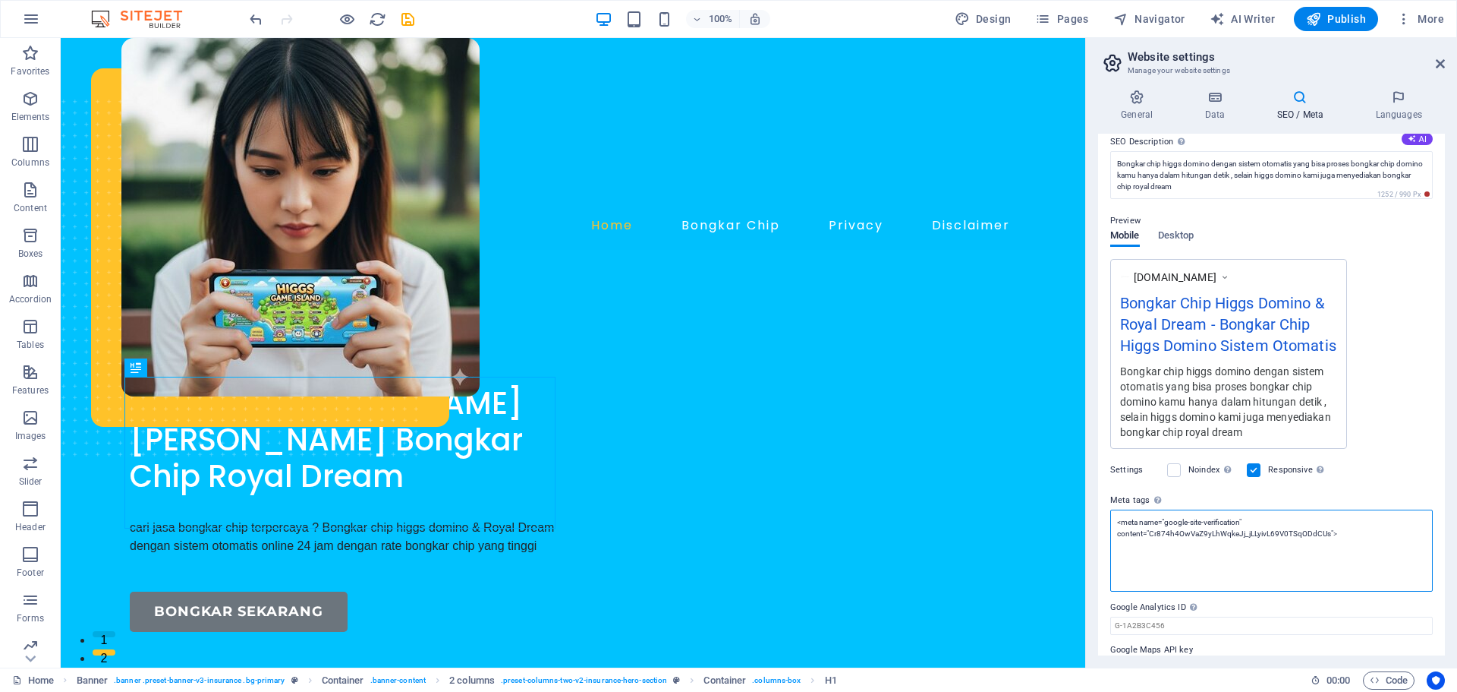
paste textarea "<script src="[URL][DOMAIN_NAME]" data-key="[ENCRYPTION_KEY]" async></script>"
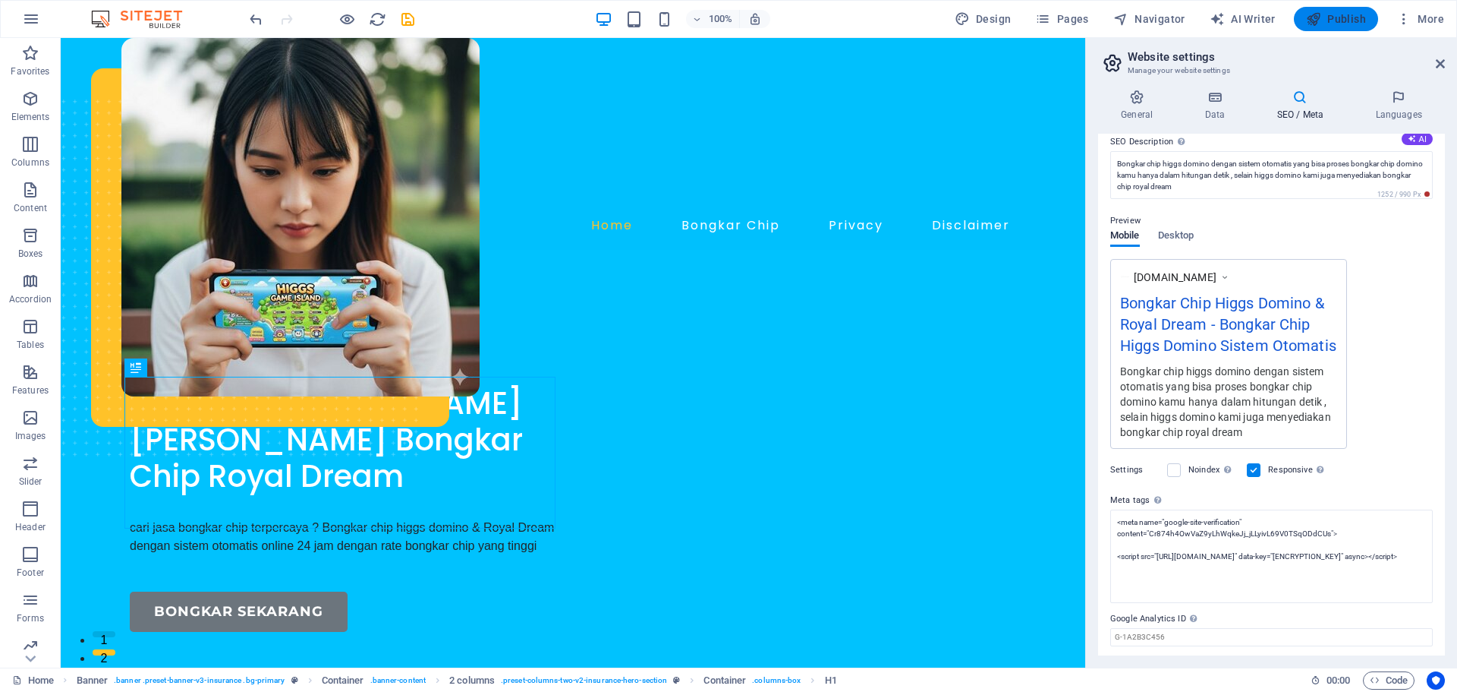
type textarea "<meta name="google-site-verification" content="Cr874h4OwVaZ9yLhWqkeJj_jLLyivL69…"
click at [1335, 17] on body "rajabongkarchip.com Home Favorites Elements Columns Content Boxes Accordion Tab…" at bounding box center [728, 346] width 1457 height 692
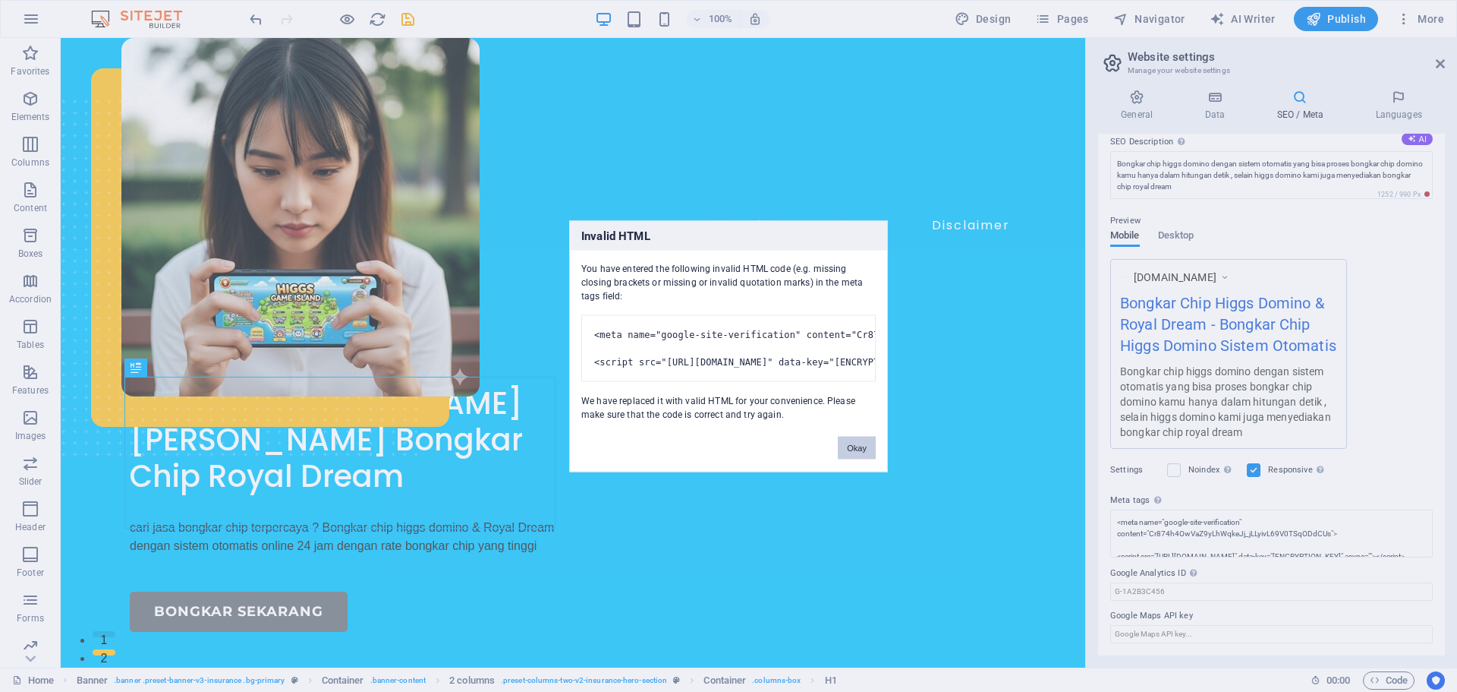
click at [863, 457] on button "Okay" at bounding box center [857, 447] width 38 height 23
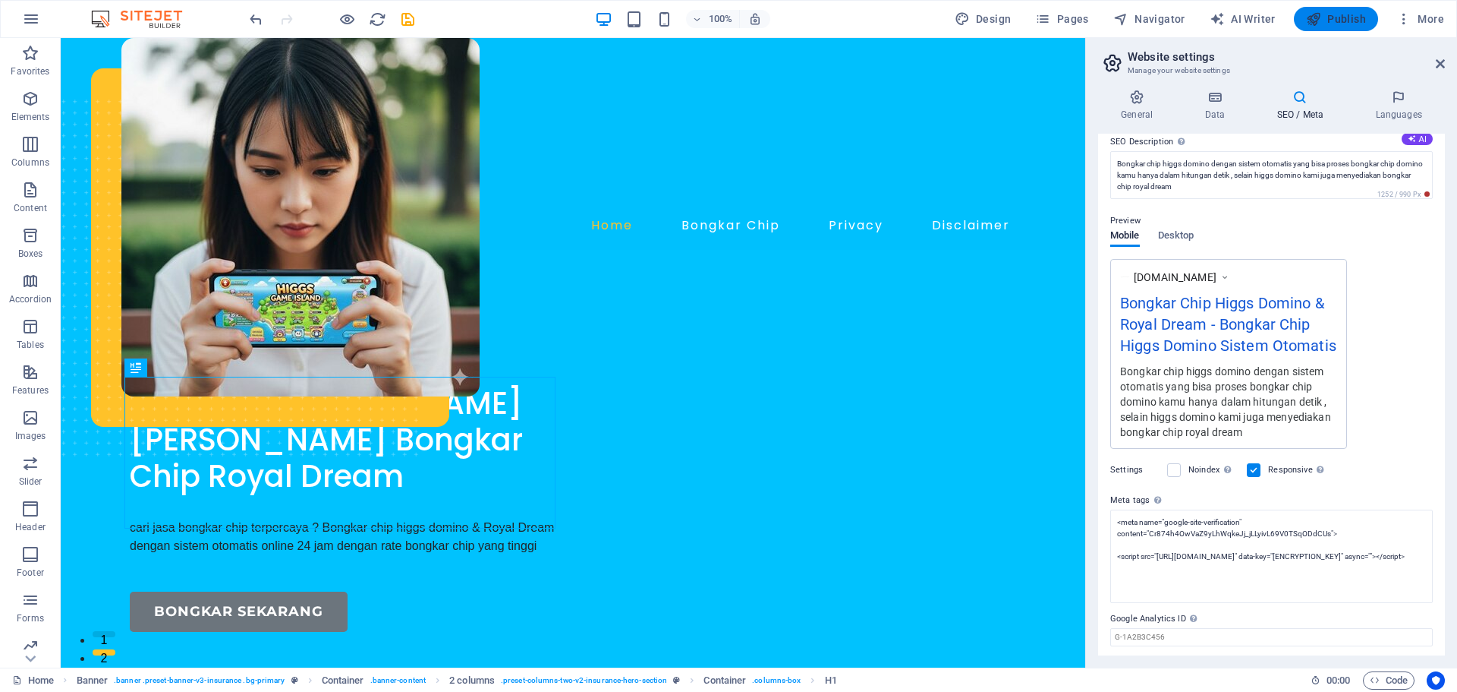
click at [1341, 24] on span "Publish" at bounding box center [1336, 18] width 60 height 15
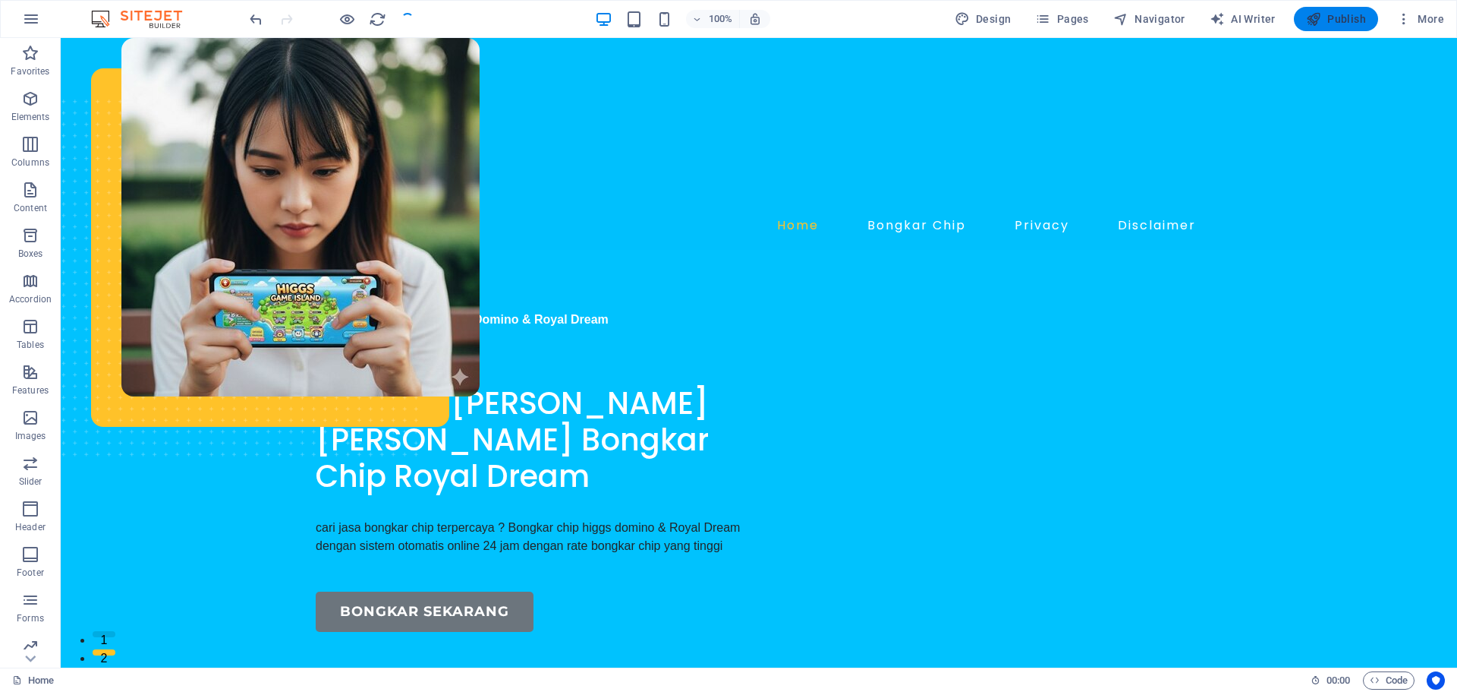
click at [1341, 19] on span "Publish" at bounding box center [1336, 18] width 60 height 15
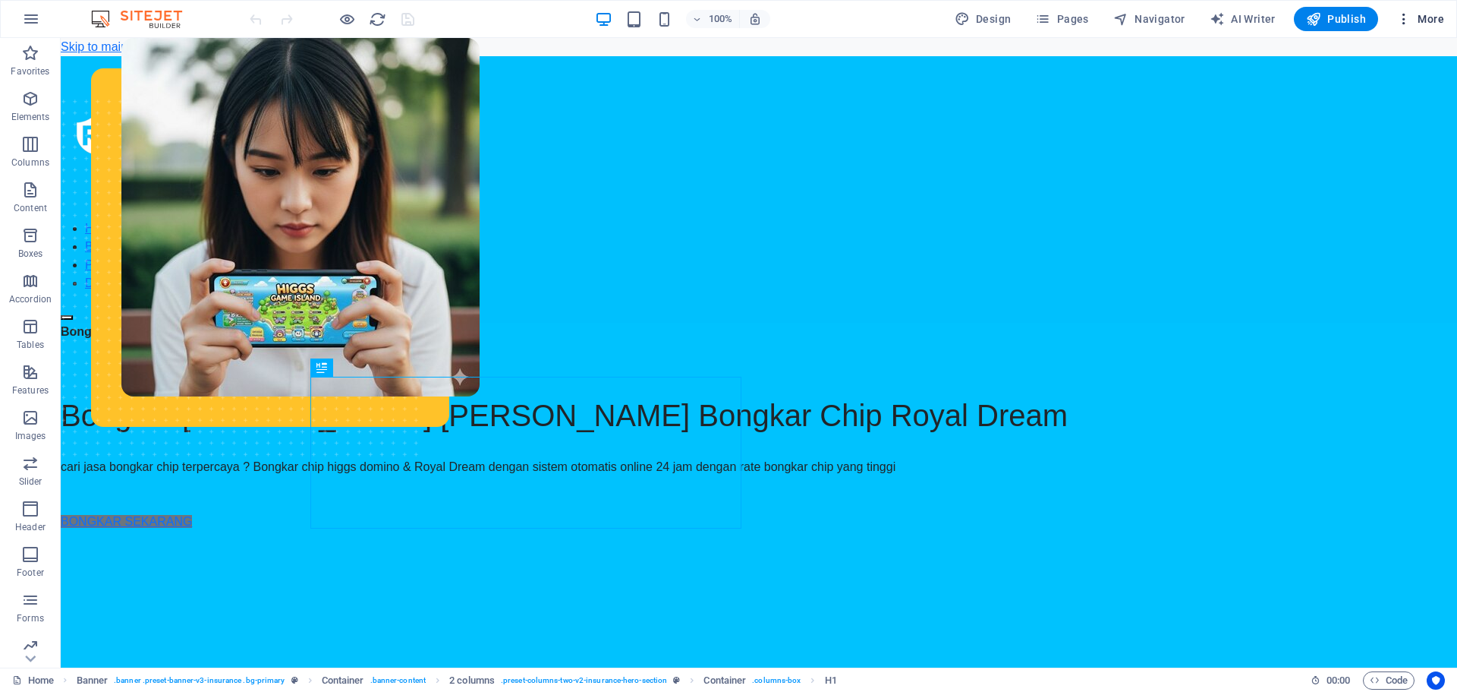
click at [0, 0] on button "More" at bounding box center [0, 0] width 0 height 0
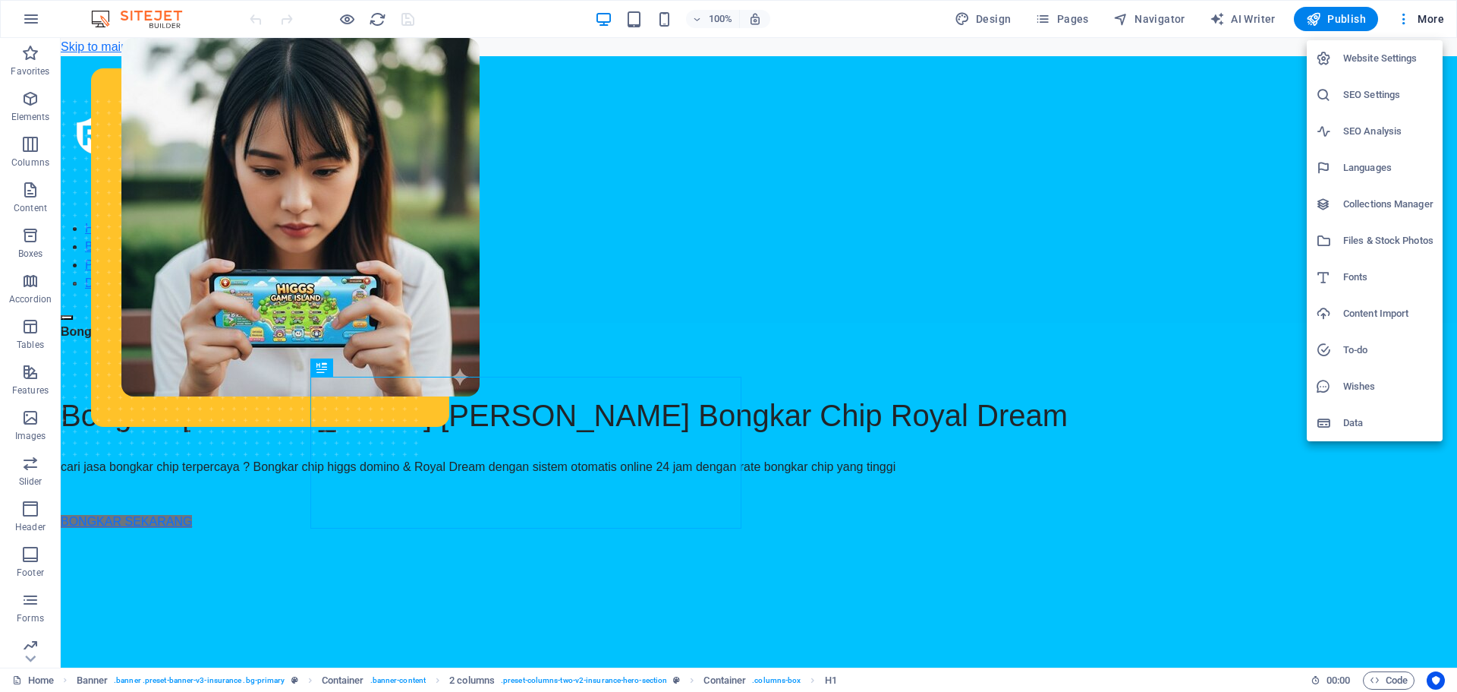
click at [1375, 54] on h6 "Website Settings" at bounding box center [1389, 58] width 90 height 18
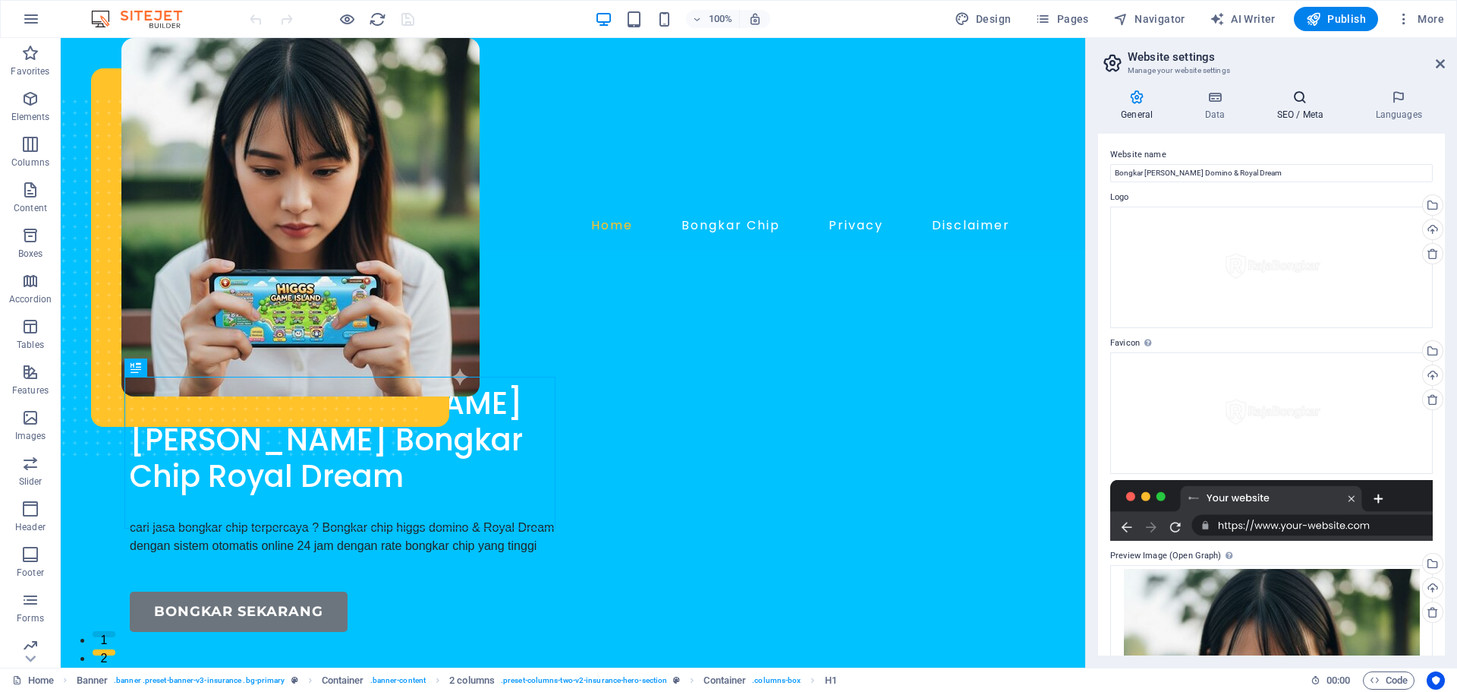
click at [1284, 110] on h4 "SEO / Meta" at bounding box center [1303, 106] width 99 height 32
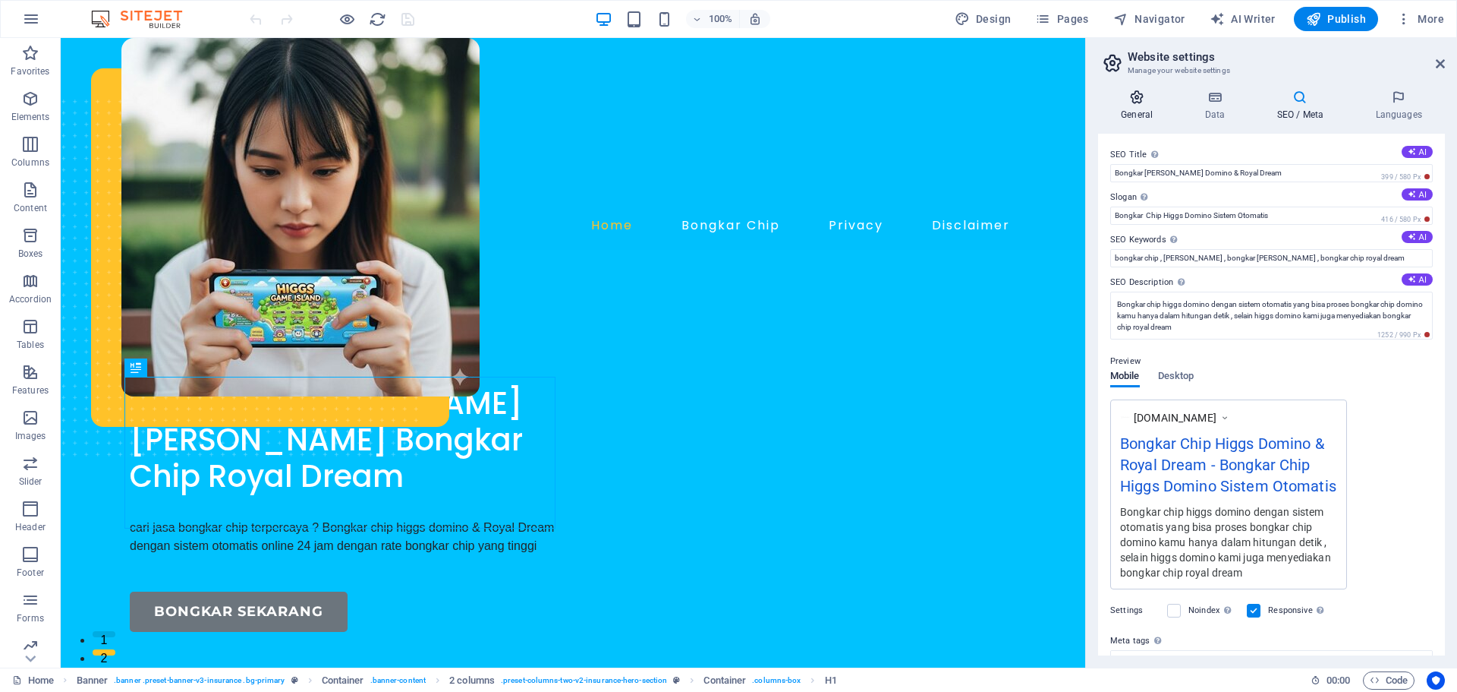
click at [1138, 103] on icon at bounding box center [1136, 97] width 77 height 15
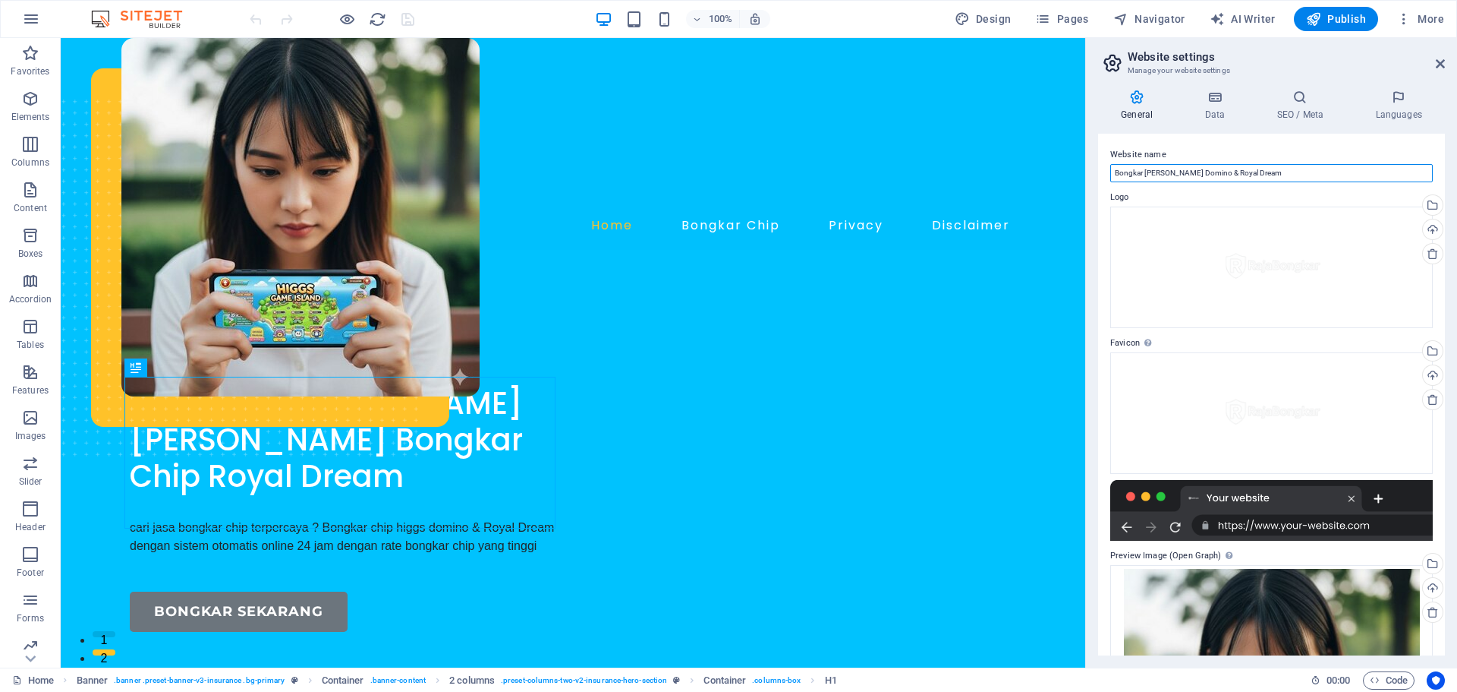
drag, startPoint x: 1283, startPoint y: 170, endPoint x: 1209, endPoint y: 177, distance: 73.9
click at [1209, 177] on input "Bongkar [PERSON_NAME] Domino & Royal Dream" at bounding box center [1272, 173] width 323 height 18
type input "Bongkar Chip Domino"
click at [1289, 117] on h4 "SEO / Meta" at bounding box center [1303, 106] width 99 height 32
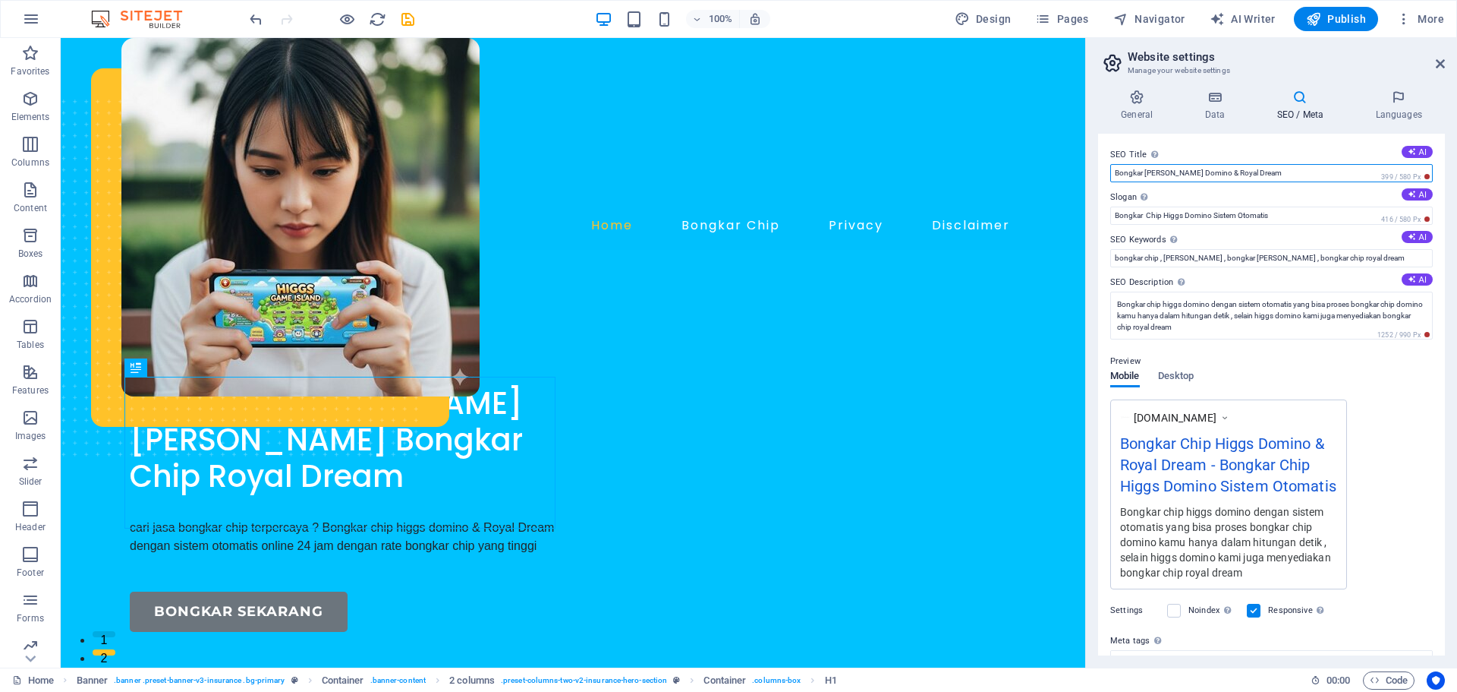
drag, startPoint x: 1277, startPoint y: 165, endPoint x: 1212, endPoint y: 168, distance: 64.6
click at [1212, 168] on input "Bongkar [PERSON_NAME] Domino & Royal Dream" at bounding box center [1272, 173] width 323 height 18
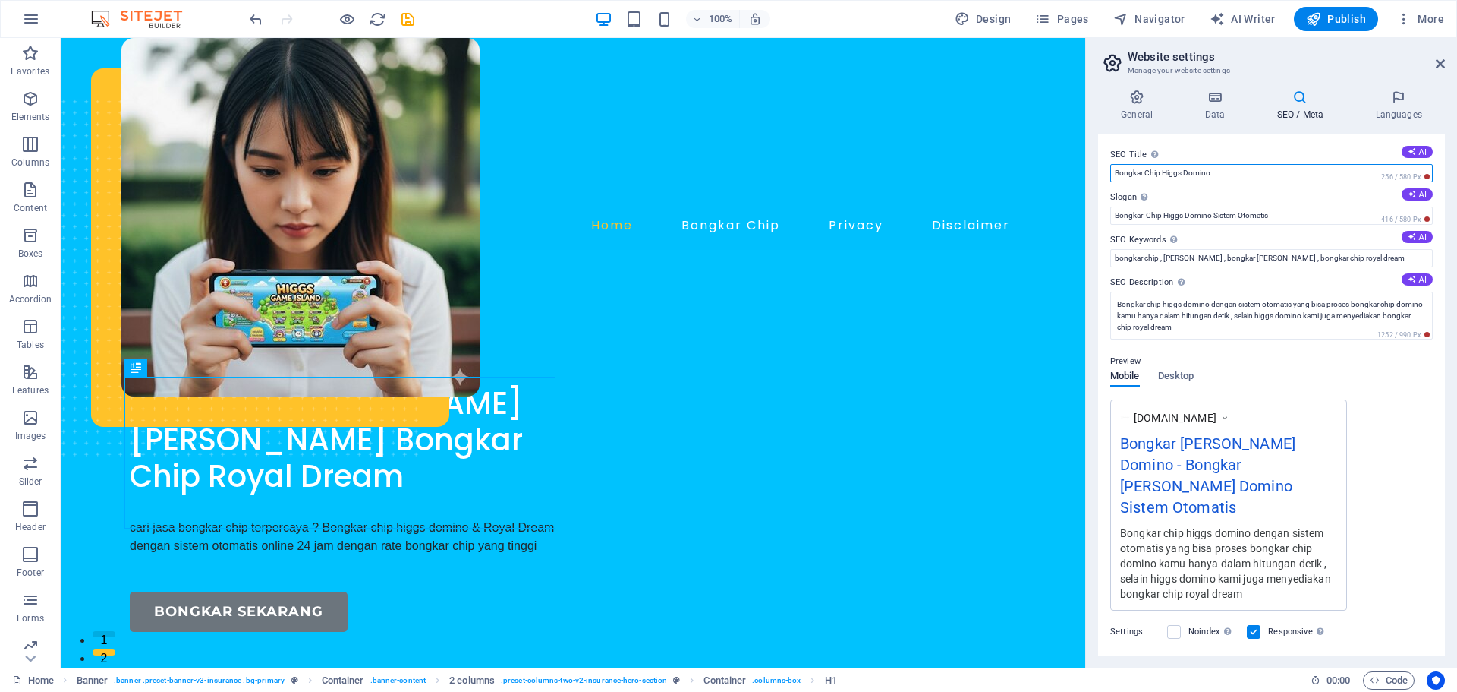
type input "Bongkar Chip Higgs Domino"
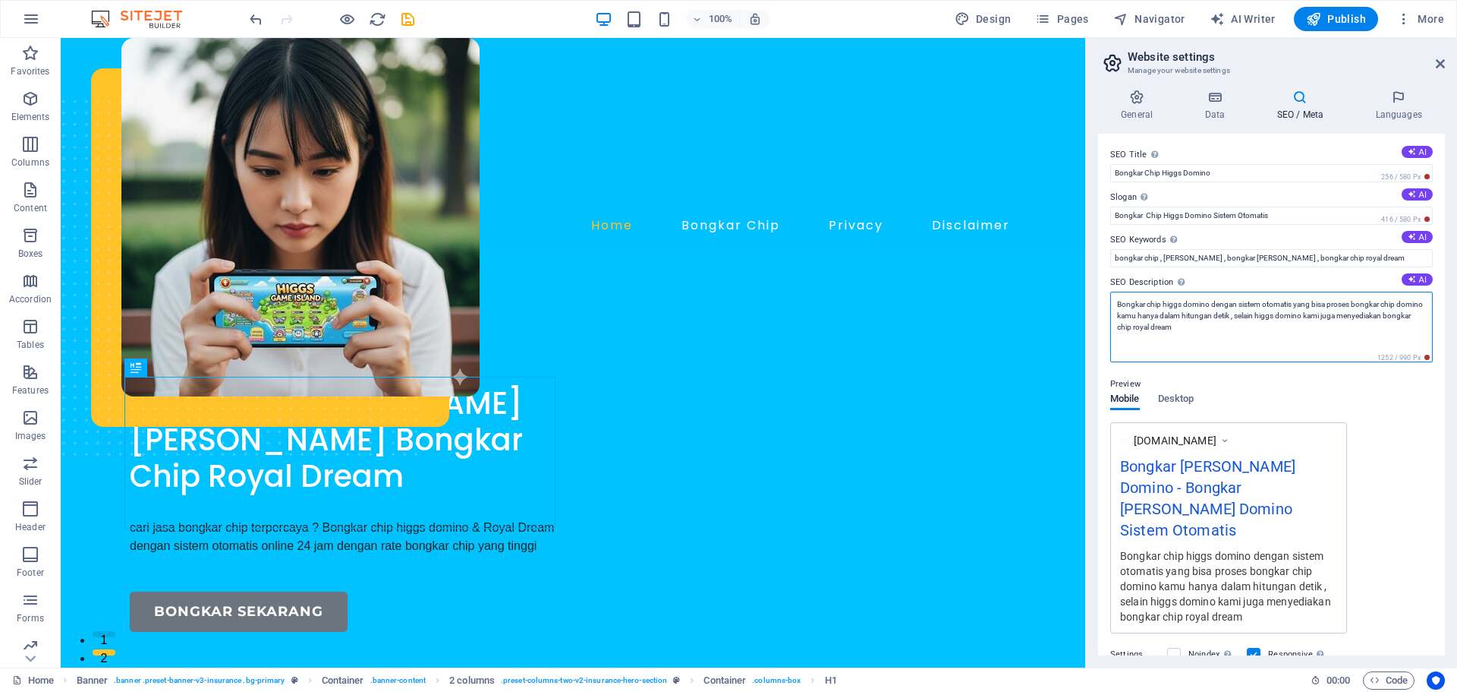
drag, startPoint x: 1230, startPoint y: 323, endPoint x: 1261, endPoint y: 314, distance: 32.4
click at [1261, 314] on textarea "Bongkar chip higgs domino dengan sistem otomatis yang bisa proses bongkar chip …" at bounding box center [1272, 326] width 323 height 71
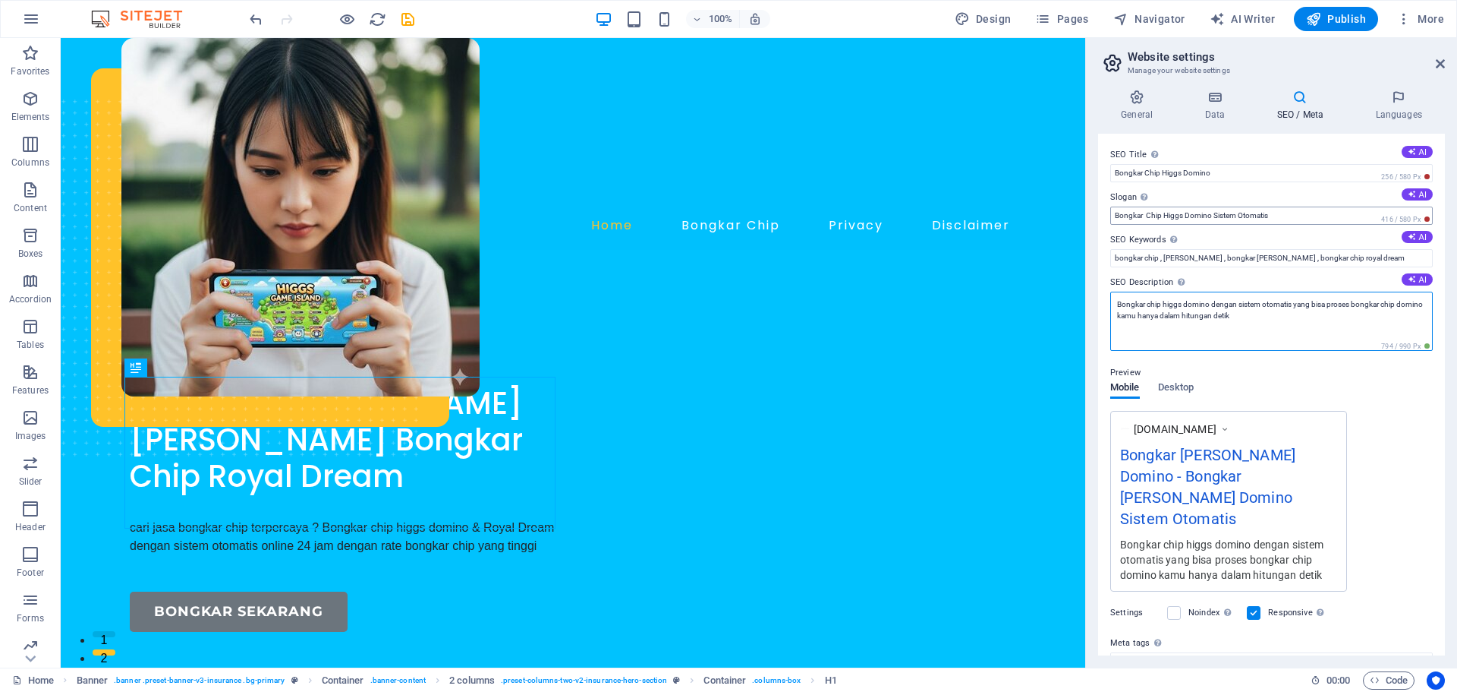
type textarea "Bongkar chip higgs domino dengan sistem otomatis yang bisa proses bongkar chip …"
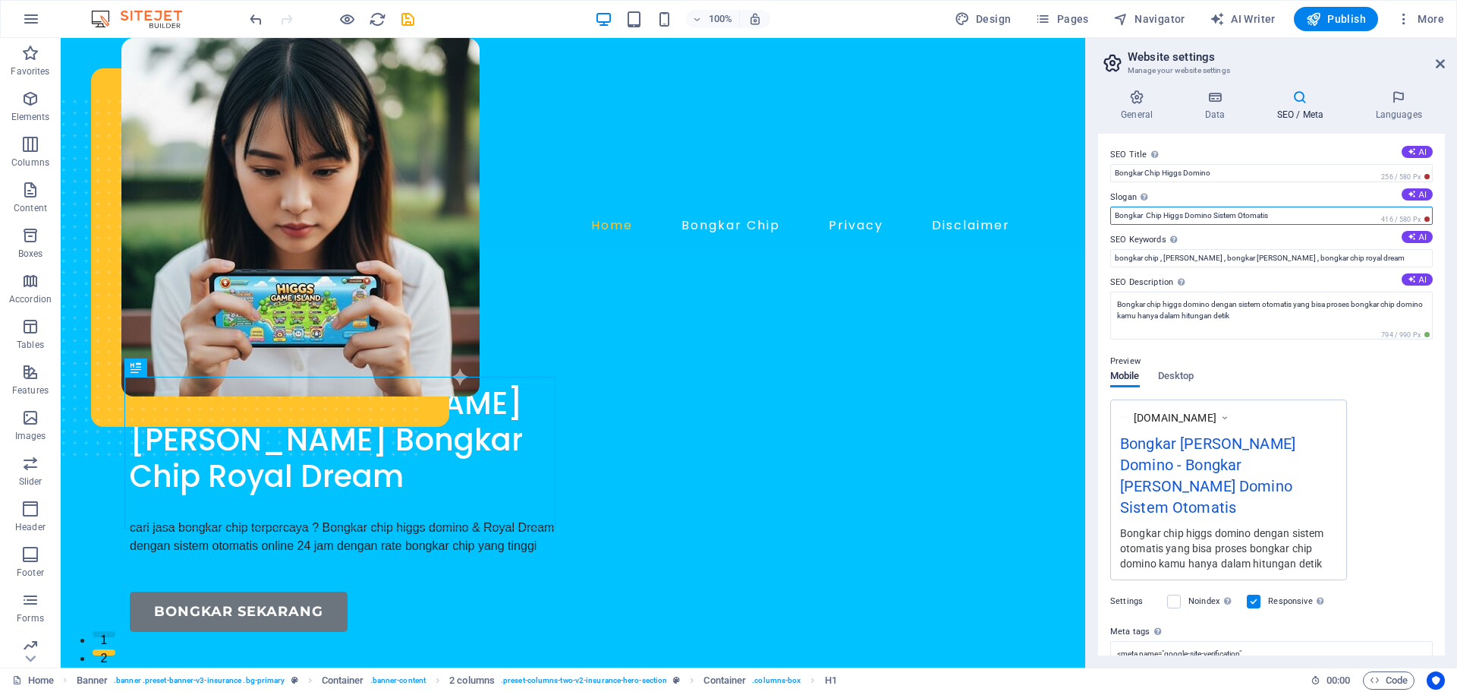
click at [1152, 213] on input "Bongkar Chip Higgs Domino Sistem Otomatis" at bounding box center [1272, 215] width 323 height 18
click at [1149, 213] on input "Bongkar Chip Higgs Domino Sistem Otomatis" at bounding box center [1272, 215] width 323 height 18
type input "Bongkar [PERSON_NAME] Domino Sistem Otomatis"
click at [1332, 17] on span "Publish" at bounding box center [1336, 18] width 60 height 15
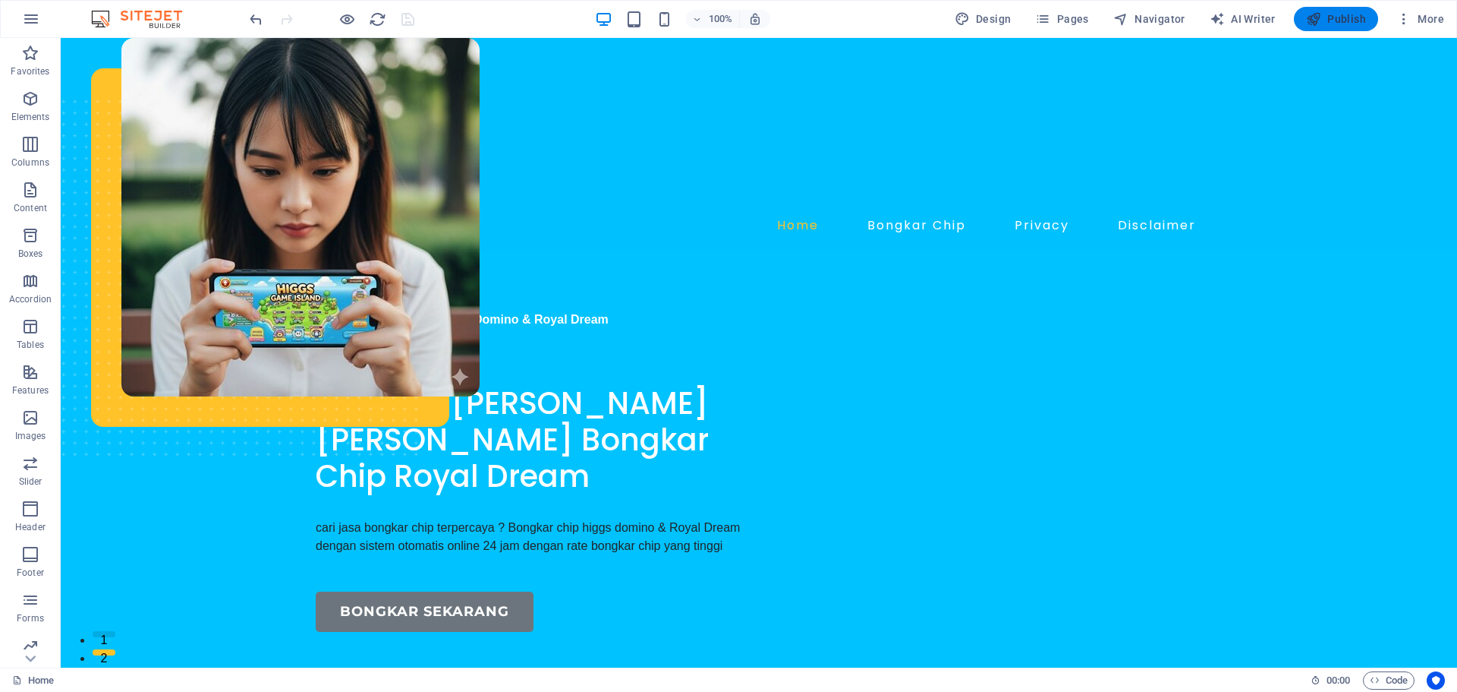
click at [1337, 20] on span "Publish" at bounding box center [1336, 18] width 60 height 15
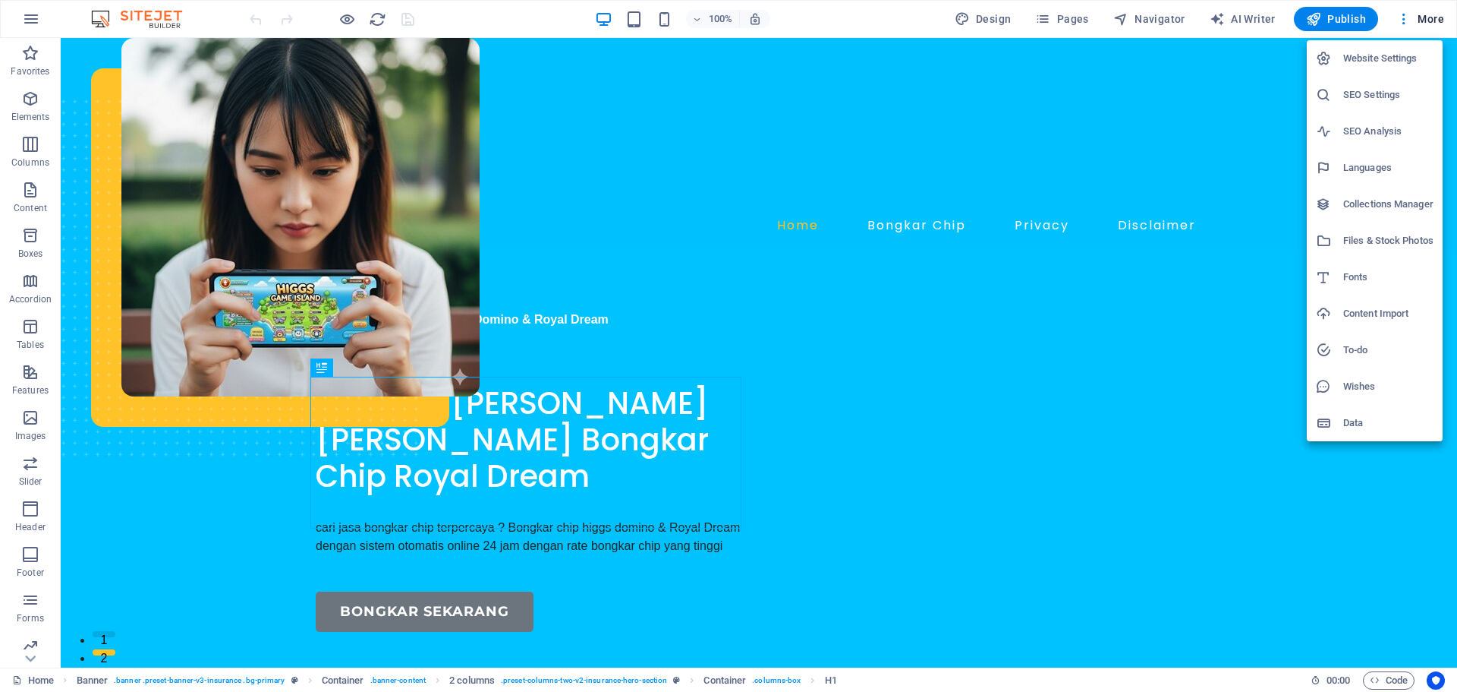
click at [1388, 59] on h6 "Website Settings" at bounding box center [1389, 58] width 90 height 18
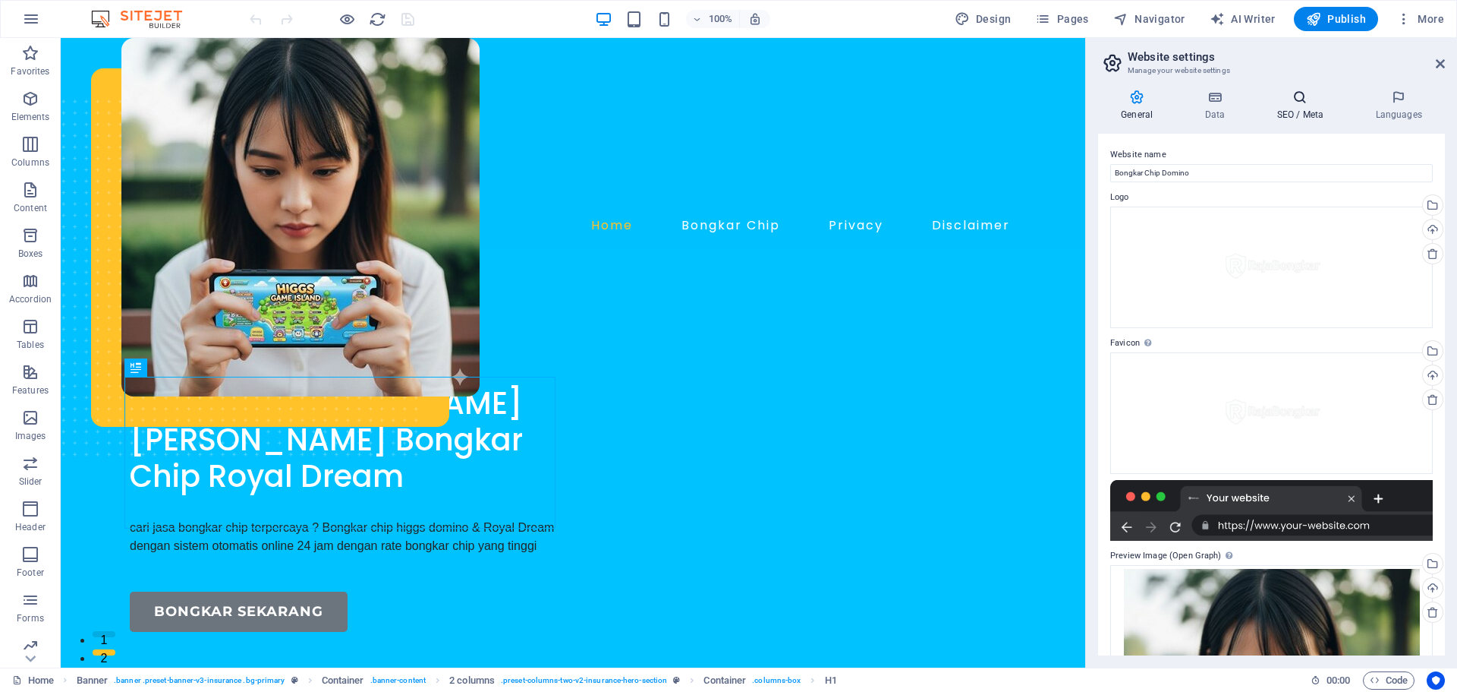
click at [1288, 115] on h4 "SEO / Meta" at bounding box center [1303, 106] width 99 height 32
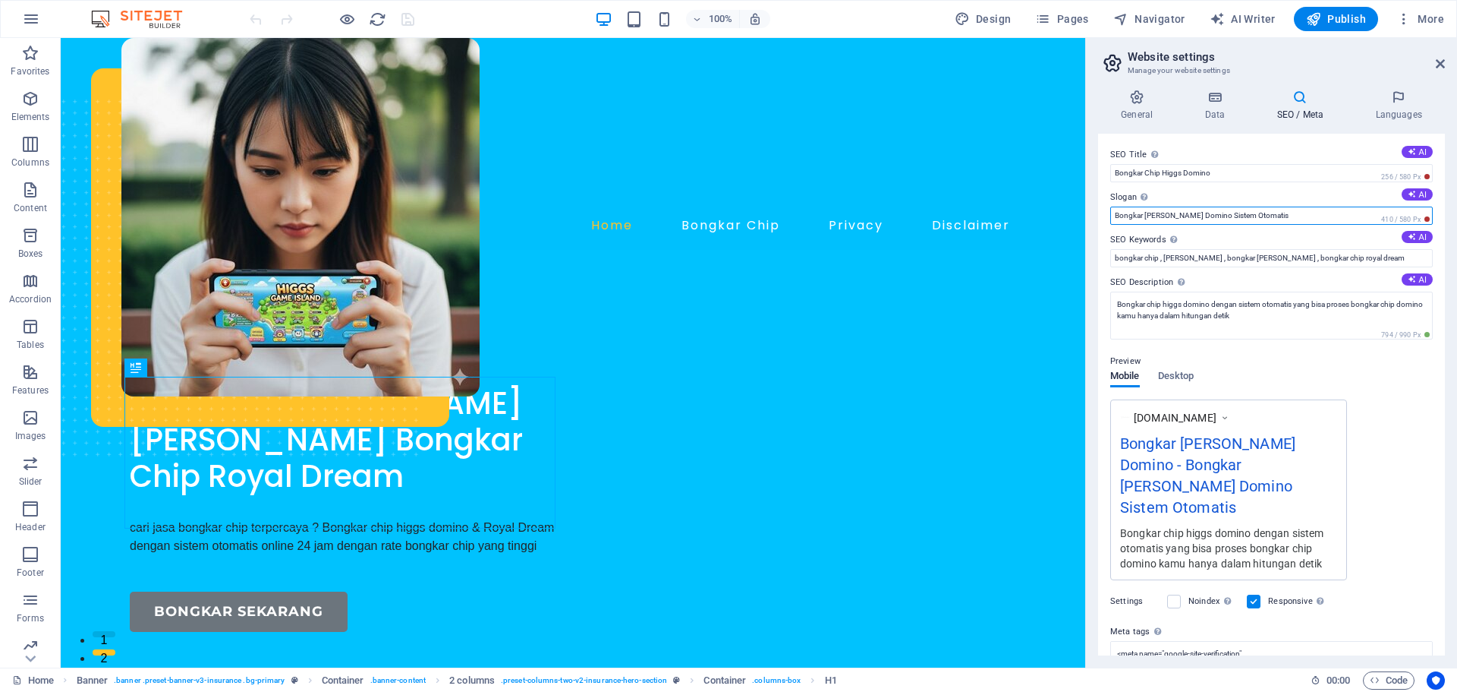
drag, startPoint x: 1278, startPoint y: 210, endPoint x: 1163, endPoint y: 221, distance: 115.2
click at [1163, 221] on input "Bongkar [PERSON_NAME] Domino Sistem Otomatis" at bounding box center [1272, 215] width 323 height 18
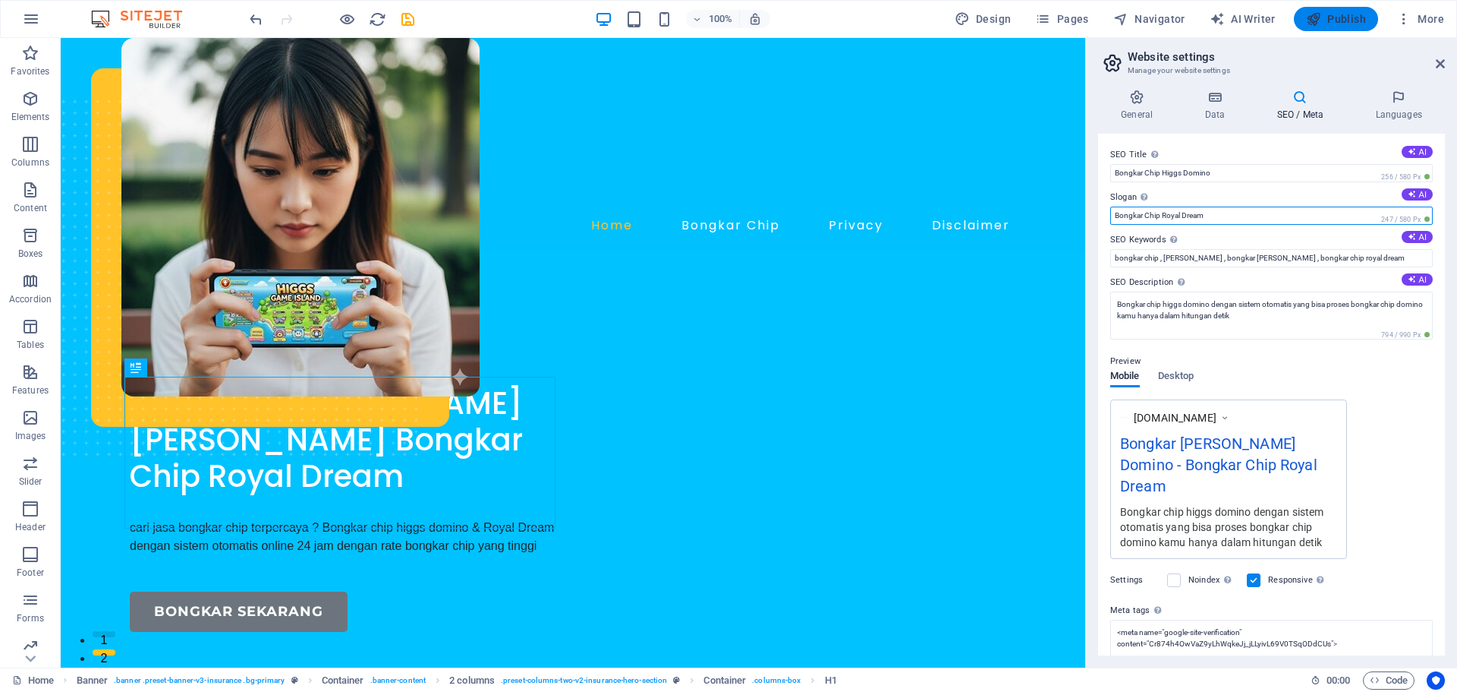
type input "Bongkar Chip Royal Dream"
click at [1343, 23] on span "Publish" at bounding box center [1336, 18] width 60 height 15
